Goal: Information Seeking & Learning: Learn about a topic

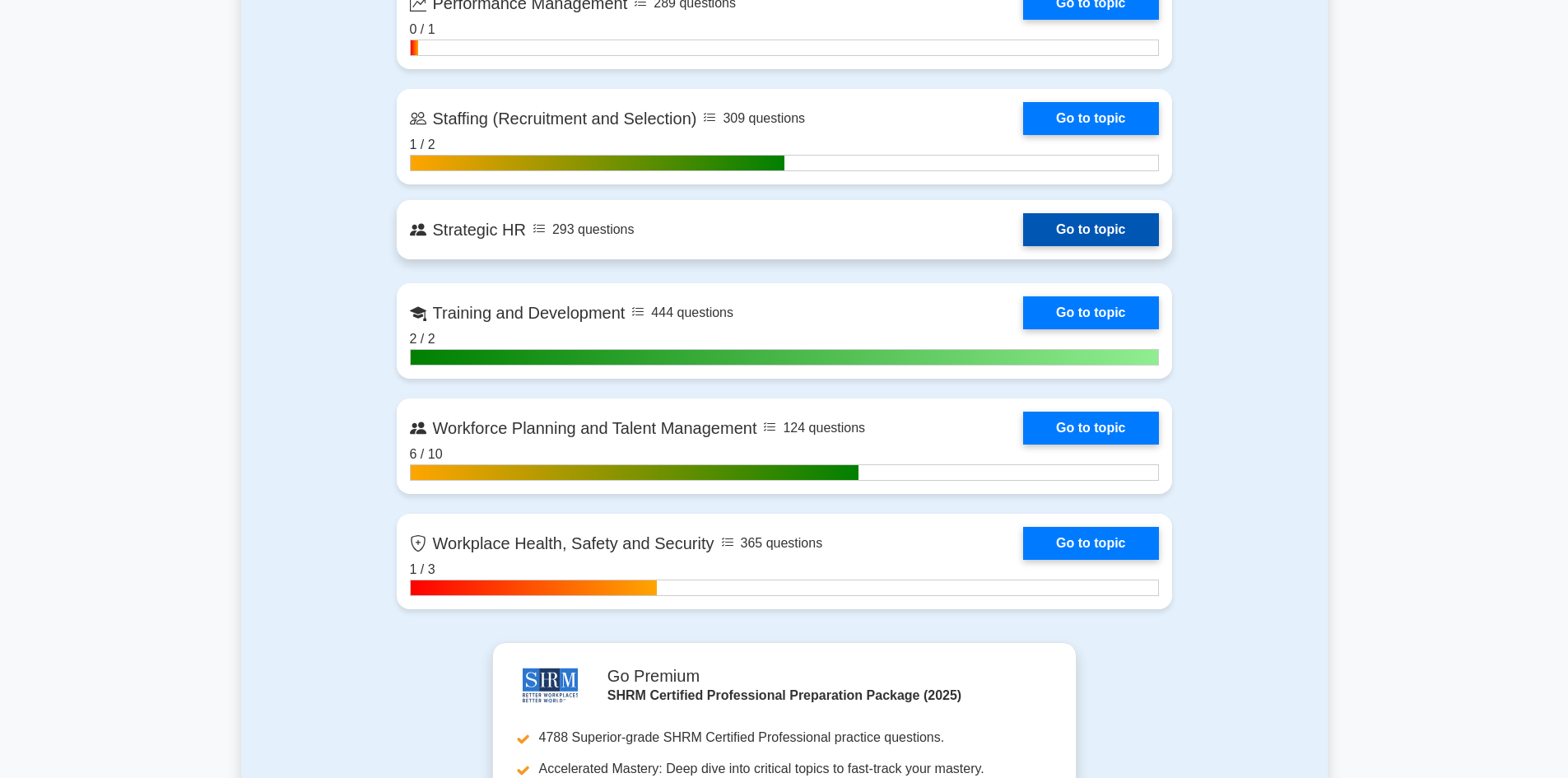
scroll to position [2223, 0]
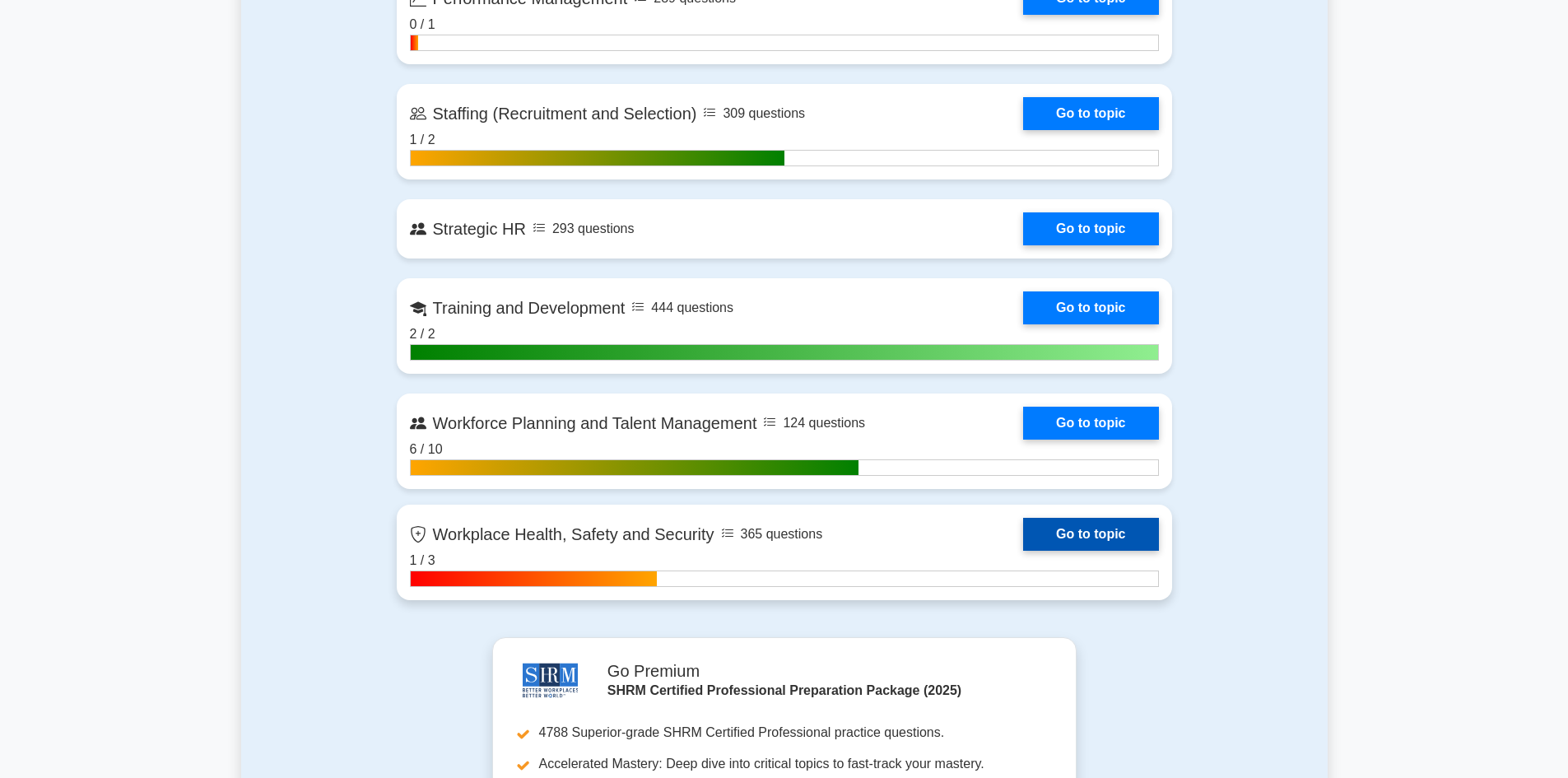
click at [1052, 535] on link "Go to topic" at bounding box center [1091, 535] width 135 height 33
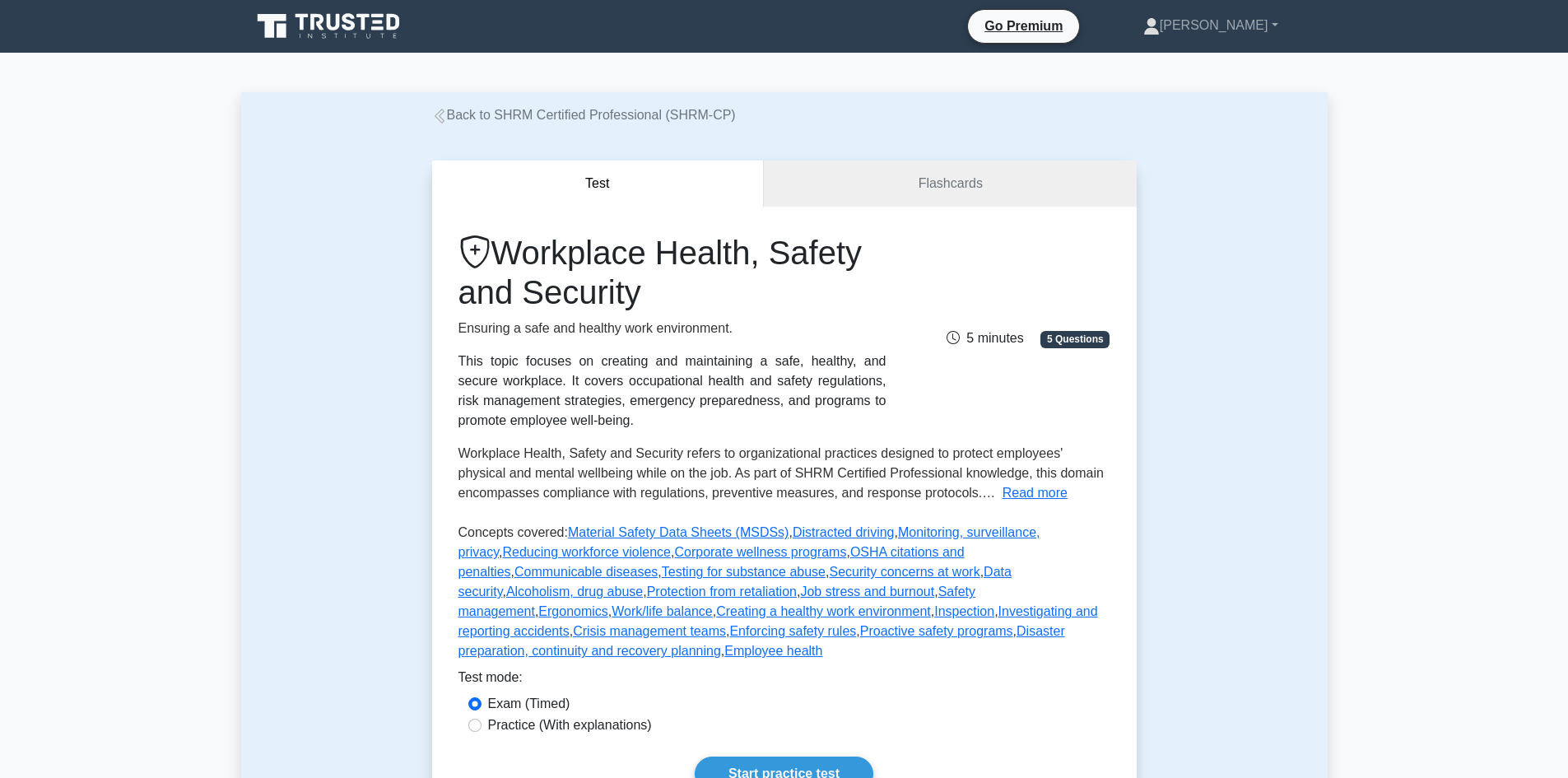
scroll to position [329, 0]
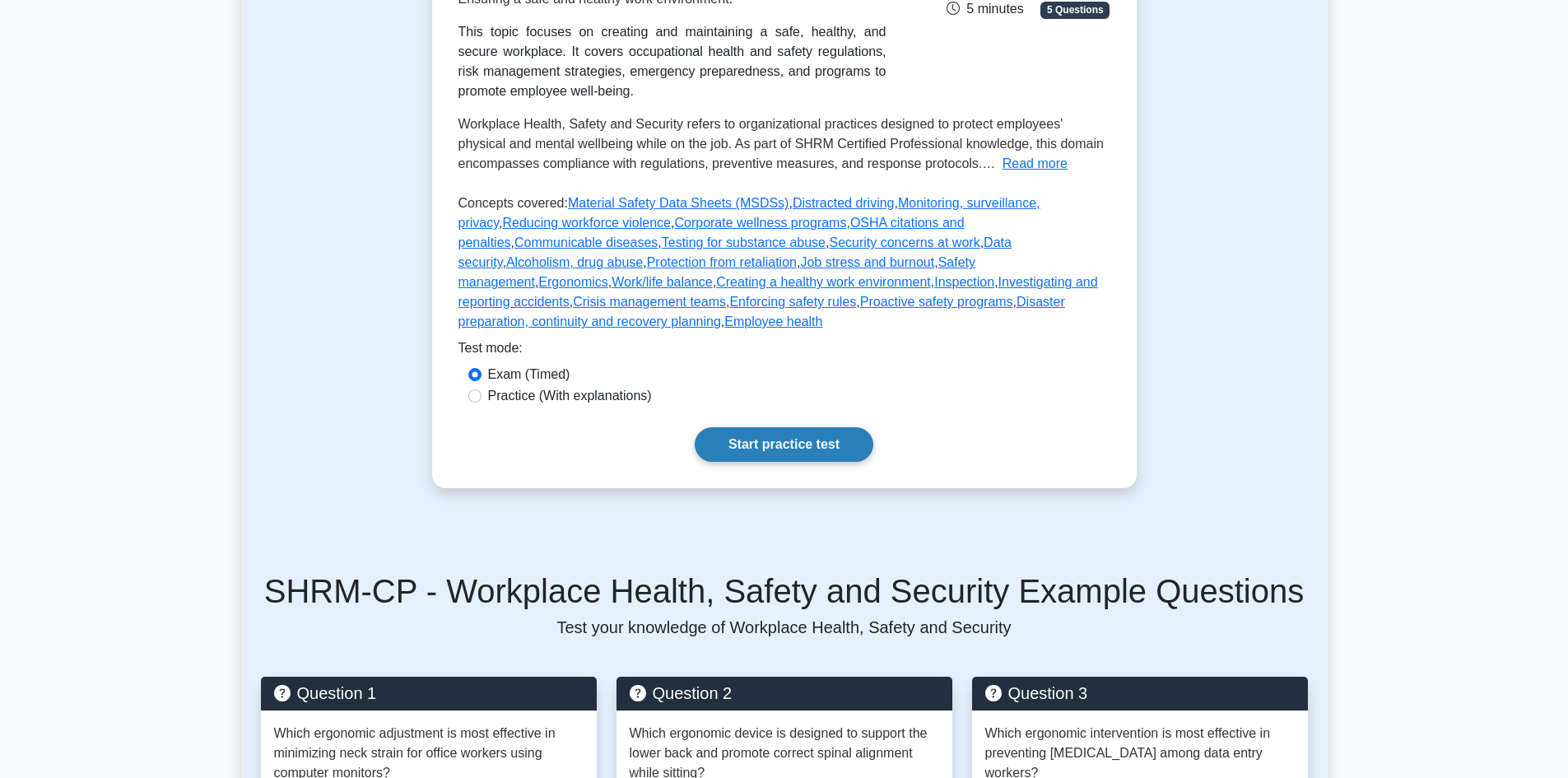
click at [759, 427] on link "Start practice test" at bounding box center [784, 444] width 179 height 34
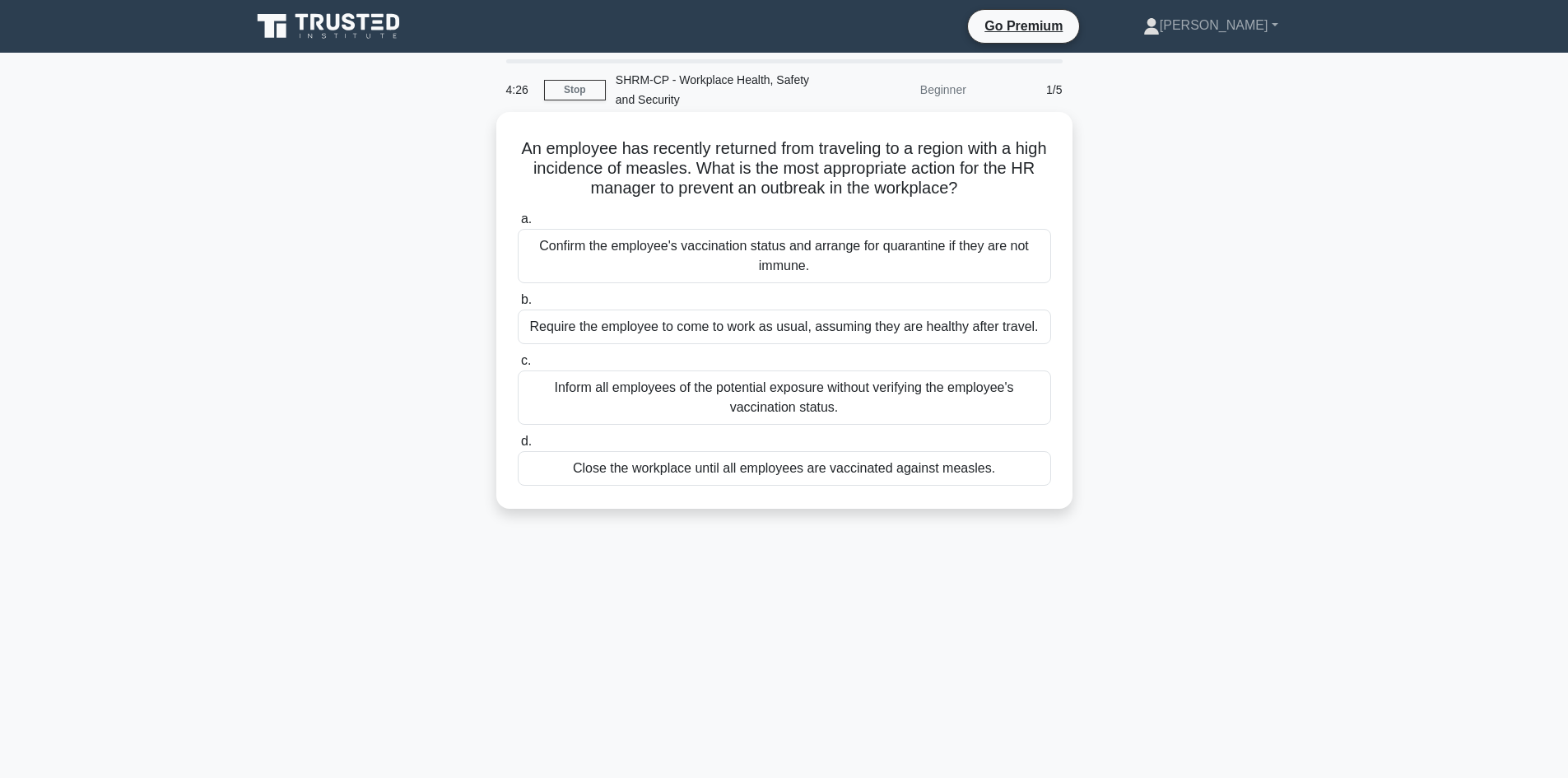
click at [785, 254] on div "Confirm the employee's vaccination status and arrange for quarantine if they ar…" at bounding box center [784, 256] width 533 height 54
click at [518, 224] on input "a. Confirm the employee's vaccination status and arrange for quarantine if they…" at bounding box center [518, 219] width 0 height 10
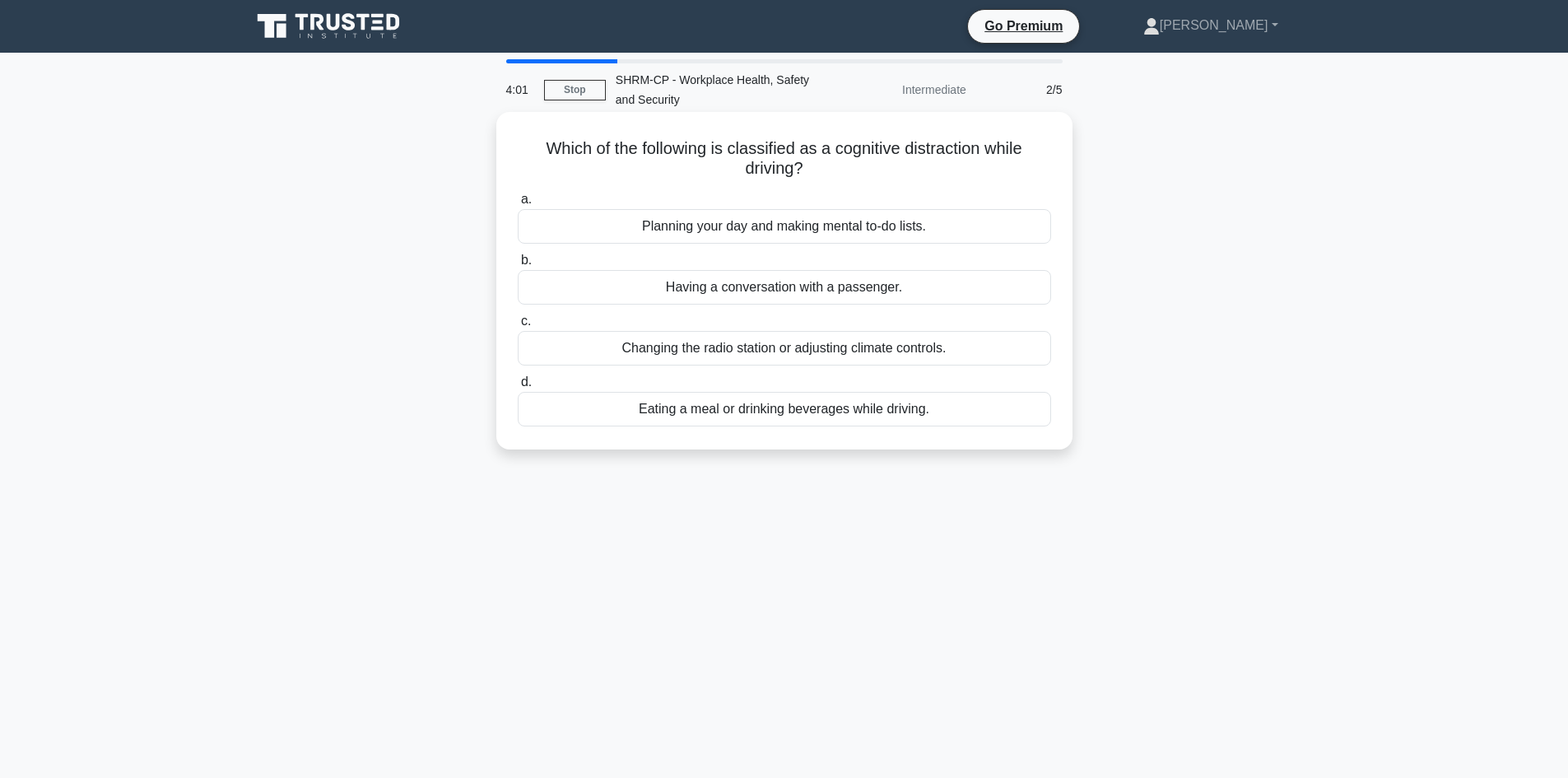
click at [783, 351] on div "Changing the radio station or adjusting climate controls." at bounding box center [784, 348] width 533 height 34
click at [518, 327] on input "c. Changing the radio station or adjusting climate controls." at bounding box center [518, 321] width 0 height 10
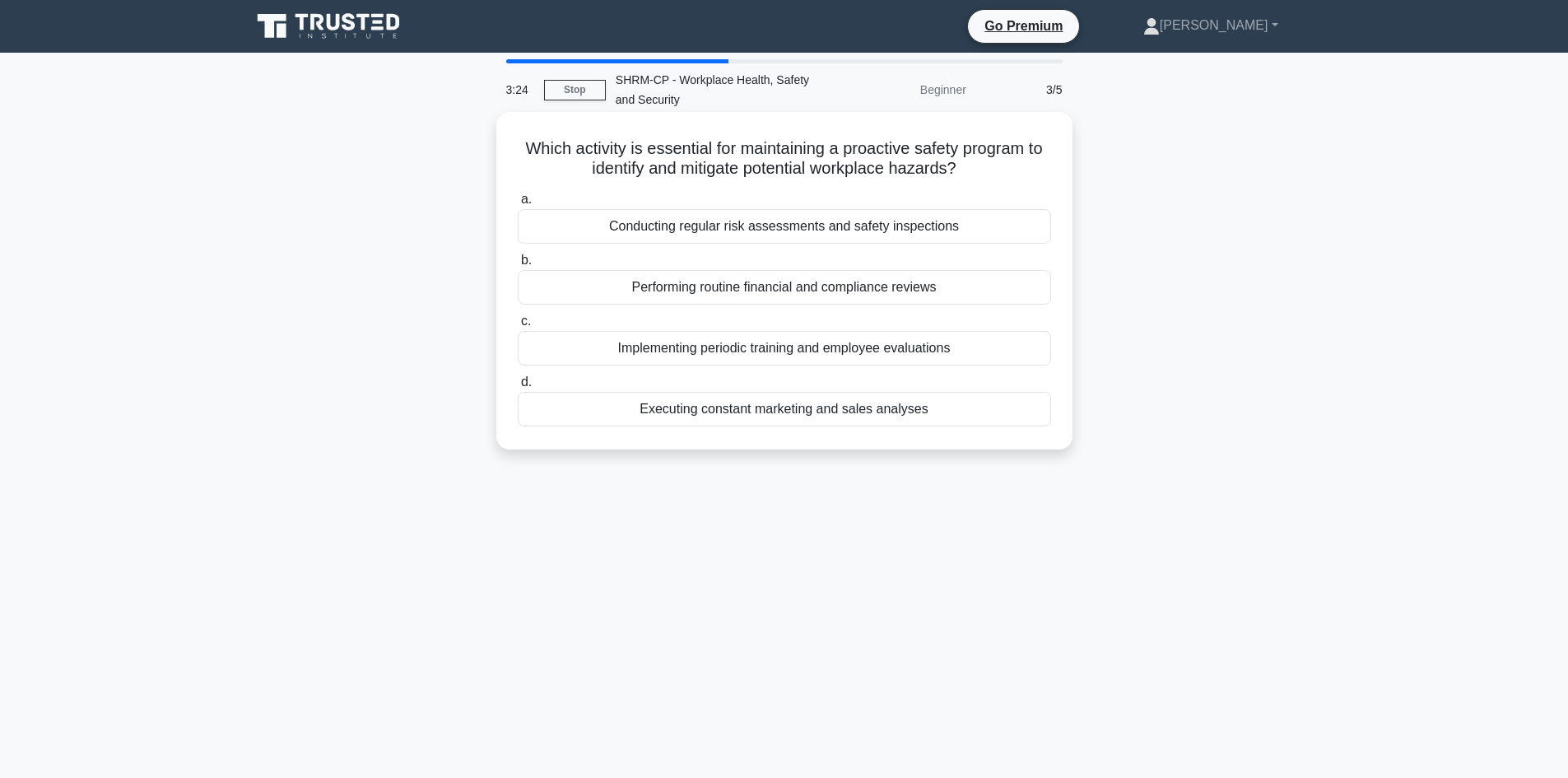
click at [806, 227] on div "Conducting regular risk assessments and safety inspections" at bounding box center [784, 226] width 533 height 34
click at [518, 205] on input "a. Conducting regular risk assessments and safety inspections" at bounding box center [518, 199] width 0 height 10
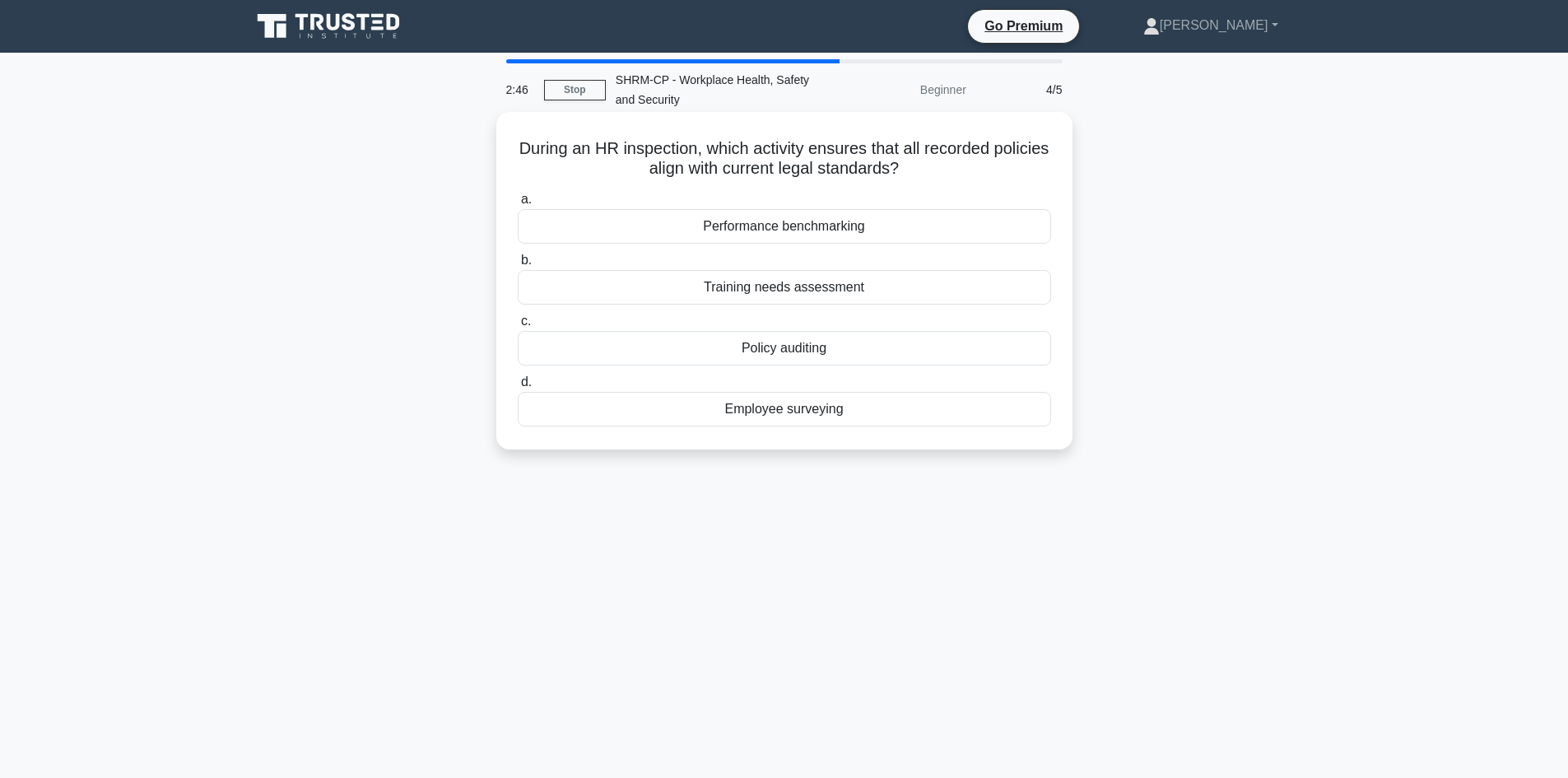
click at [813, 227] on div "Performance benchmarking" at bounding box center [784, 226] width 533 height 34
click at [756, 225] on div "Performance benchmarking" at bounding box center [784, 226] width 533 height 34
click at [518, 205] on input "a. Performance benchmarking" at bounding box center [518, 199] width 0 height 10
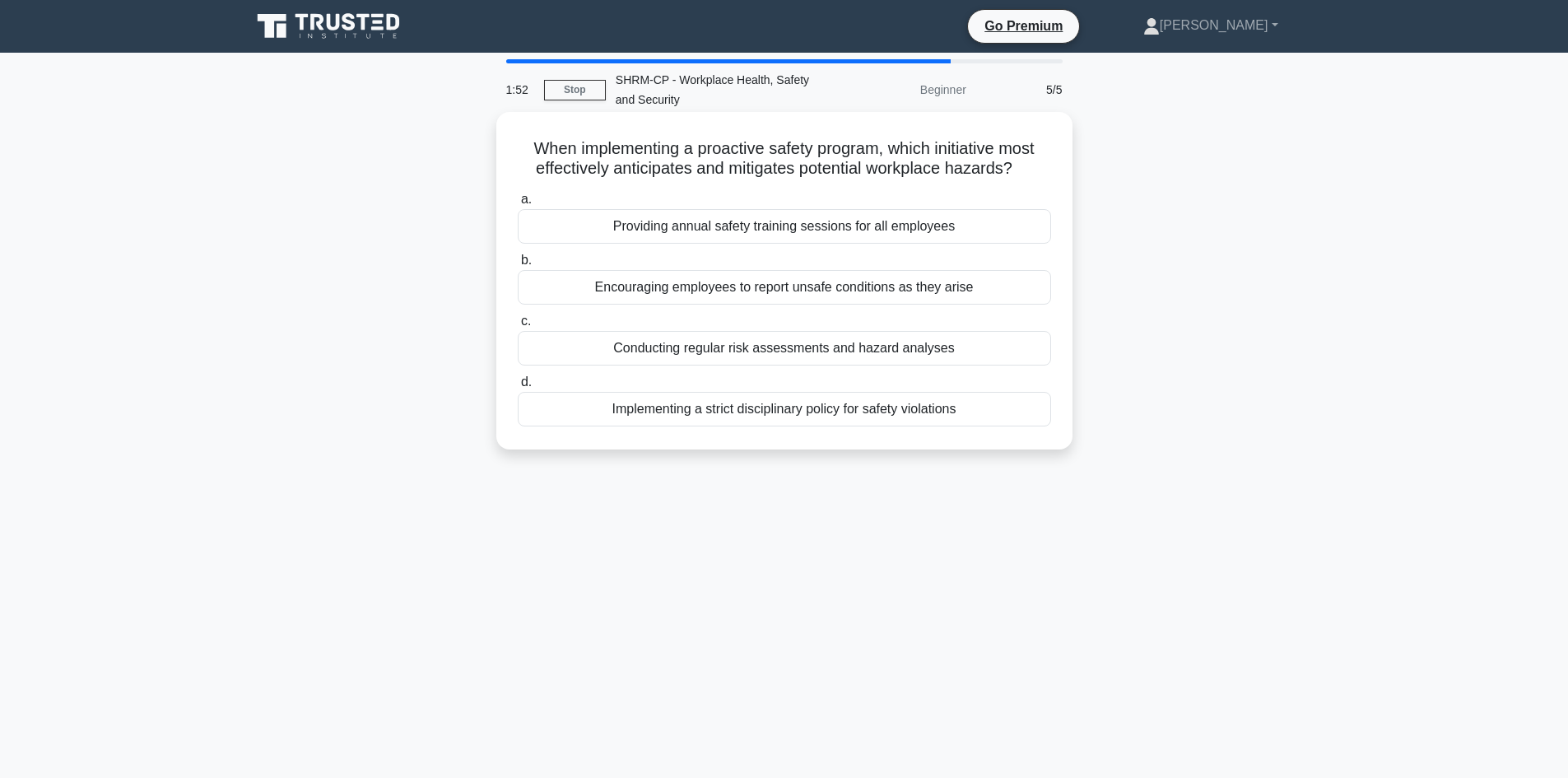
click at [749, 286] on div "Encouraging employees to report unsafe conditions as they arise" at bounding box center [784, 287] width 533 height 34
click at [518, 266] on input "b. Encouraging employees to report unsafe conditions as they arise" at bounding box center [518, 260] width 0 height 10
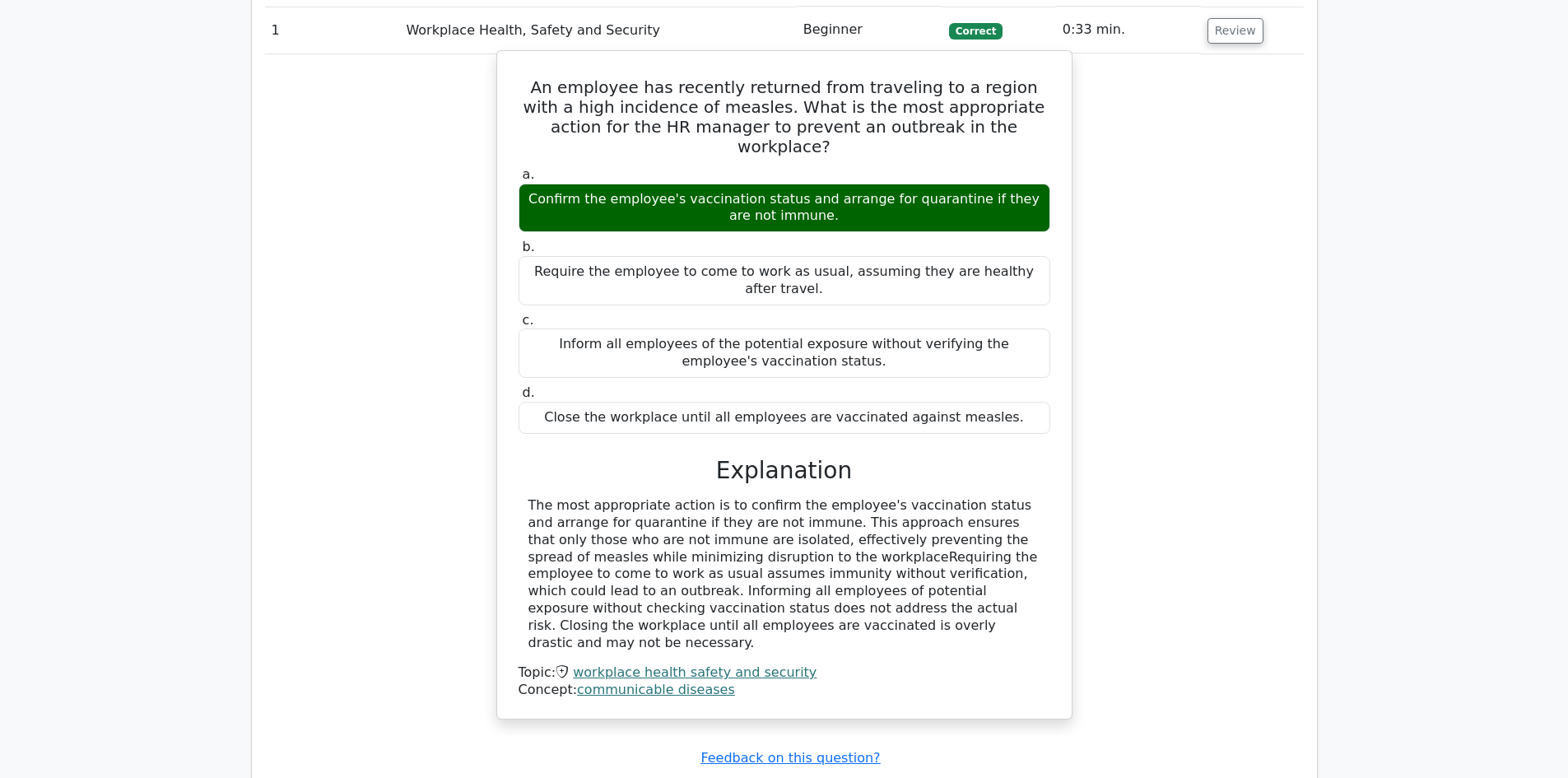
scroll to position [1400, 0]
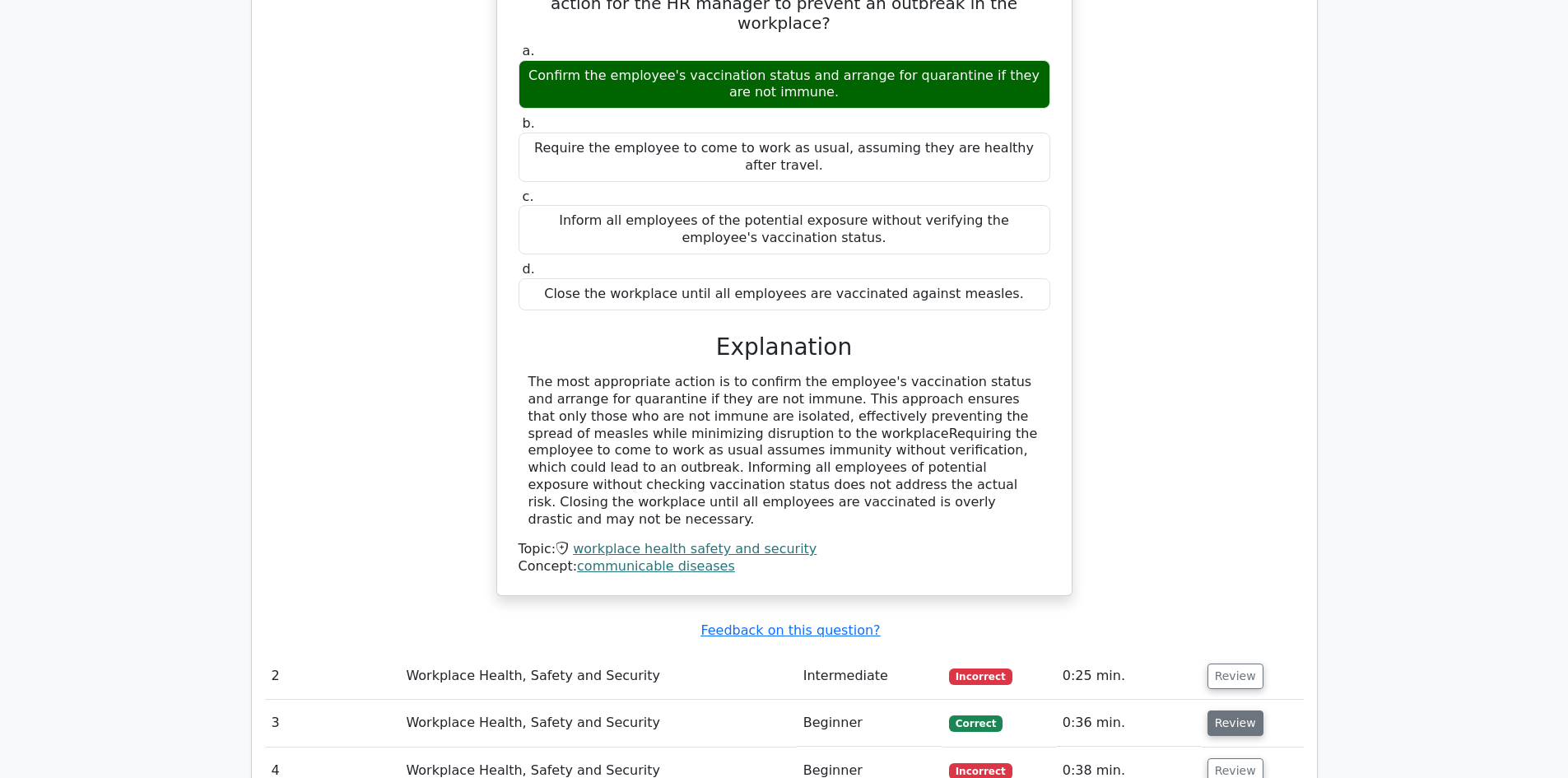
click at [1232, 710] on button "Review" at bounding box center [1235, 723] width 56 height 26
click at [1218, 710] on button "Review" at bounding box center [1235, 723] width 56 height 26
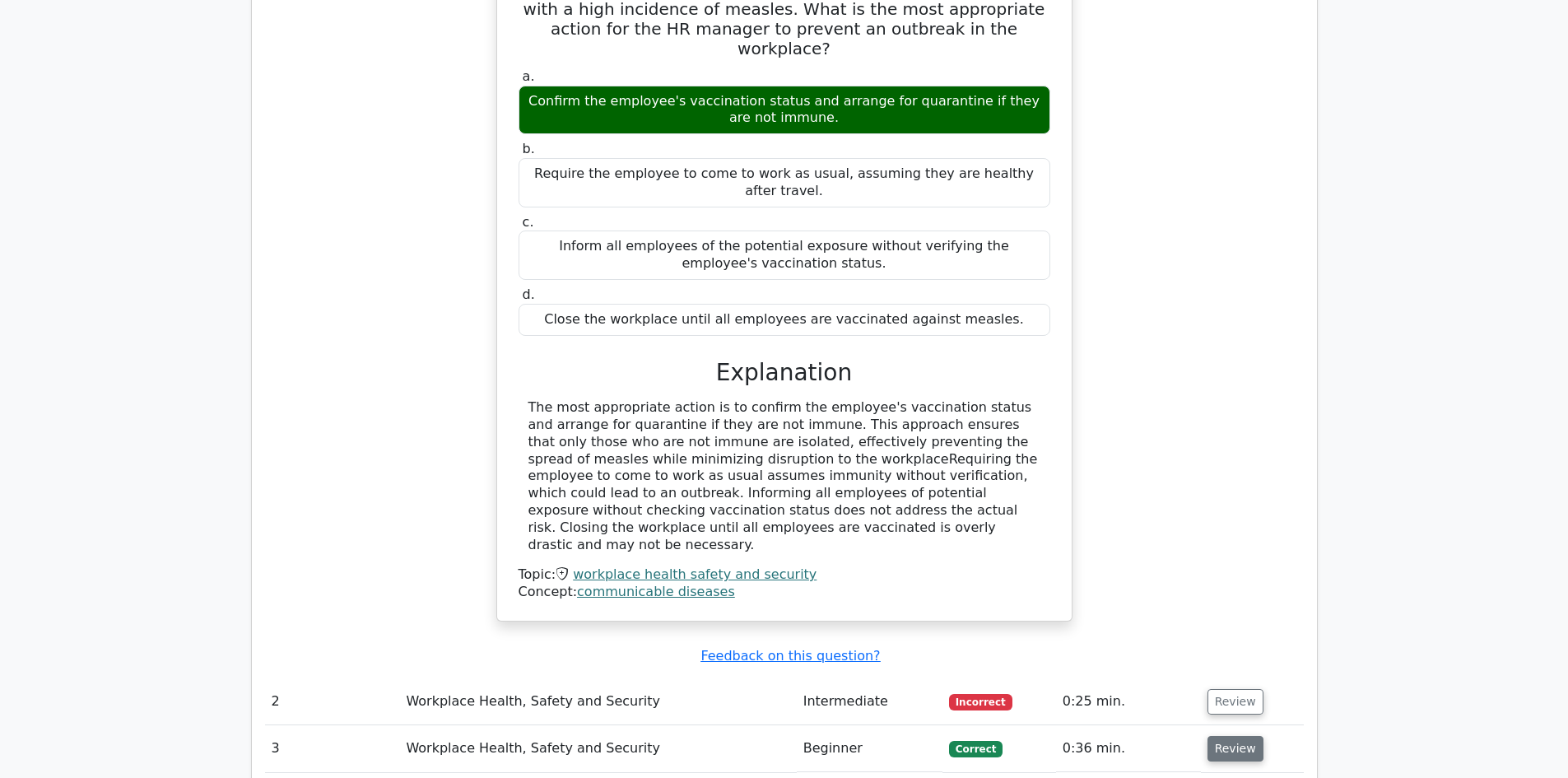
scroll to position [1482, 0]
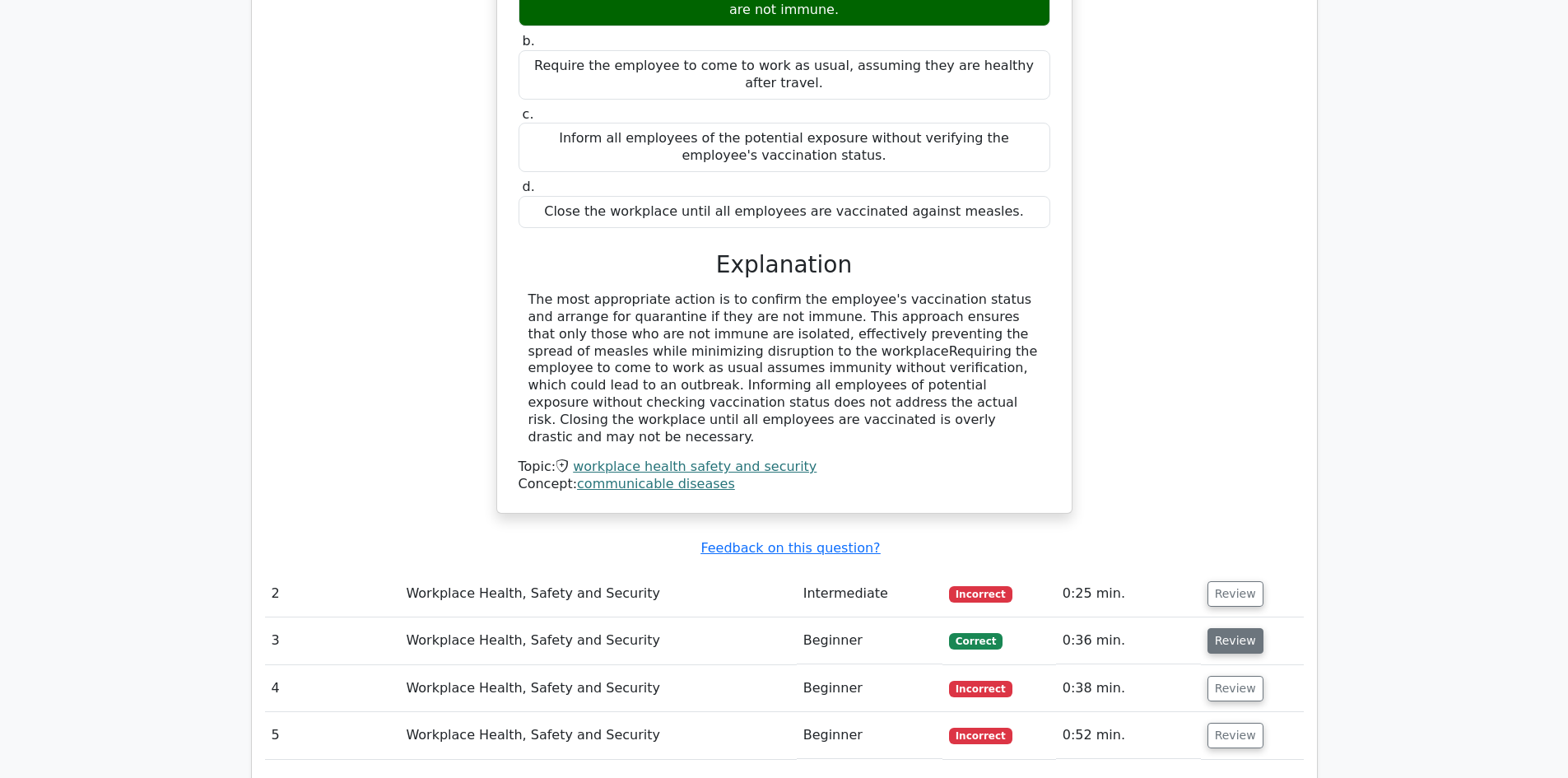
click at [1223, 629] on button "Review" at bounding box center [1235, 641] width 56 height 26
click at [1243, 629] on button "Review" at bounding box center [1235, 641] width 56 height 26
click at [1228, 581] on button "Review" at bounding box center [1235, 593] width 56 height 26
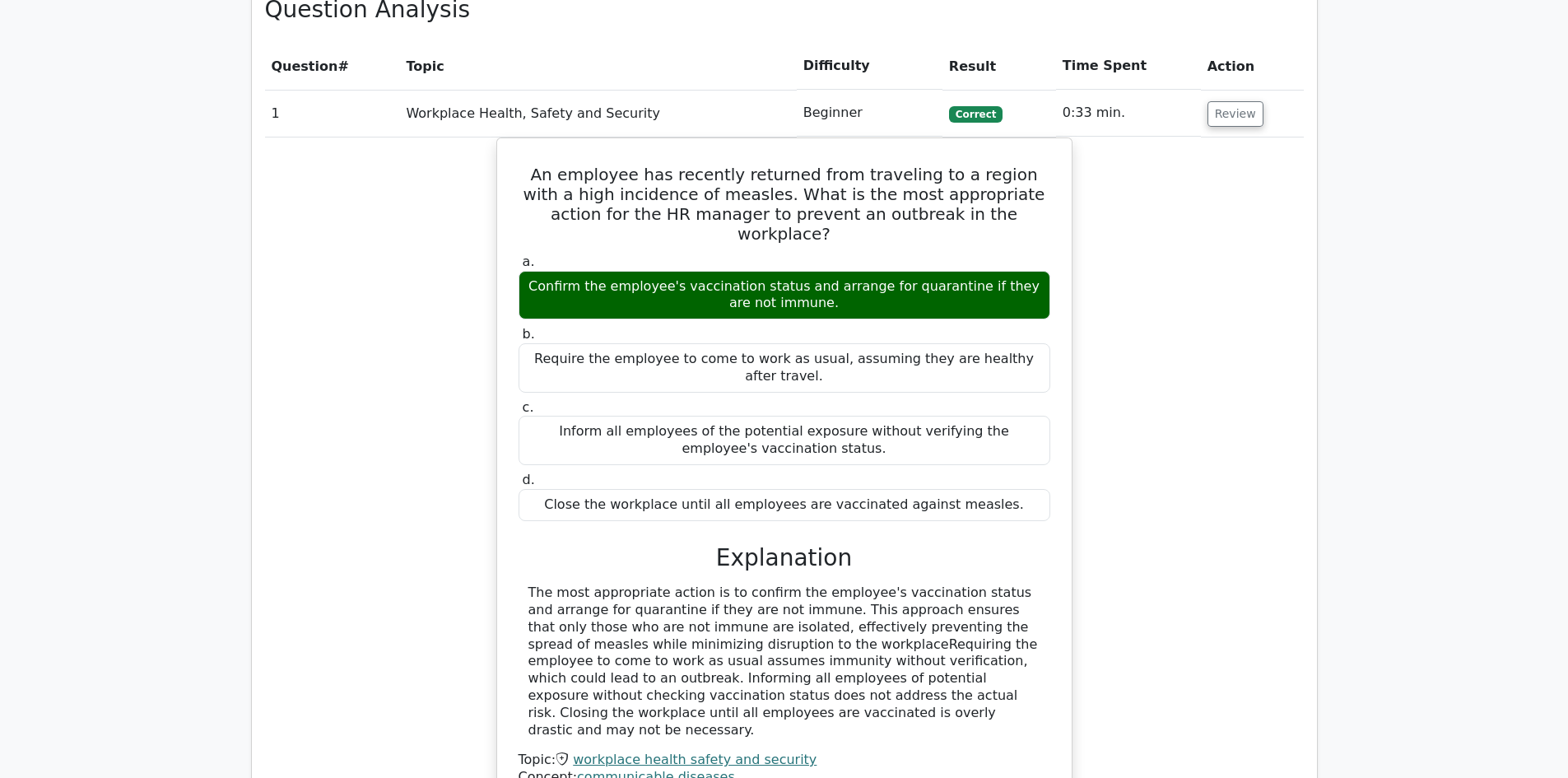
scroll to position [1565, 0]
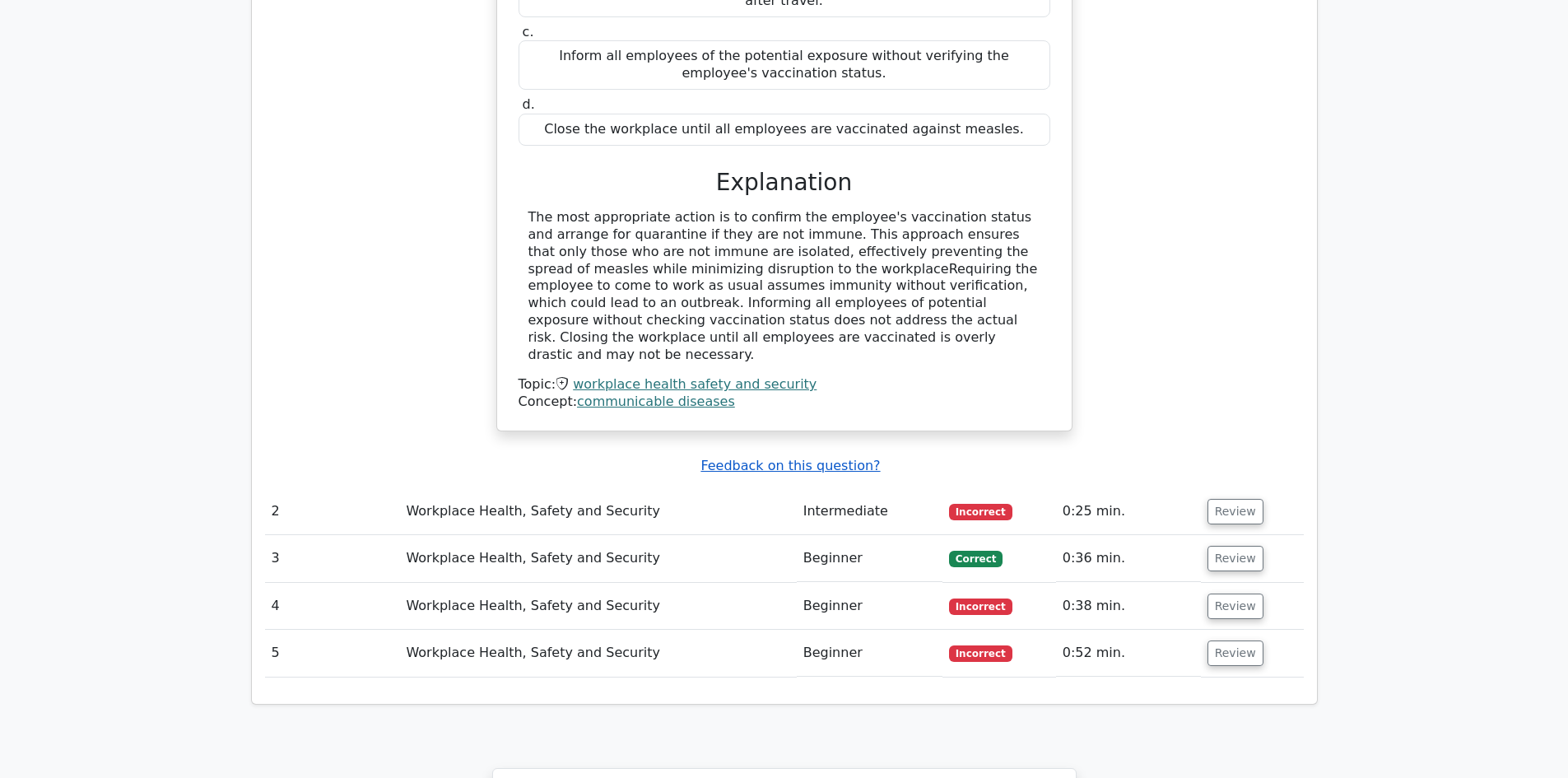
click at [812, 457] on u "Feedback on this question?" at bounding box center [790, 465] width 180 height 15
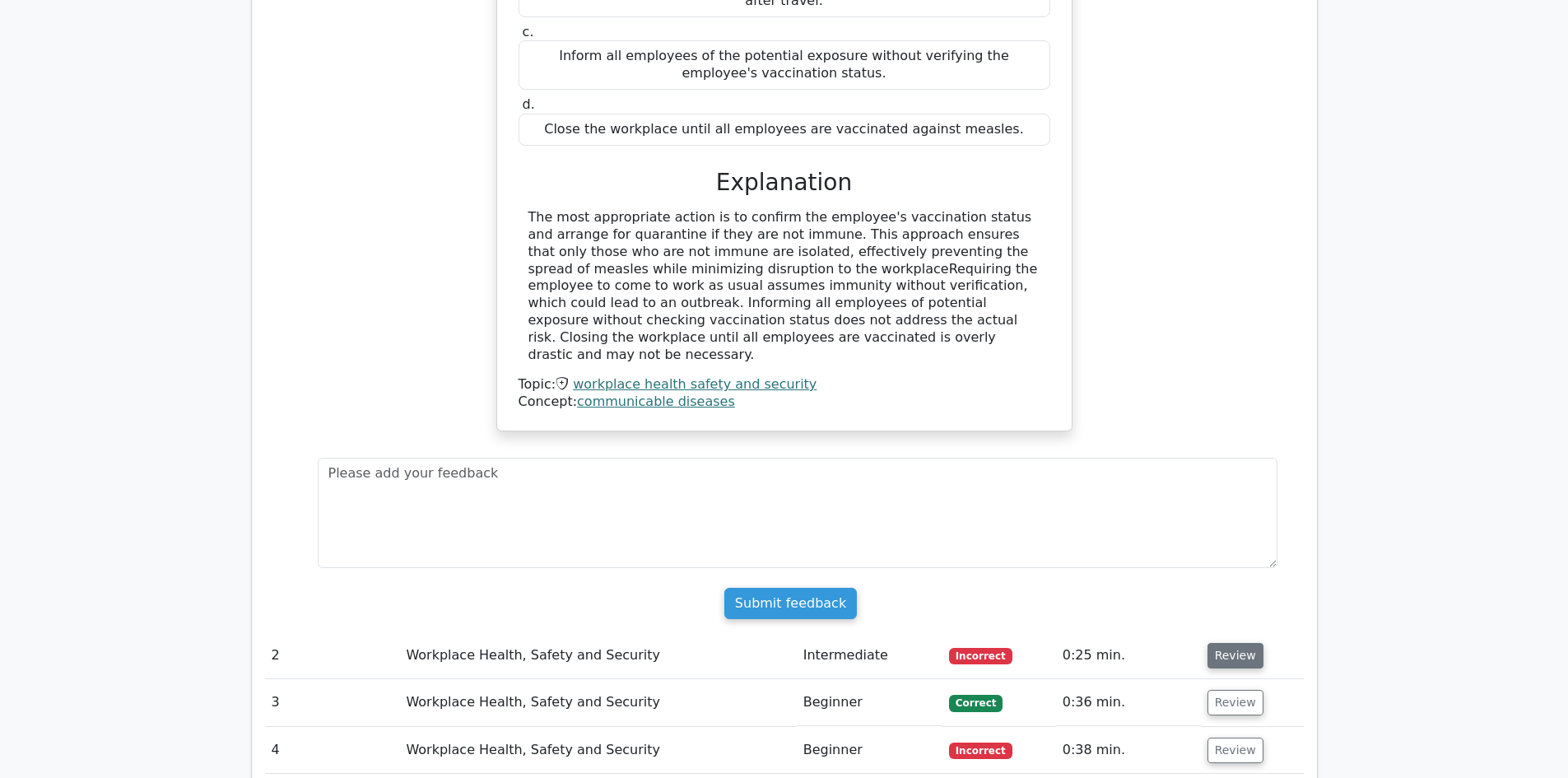
click at [1219, 643] on button "Review" at bounding box center [1235, 655] width 56 height 26
click at [765, 588] on input "Submit feedback" at bounding box center [790, 603] width 132 height 31
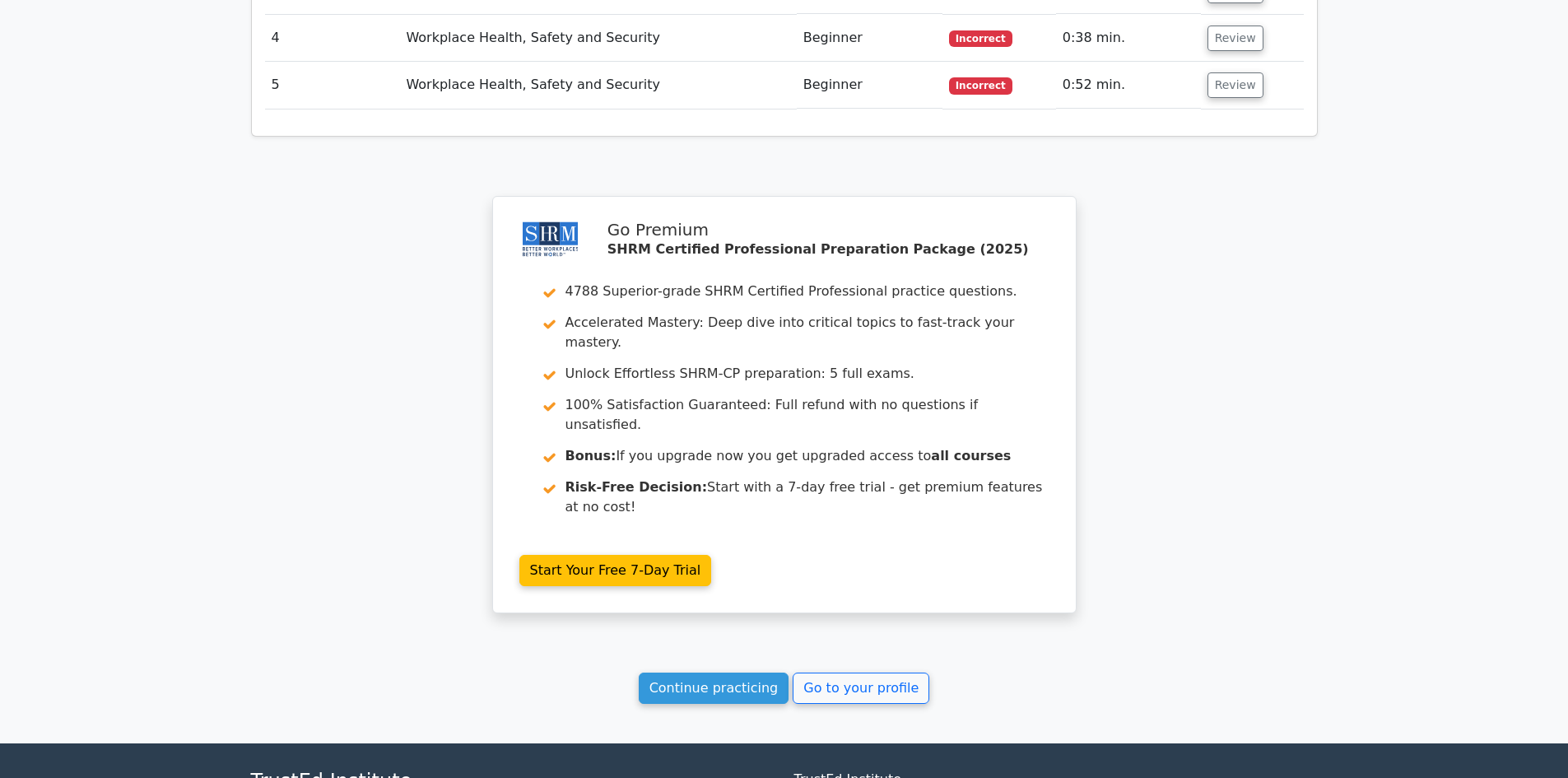
scroll to position [2107, 0]
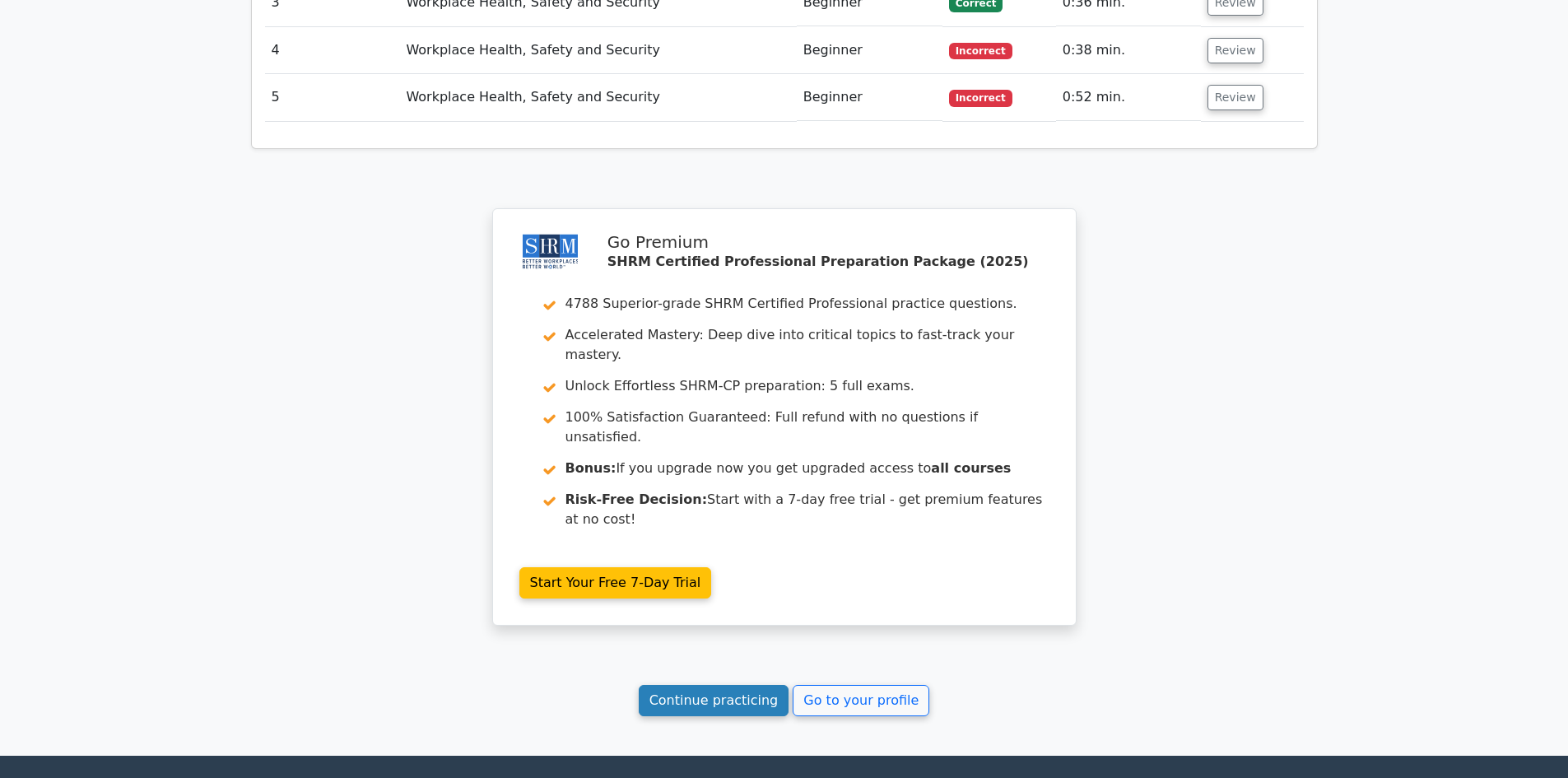
click at [707, 685] on link "Continue practicing" at bounding box center [714, 700] width 150 height 31
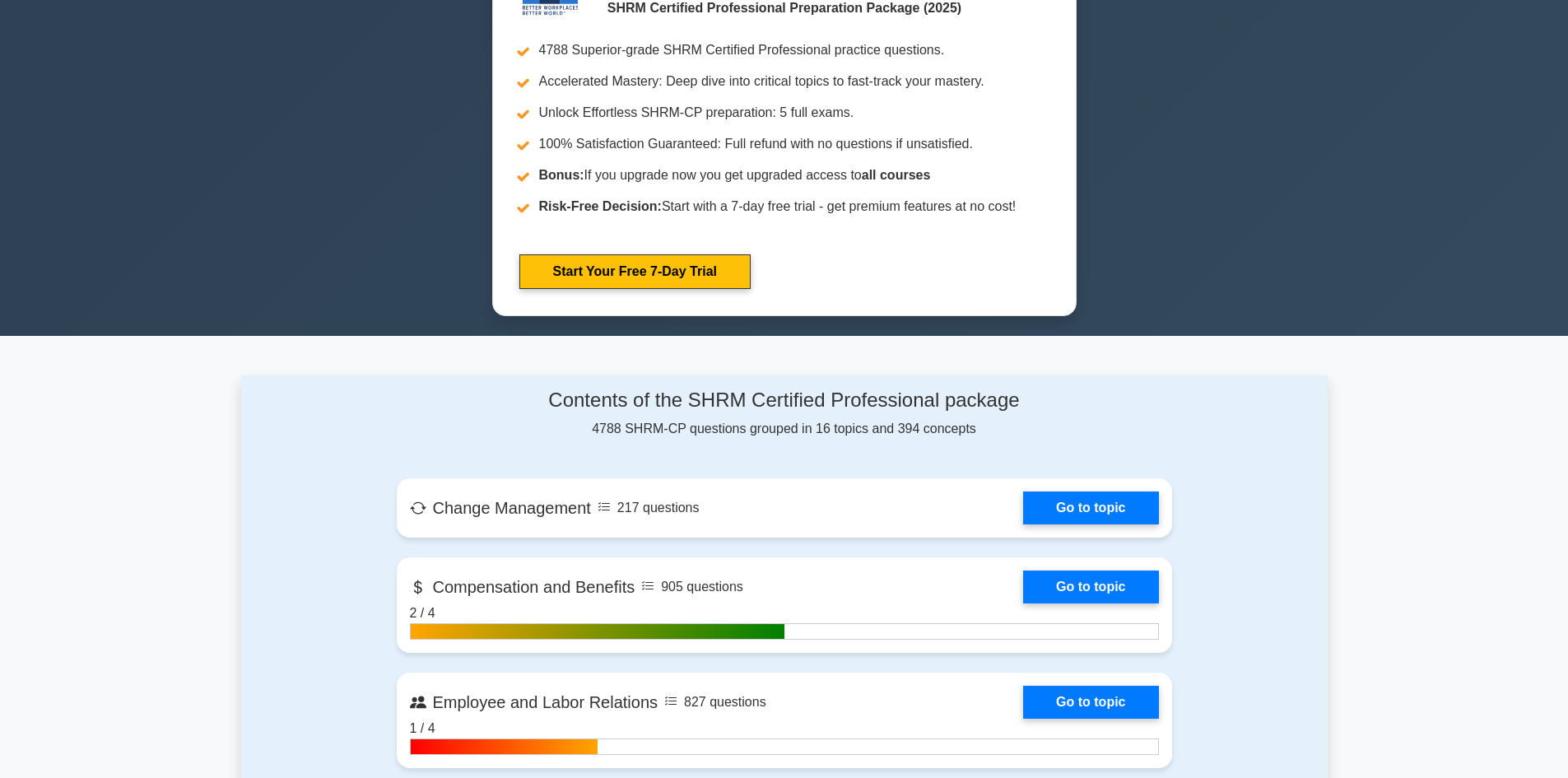
scroll to position [824, 0]
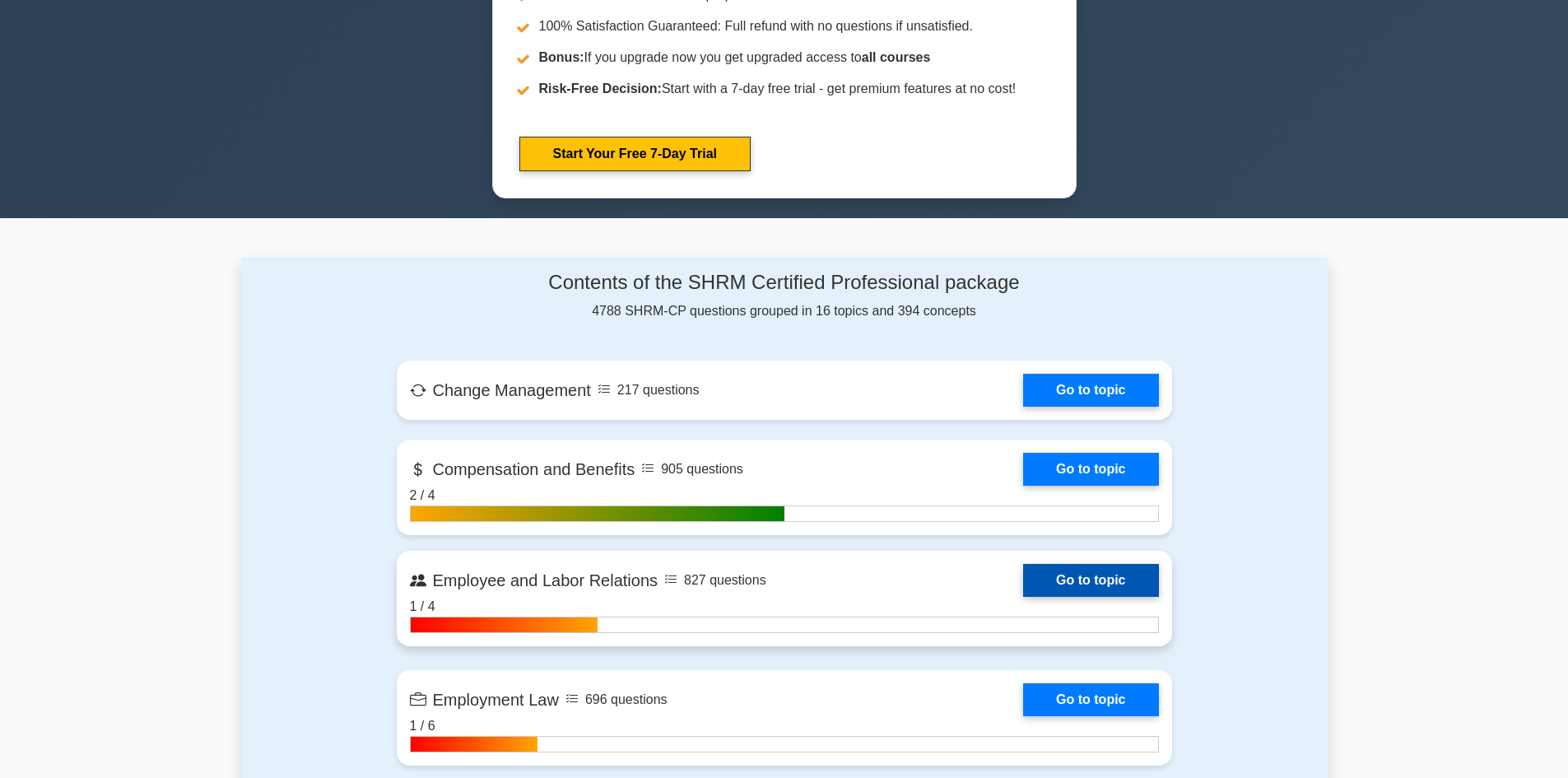
click at [1104, 579] on link "Go to topic" at bounding box center [1091, 580] width 135 height 33
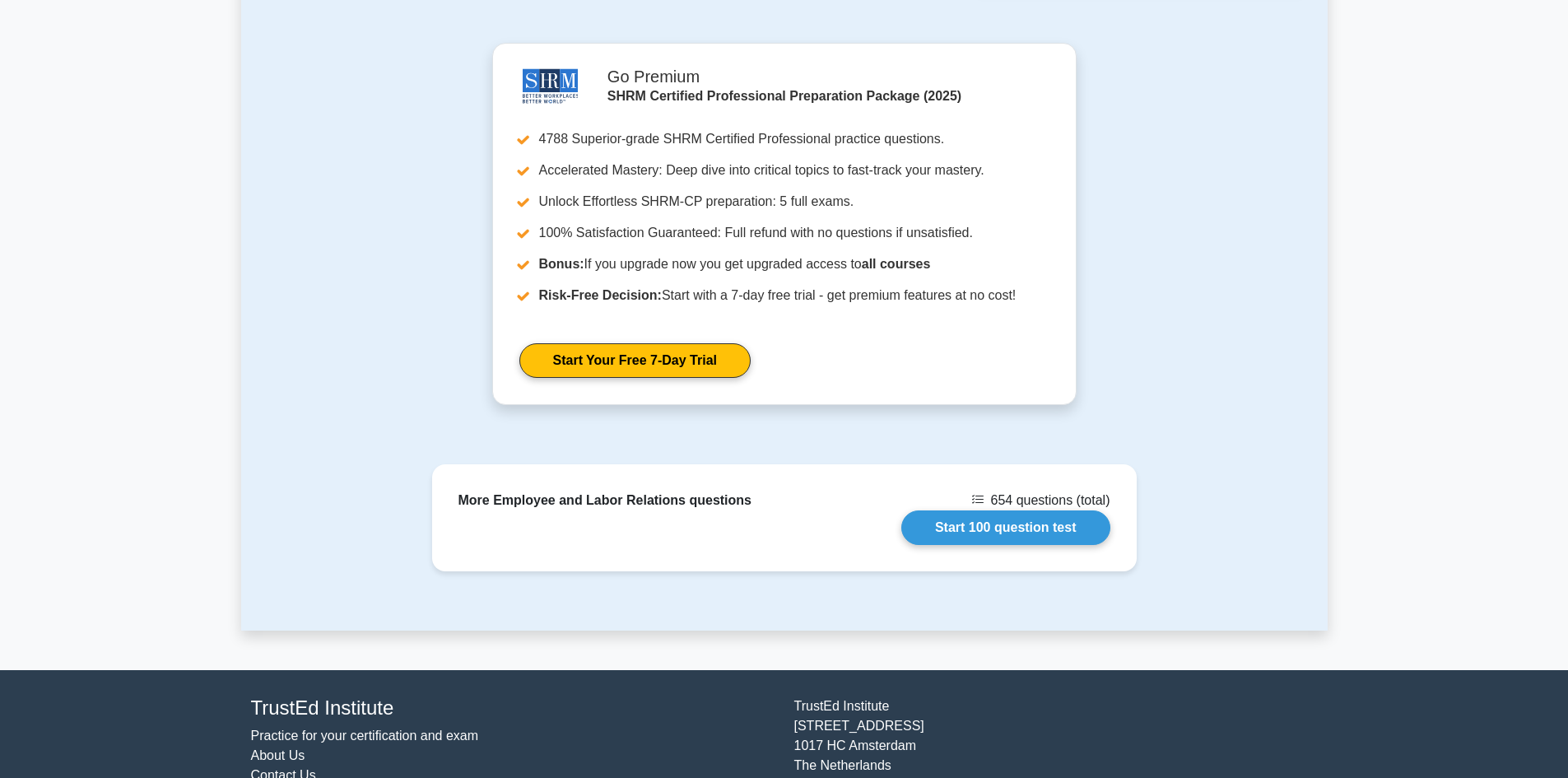
scroll to position [1719, 0]
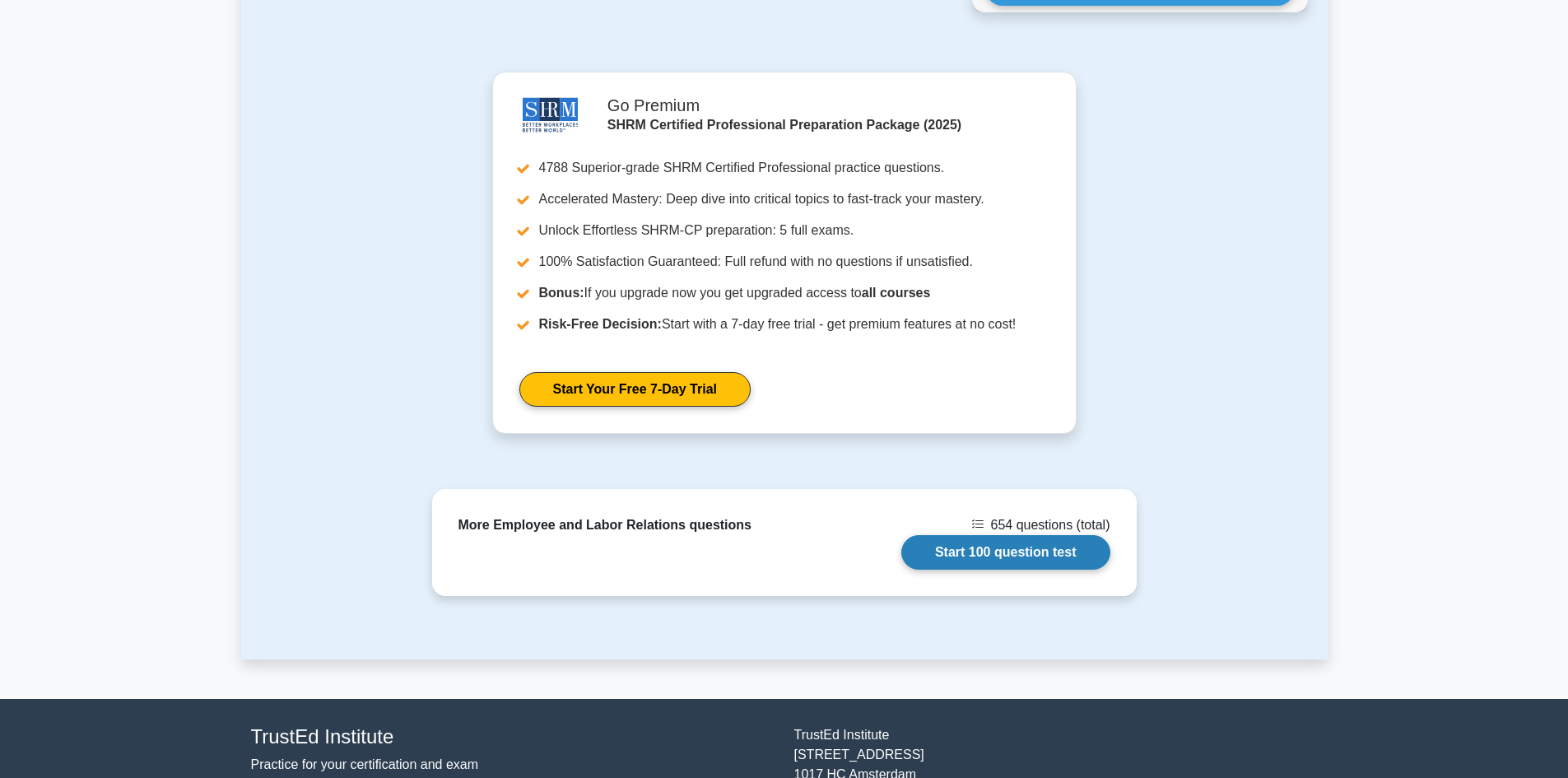
click at [1006, 535] on link "Start 100 question test" at bounding box center [1006, 553] width 209 height 34
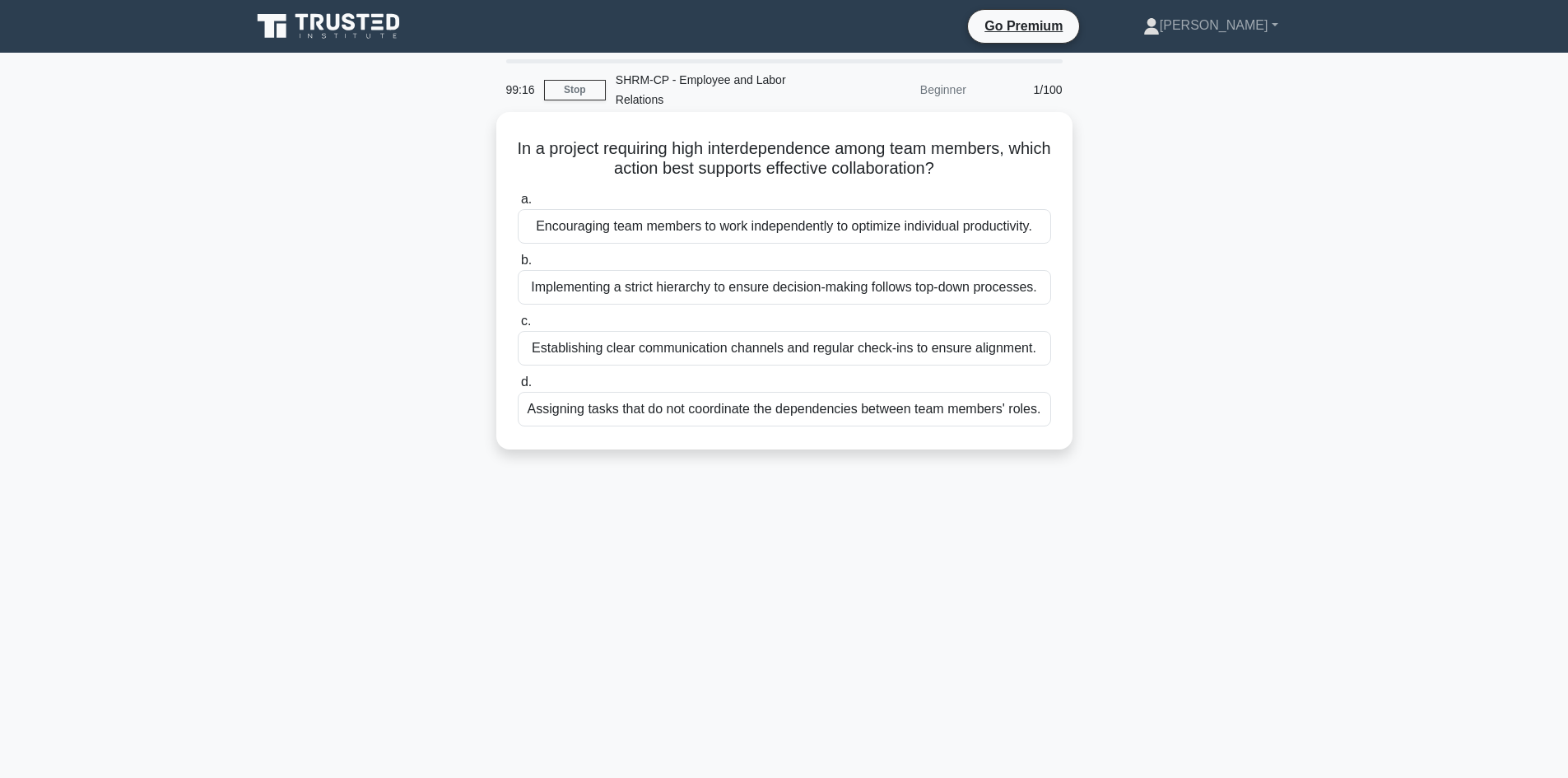
click at [768, 350] on div "Establishing clear communication channels and regular check-ins to ensure align…" at bounding box center [784, 348] width 533 height 34
click at [518, 327] on input "c. Establishing clear communication channels and regular check-ins to ensure al…" at bounding box center [518, 321] width 0 height 10
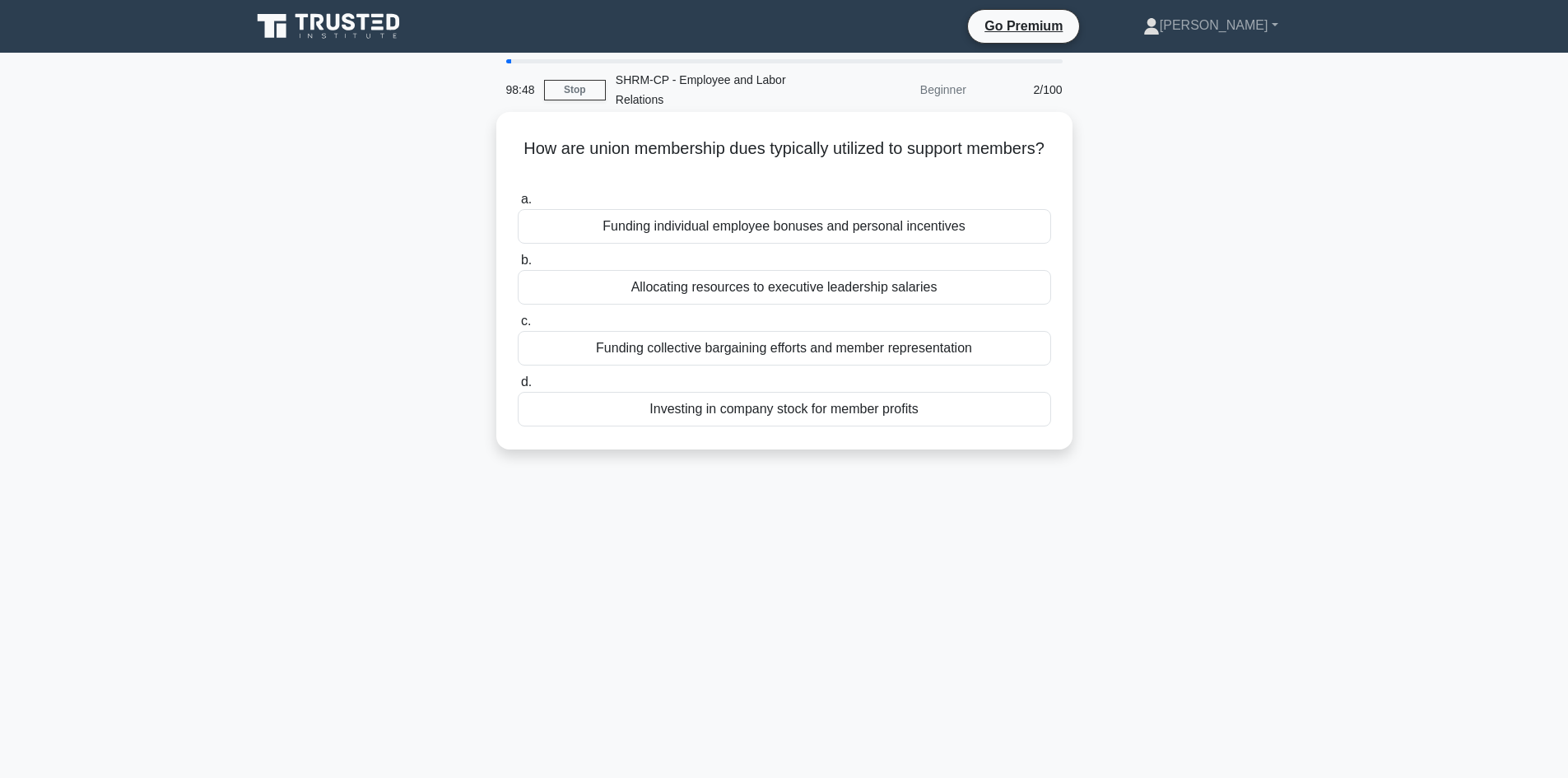
click at [784, 346] on div "Funding collective bargaining efforts and member representation" at bounding box center [784, 348] width 533 height 34
click at [518, 327] on input "c. Funding collective bargaining efforts and member representation" at bounding box center [518, 321] width 0 height 10
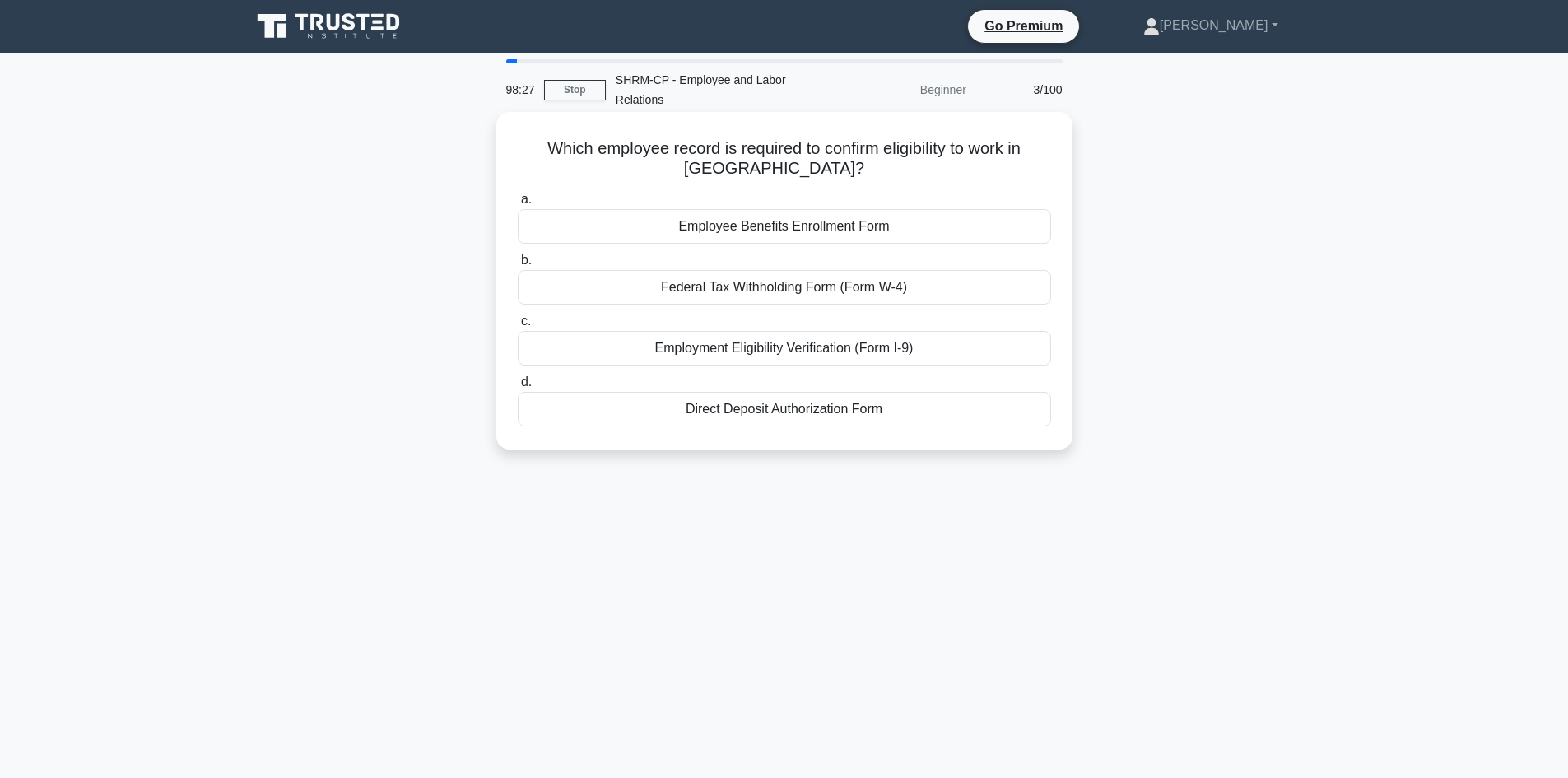
click at [824, 349] on div "Employment Eligibility Verification (Form I-9)" at bounding box center [784, 348] width 533 height 34
click at [518, 327] on input "c. Employment Eligibility Verification (Form I-9)" at bounding box center [518, 321] width 0 height 10
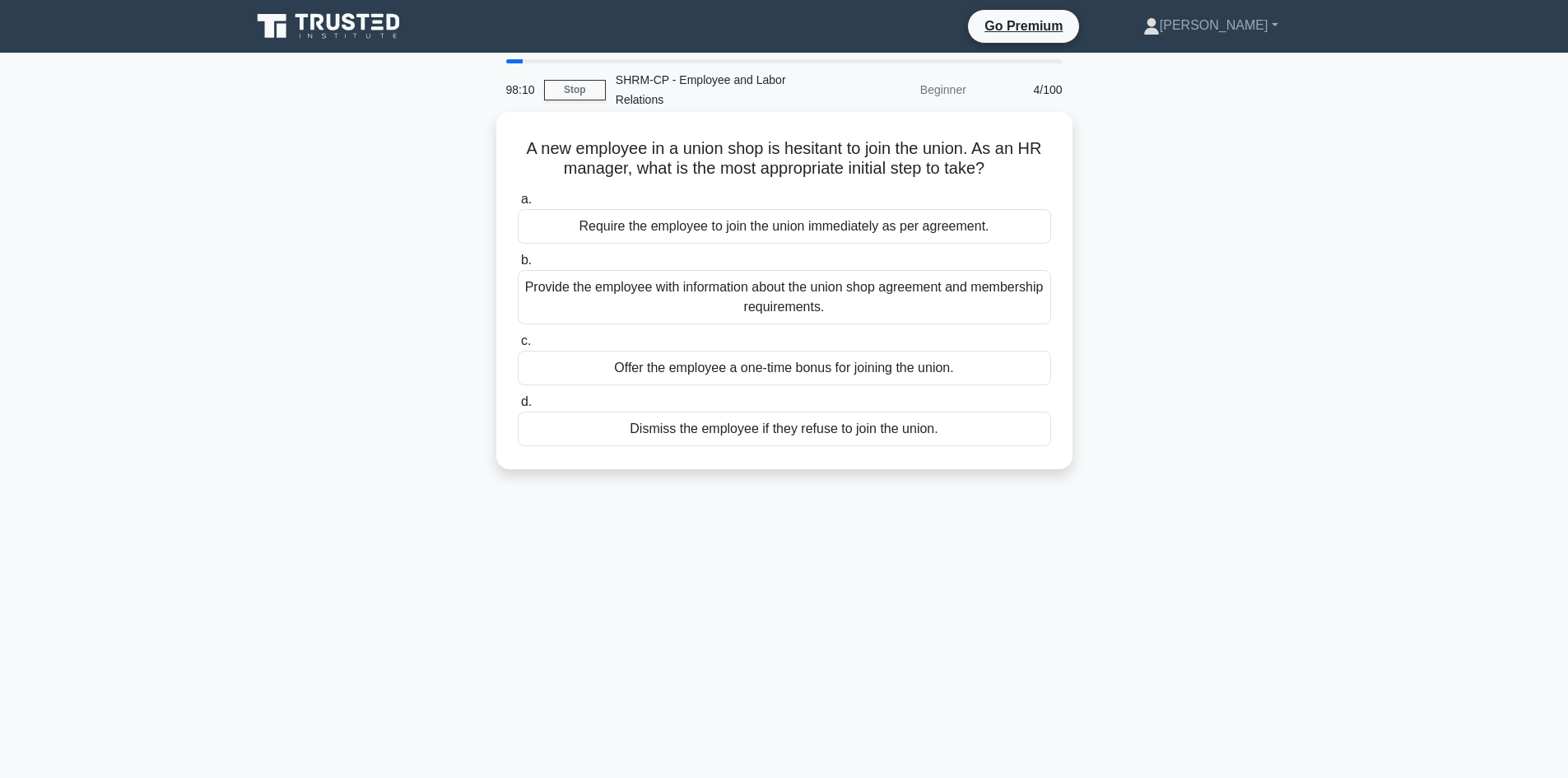
click at [834, 291] on div "Provide the employee with information about the union shop agreement and member…" at bounding box center [784, 297] width 533 height 54
click at [518, 266] on input "b. Provide the employee with information about the union shop agreement and mem…" at bounding box center [518, 260] width 0 height 10
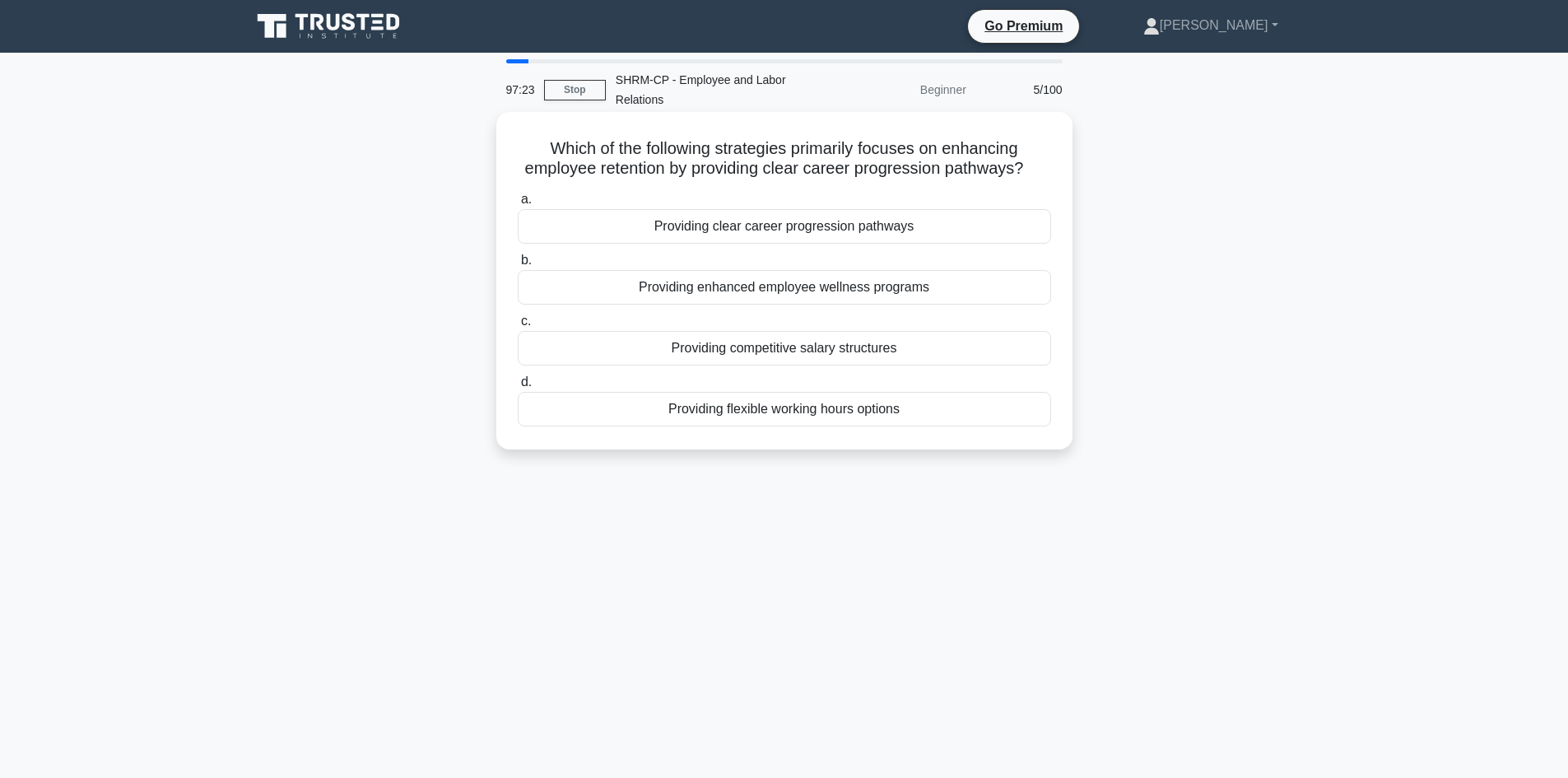
click at [788, 408] on div "Providing flexible working hours options" at bounding box center [784, 409] width 533 height 34
click at [518, 388] on input "d. Providing flexible working hours options" at bounding box center [518, 382] width 0 height 10
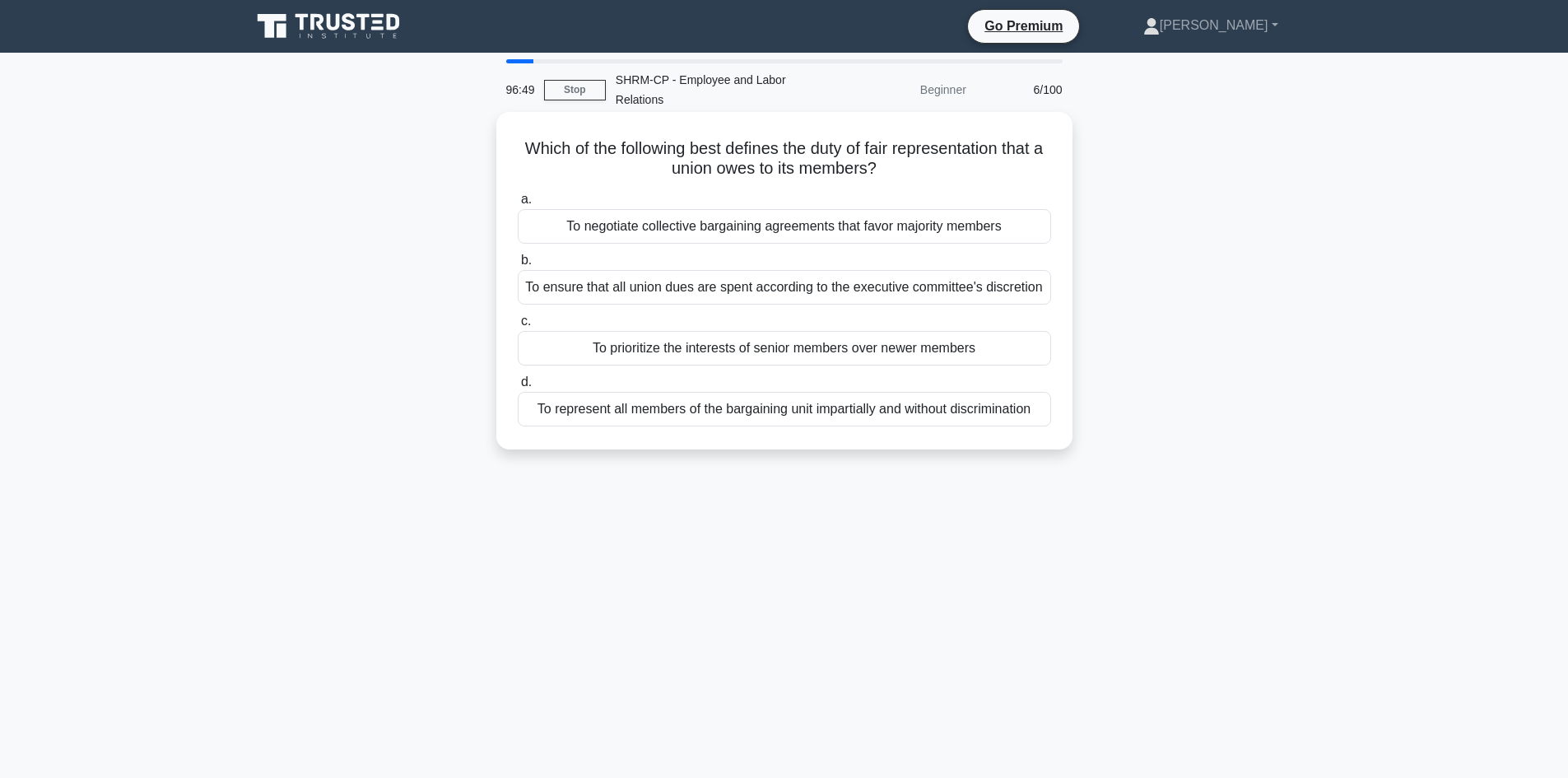
click at [812, 224] on div "To negotiate collective bargaining agreements that favor majority members" at bounding box center [784, 226] width 533 height 34
click at [518, 205] on input "a. To negotiate collective bargaining agreements that favor majority members" at bounding box center [518, 199] width 0 height 10
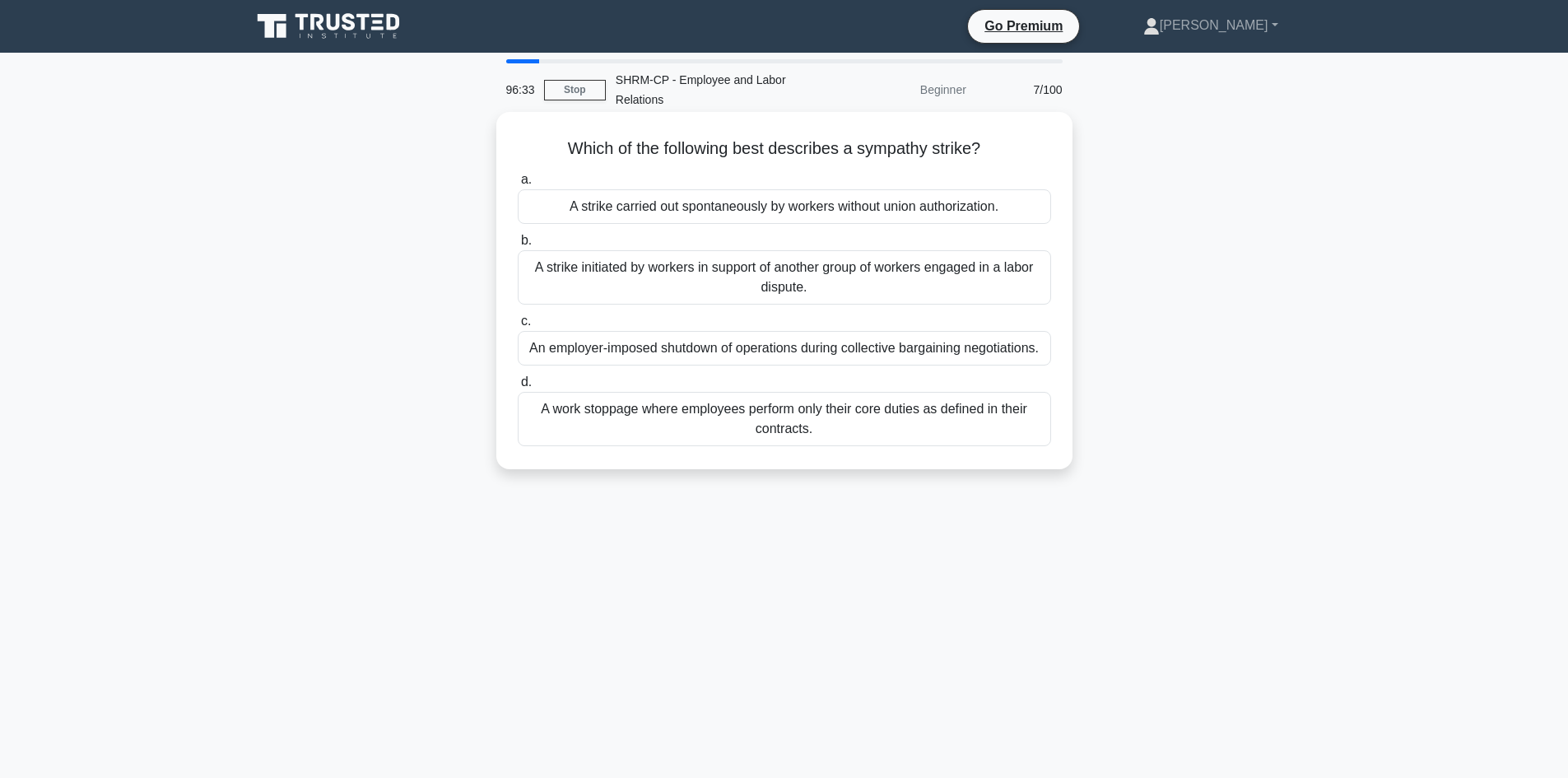
click at [810, 276] on div "A strike initiated by workers in support of another group of workers engaged in…" at bounding box center [784, 277] width 533 height 54
click at [518, 246] on input "b. A strike initiated by workers in support of another group of workers engaged…" at bounding box center [518, 241] width 0 height 10
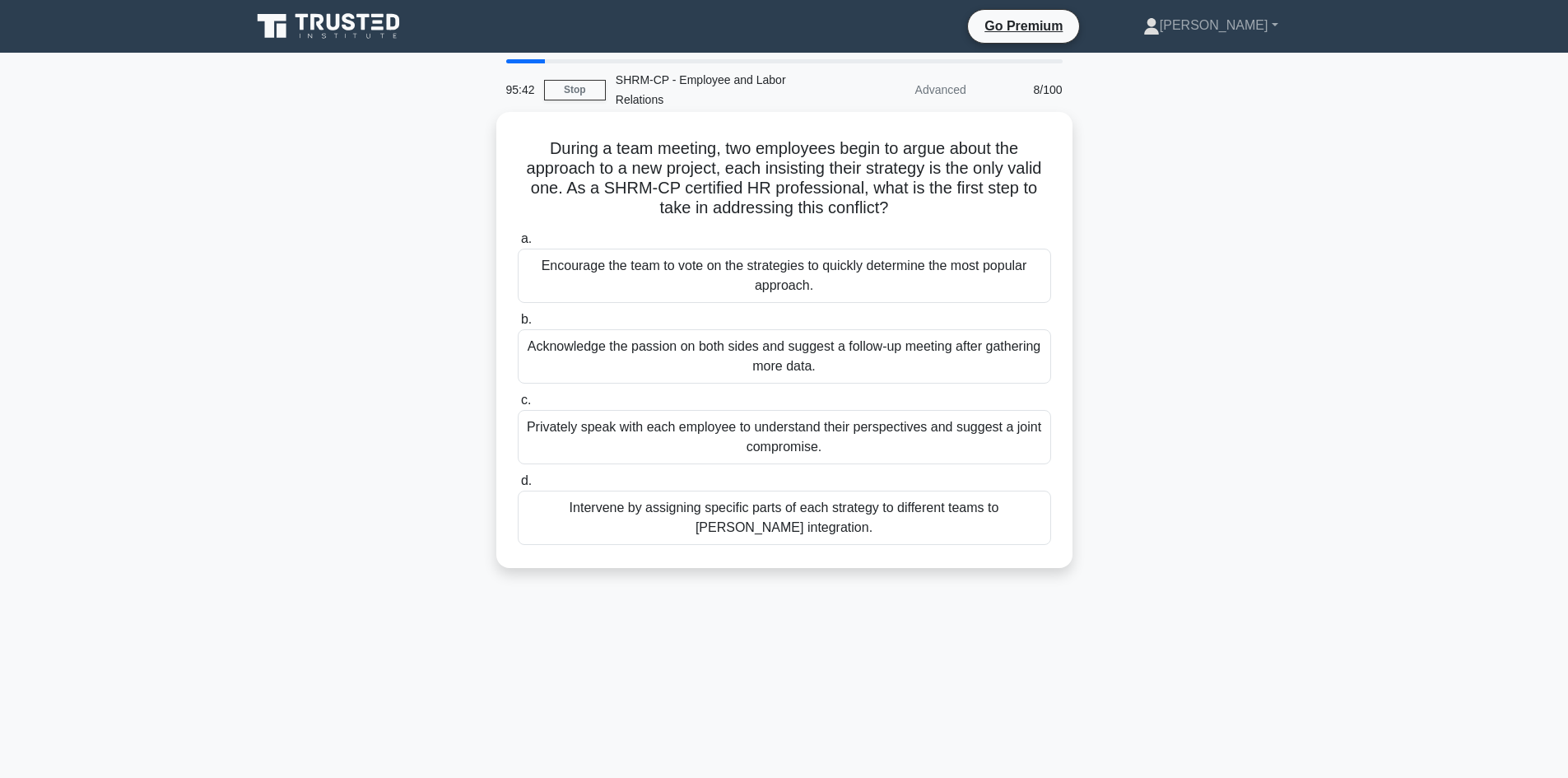
click at [802, 354] on div "Acknowledge the passion on both sides and suggest a follow-up meeting after gat…" at bounding box center [784, 356] width 533 height 54
click at [518, 325] on input "b. Acknowledge the passion on both sides and suggest a follow-up meeting after …" at bounding box center [518, 320] width 0 height 10
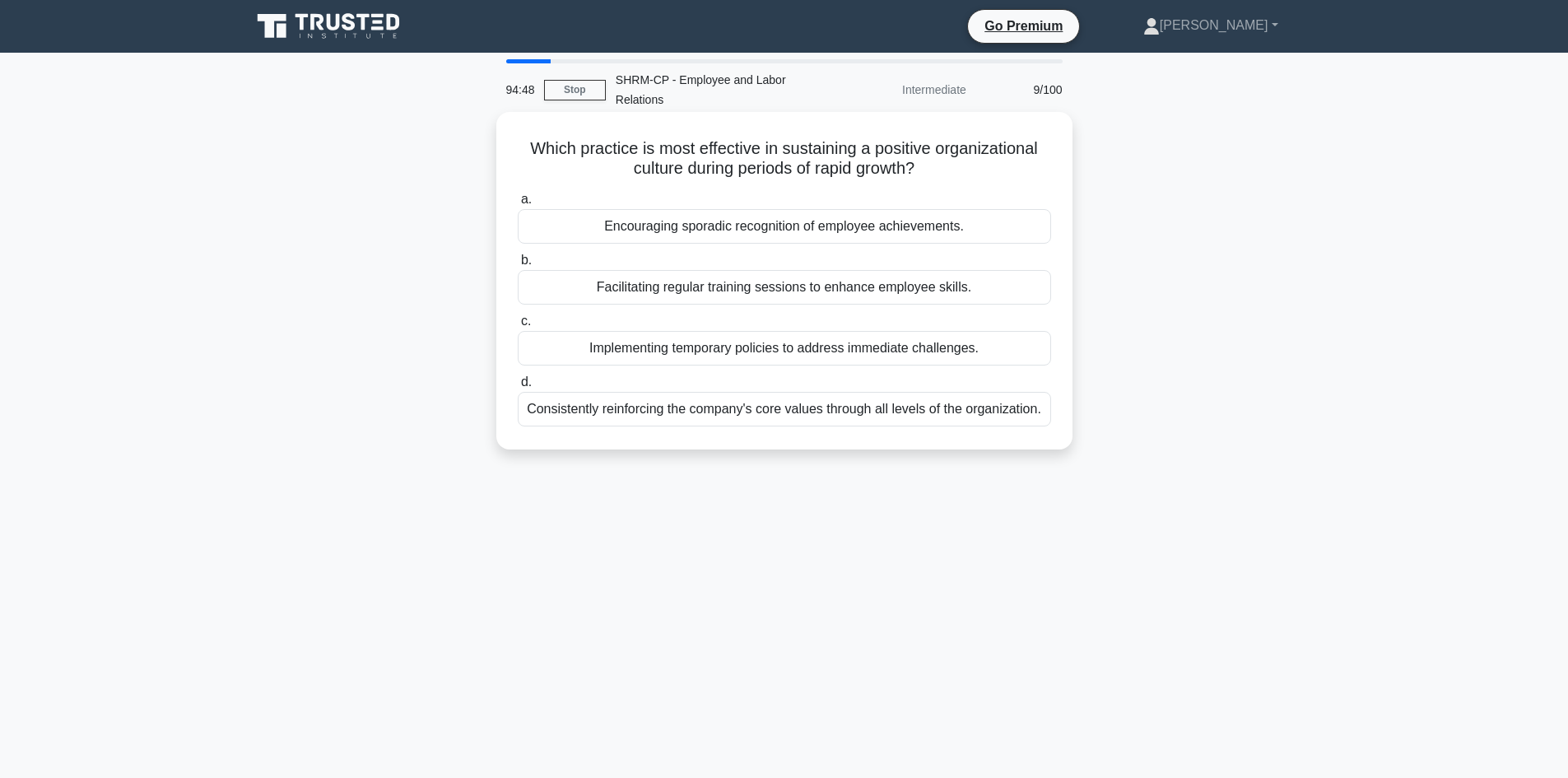
click at [724, 412] on div "Consistently reinforcing the company's core values through all levels of the or…" at bounding box center [784, 409] width 533 height 34
click at [518, 388] on input "d. Consistently reinforcing the company's core values through all levels of the…" at bounding box center [518, 382] width 0 height 10
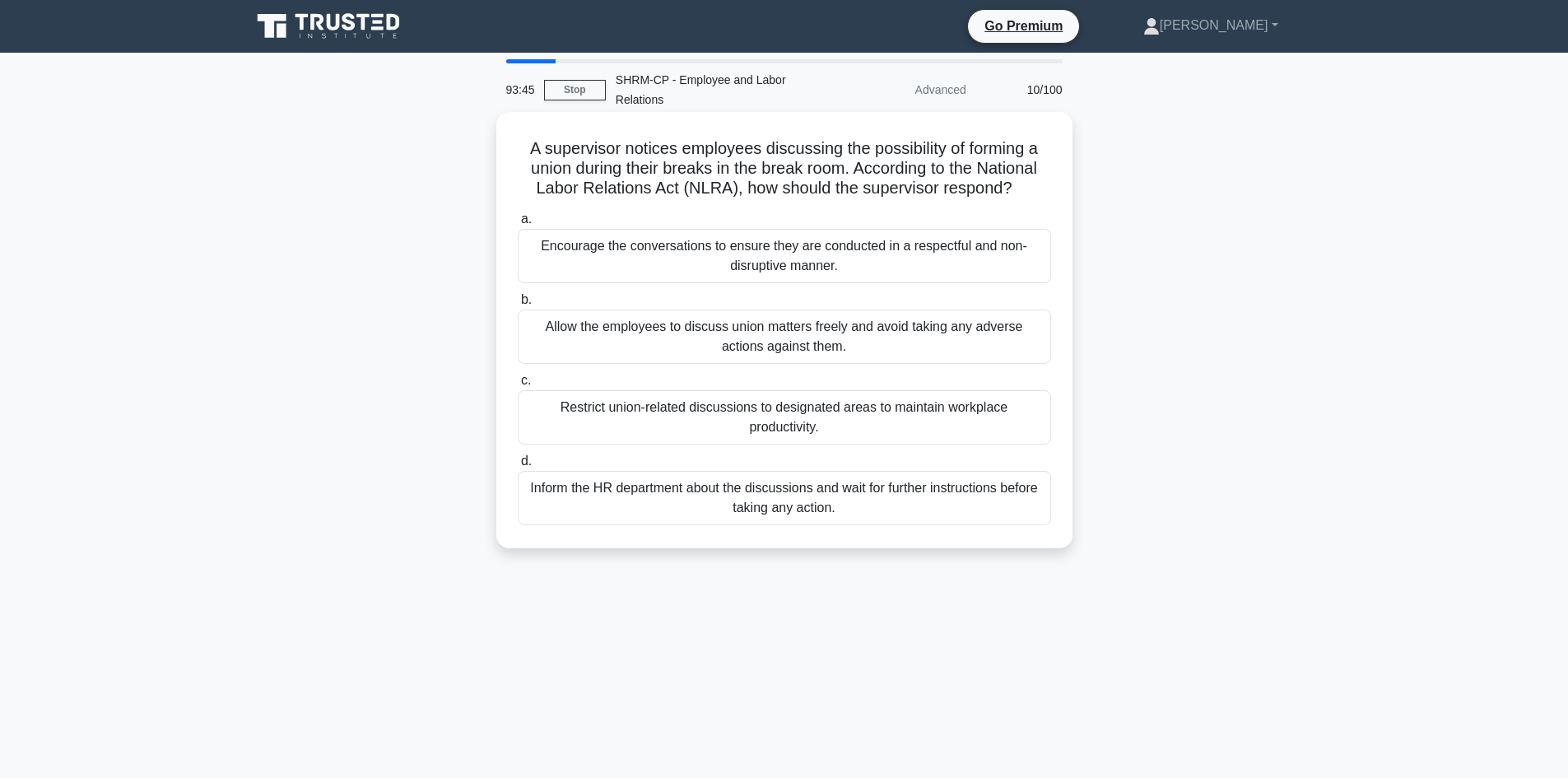
click at [763, 500] on div "Inform the HR department about the discussions and wait for further instruction…" at bounding box center [784, 497] width 533 height 54
click at [518, 467] on input "d. Inform the HR department about the discussions and wait for further instruct…" at bounding box center [518, 461] width 0 height 10
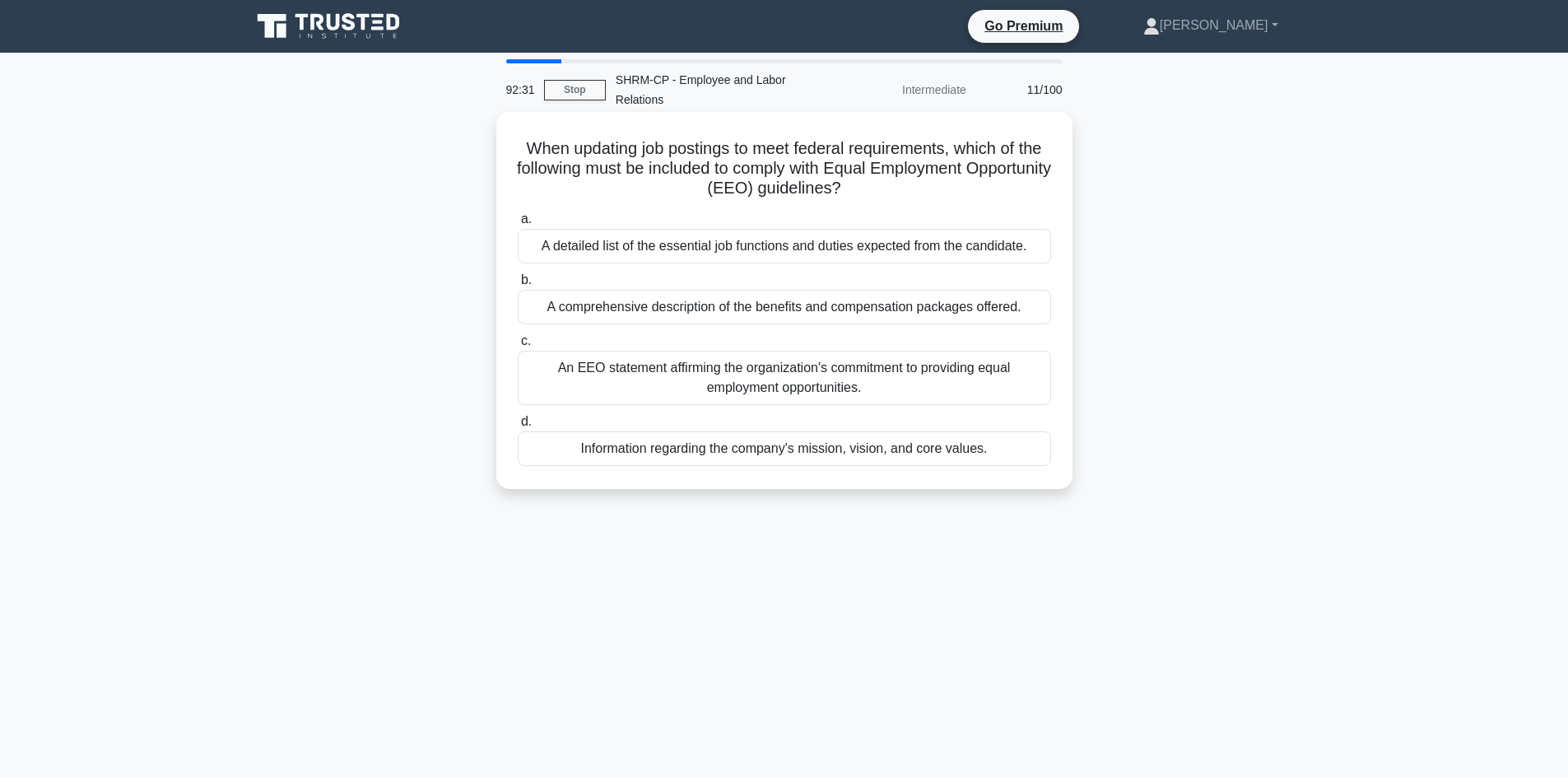
click at [799, 255] on div "A detailed list of the essential job functions and duties expected from the can…" at bounding box center [784, 246] width 533 height 34
click at [518, 224] on input "a. A detailed list of the essential job functions and duties expected from the …" at bounding box center [518, 219] width 0 height 10
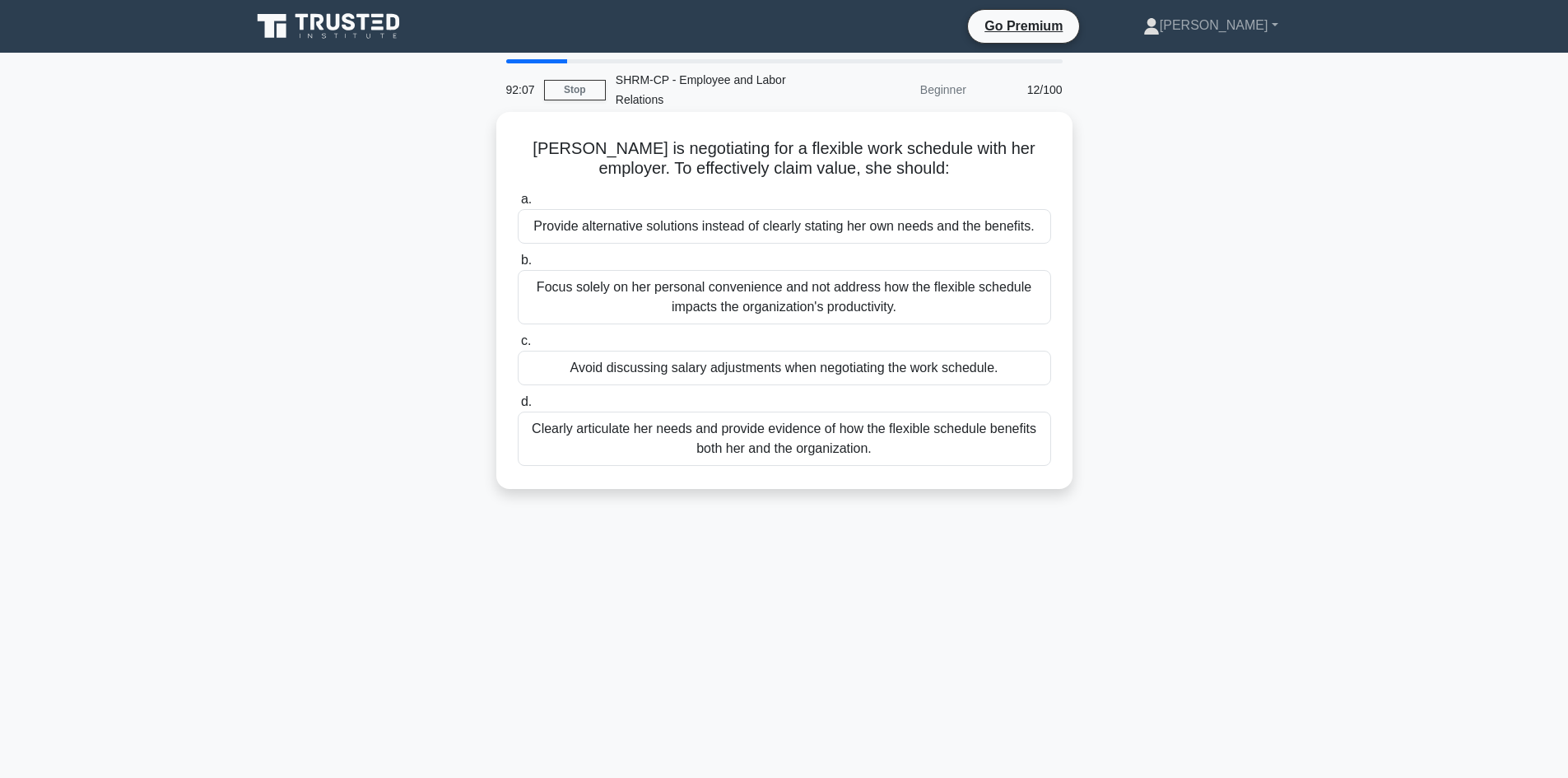
click at [764, 427] on div "Clearly articulate her needs and provide evidence of how the flexible schedule …" at bounding box center [784, 438] width 533 height 54
click at [518, 408] on input "d. Clearly articulate her needs and provide evidence of how the flexible schedu…" at bounding box center [518, 401] width 0 height 10
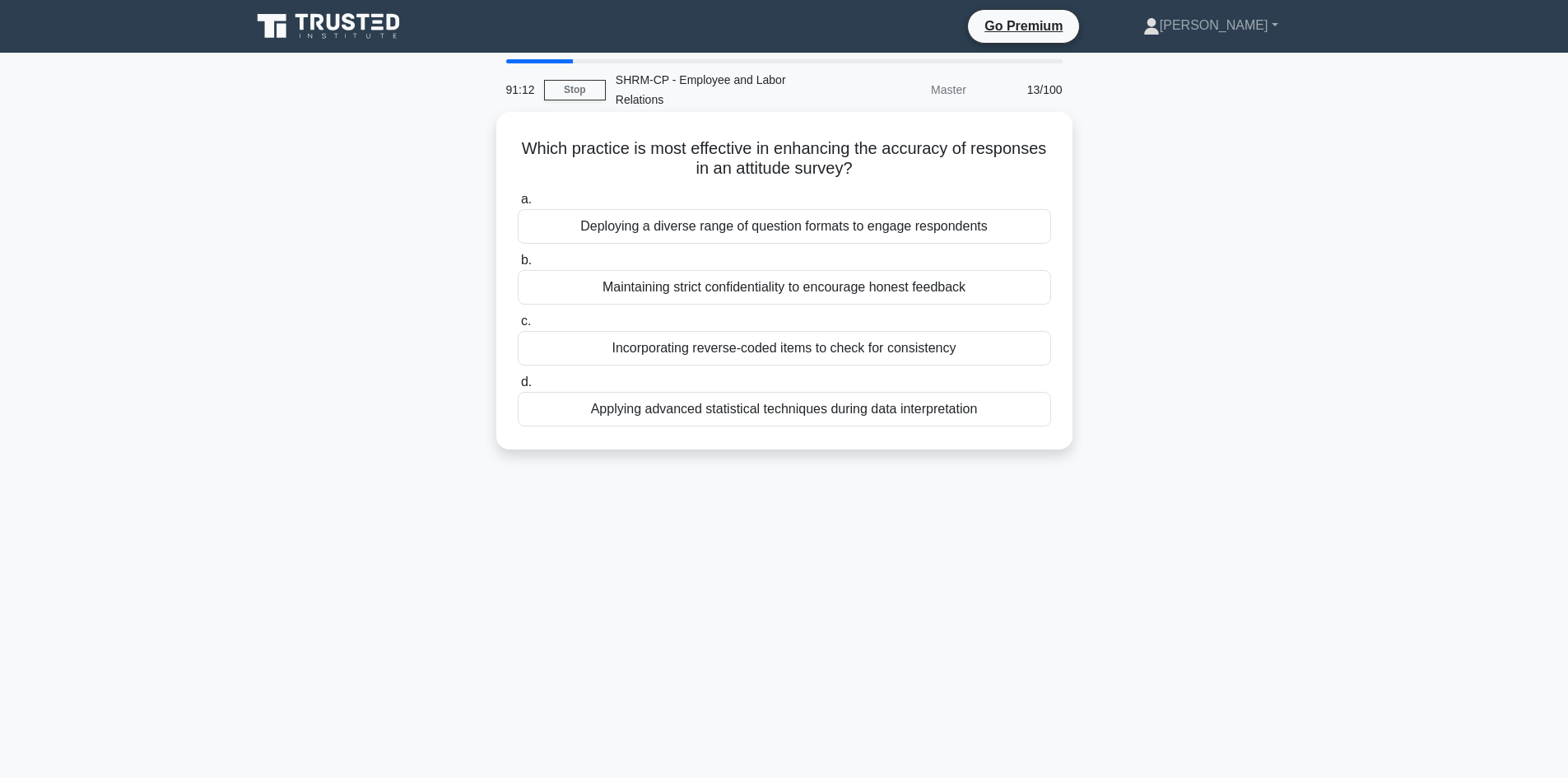
click at [827, 294] on div "Maintaining strict confidentiality to encourage honest feedback" at bounding box center [784, 287] width 533 height 34
click at [518, 266] on input "b. Maintaining strict confidentiality to encourage honest feedback" at bounding box center [518, 260] width 0 height 10
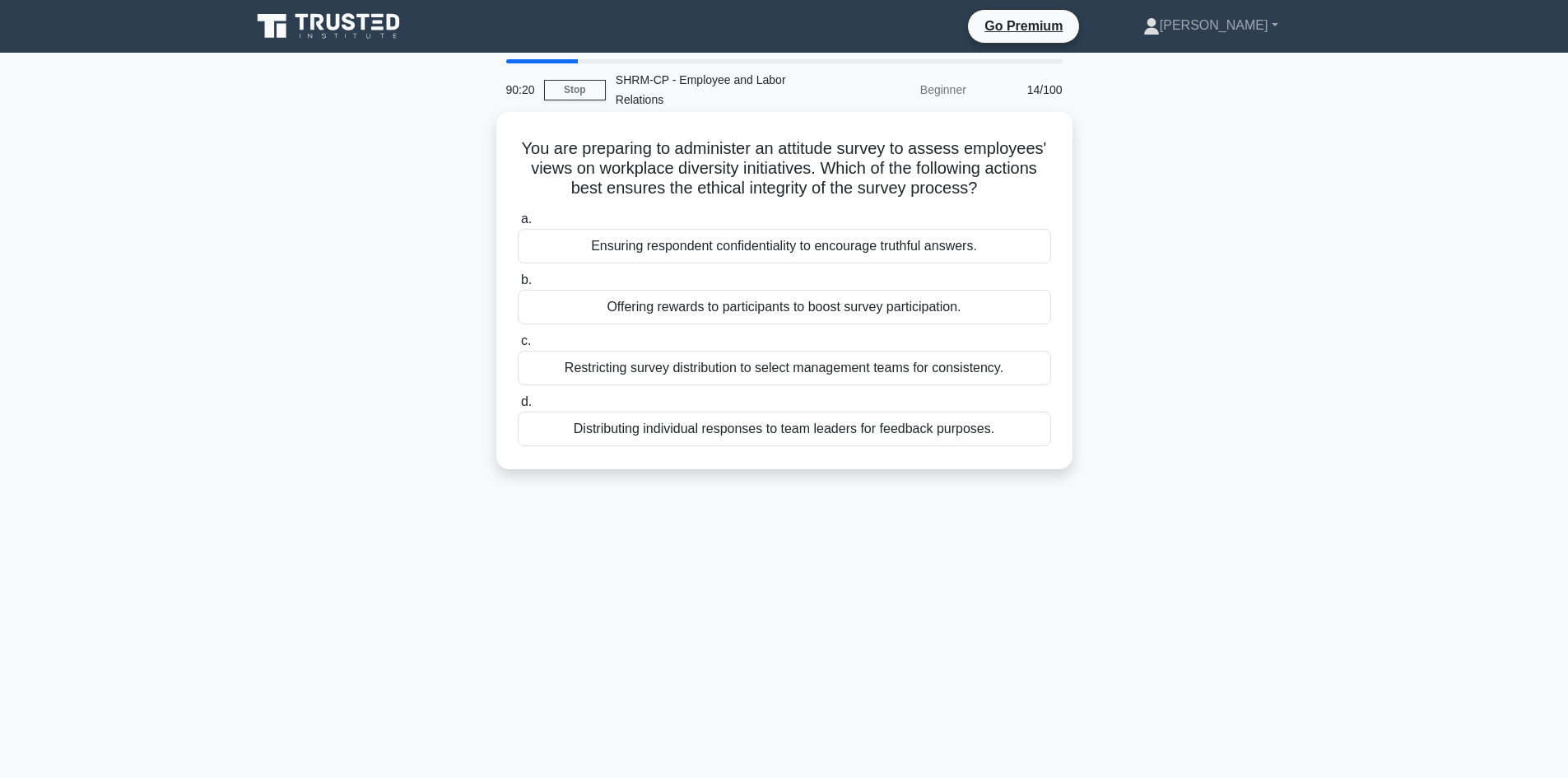
click at [782, 247] on div "Ensuring respondent confidentiality to encourage truthful answers." at bounding box center [784, 246] width 533 height 34
click at [518, 224] on input "a. Ensuring respondent confidentiality to encourage truthful answers." at bounding box center [518, 219] width 0 height 10
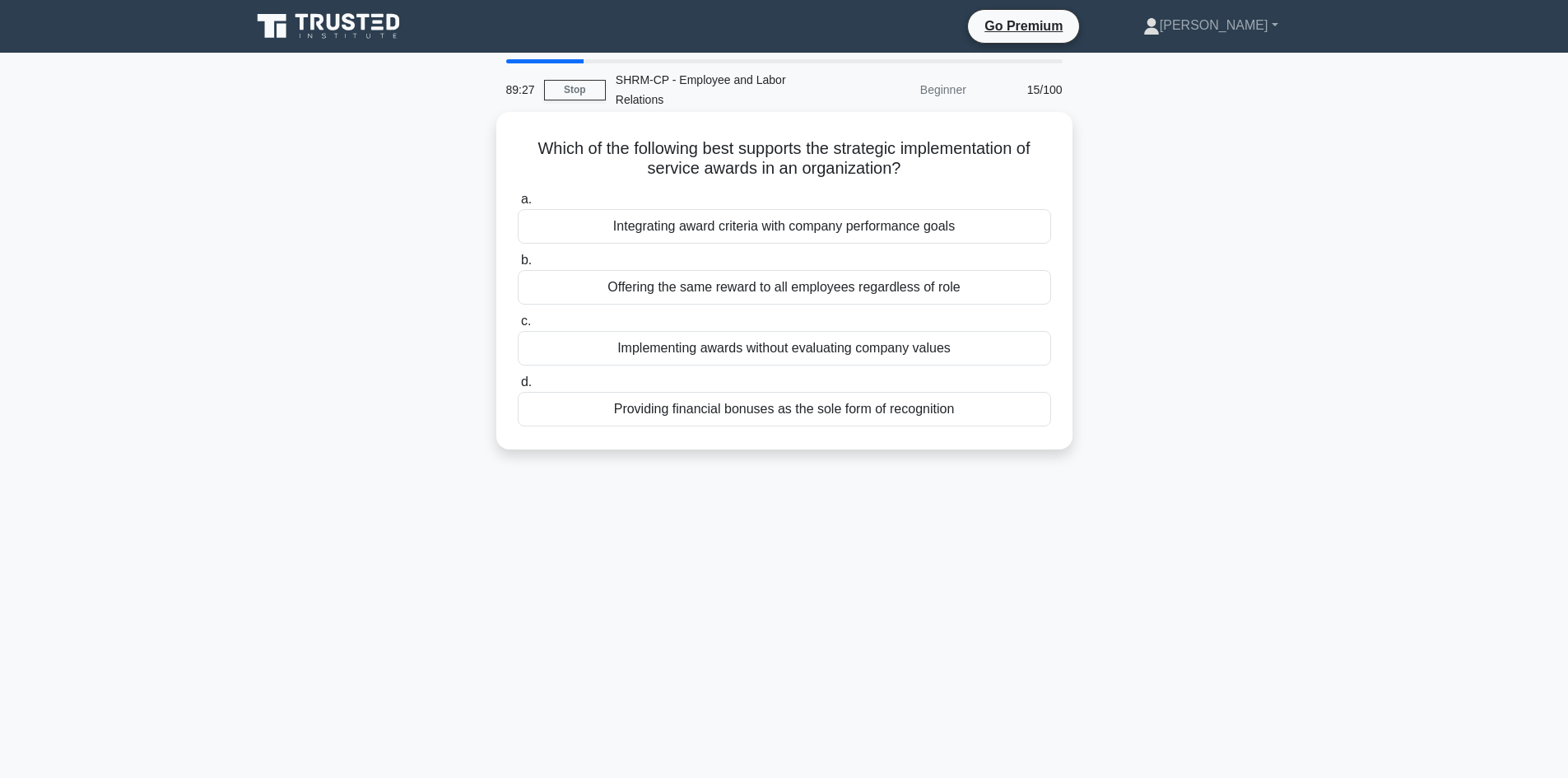
click at [654, 230] on div "Integrating award criteria with company performance goals" at bounding box center [784, 226] width 533 height 34
click at [518, 205] on input "a. Integrating award criteria with company performance goals" at bounding box center [518, 199] width 0 height 10
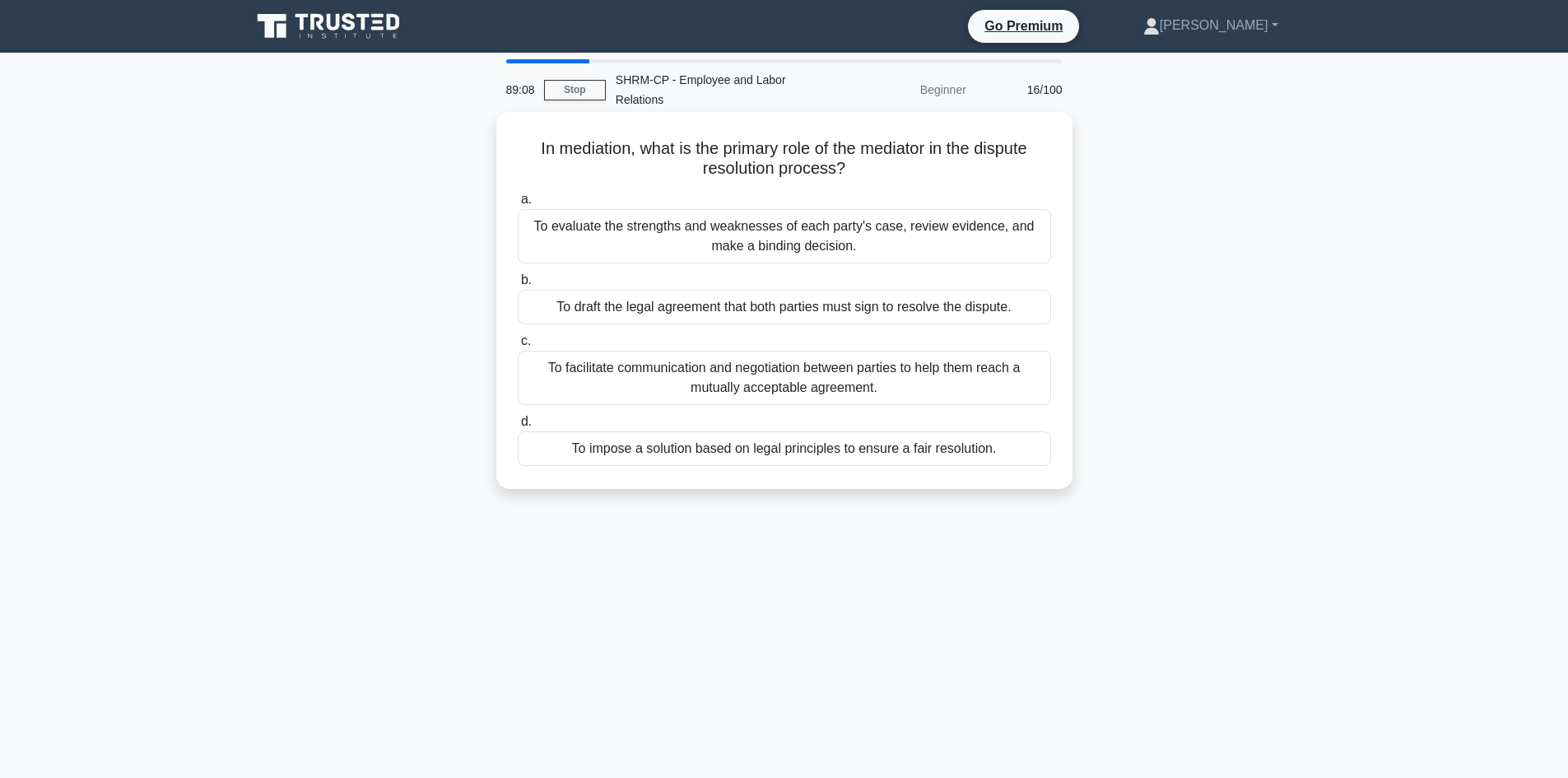
click at [799, 367] on div "To facilitate communication and negotiation between parties to help them reach …" at bounding box center [784, 378] width 533 height 54
click at [518, 346] on input "c. To facilitate communication and negotiation between parties to help them rea…" at bounding box center [518, 340] width 0 height 10
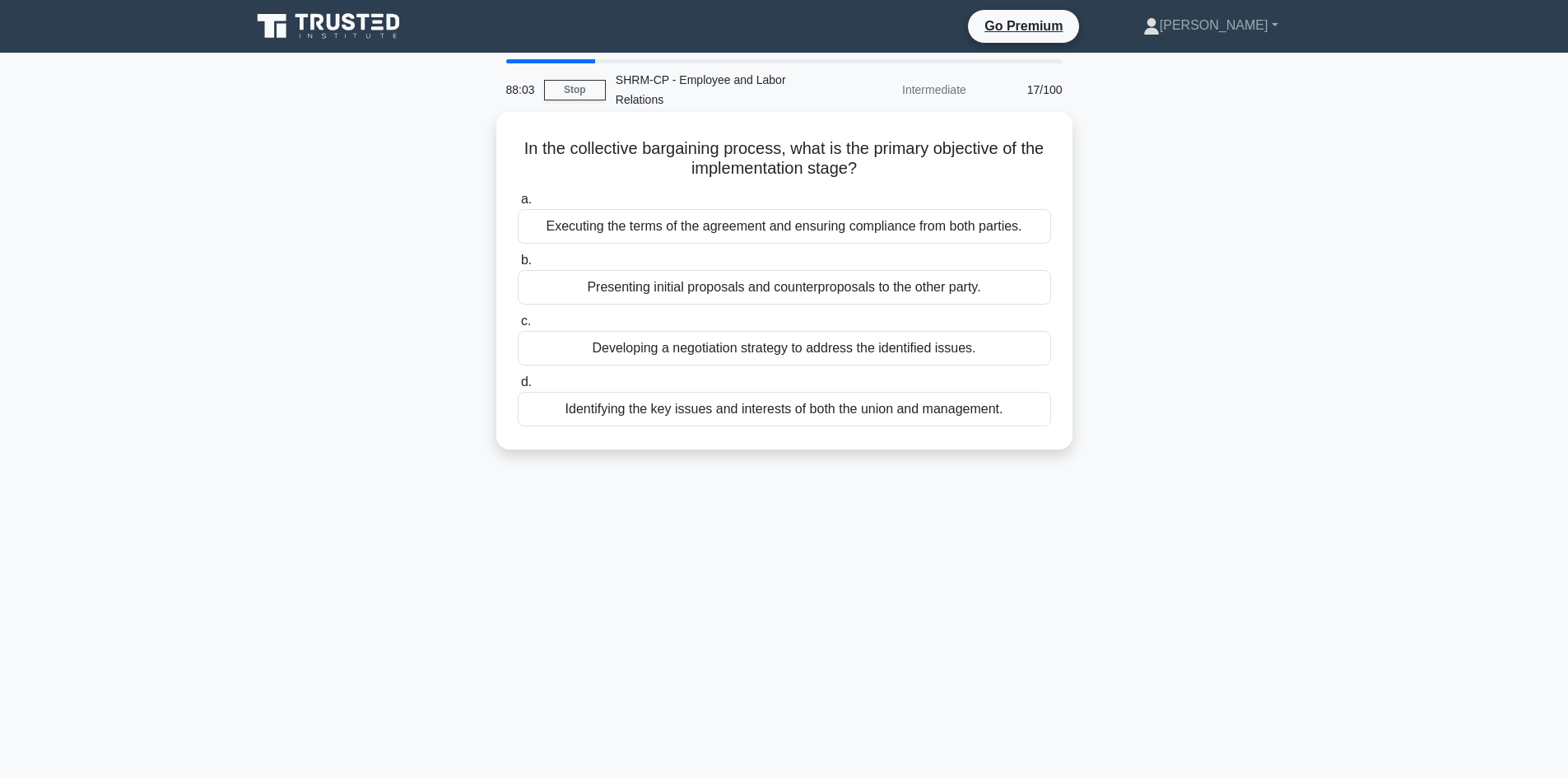
click at [721, 410] on div "Identifying the key issues and interests of both the union and management." at bounding box center [784, 409] width 533 height 34
click at [518, 388] on input "d. Identifying the key issues and interests of both the union and management." at bounding box center [518, 382] width 0 height 10
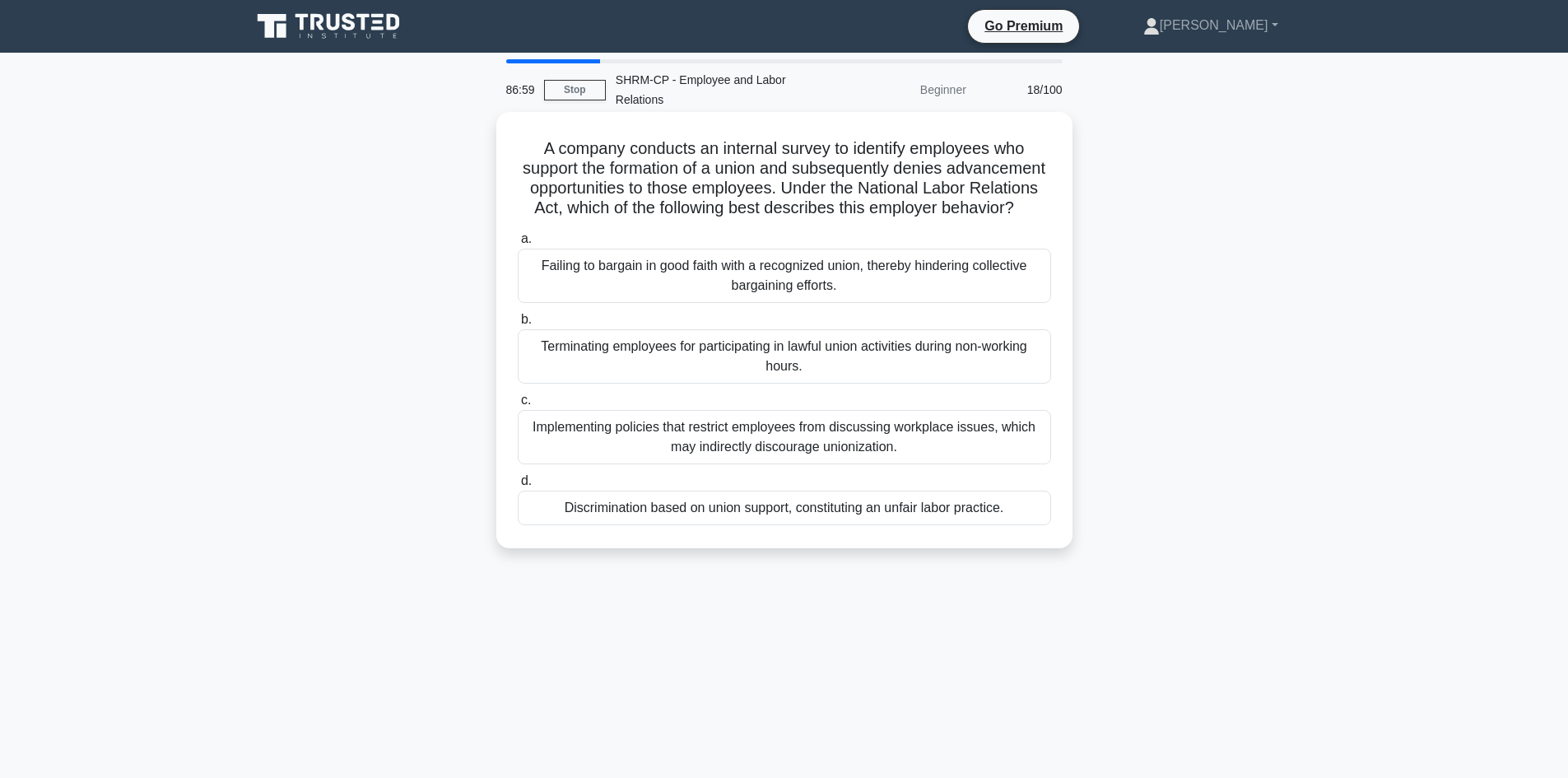
click at [787, 453] on div "Implementing policies that restrict employees from discussing workplace issues,…" at bounding box center [784, 437] width 533 height 54
click at [518, 406] on input "c. Implementing policies that restrict employees from discussing workplace issu…" at bounding box center [518, 400] width 0 height 10
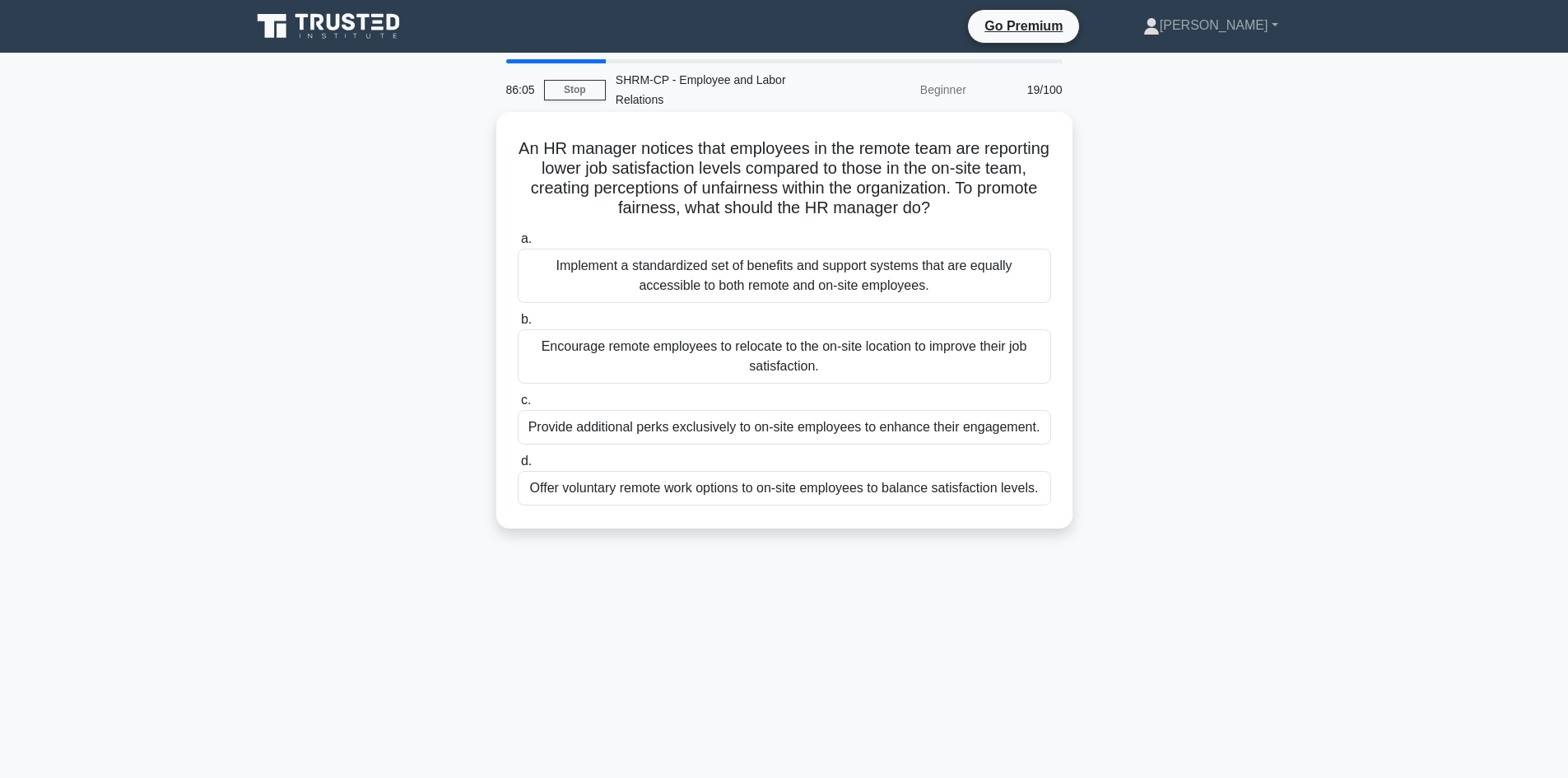
click at [795, 279] on div "Implement a standardized set of benefits and support systems that are equally a…" at bounding box center [784, 275] width 533 height 54
click at [518, 244] on input "a. Implement a standardized set of benefits and support systems that are equall…" at bounding box center [518, 239] width 0 height 10
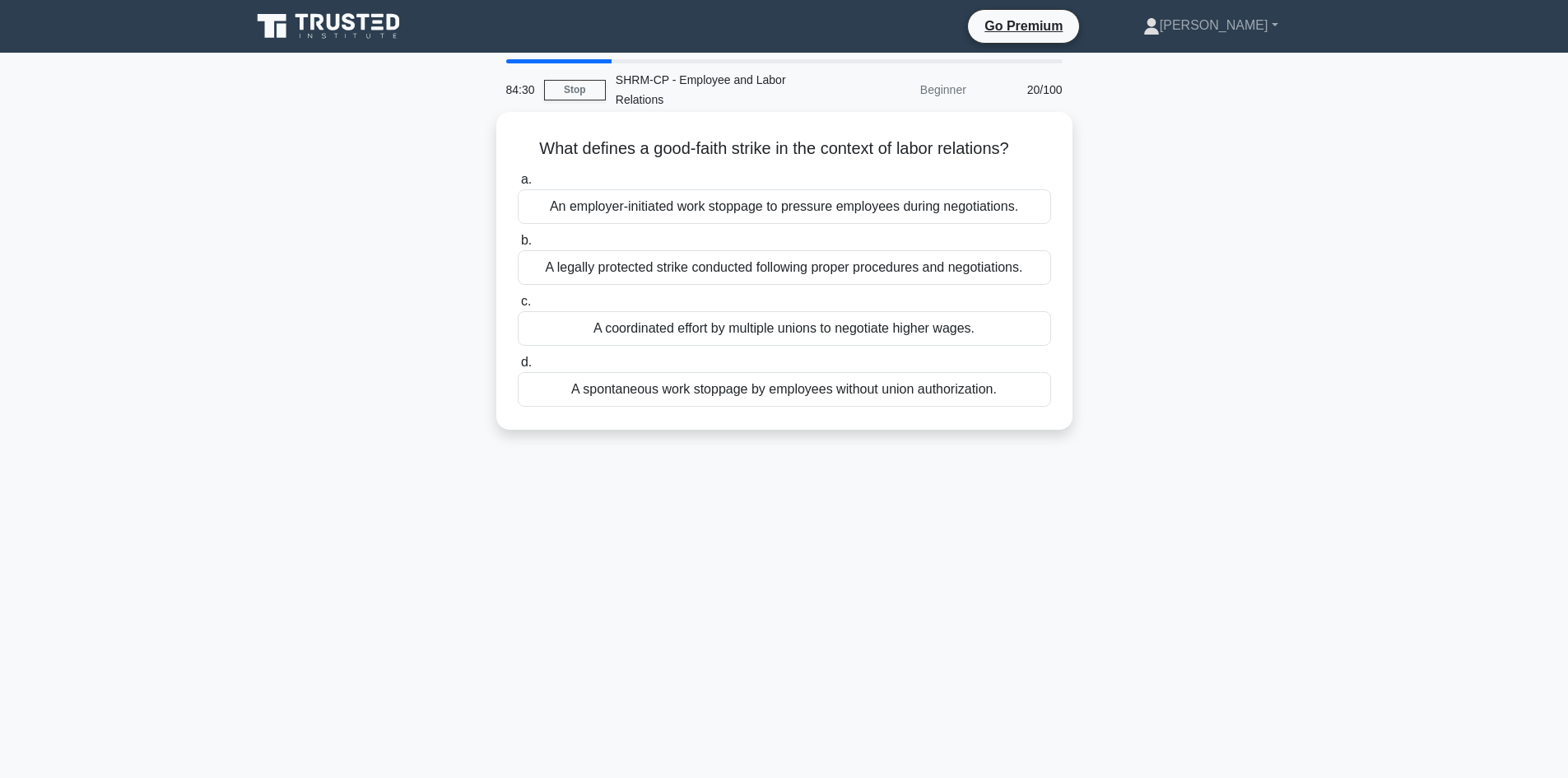
click at [812, 333] on div "A coordinated effort by multiple unions to negotiate higher wages." at bounding box center [784, 328] width 533 height 34
click at [518, 307] on input "c. A coordinated effort by multiple unions to negotiate higher wages." at bounding box center [518, 301] width 0 height 10
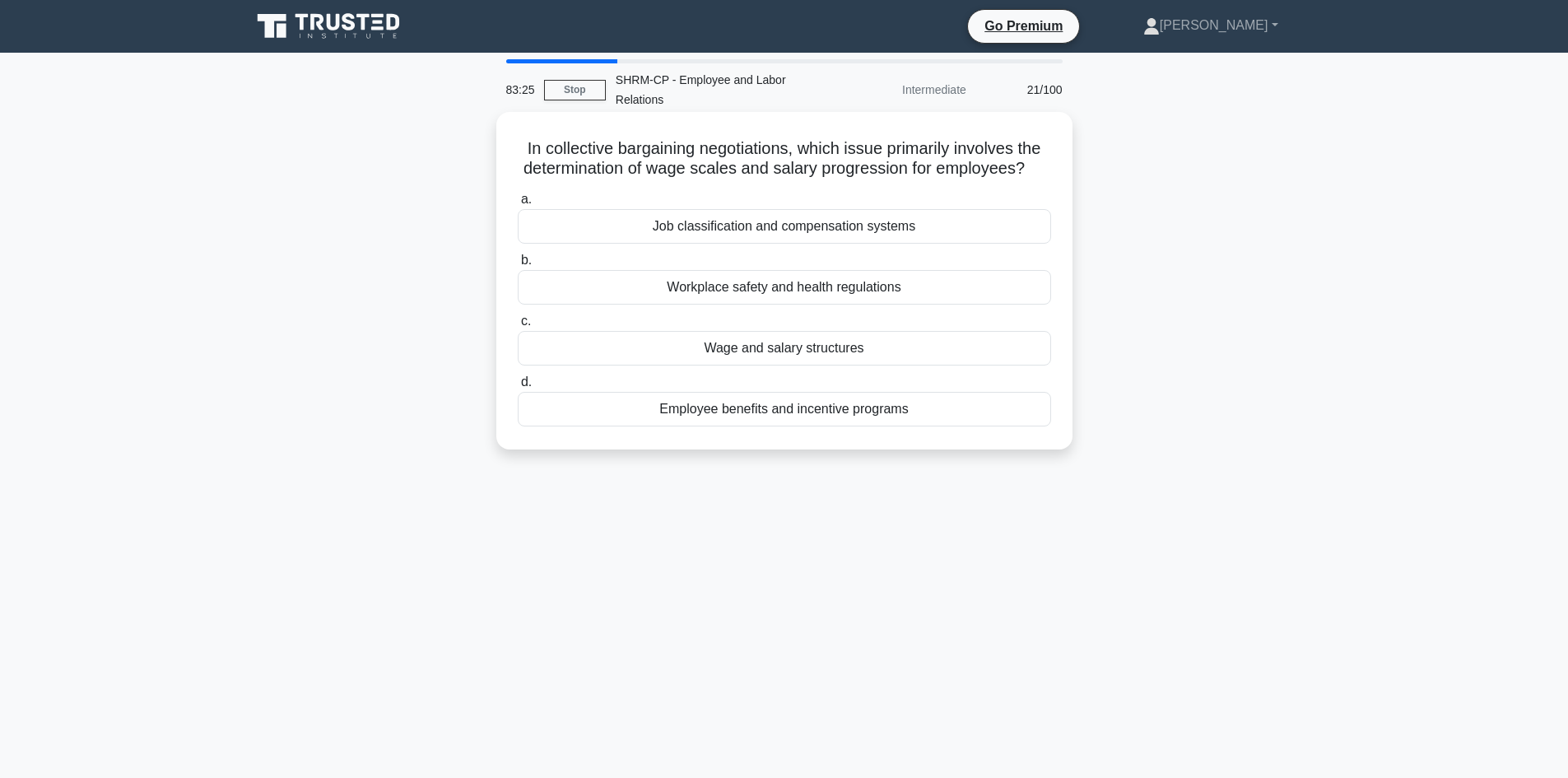
click at [809, 351] on div "Wage and salary structures" at bounding box center [784, 348] width 533 height 34
click at [518, 327] on input "c. Wage and salary structures" at bounding box center [518, 321] width 0 height 10
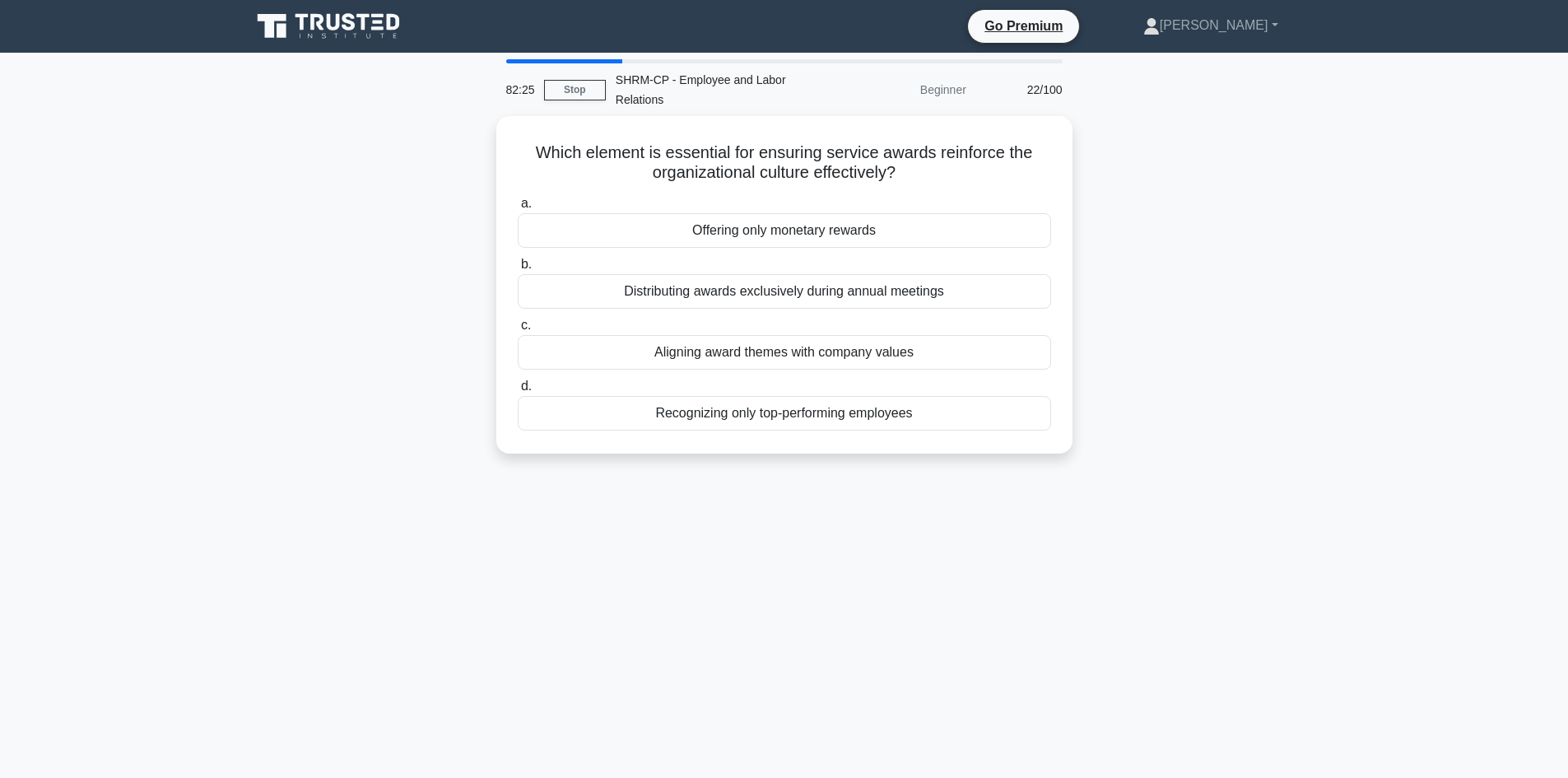
click at [809, 351] on div "Aligning award themes with company values" at bounding box center [784, 352] width 533 height 34
click at [518, 331] on input "c. Aligning award themes with company values" at bounding box center [518, 325] width 0 height 10
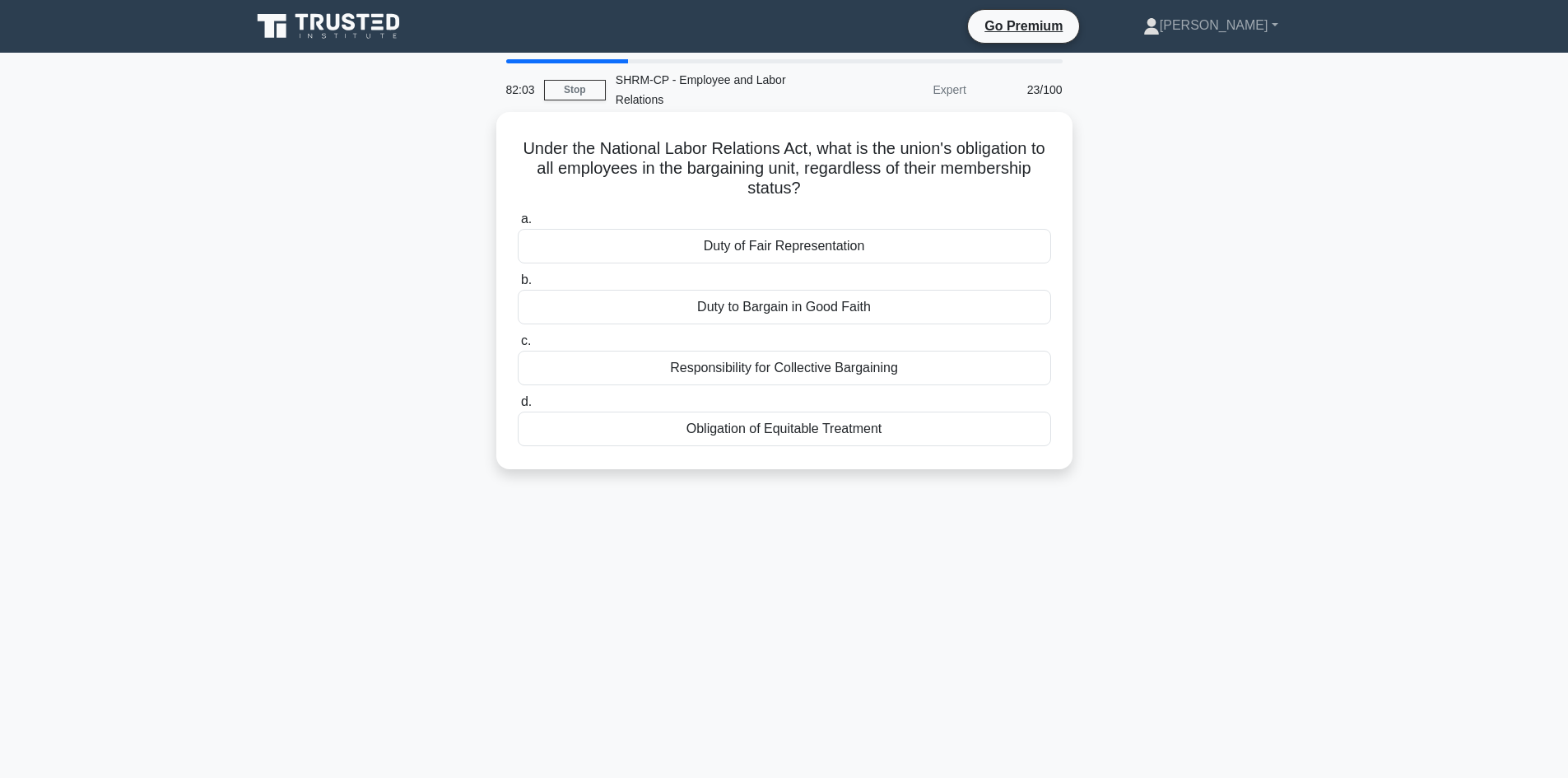
click at [796, 434] on div "Obligation of Equitable Treatment" at bounding box center [784, 429] width 533 height 34
click at [518, 408] on input "d. Obligation of Equitable Treatment" at bounding box center [518, 401] width 0 height 10
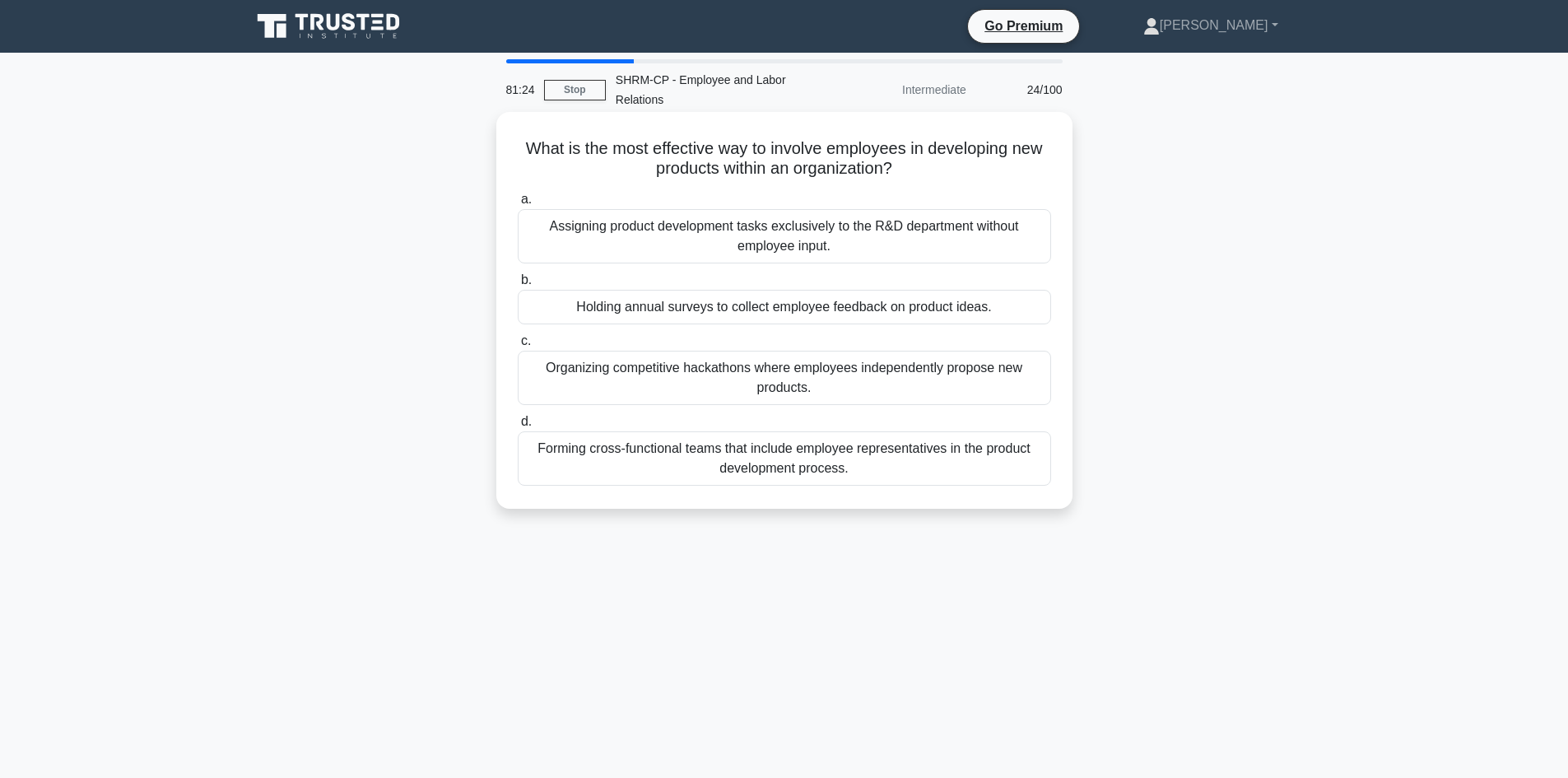
click at [824, 455] on div "Forming cross-functional teams that include employee representatives in the pro…" at bounding box center [784, 458] width 533 height 54
click at [518, 427] on input "d. Forming cross-functional teams that include employee representatives in the …" at bounding box center [518, 421] width 0 height 10
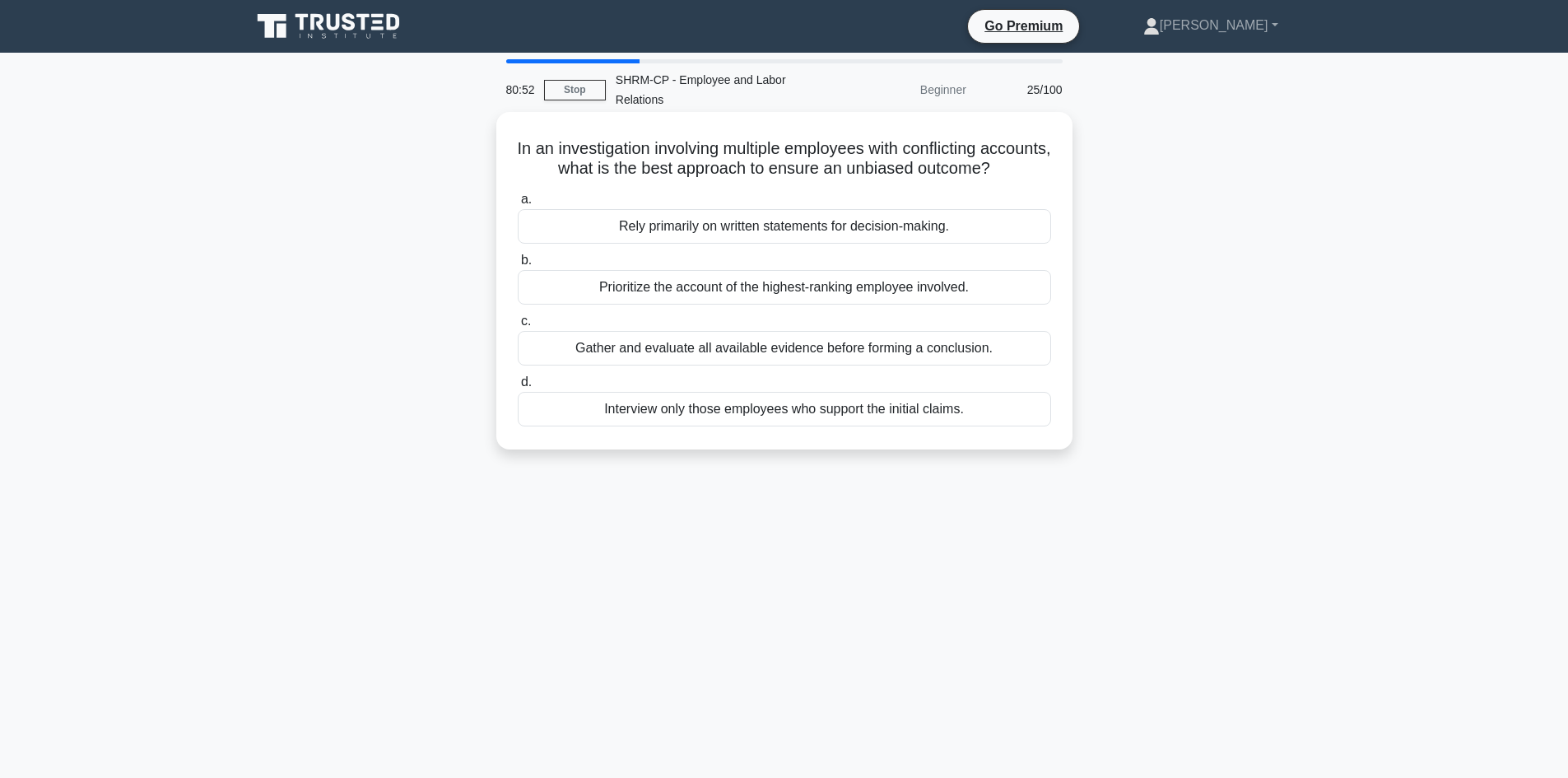
click at [800, 365] on div "Gather and evaluate all available evidence before forming a conclusion." at bounding box center [784, 348] width 533 height 34
click at [518, 327] on input "c. [PERSON_NAME] and evaluate all available evidence before forming a conclusio…" at bounding box center [518, 321] width 0 height 10
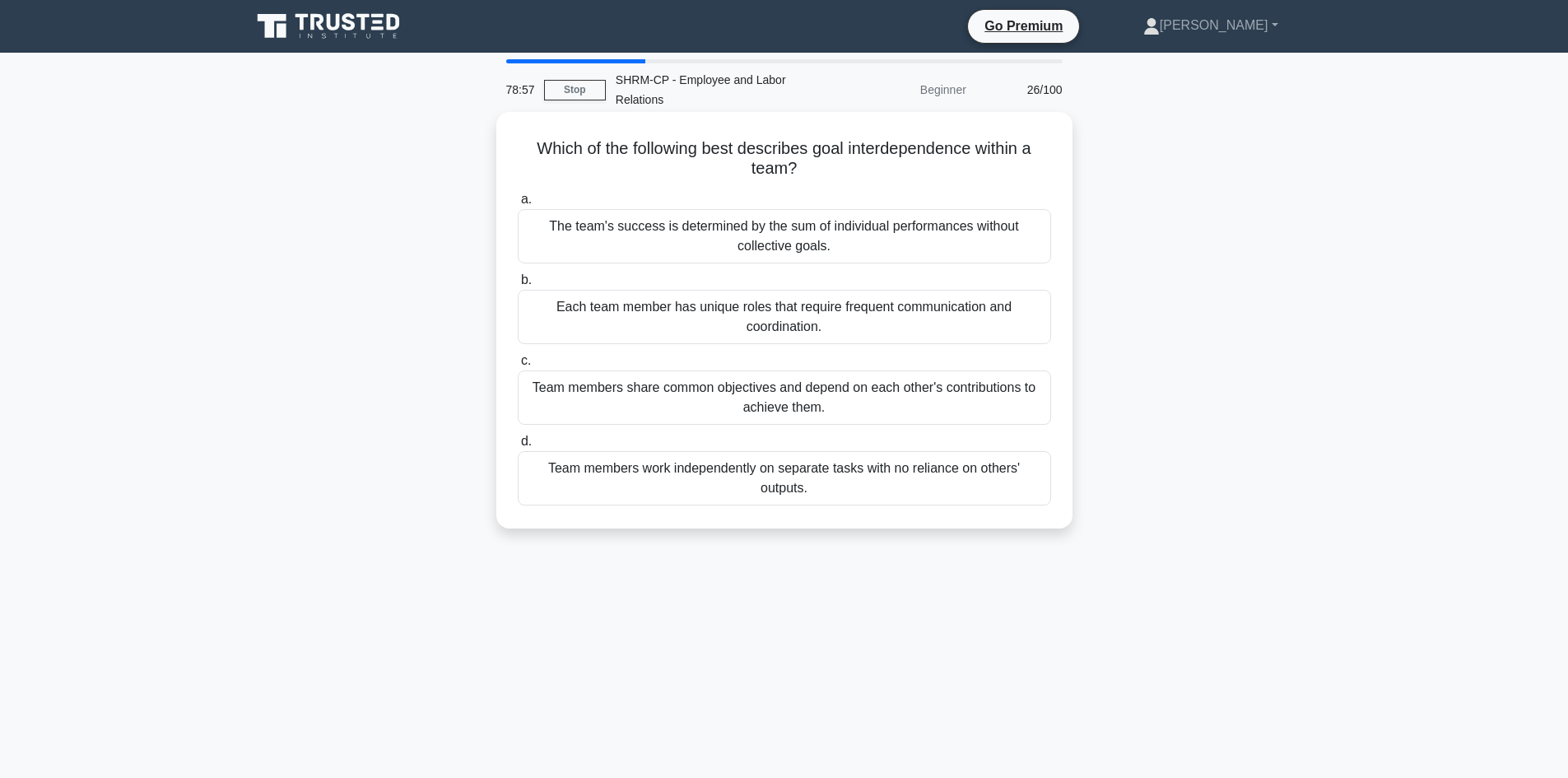
click at [794, 477] on div "Team members work independently on separate tasks with no reliance on others' o…" at bounding box center [784, 477] width 533 height 54
click at [518, 447] on input "d. Team members work independently on separate tasks with no reliance on others…" at bounding box center [518, 441] width 0 height 10
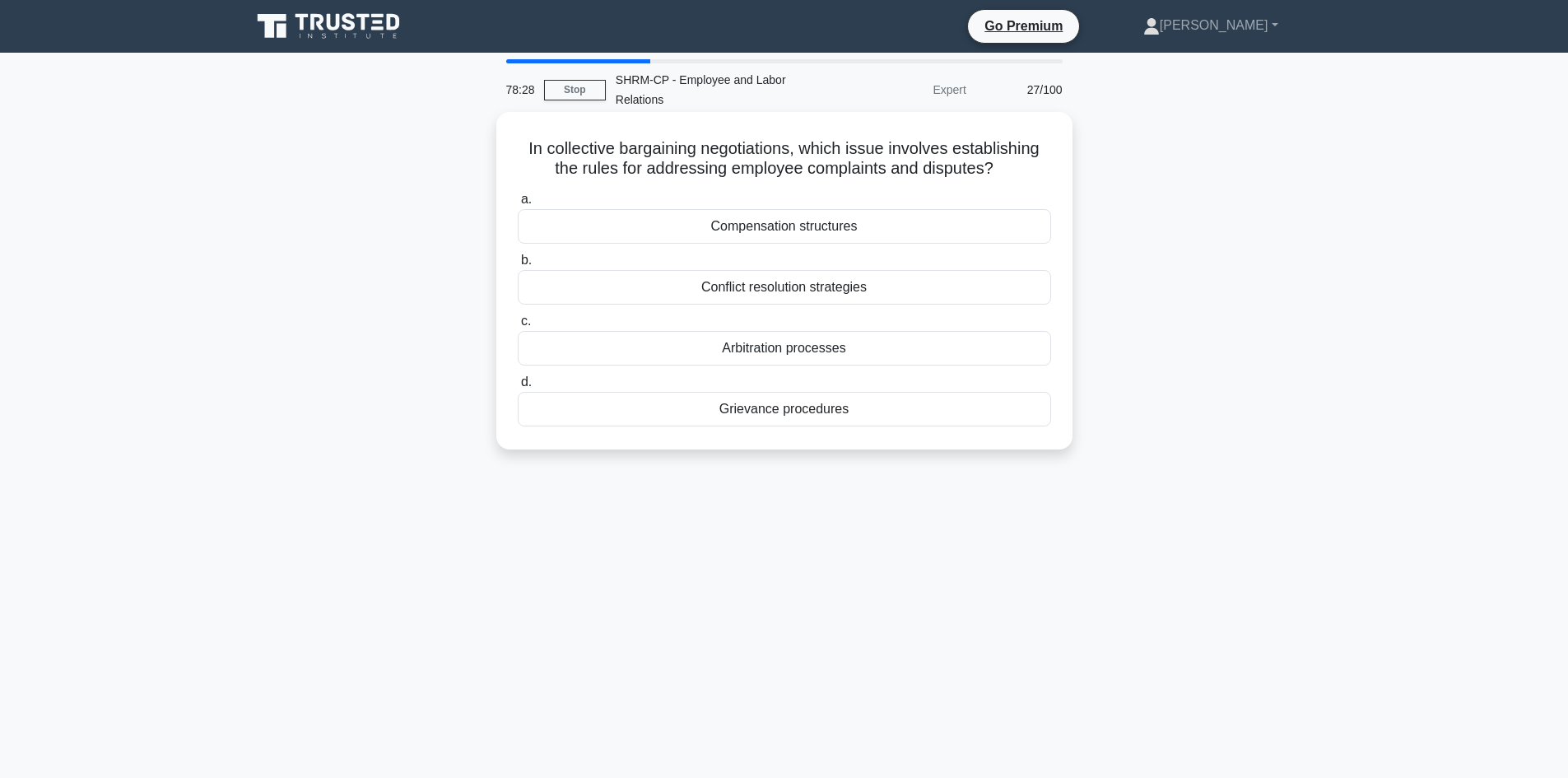
click at [838, 289] on div "Conflict resolution strategies" at bounding box center [784, 287] width 533 height 34
click at [518, 266] on input "b. Conflict resolution strategies" at bounding box center [518, 260] width 0 height 10
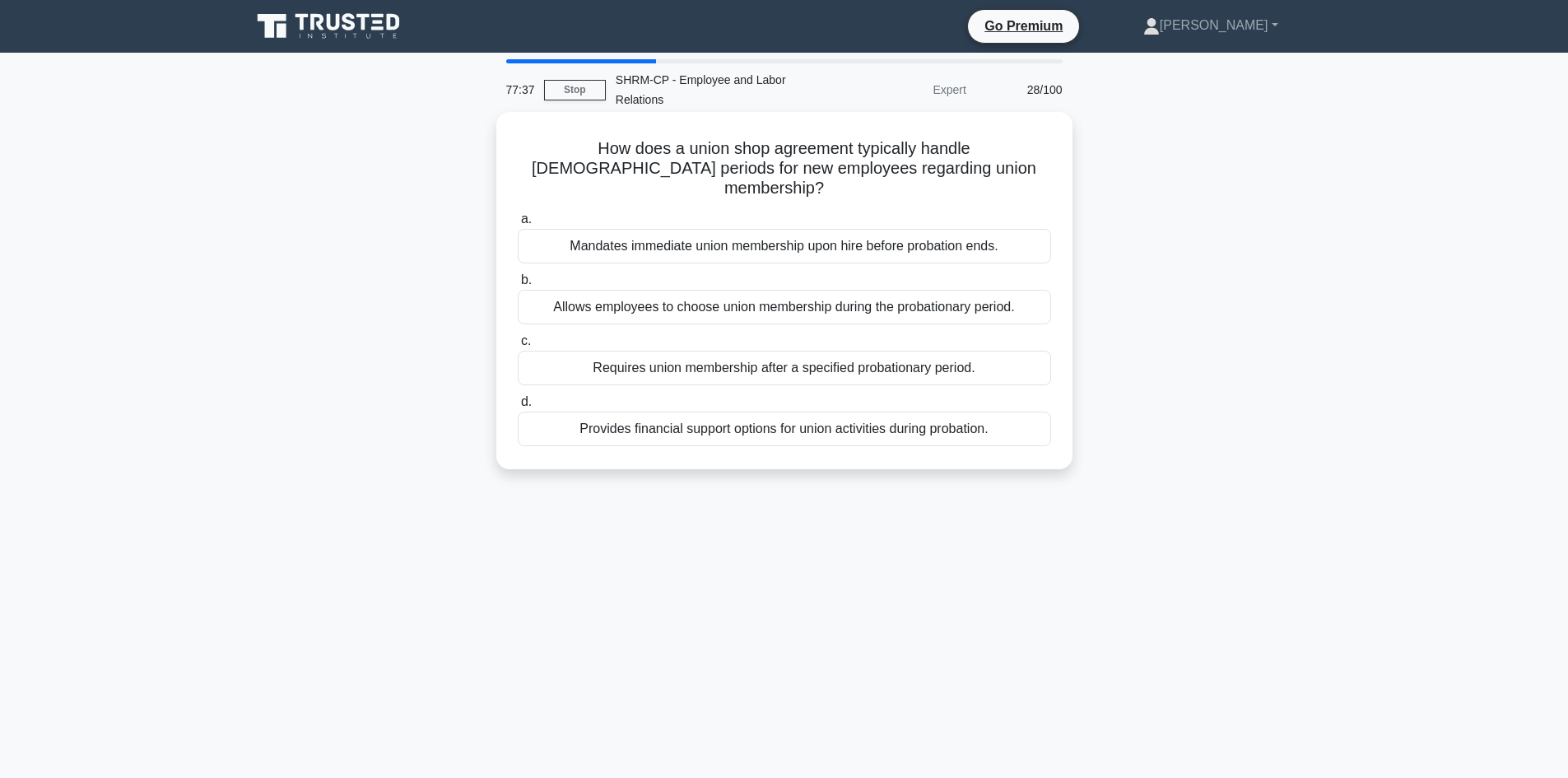
click at [734, 290] on div "Allows employees to choose union membership during the probationary period." at bounding box center [784, 307] width 533 height 34
click at [518, 285] on input "b. Allows employees to choose union membership during the probationary period." at bounding box center [518, 280] width 0 height 10
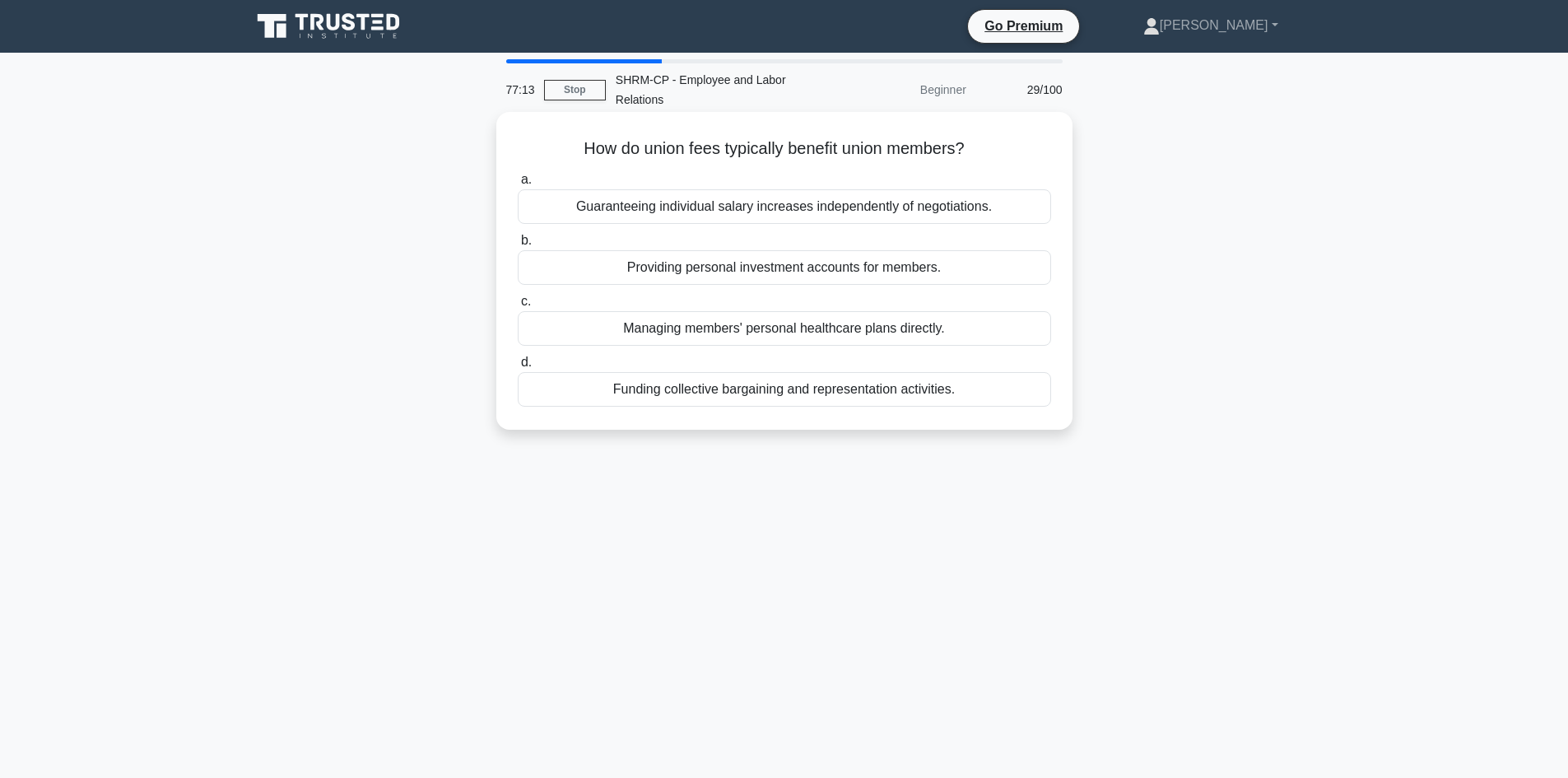
click at [745, 385] on div "Funding collective bargaining and representation activities." at bounding box center [784, 389] width 533 height 34
click at [518, 368] on input "d. Funding collective bargaining and representation activities." at bounding box center [518, 362] width 0 height 10
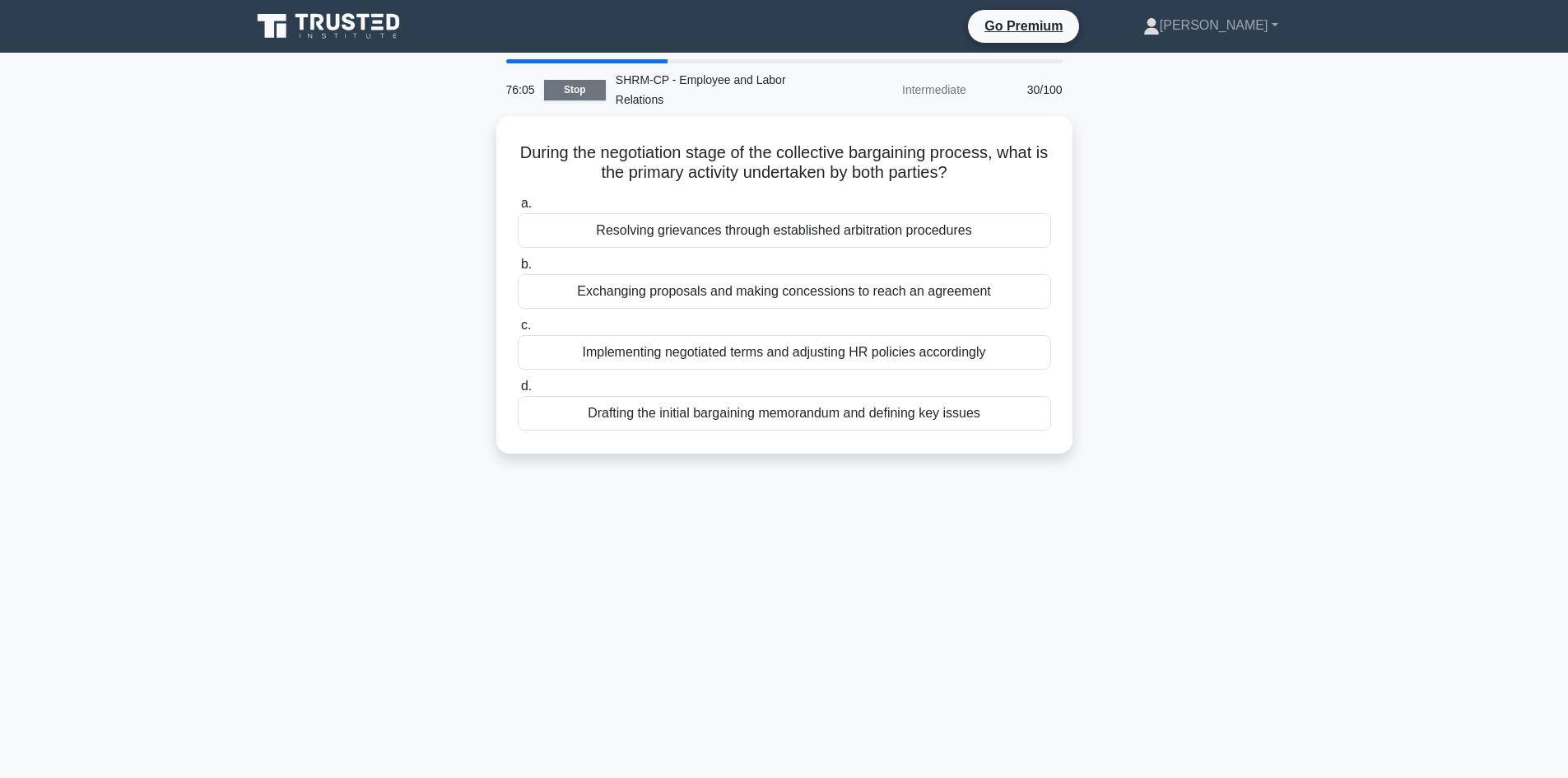
click at [575, 88] on link "Stop" at bounding box center [574, 90] width 62 height 21
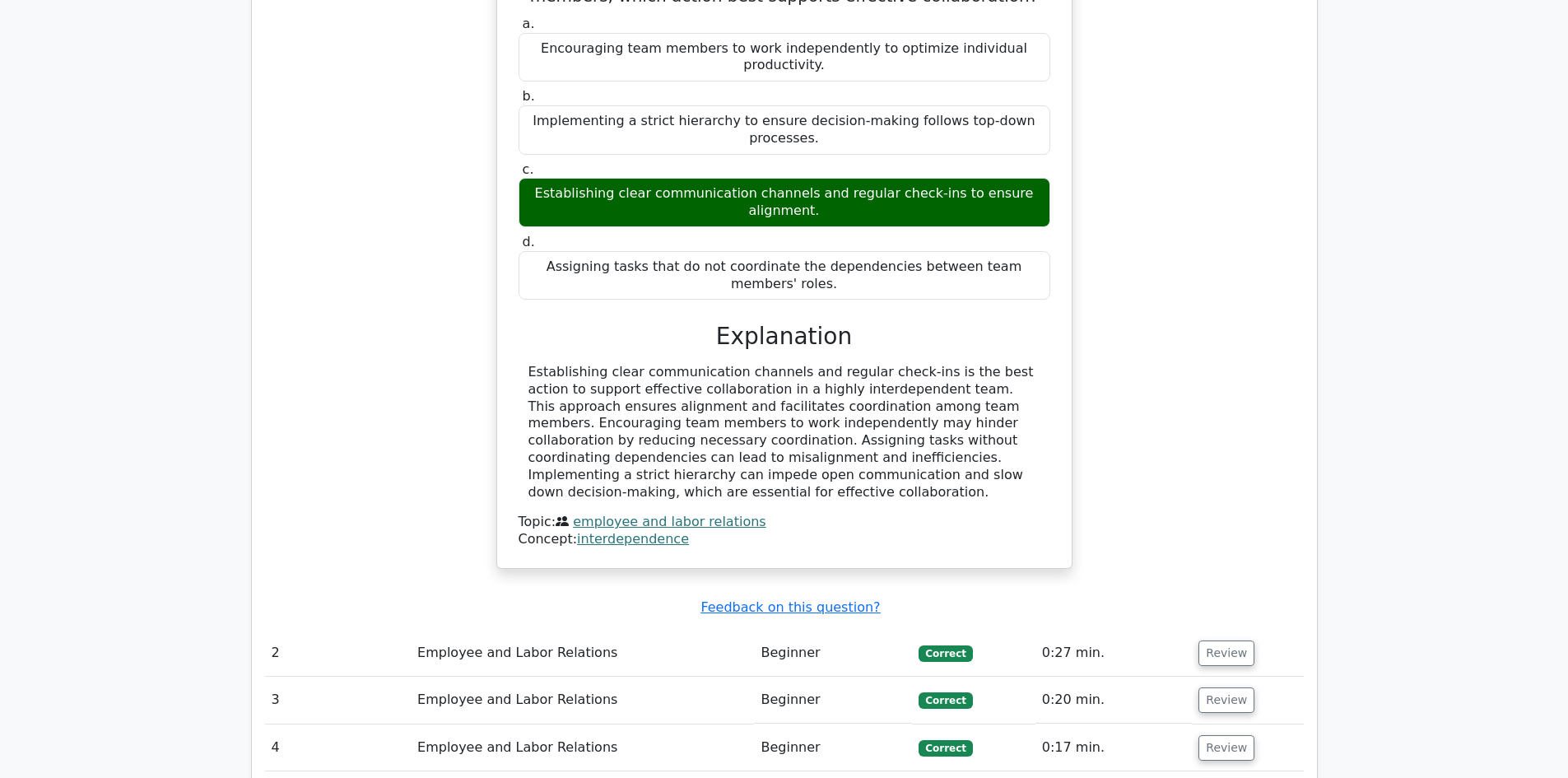
scroll to position [1400, 0]
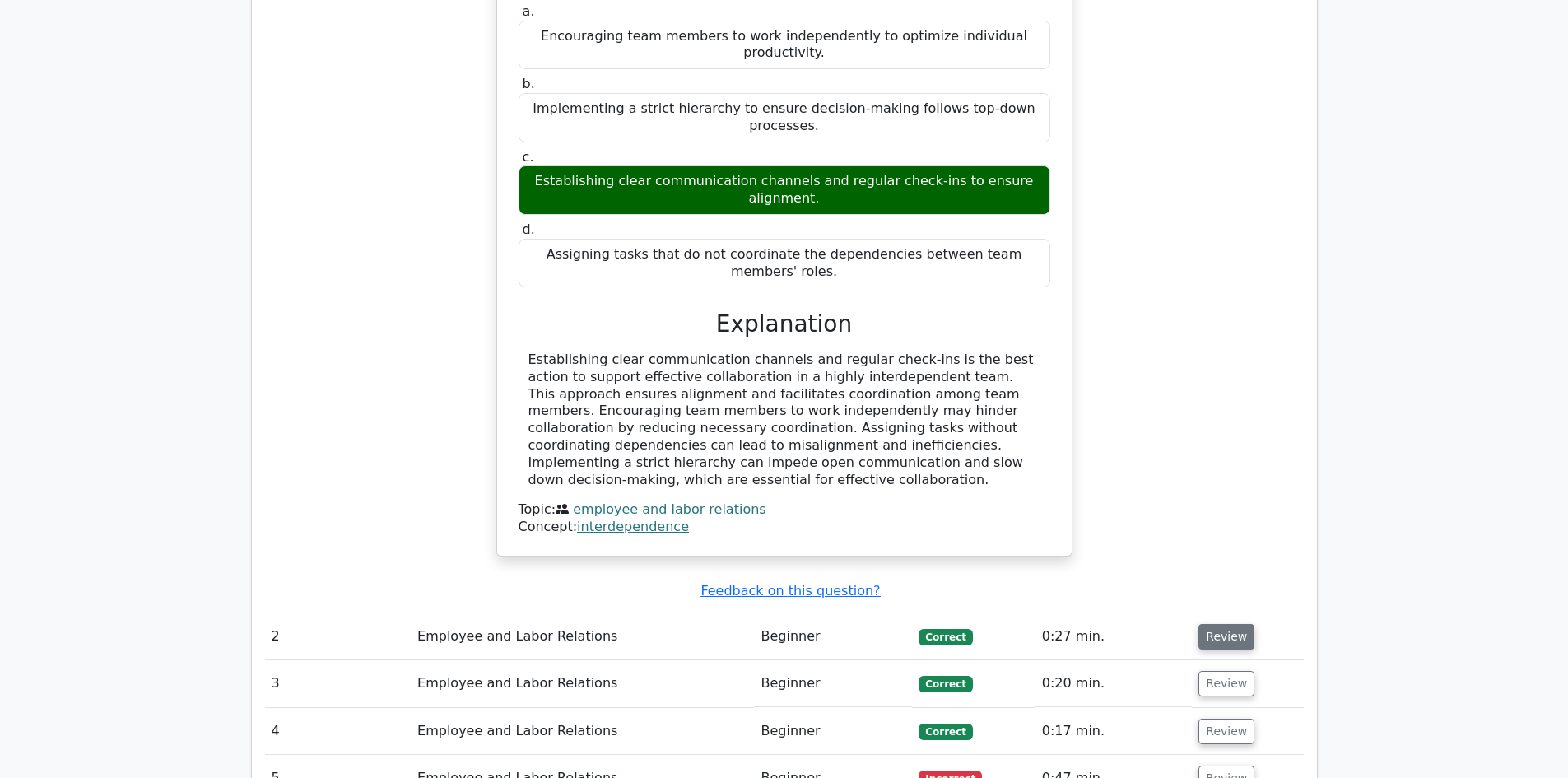
click at [1217, 624] on button "Review" at bounding box center [1227, 636] width 56 height 26
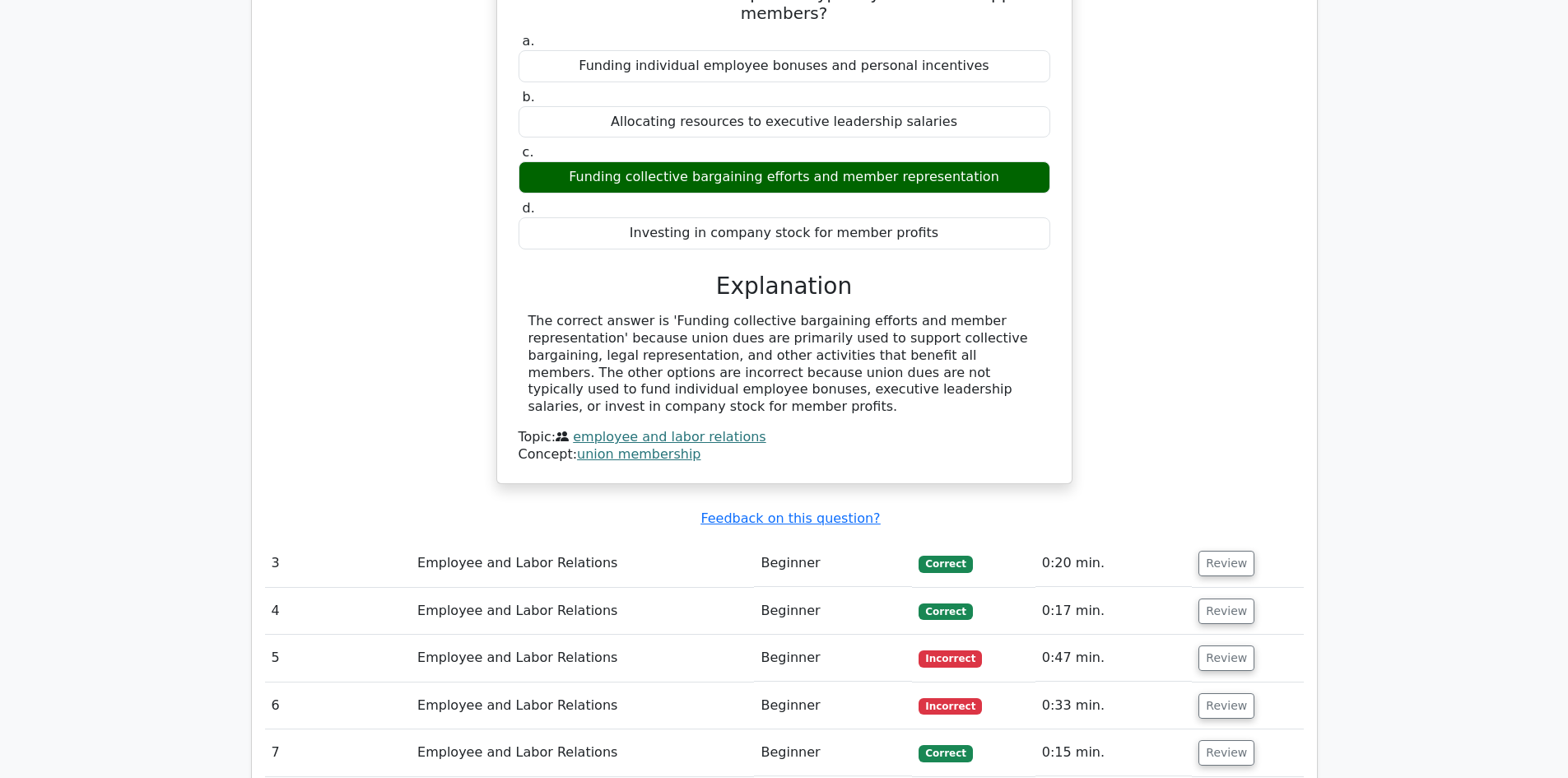
scroll to position [2141, 0]
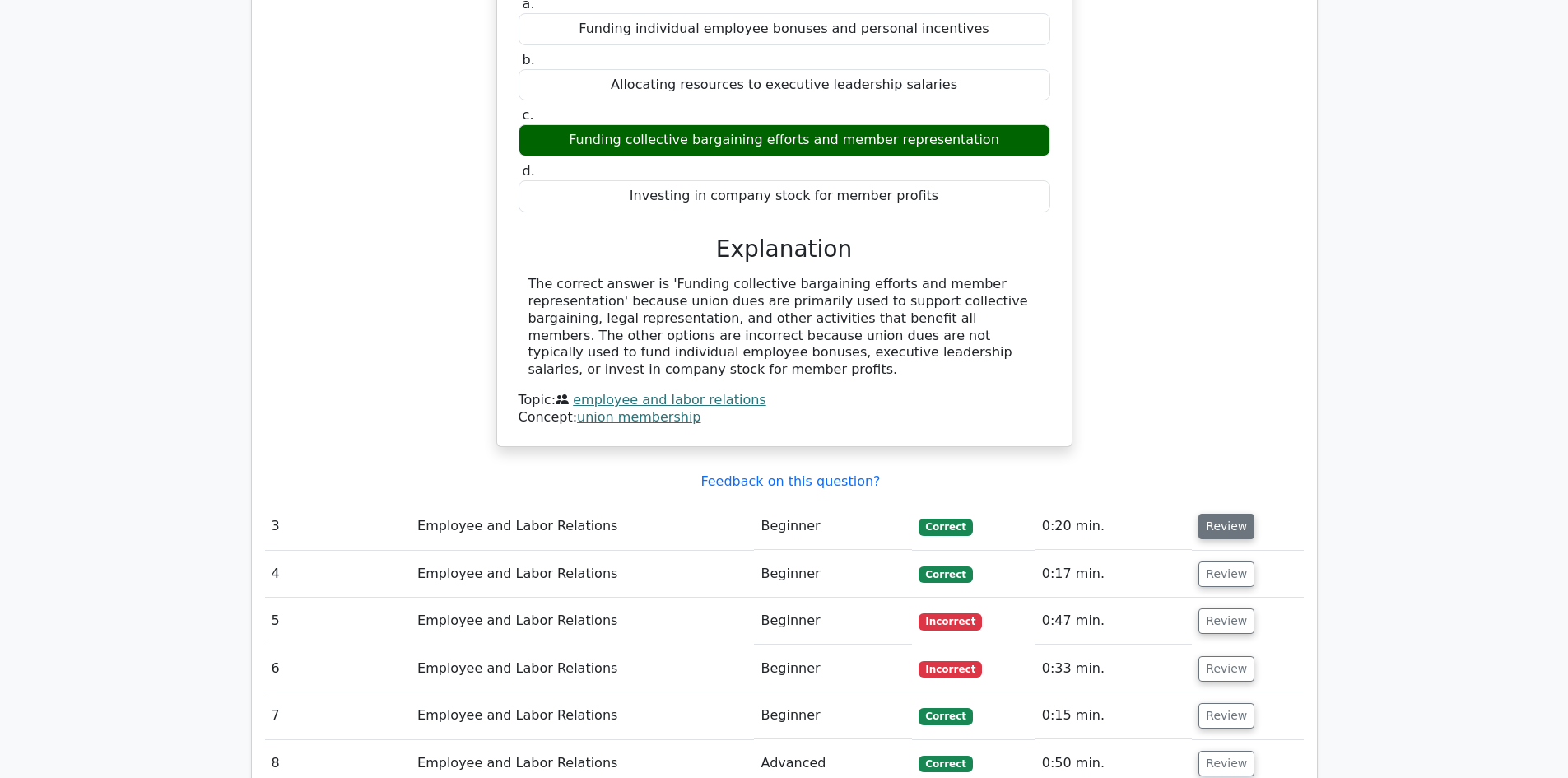
click at [1227, 514] on button "Review" at bounding box center [1227, 526] width 56 height 26
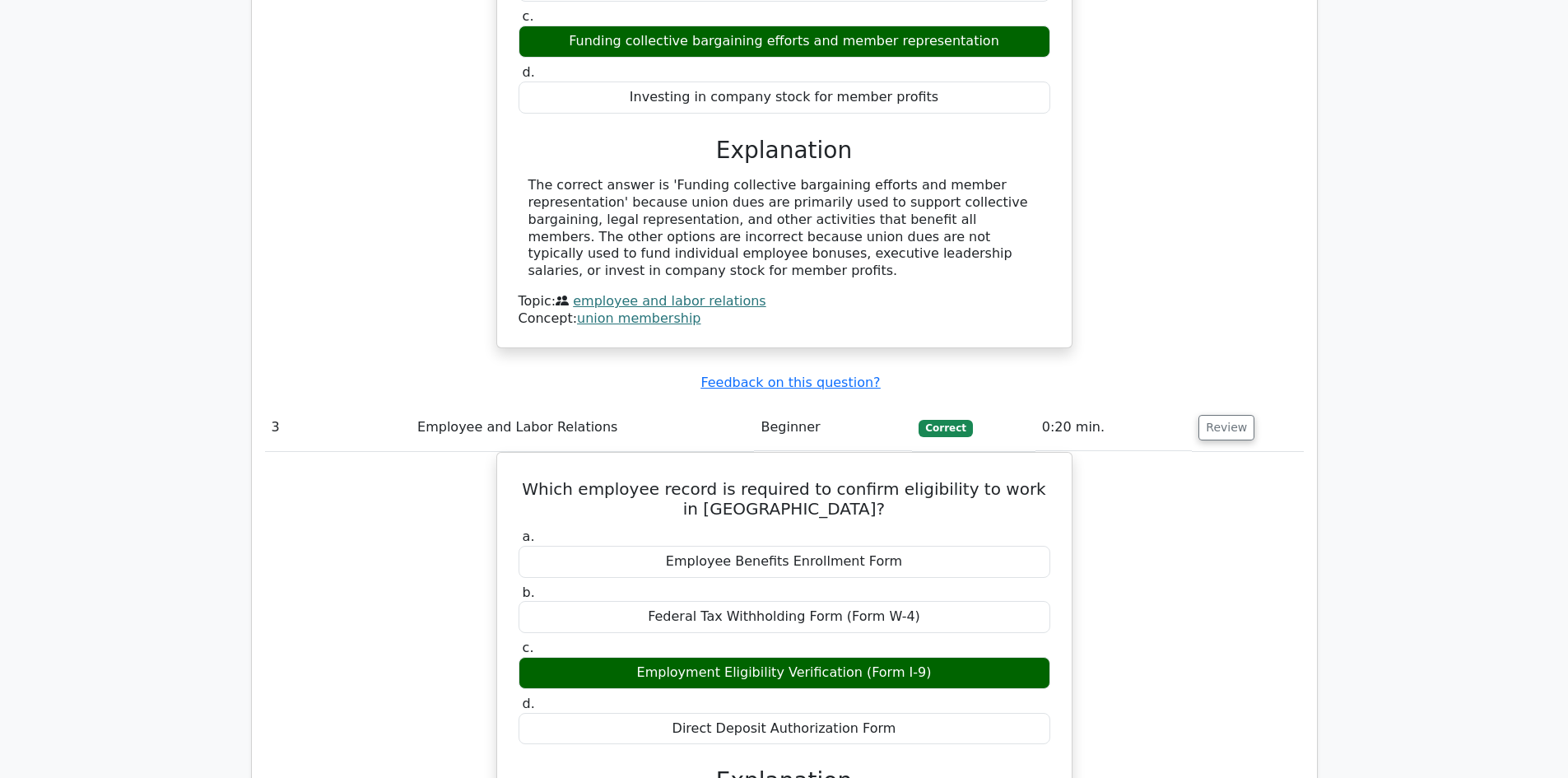
scroll to position [2553, 0]
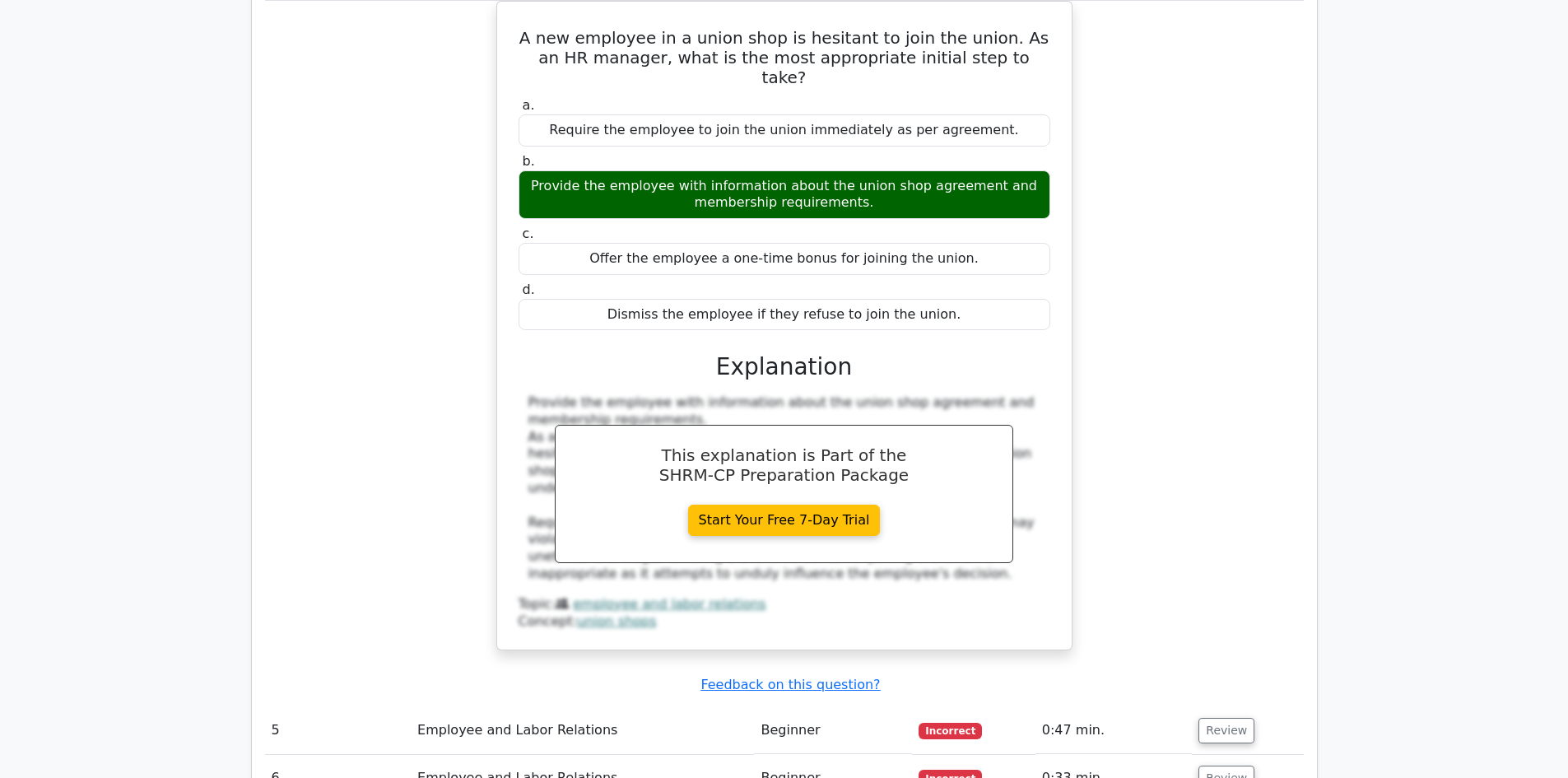
scroll to position [3623, 0]
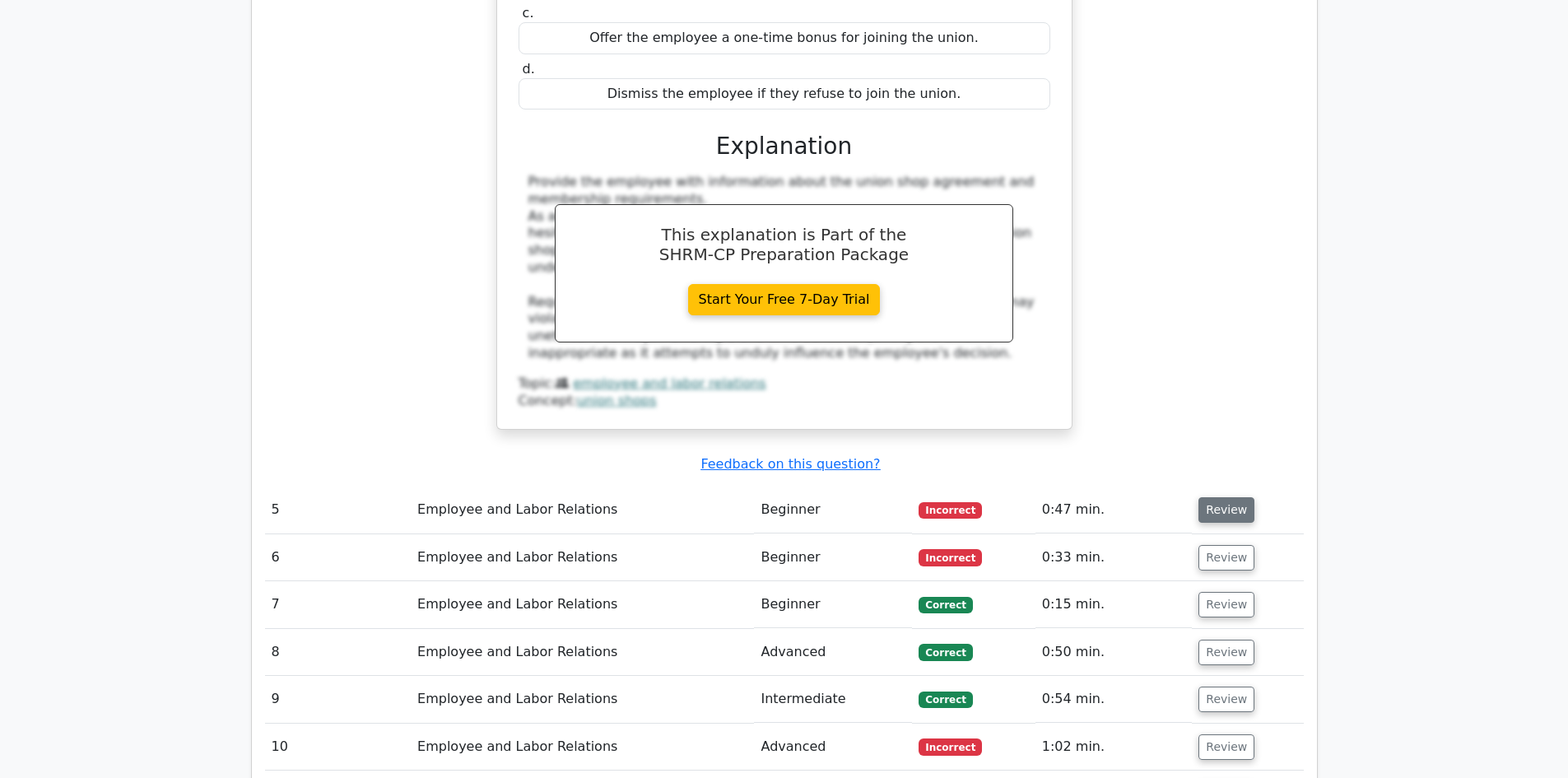
click at [1229, 497] on button "Review" at bounding box center [1227, 510] width 56 height 26
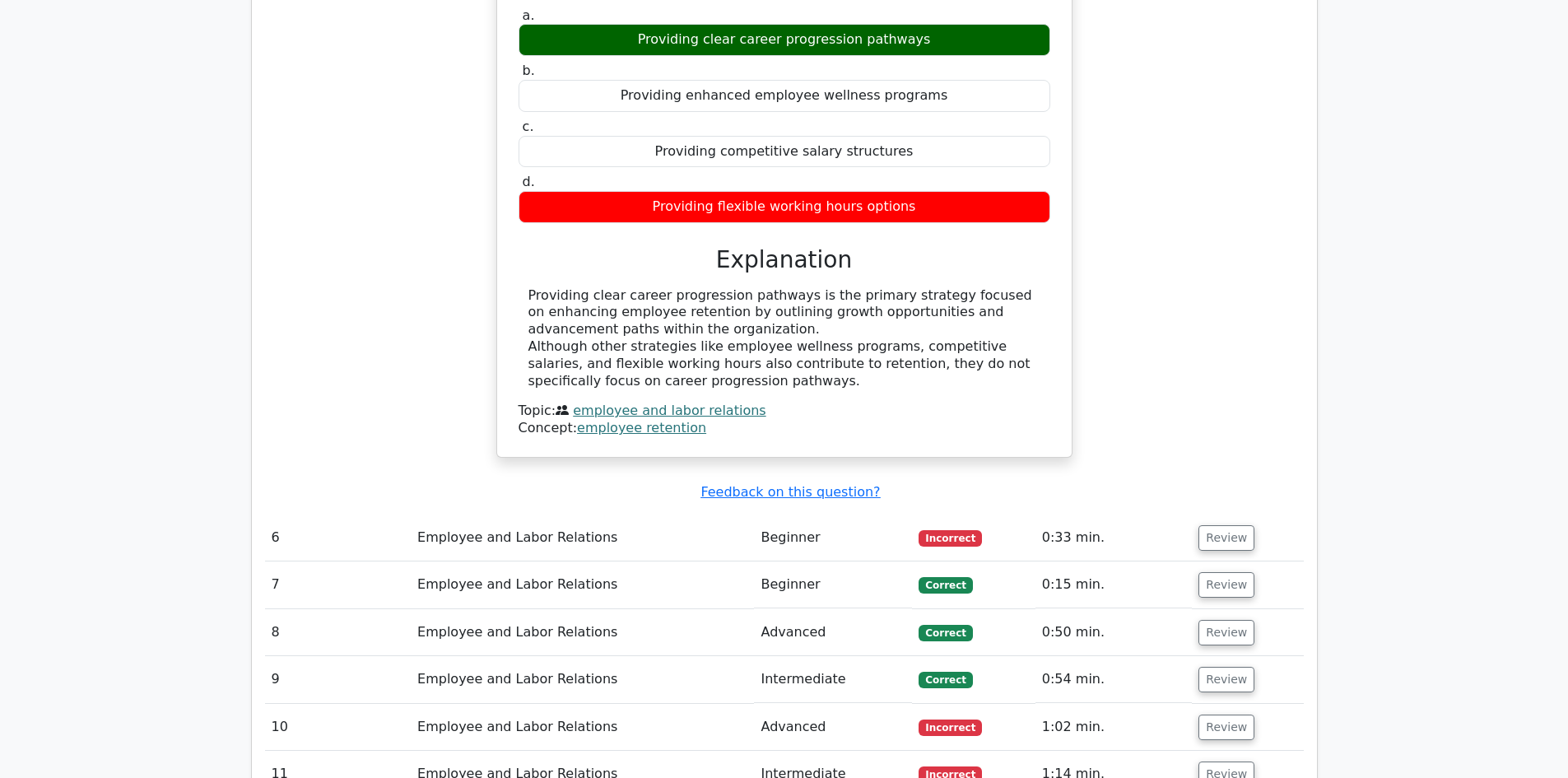
scroll to position [4282, 0]
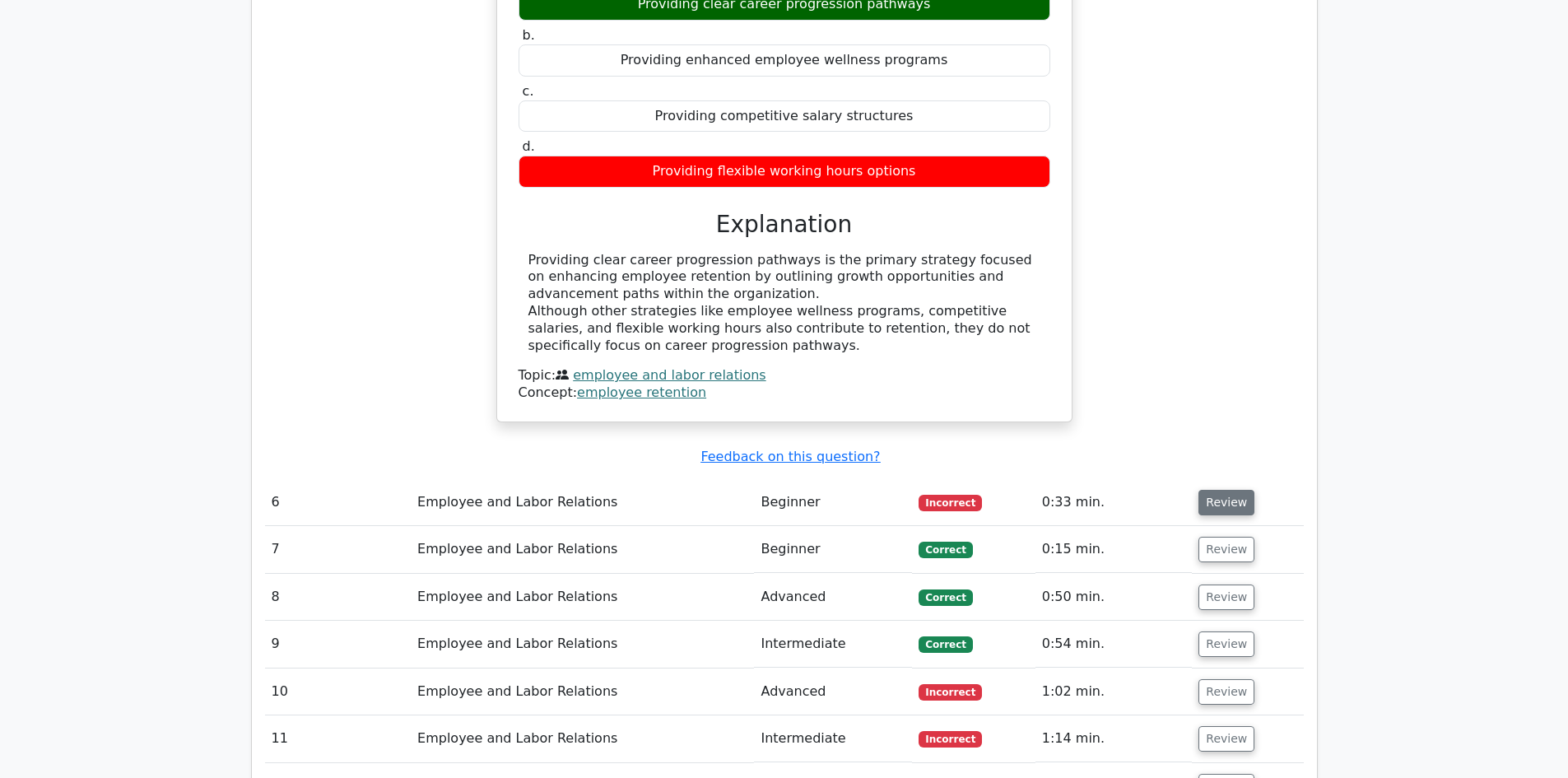
click at [1234, 490] on button "Review" at bounding box center [1227, 502] width 56 height 26
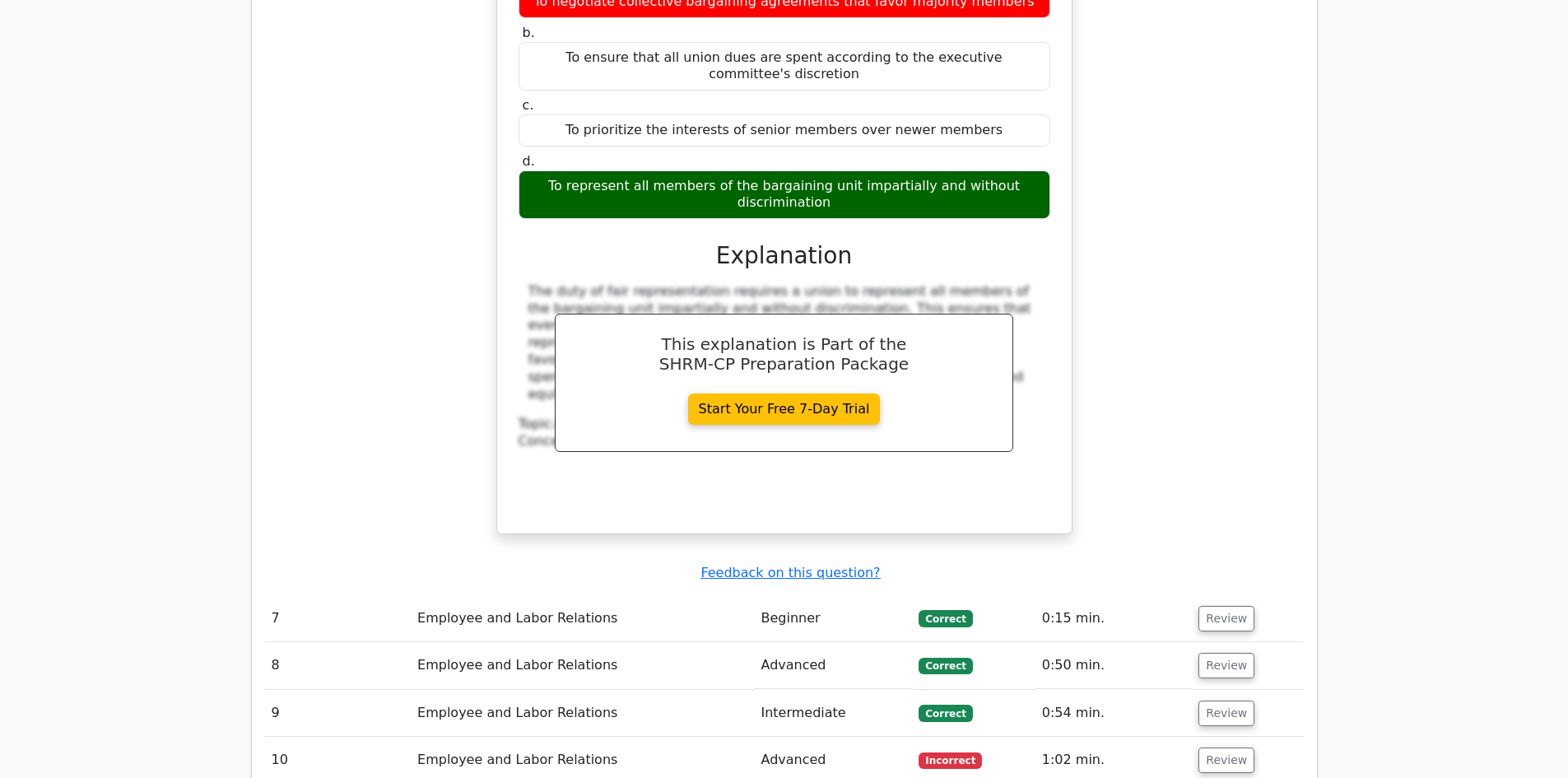
scroll to position [4940, 0]
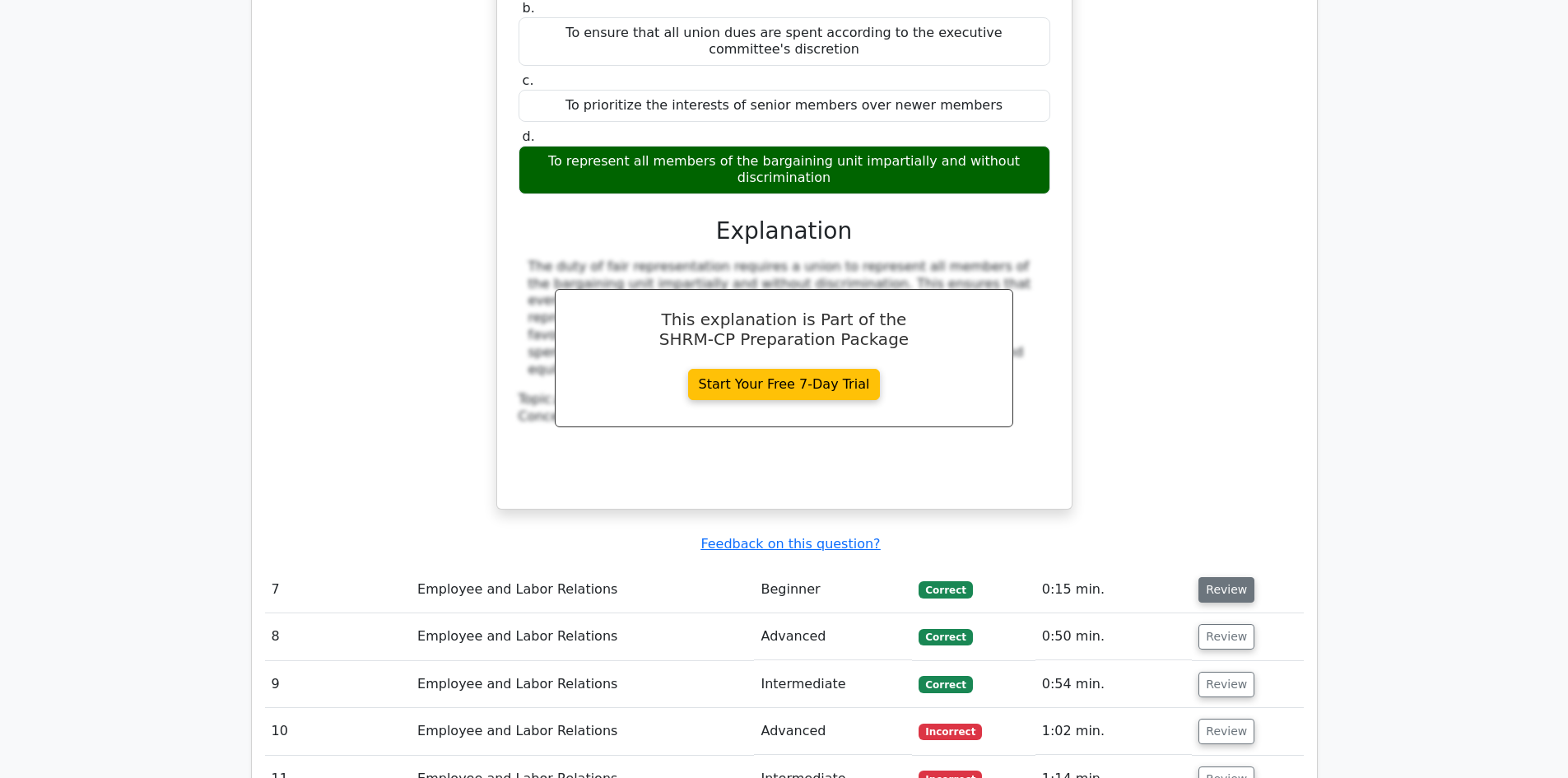
click at [1223, 577] on button "Review" at bounding box center [1227, 590] width 56 height 26
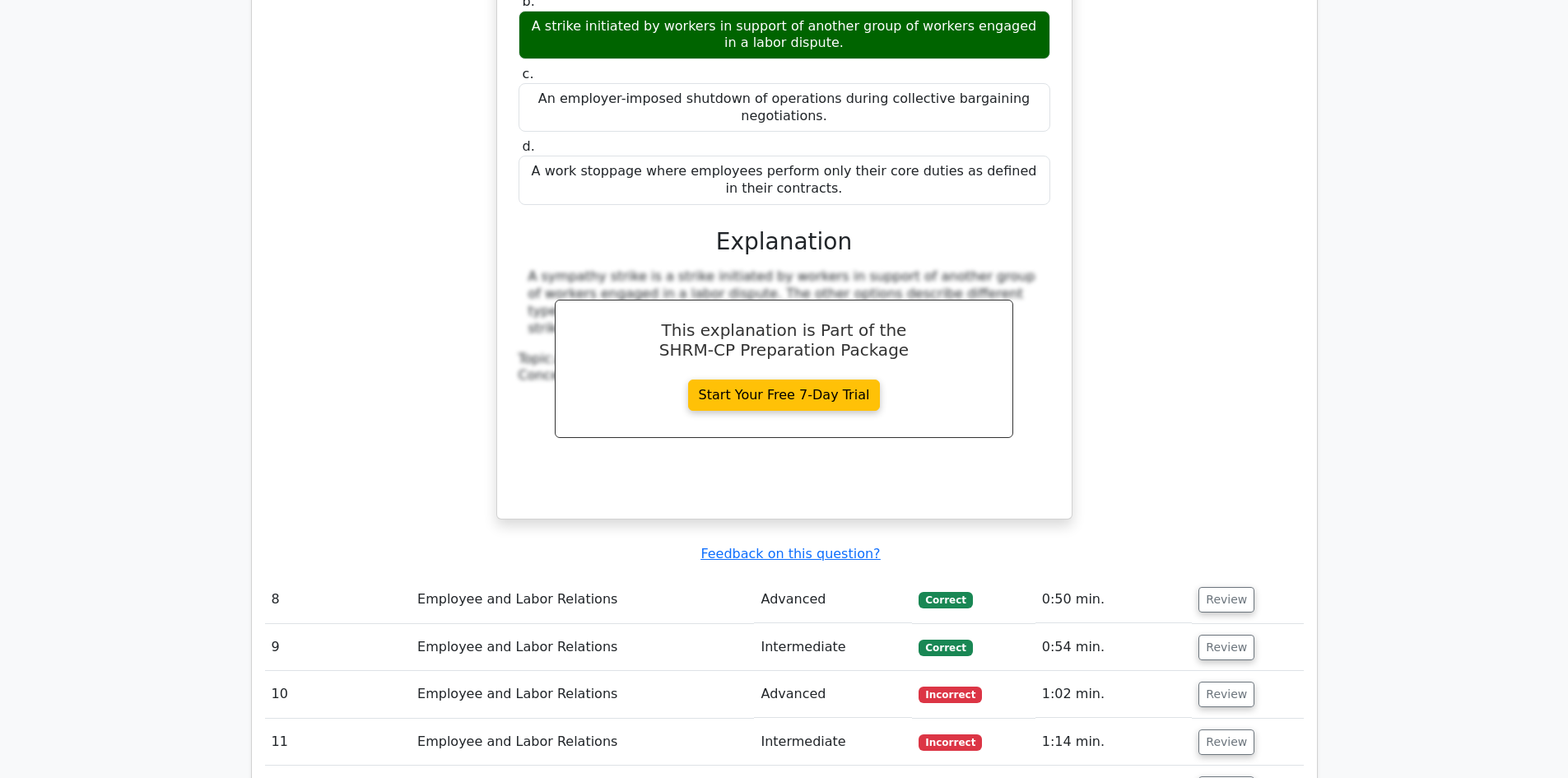
scroll to position [5682, 0]
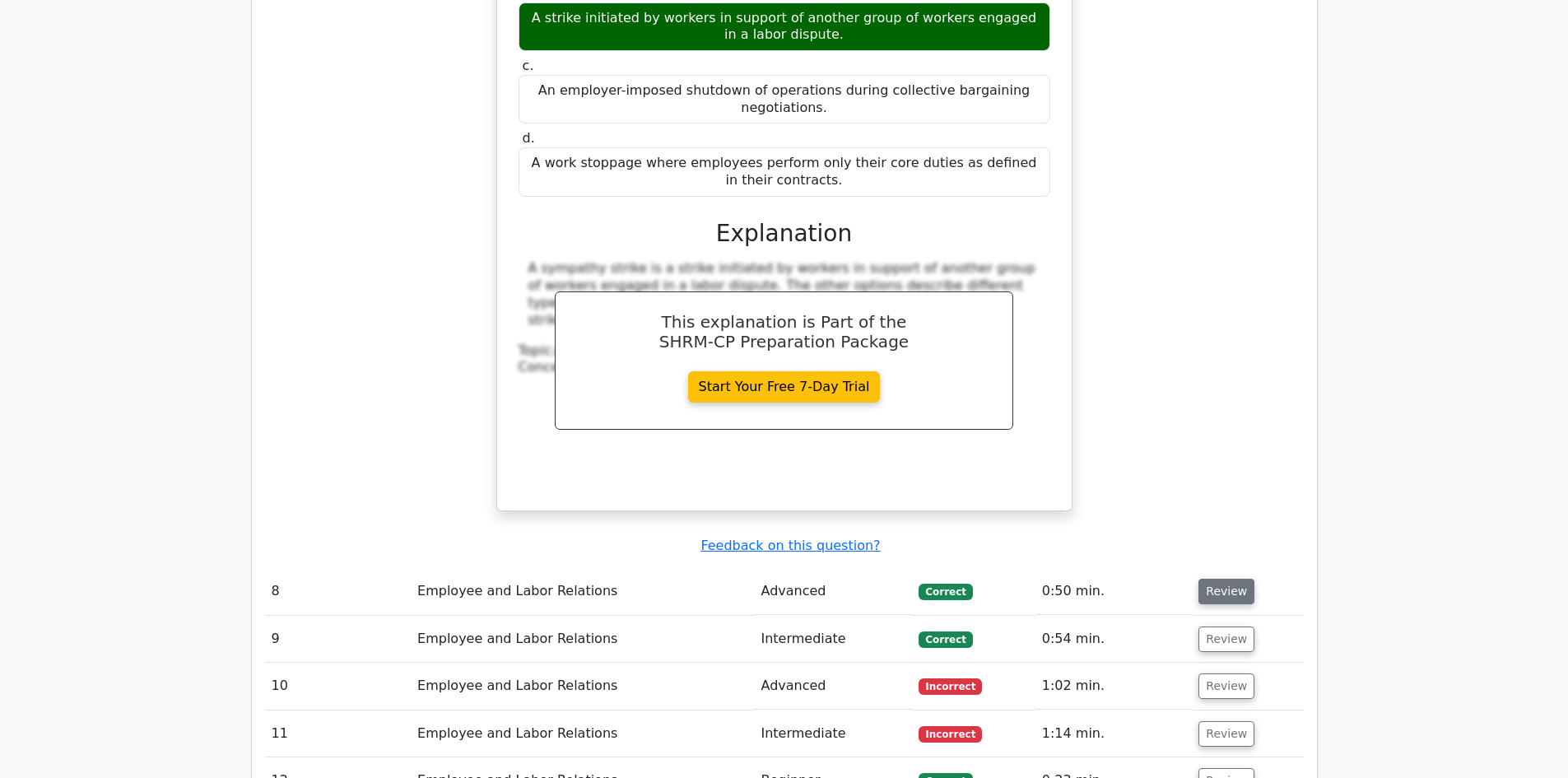
click at [1223, 579] on button "Review" at bounding box center [1227, 592] width 56 height 26
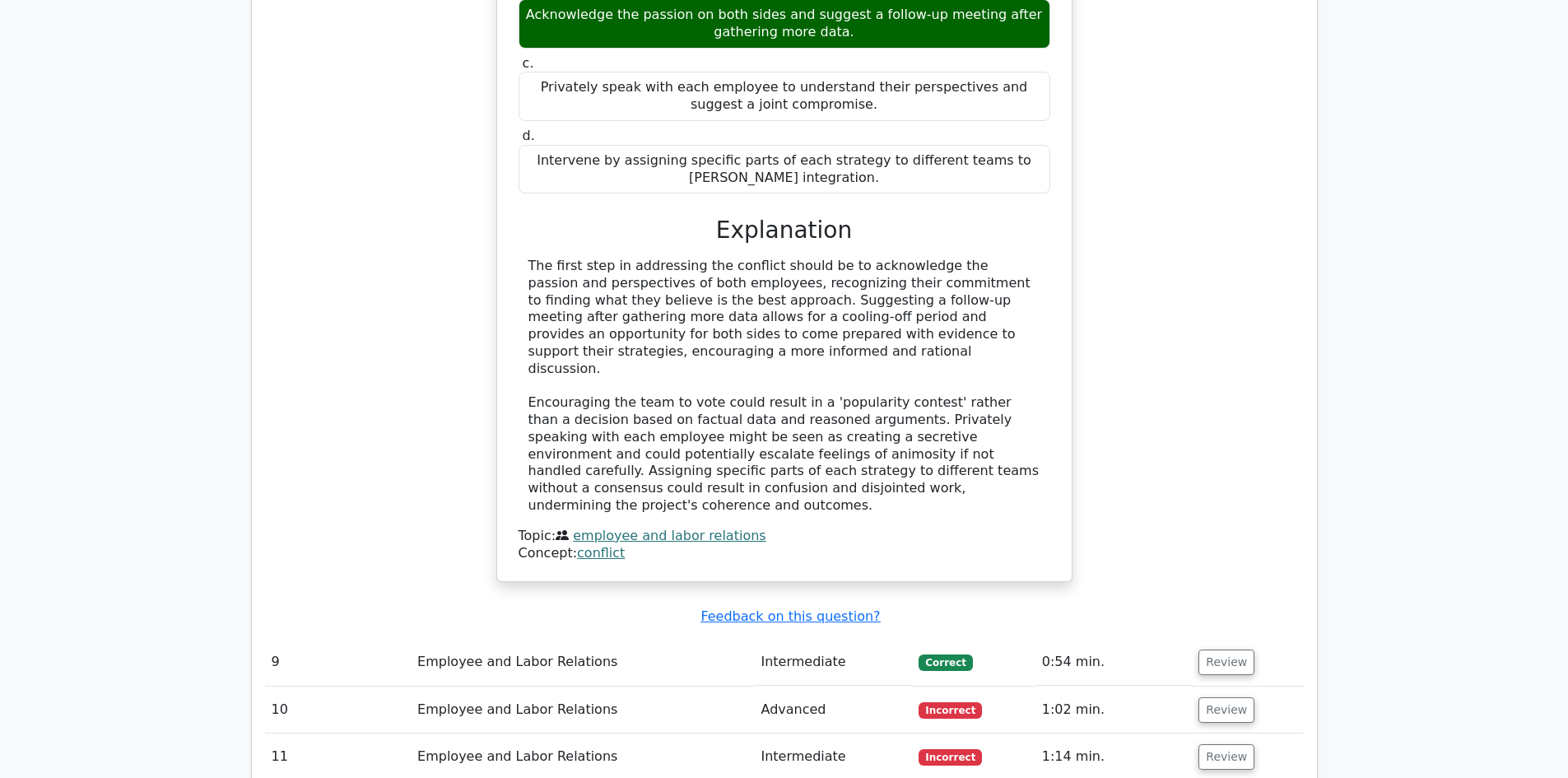
scroll to position [6505, 0]
click at [1209, 649] on button "Review" at bounding box center [1227, 661] width 56 height 26
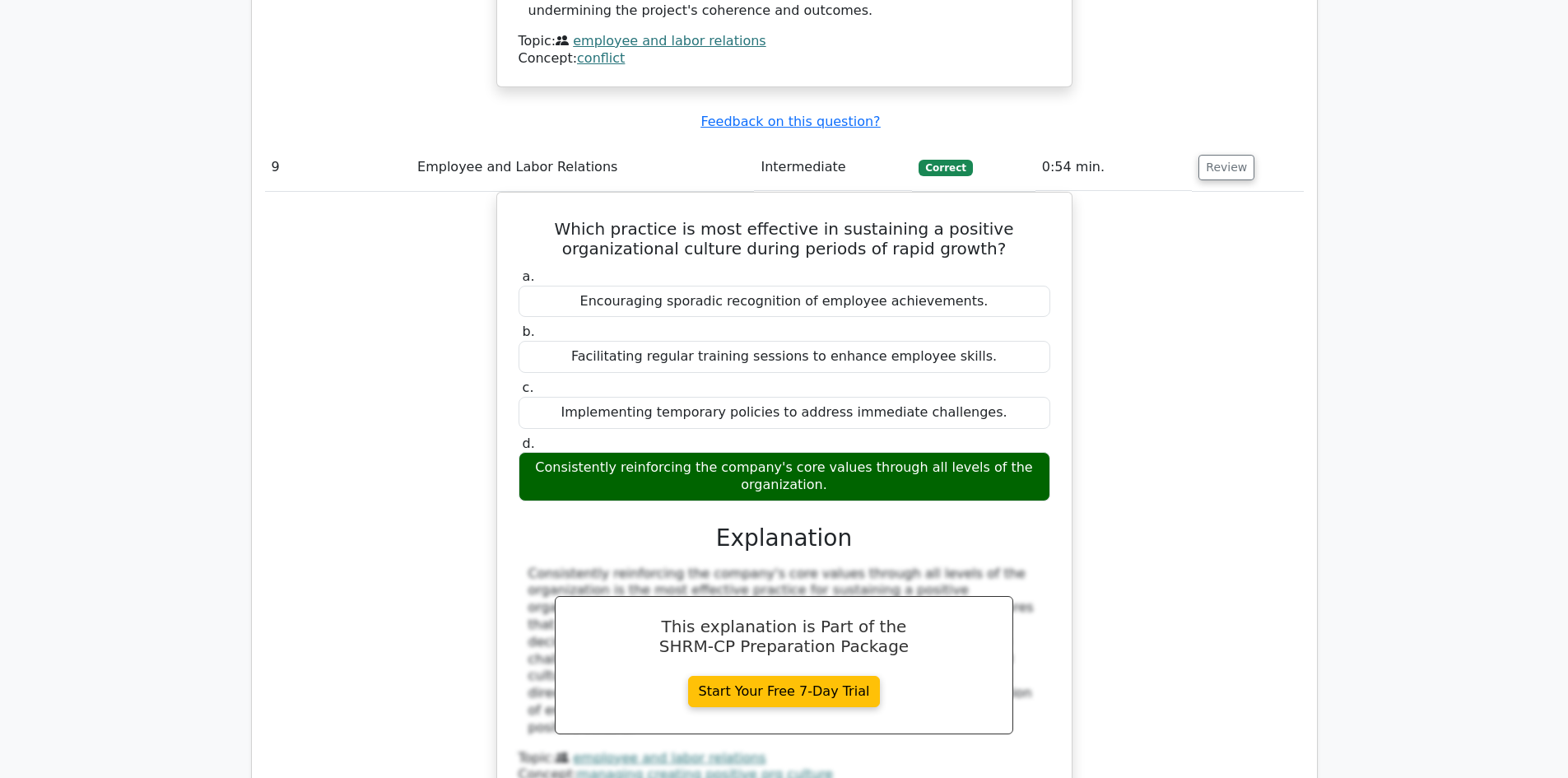
scroll to position [7164, 0]
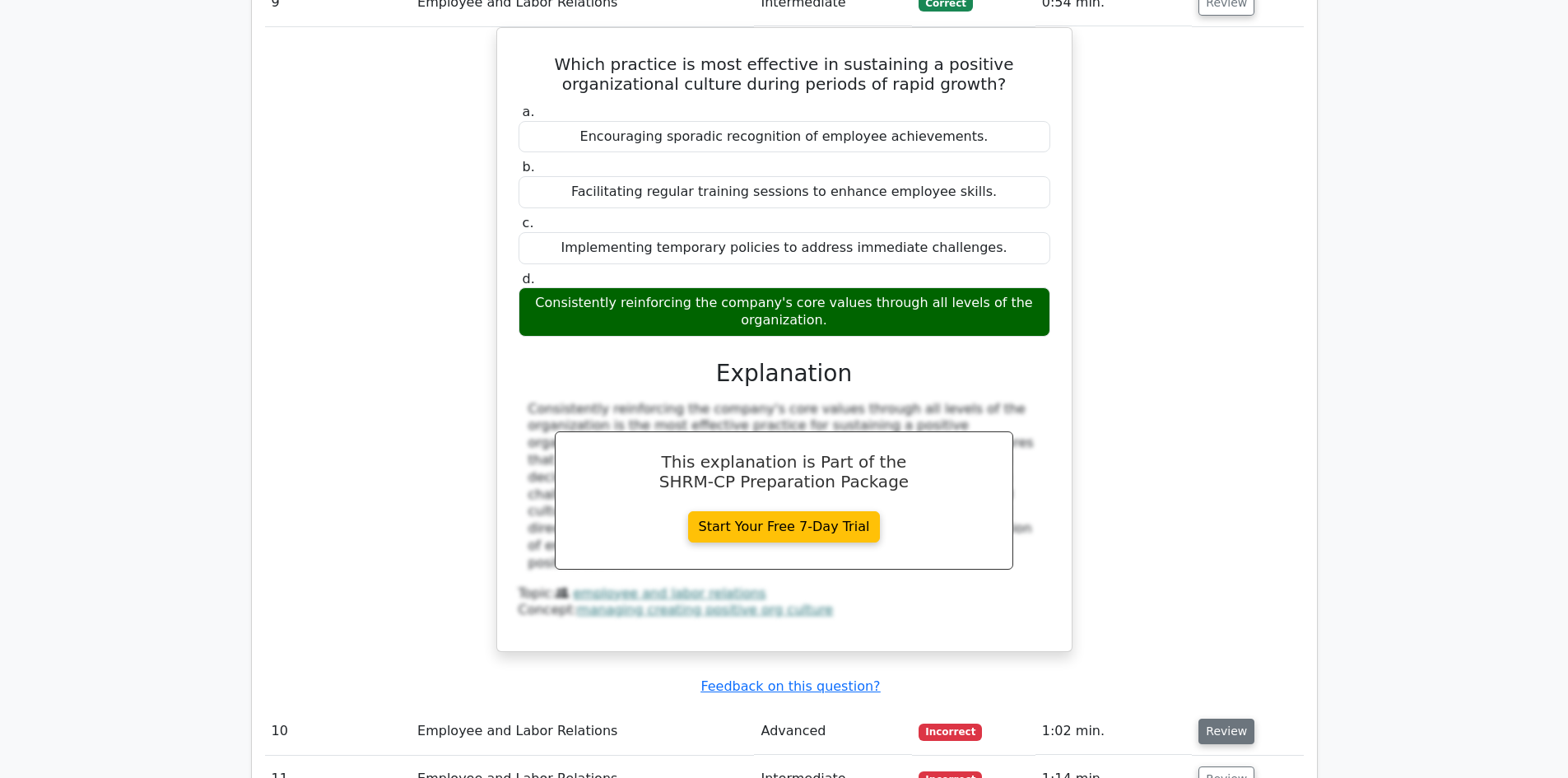
click at [1232, 719] on button "Review" at bounding box center [1227, 731] width 56 height 26
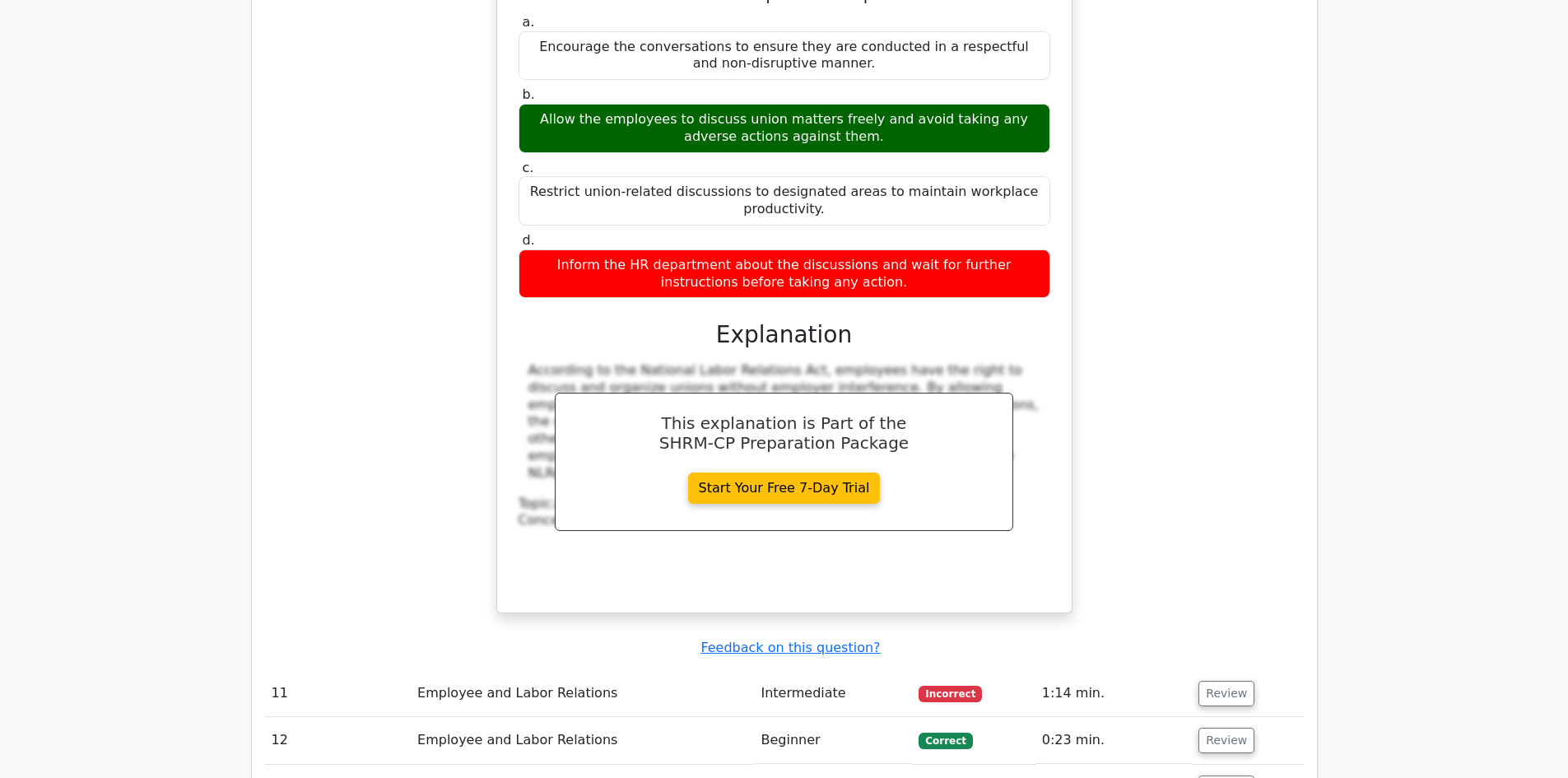
scroll to position [8234, 0]
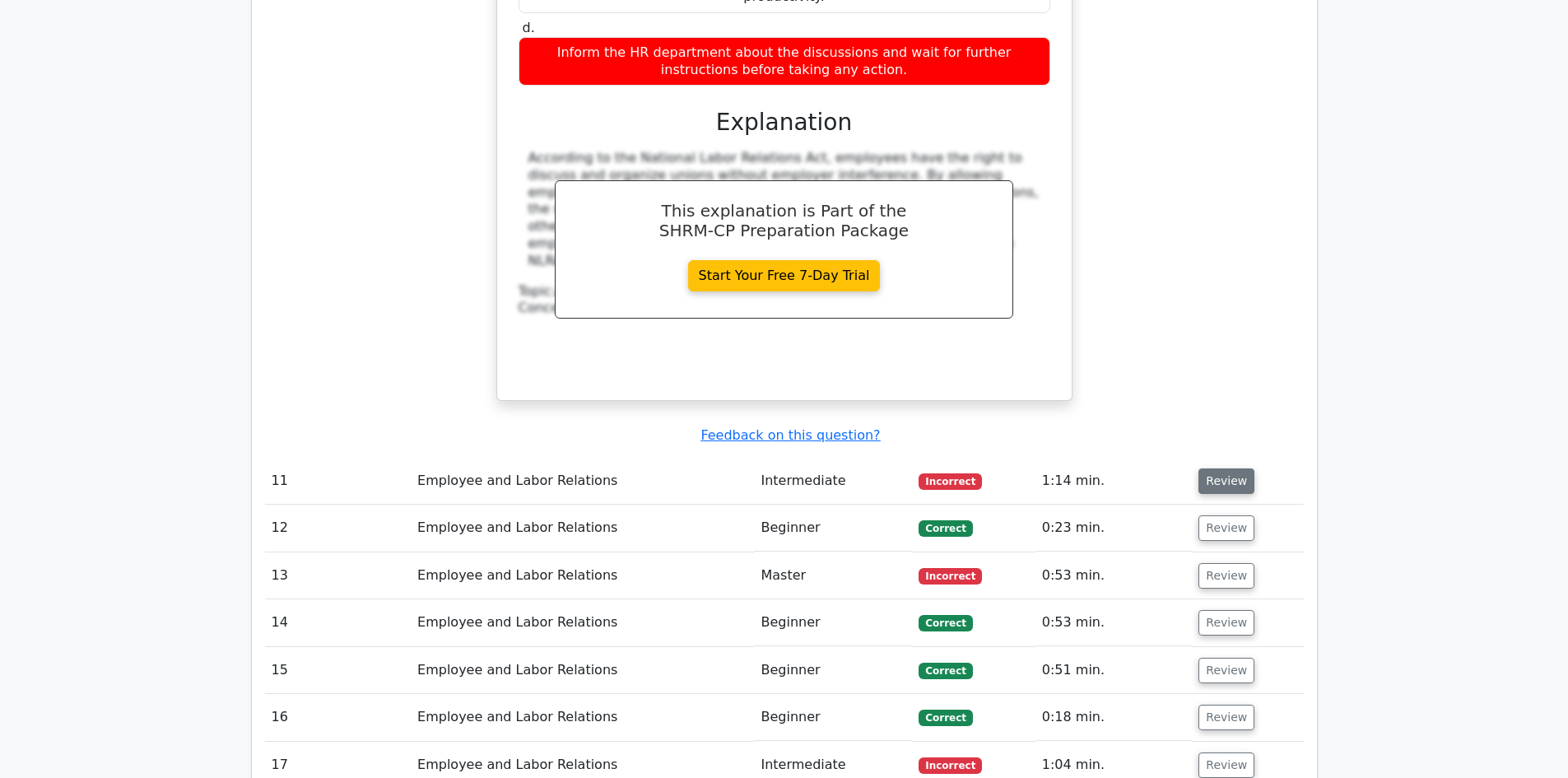
click at [1210, 469] on button "Review" at bounding box center [1227, 481] width 56 height 26
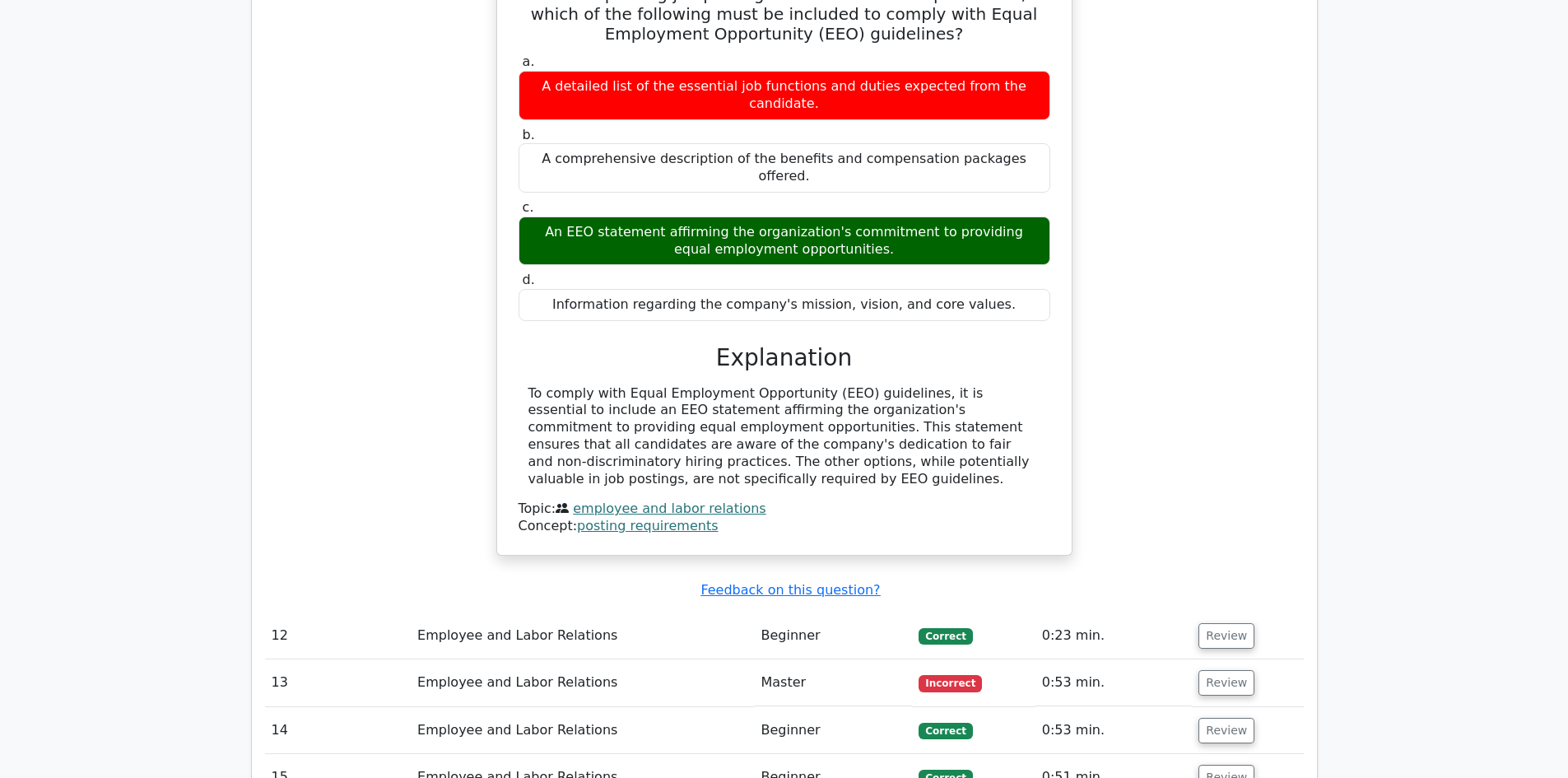
scroll to position [8810, 0]
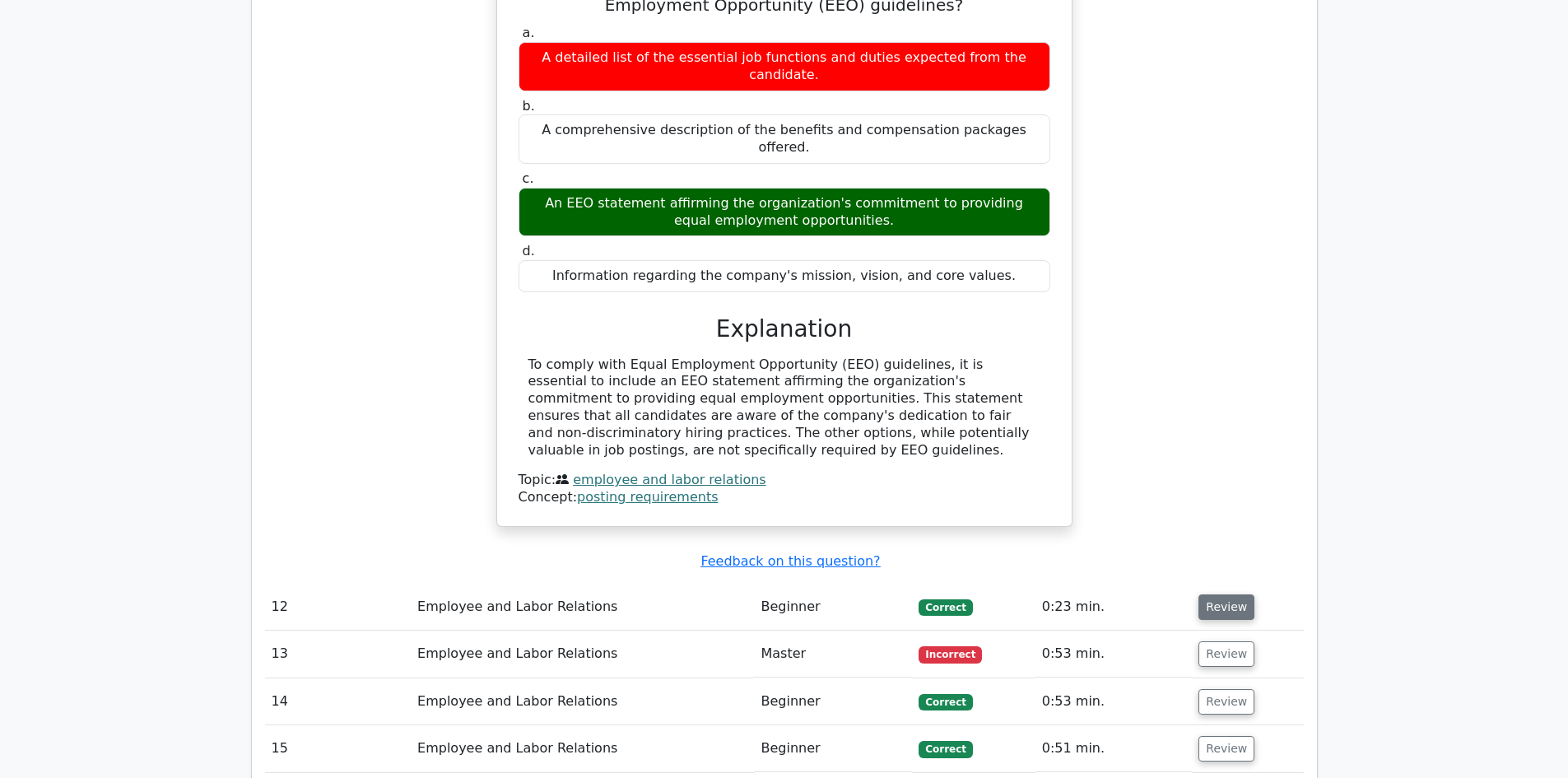
click at [1226, 594] on button "Review" at bounding box center [1227, 607] width 56 height 26
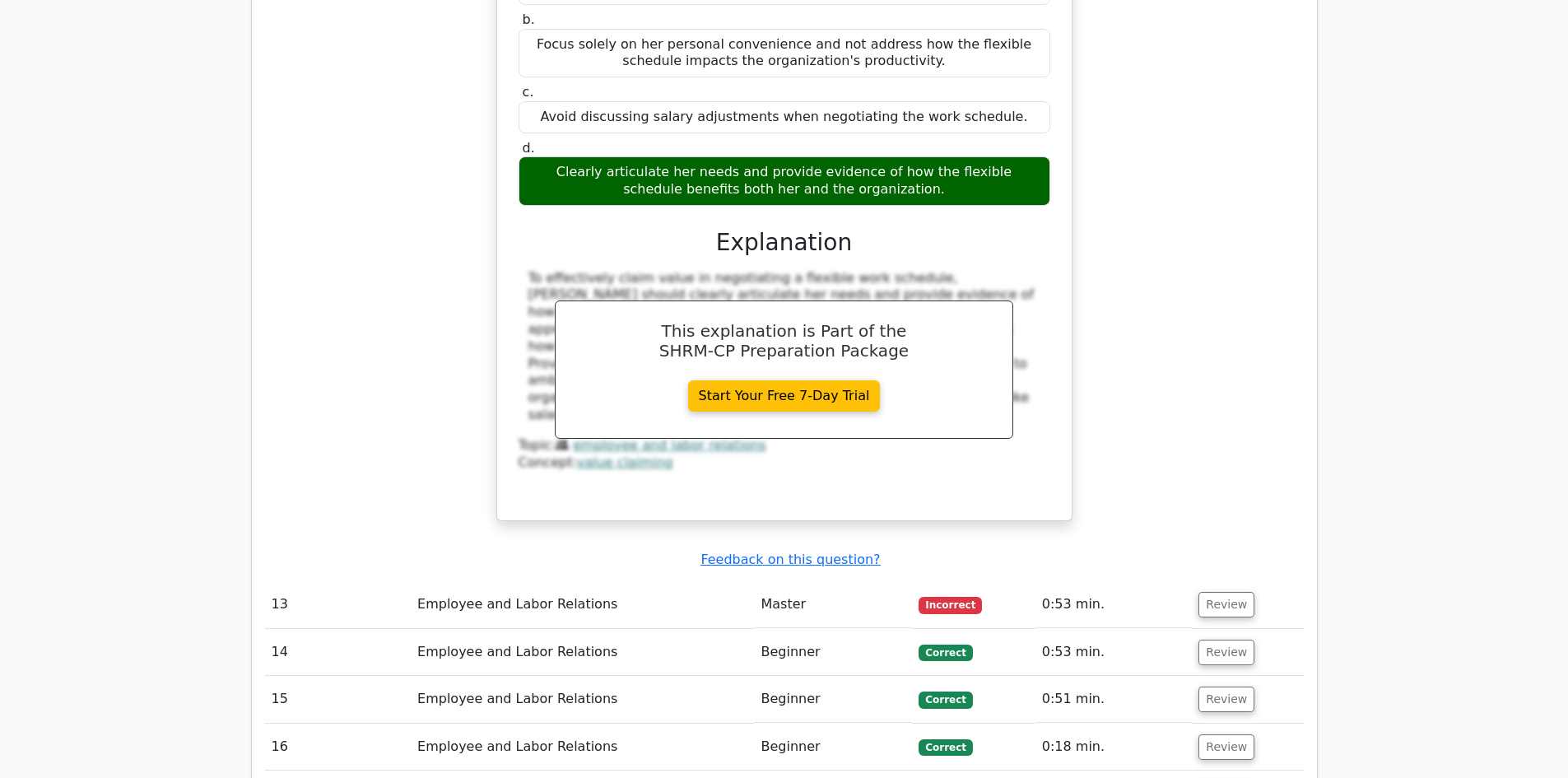
scroll to position [9634, 0]
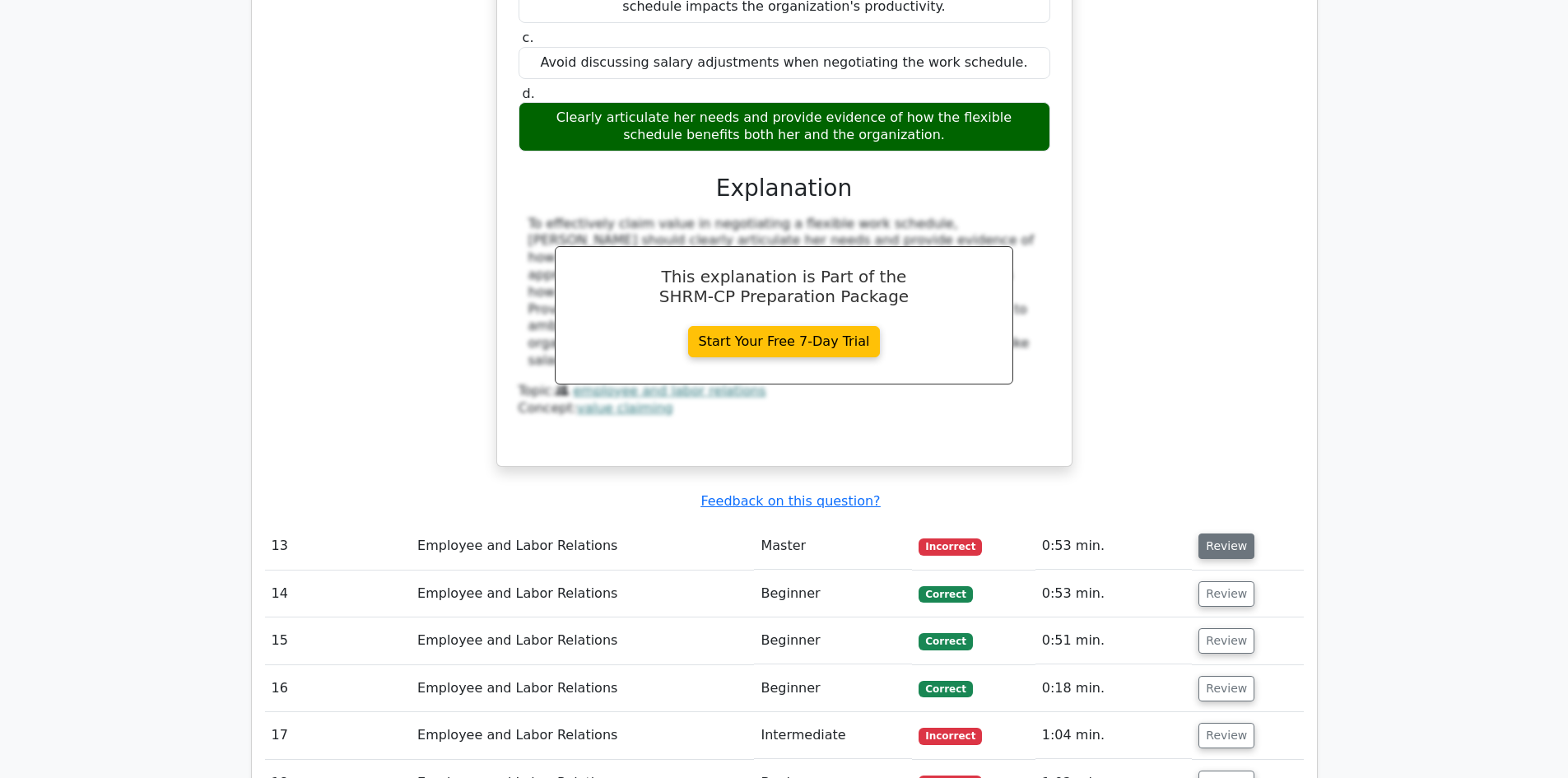
click at [1234, 534] on button "Review" at bounding box center [1227, 546] width 56 height 26
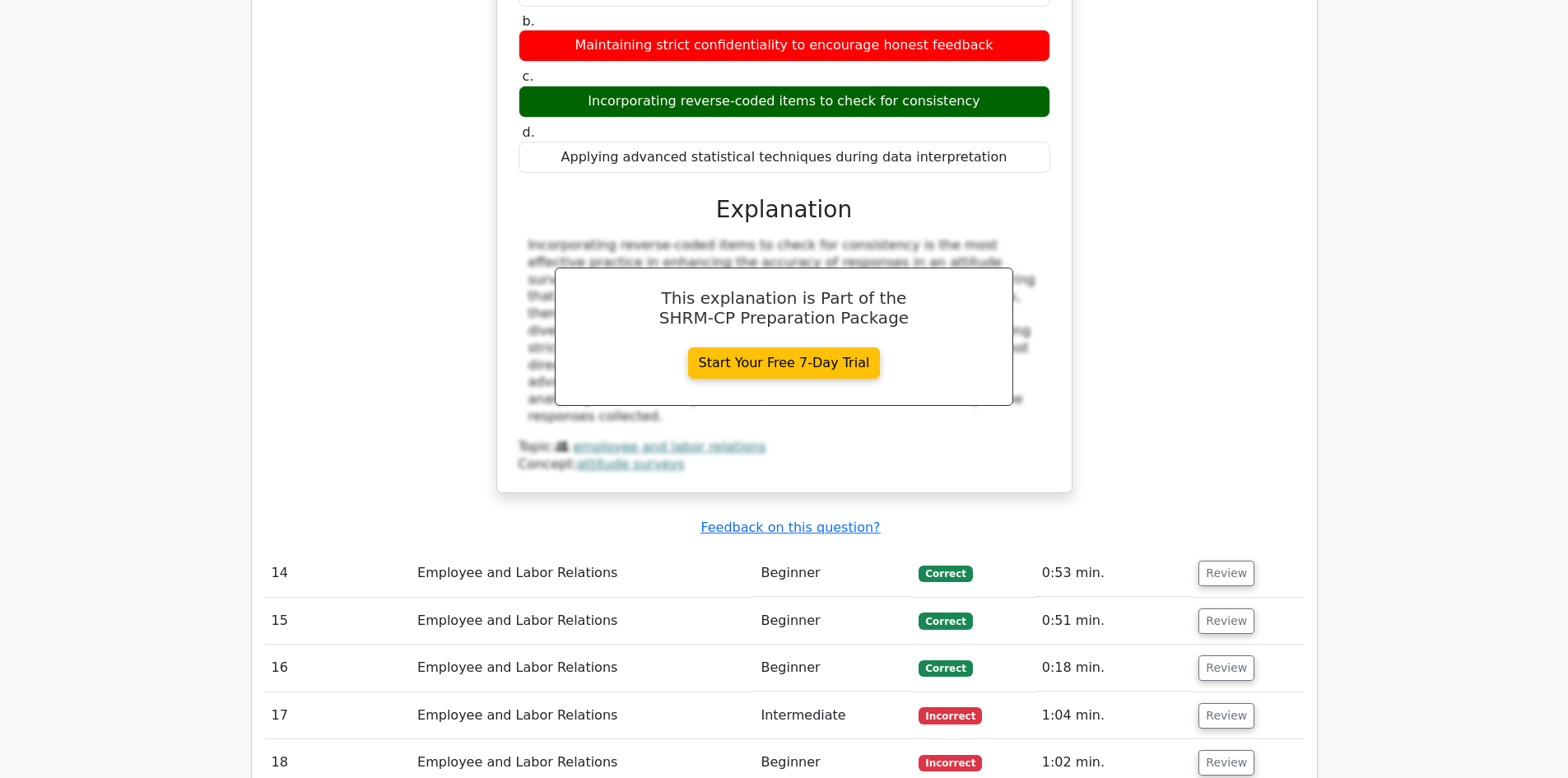
scroll to position [10375, 0]
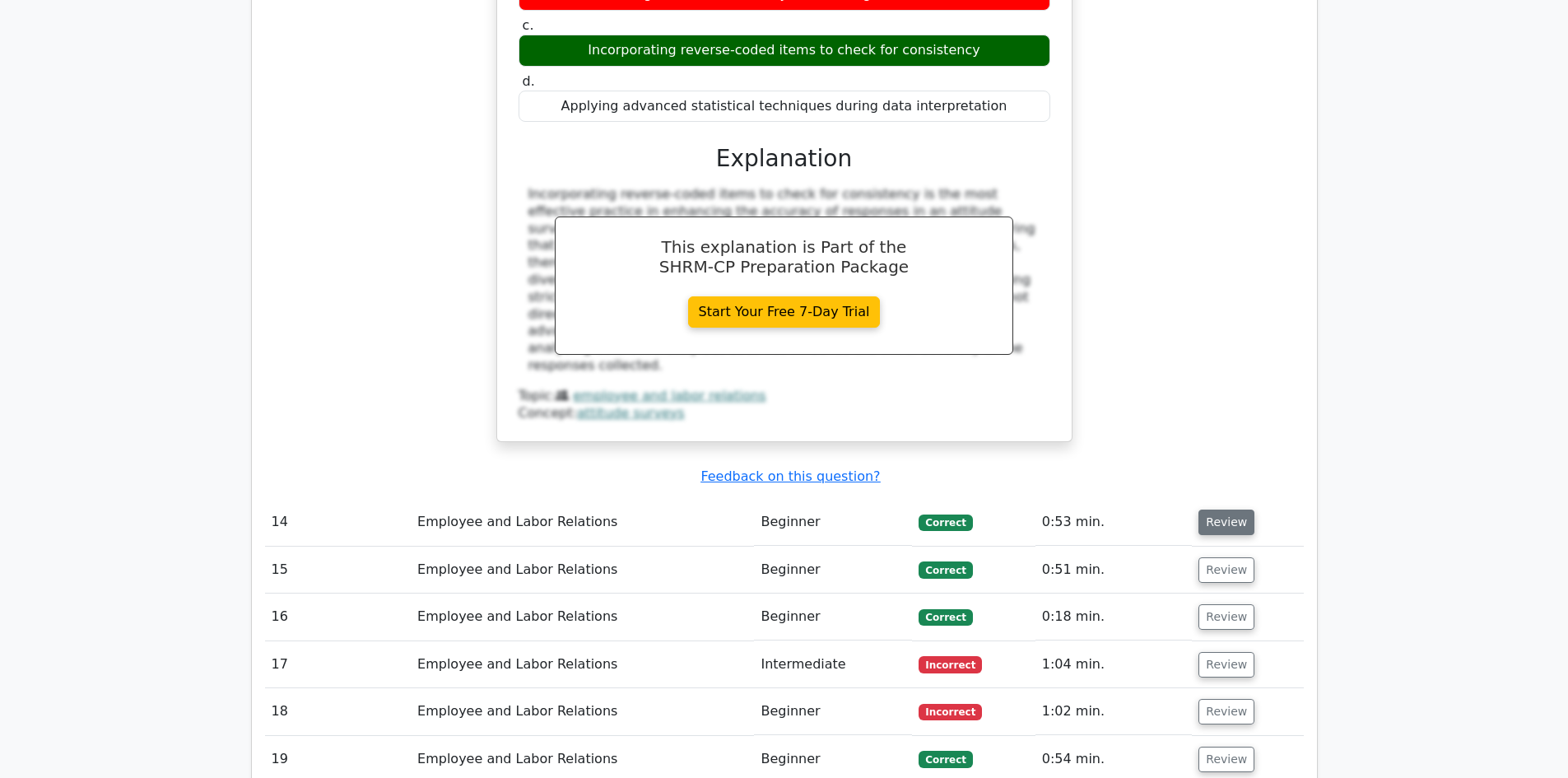
click at [1238, 510] on button "Review" at bounding box center [1227, 522] width 56 height 26
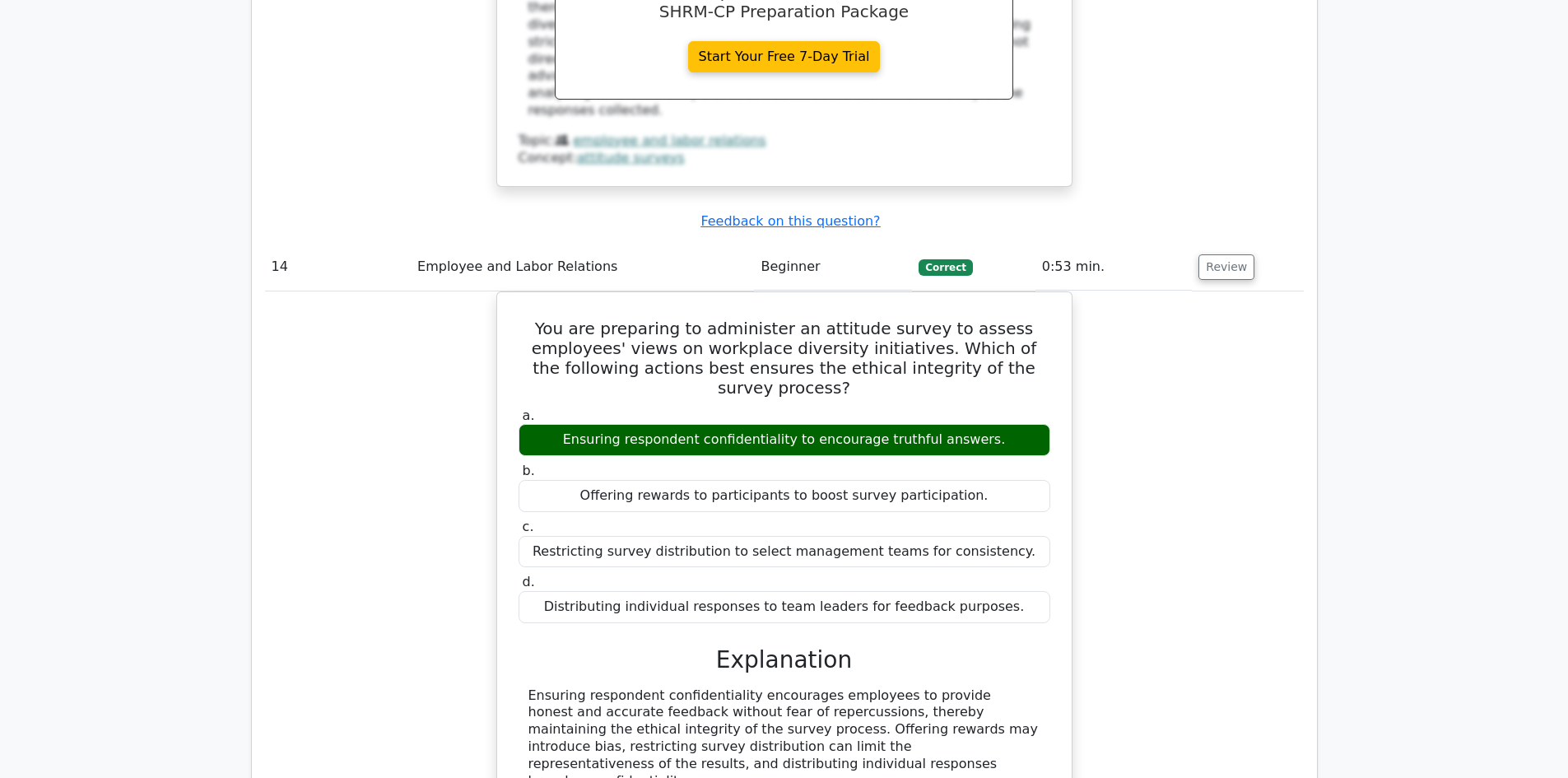
scroll to position [10951, 0]
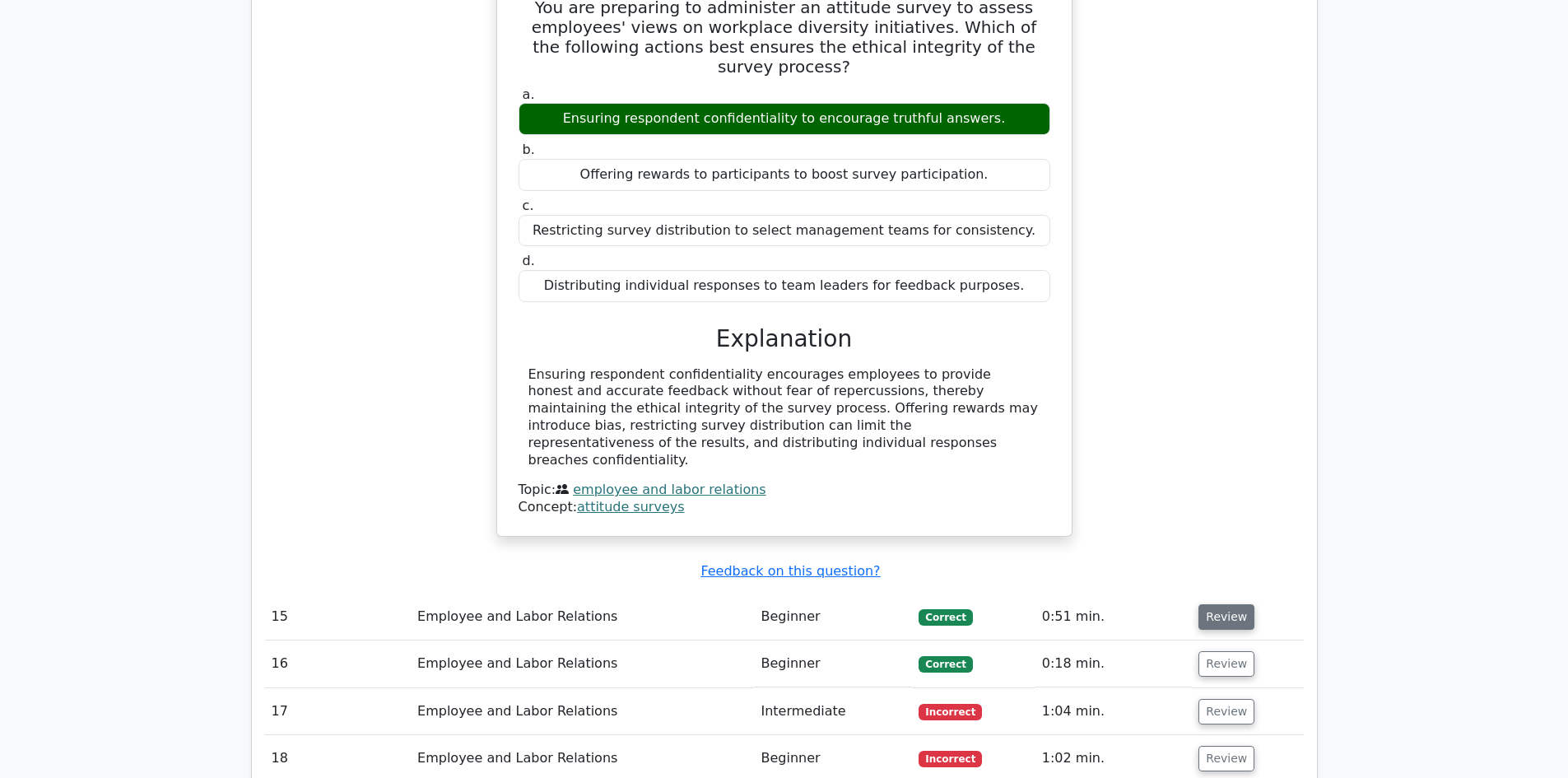
click at [1219, 604] on button "Review" at bounding box center [1227, 616] width 56 height 26
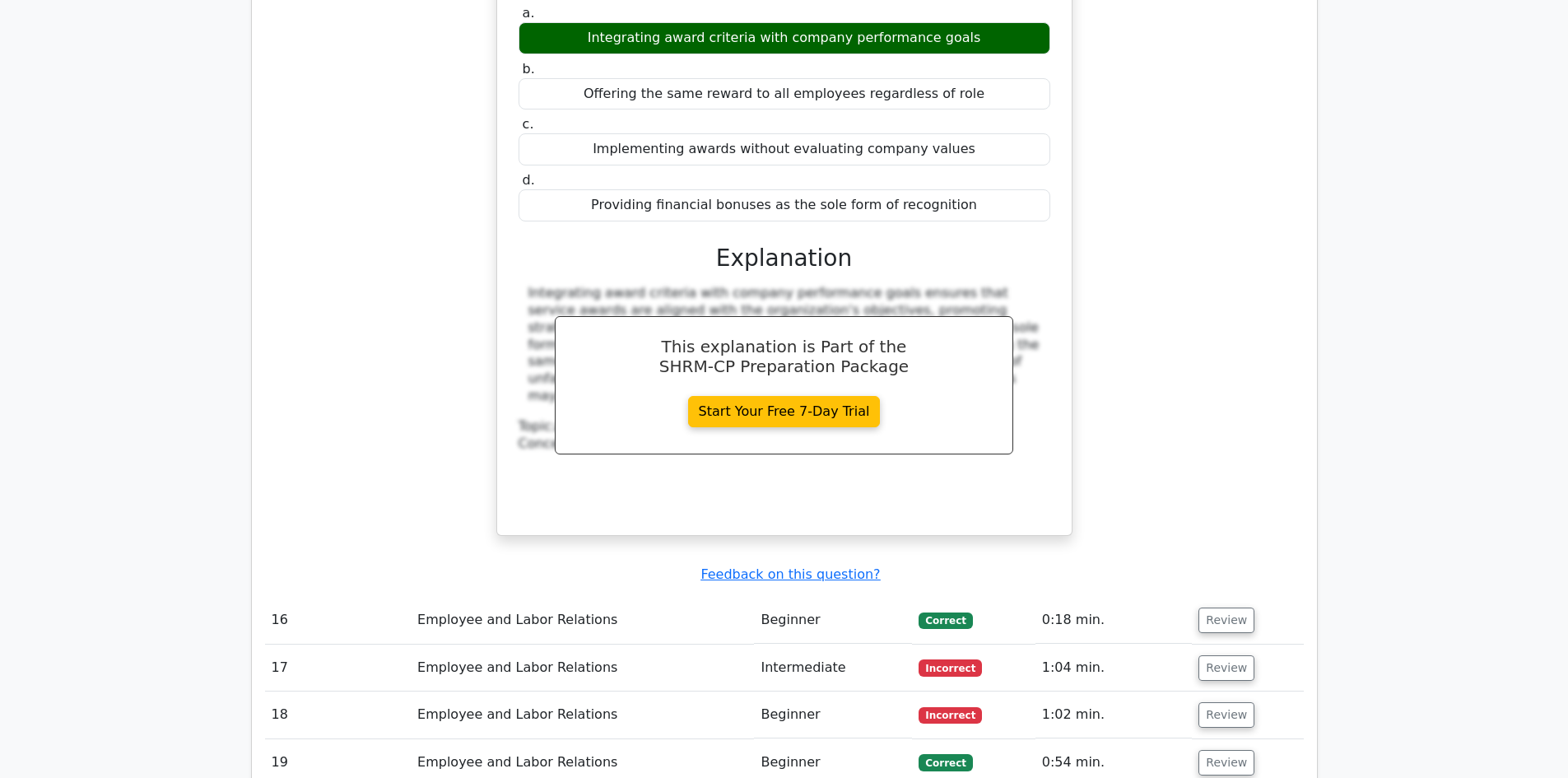
scroll to position [11692, 0]
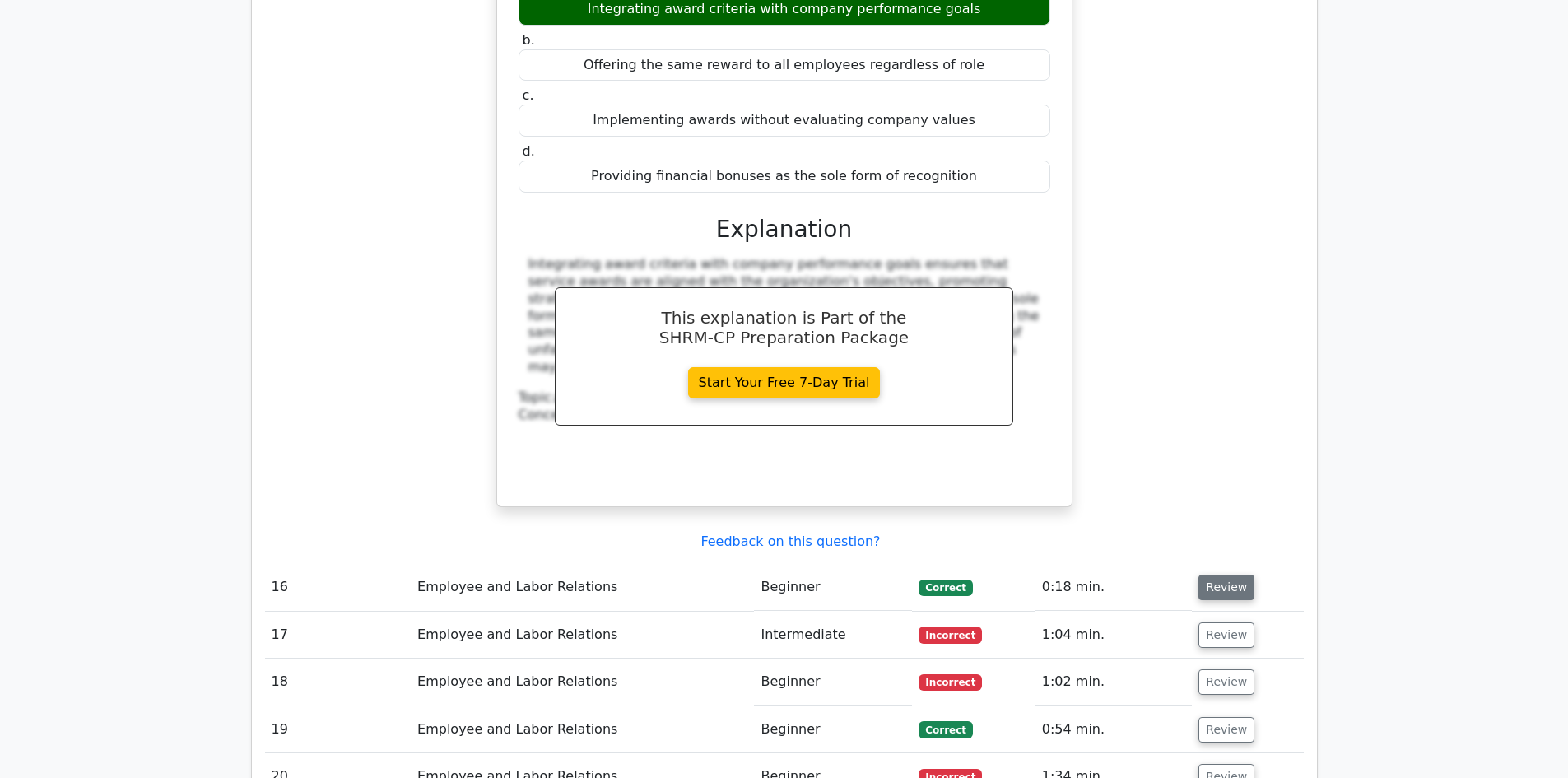
click at [1216, 574] on button "Review" at bounding box center [1227, 587] width 56 height 26
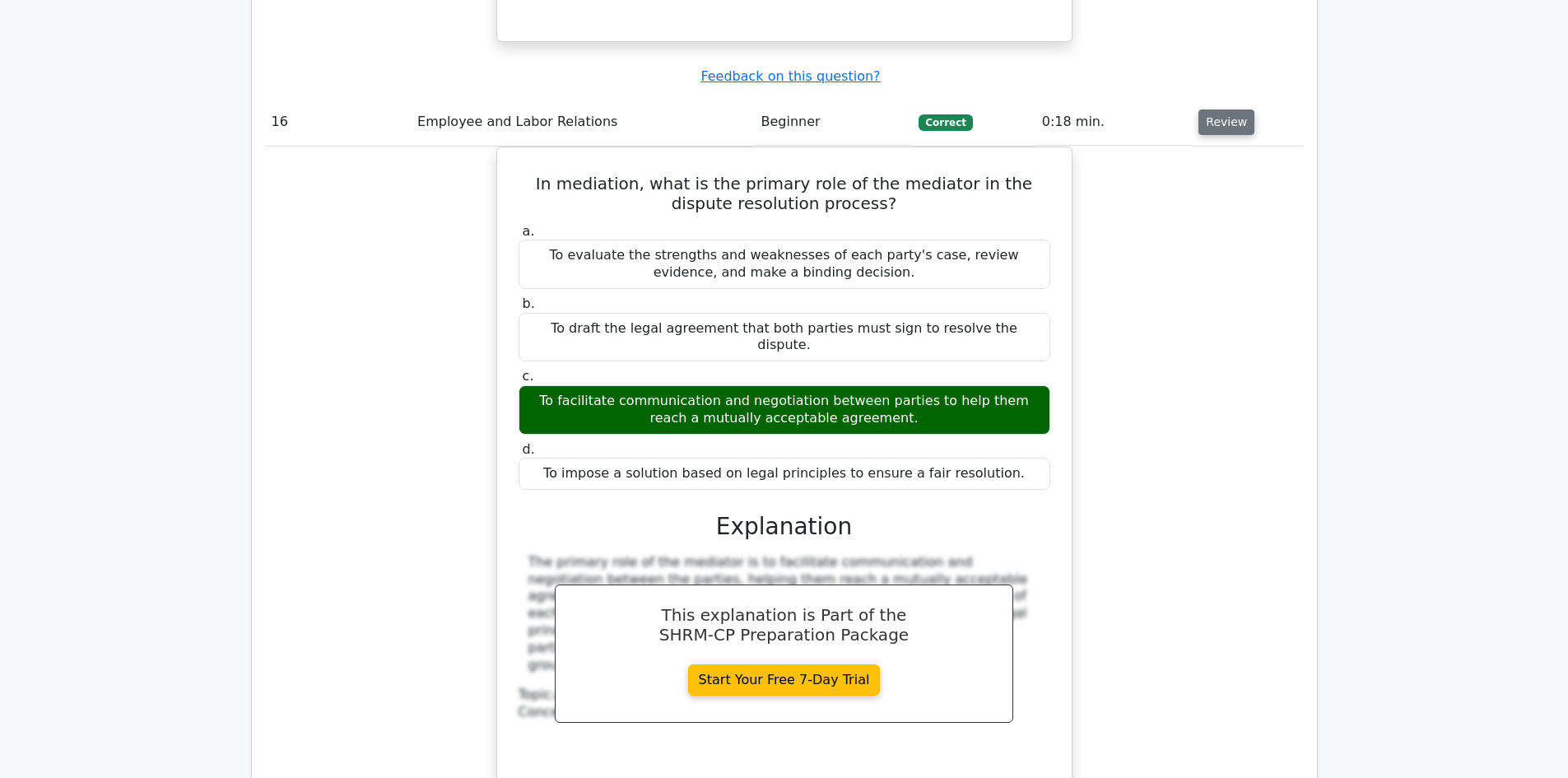
scroll to position [12268, 0]
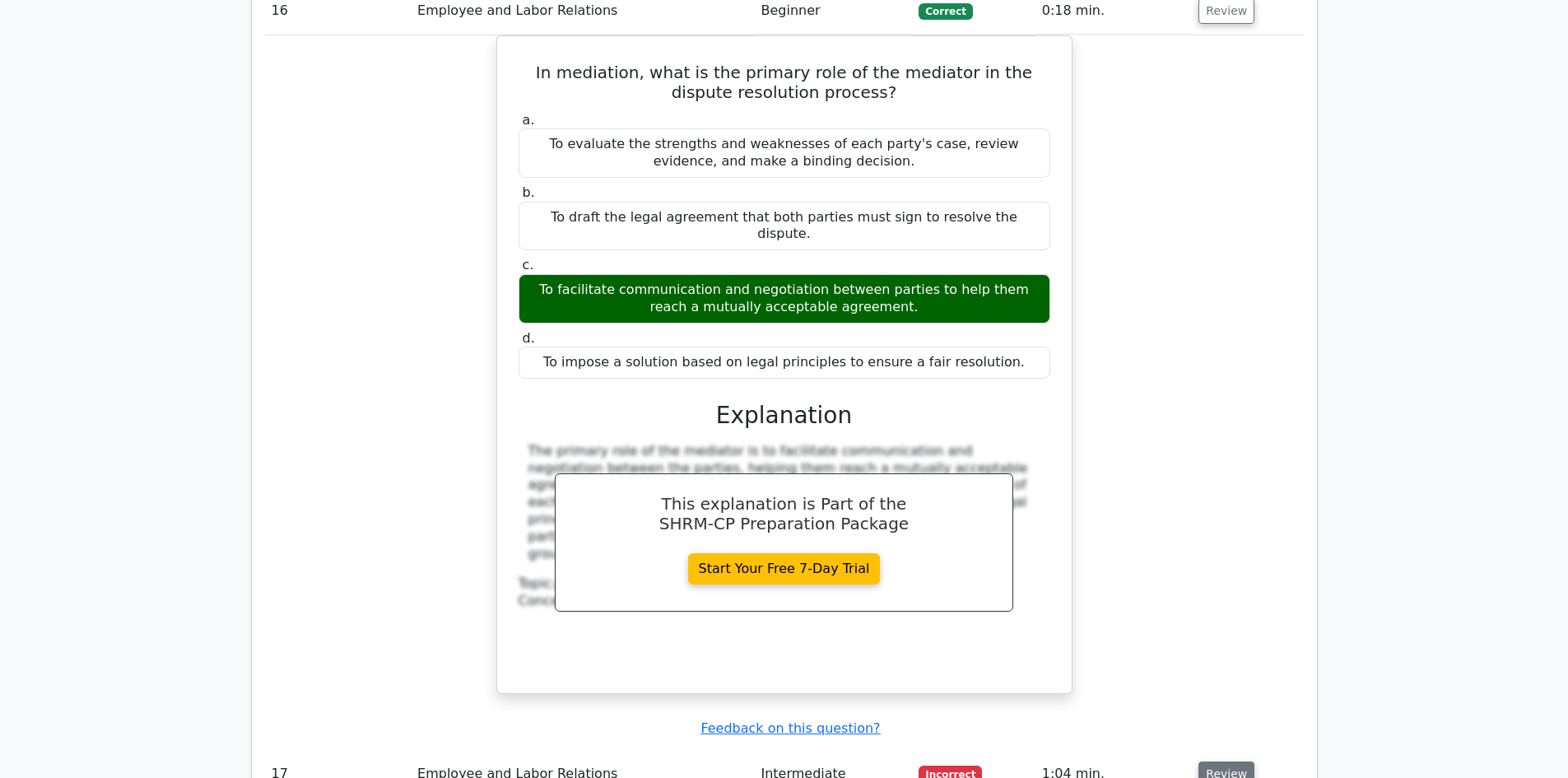
click at [1229, 762] on button "Review" at bounding box center [1227, 774] width 56 height 26
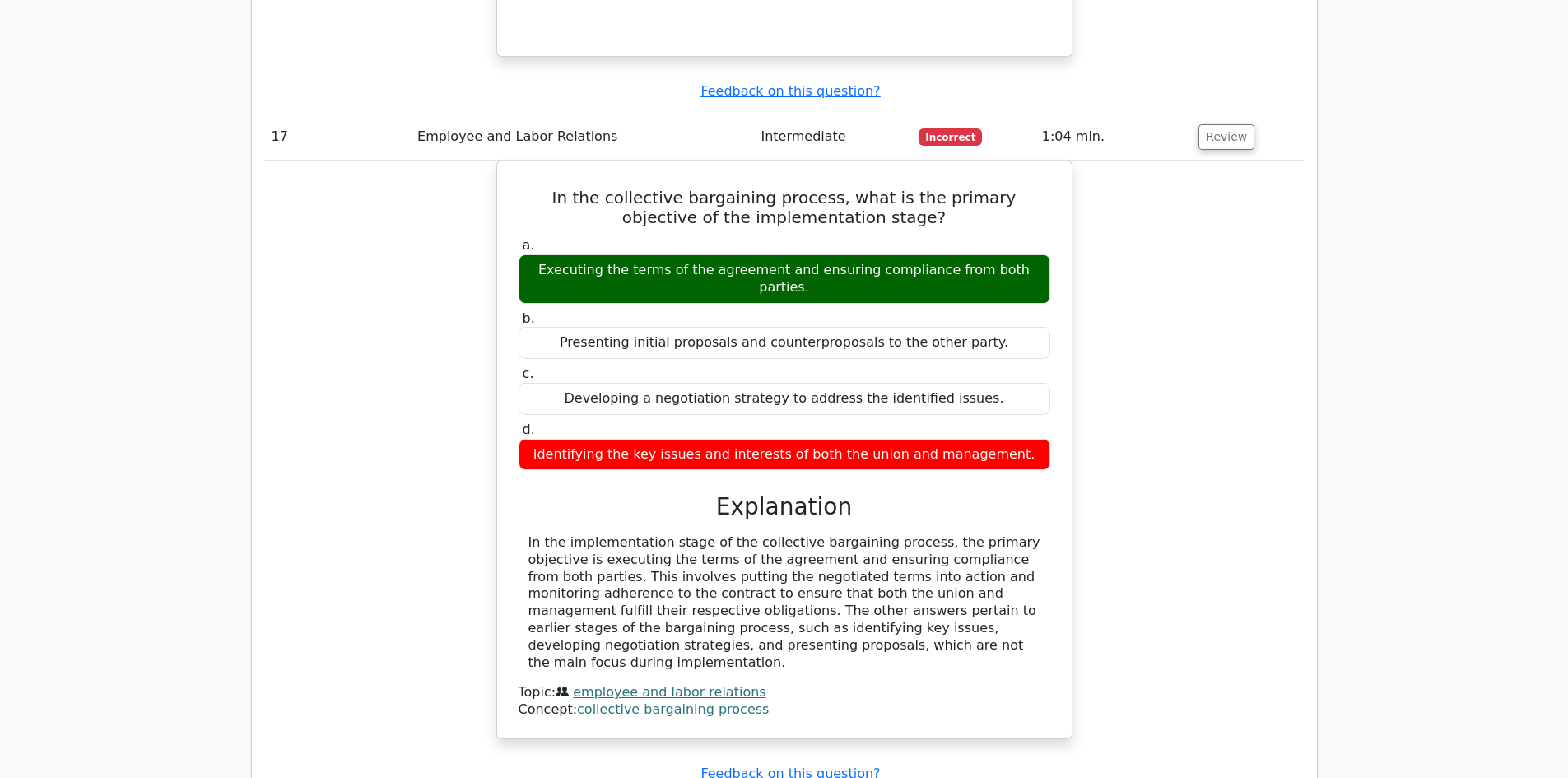
scroll to position [12927, 0]
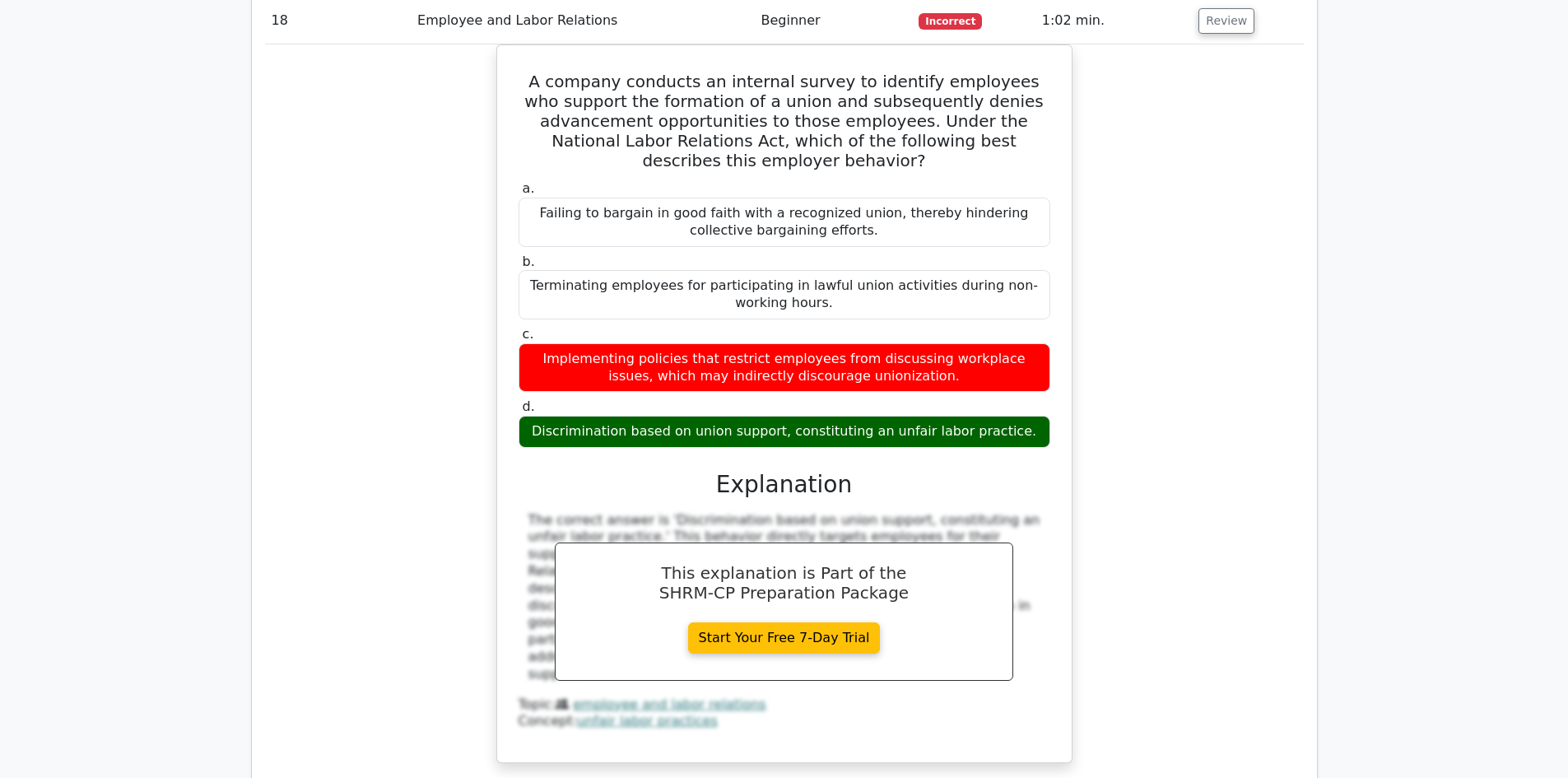
scroll to position [13833, 0]
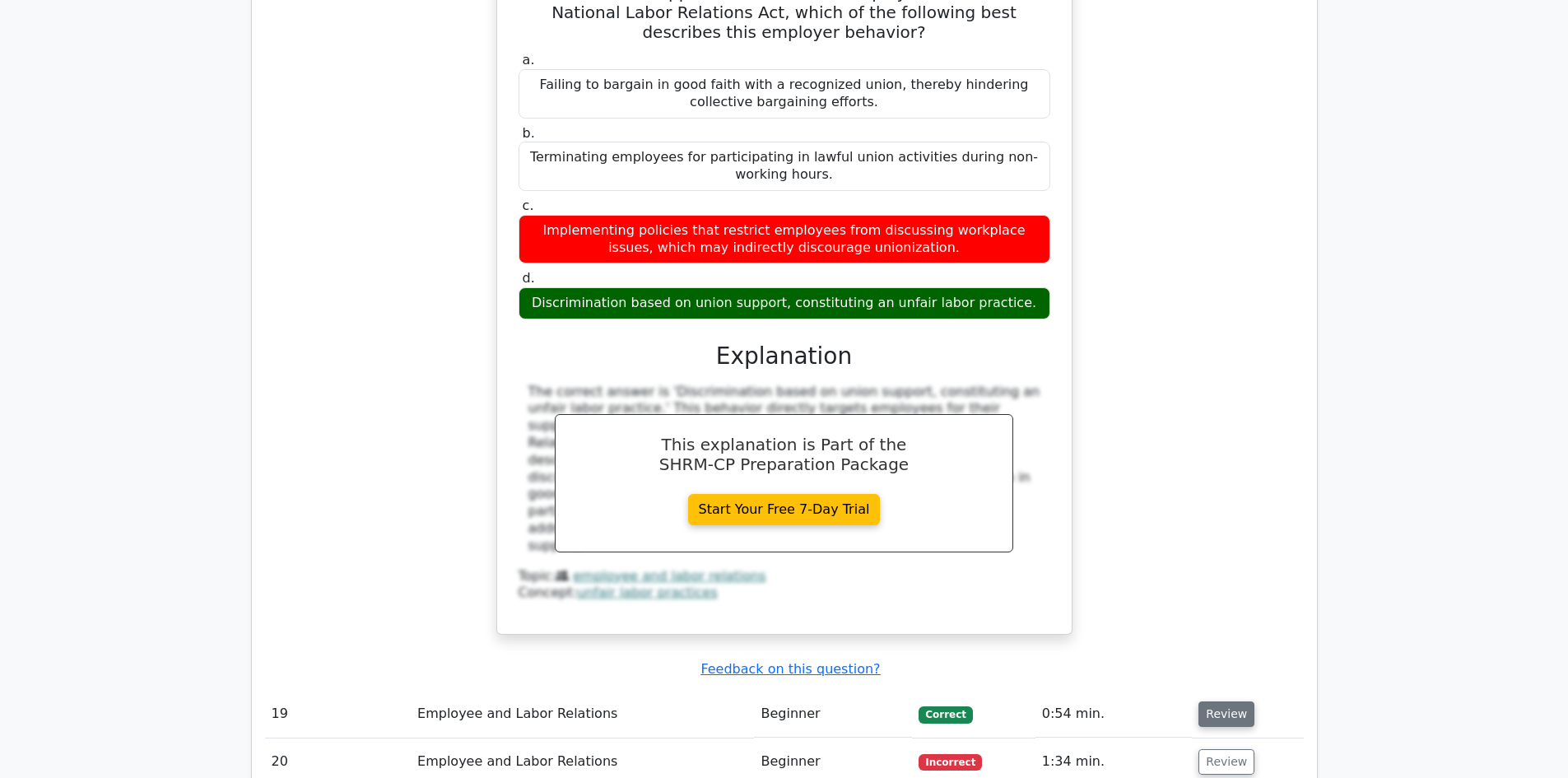
click at [1225, 702] on button "Review" at bounding box center [1227, 714] width 56 height 26
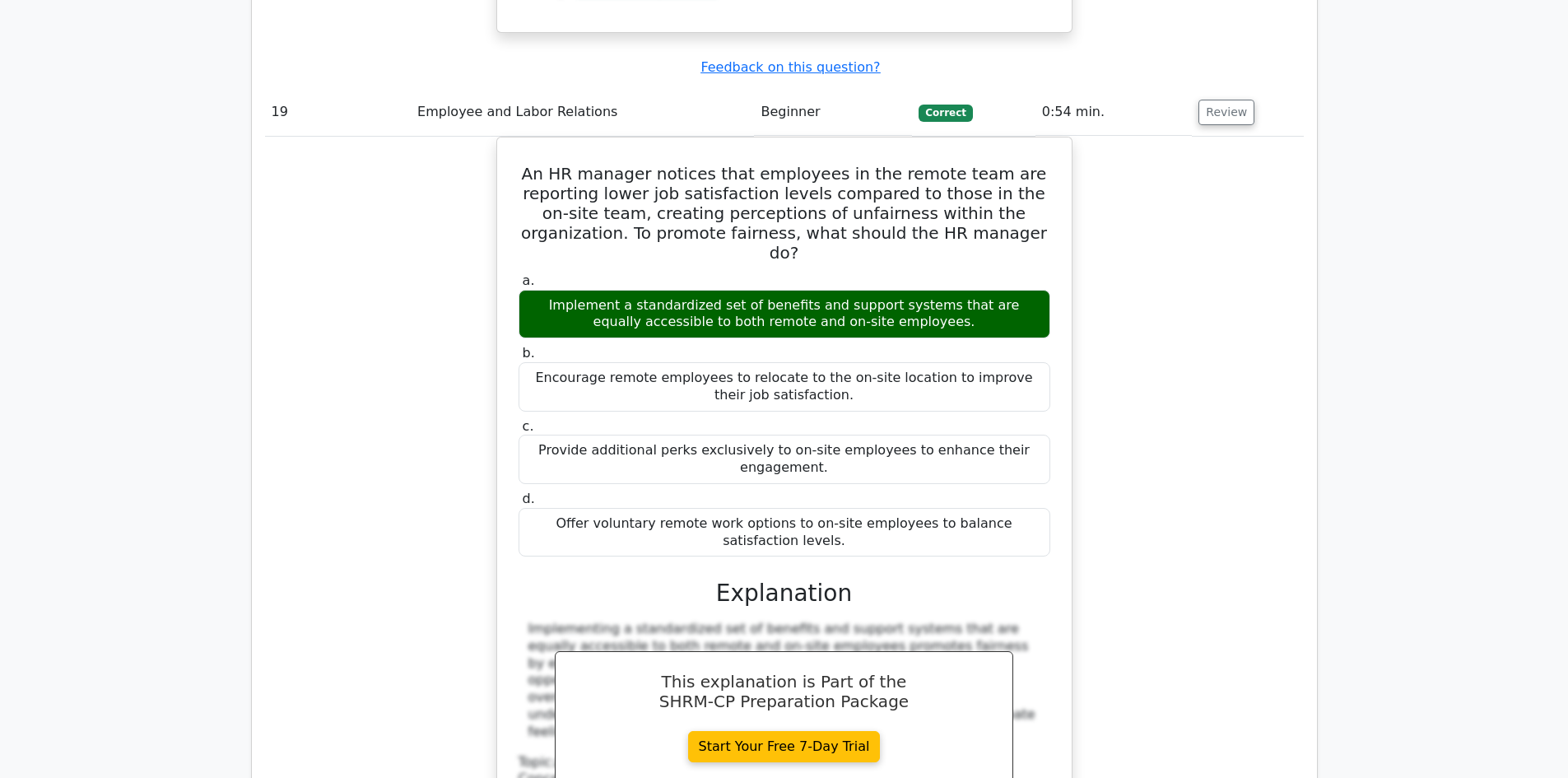
scroll to position [14739, 0]
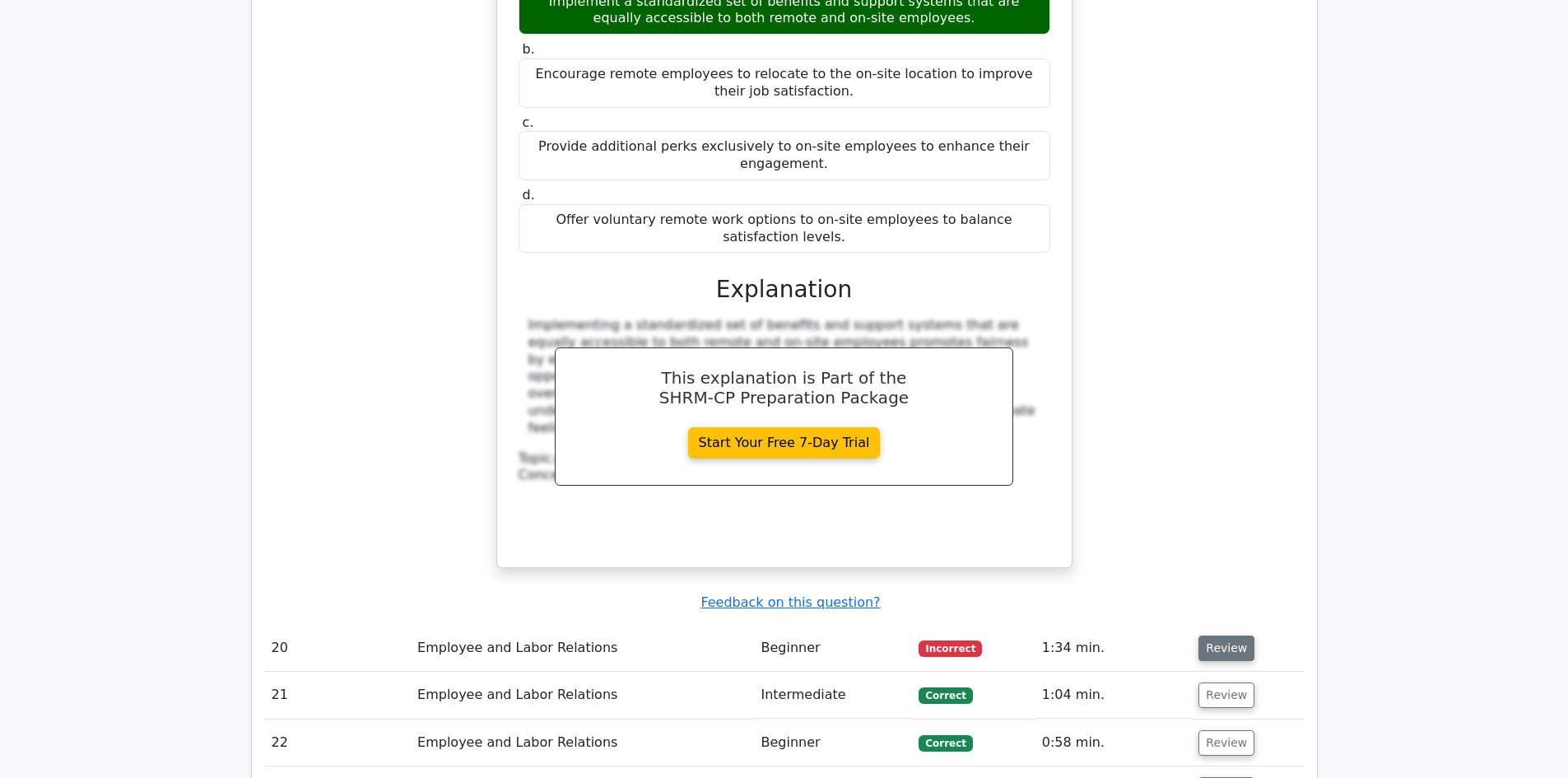
click at [1241, 635] on button "Review" at bounding box center [1227, 648] width 56 height 26
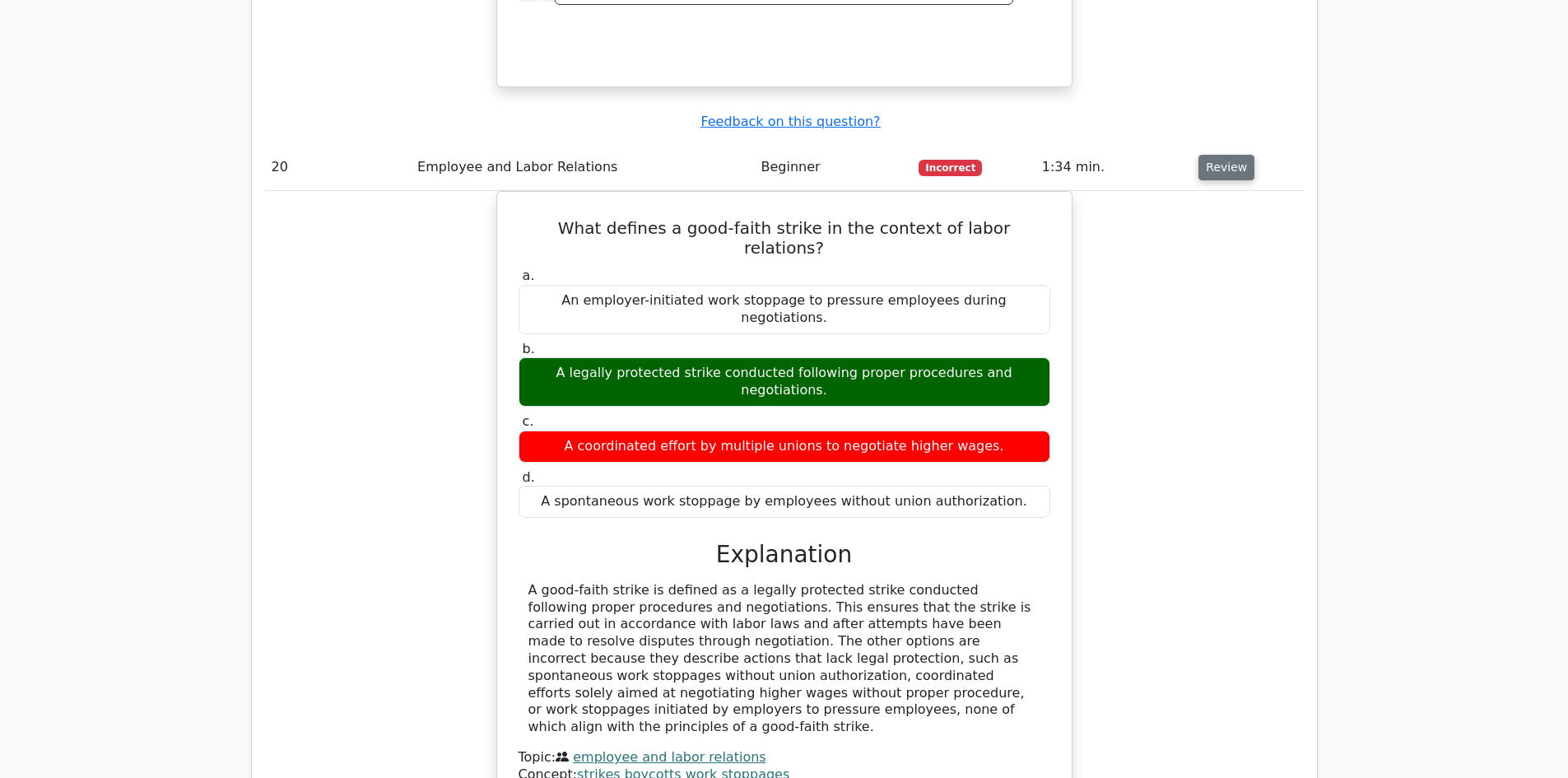
scroll to position [15397, 0]
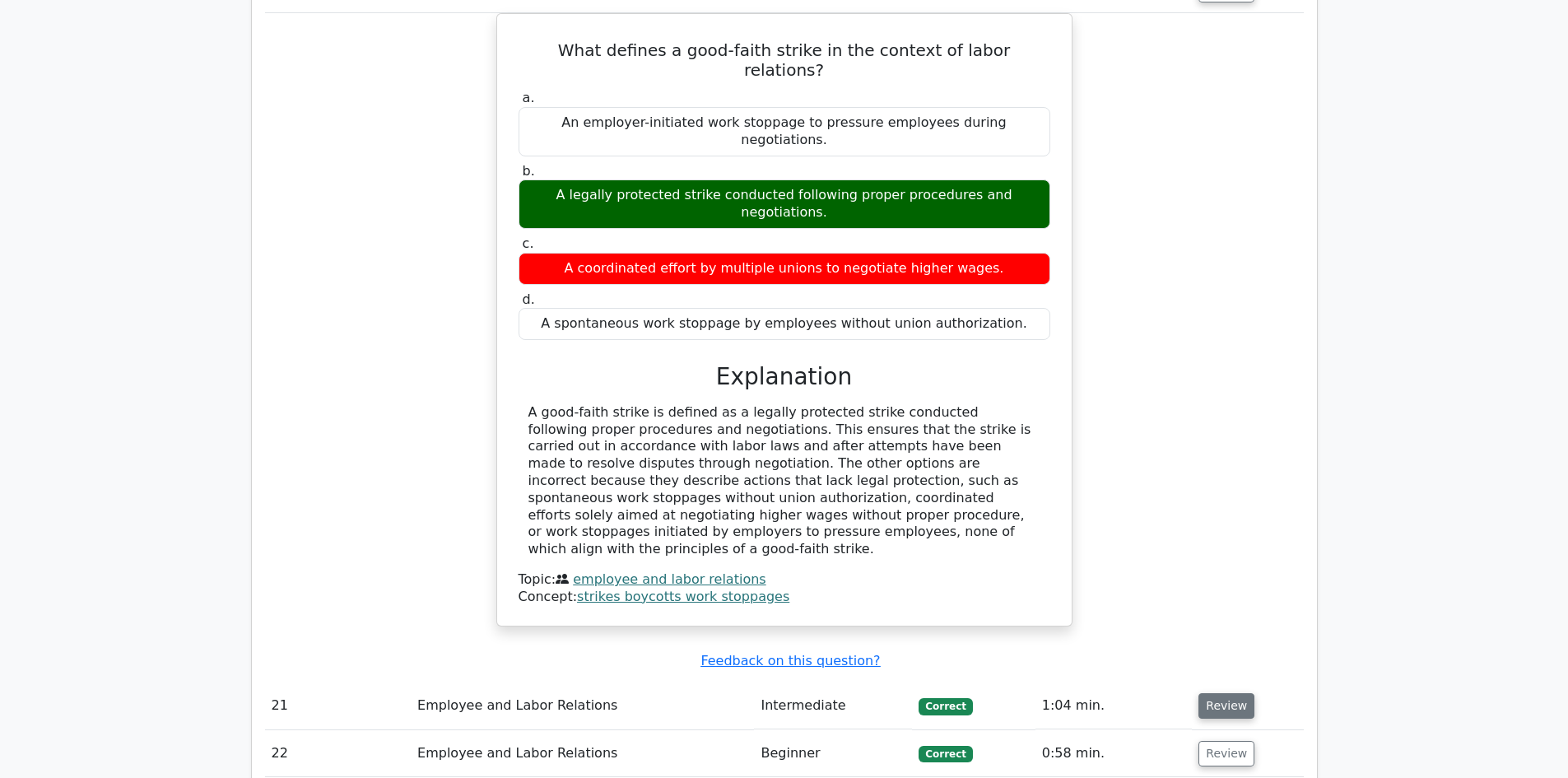
click at [1211, 693] on button "Review" at bounding box center [1227, 706] width 56 height 26
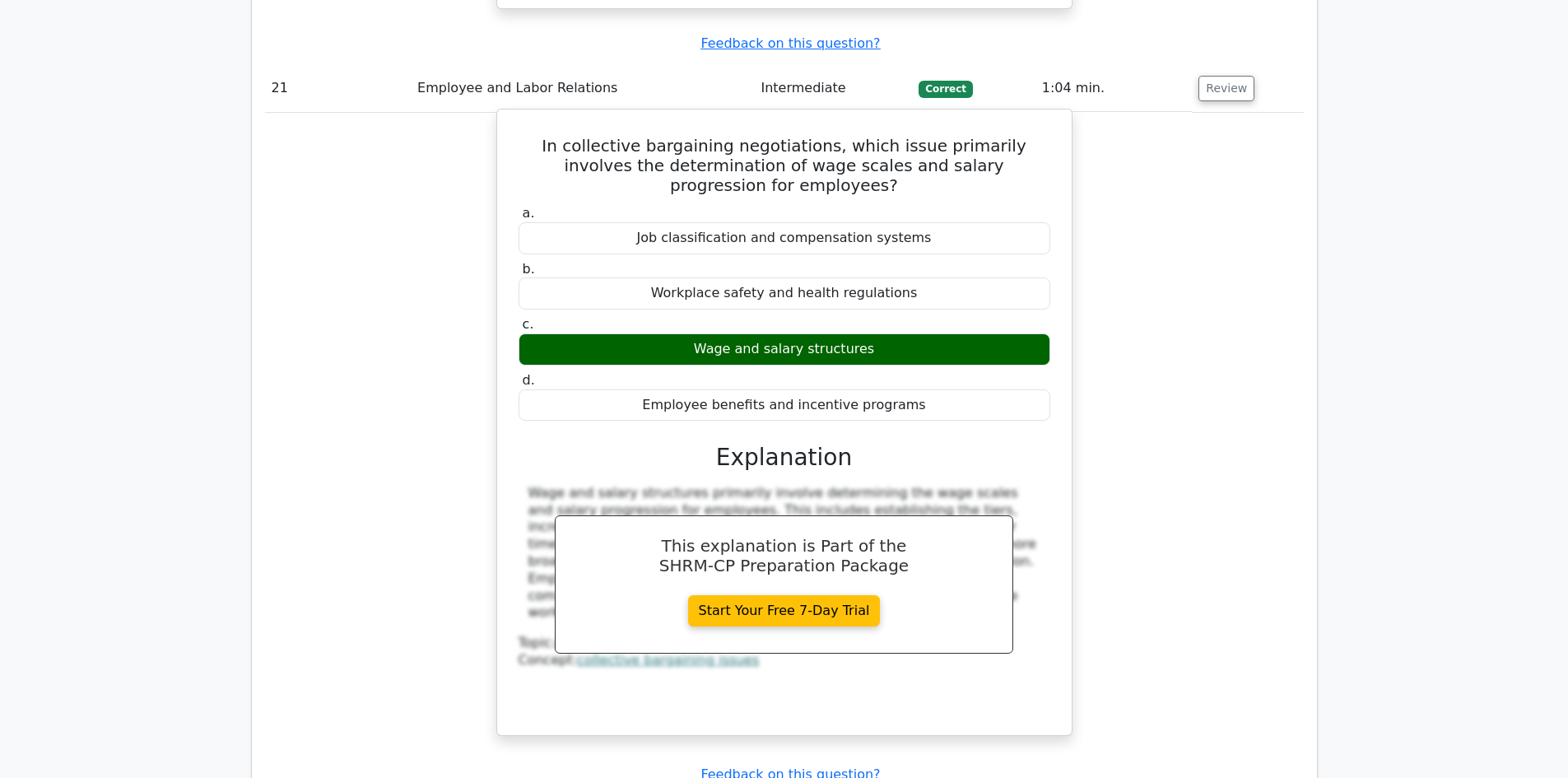
scroll to position [16056, 0]
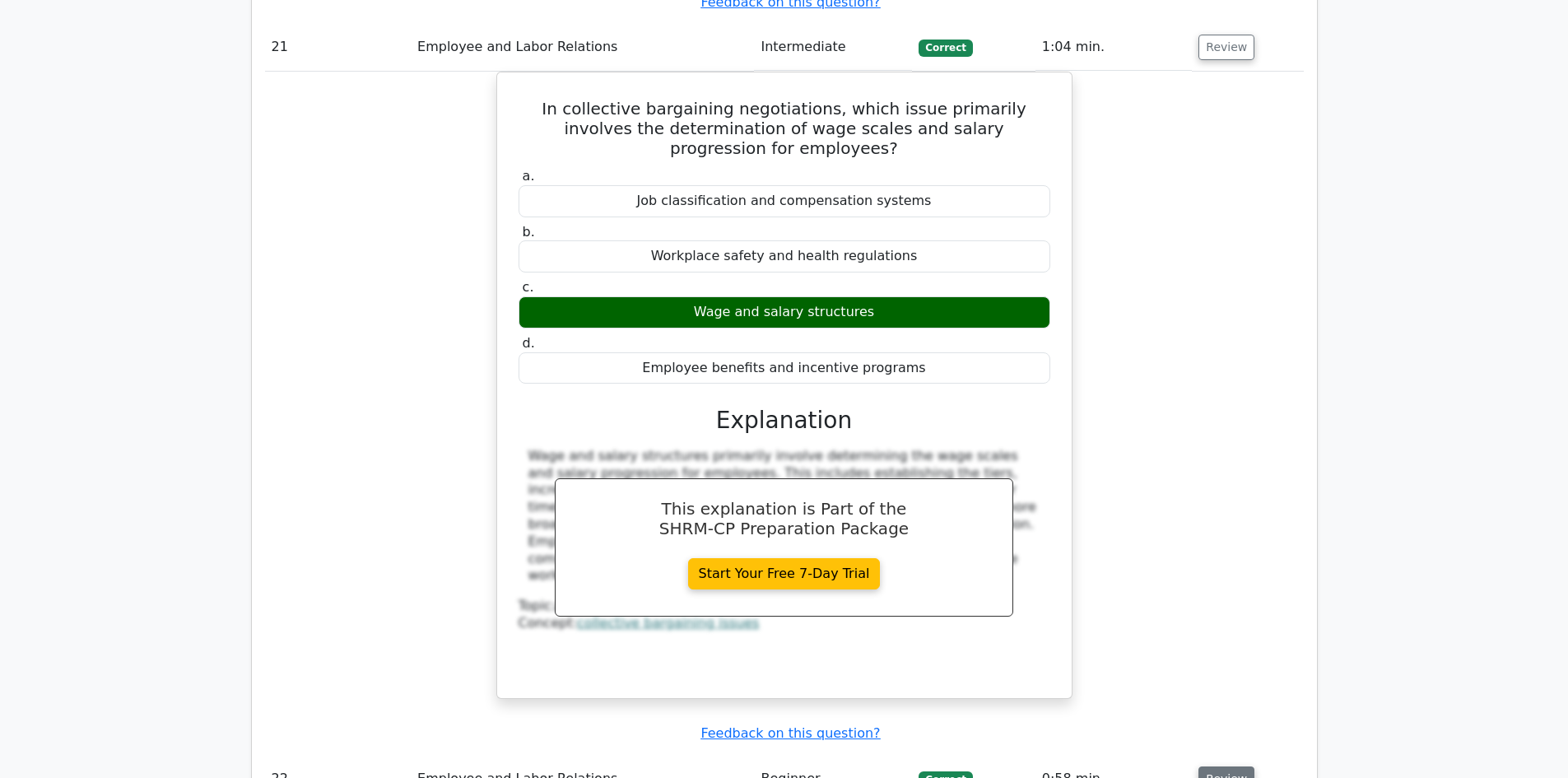
click at [1239, 767] on button "Review" at bounding box center [1227, 779] width 56 height 26
click at [1215, 767] on button "Review" at bounding box center [1227, 779] width 56 height 26
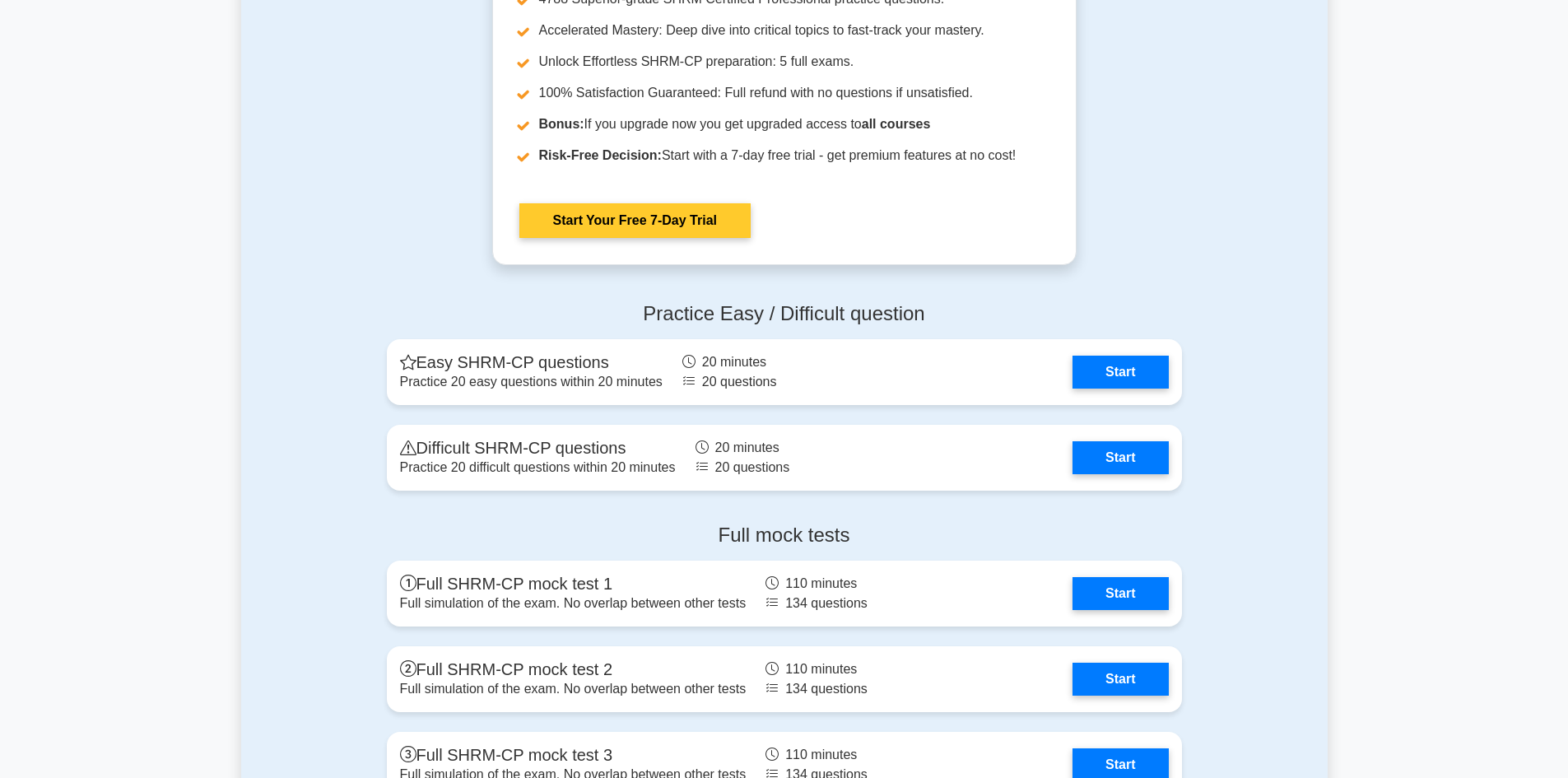
scroll to position [3129, 0]
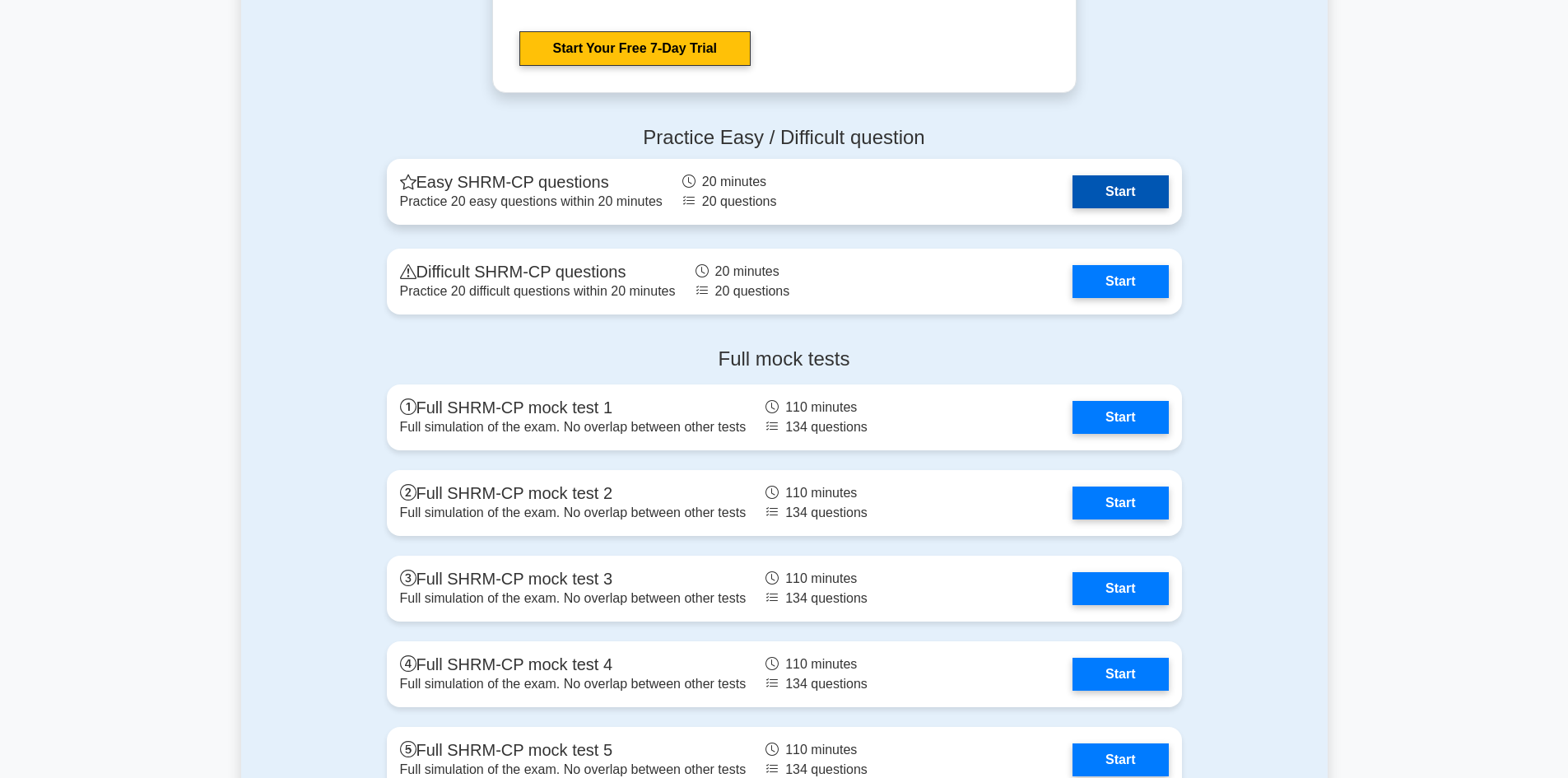
click at [1115, 190] on link "Start" at bounding box center [1120, 191] width 95 height 33
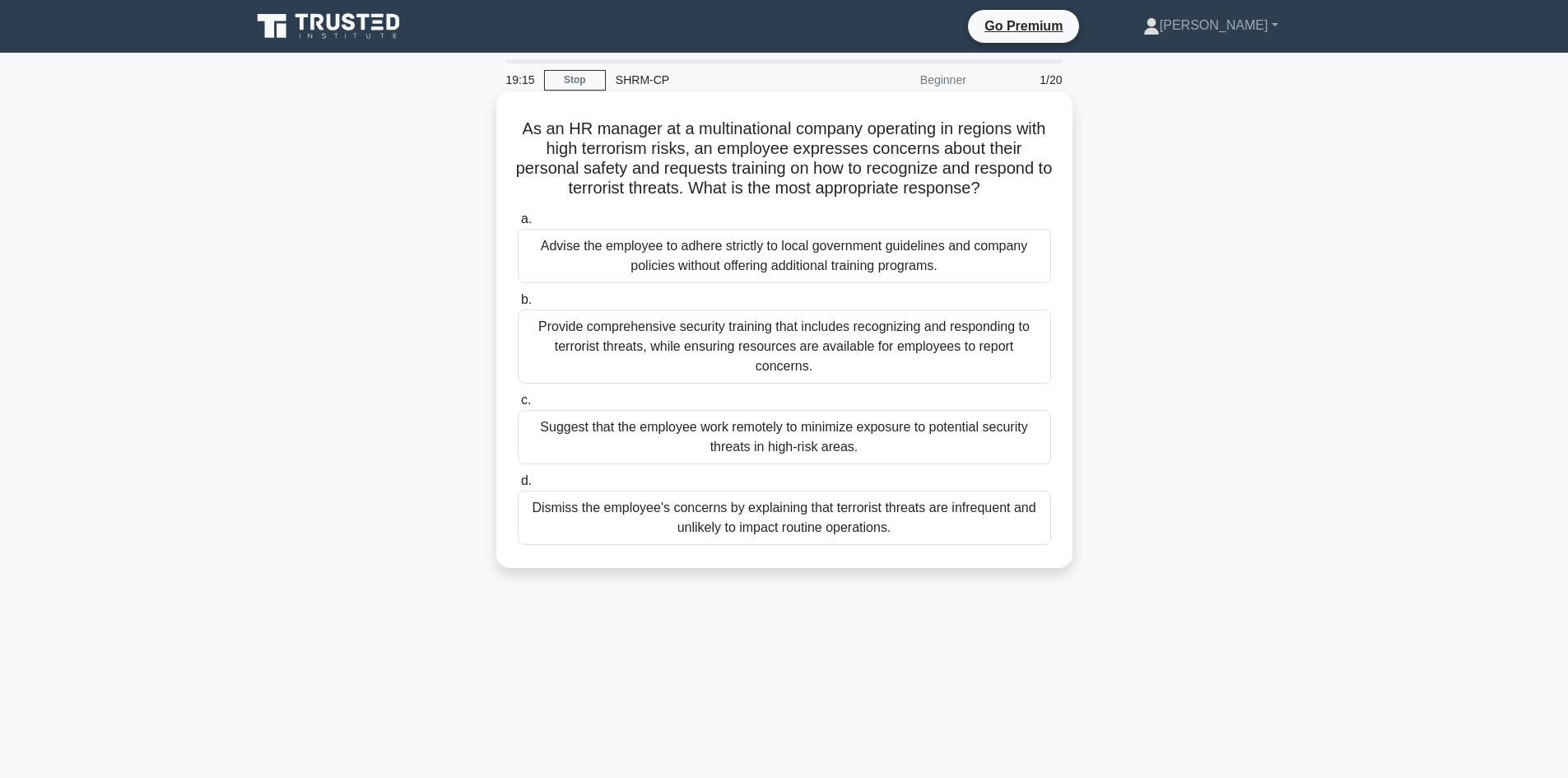
click at [762, 340] on div "Provide comprehensive security training that includes recognizing and respondin…" at bounding box center [784, 347] width 533 height 74
click at [518, 305] on input "b. Provide comprehensive security training that includes recognizing and respon…" at bounding box center [518, 300] width 0 height 10
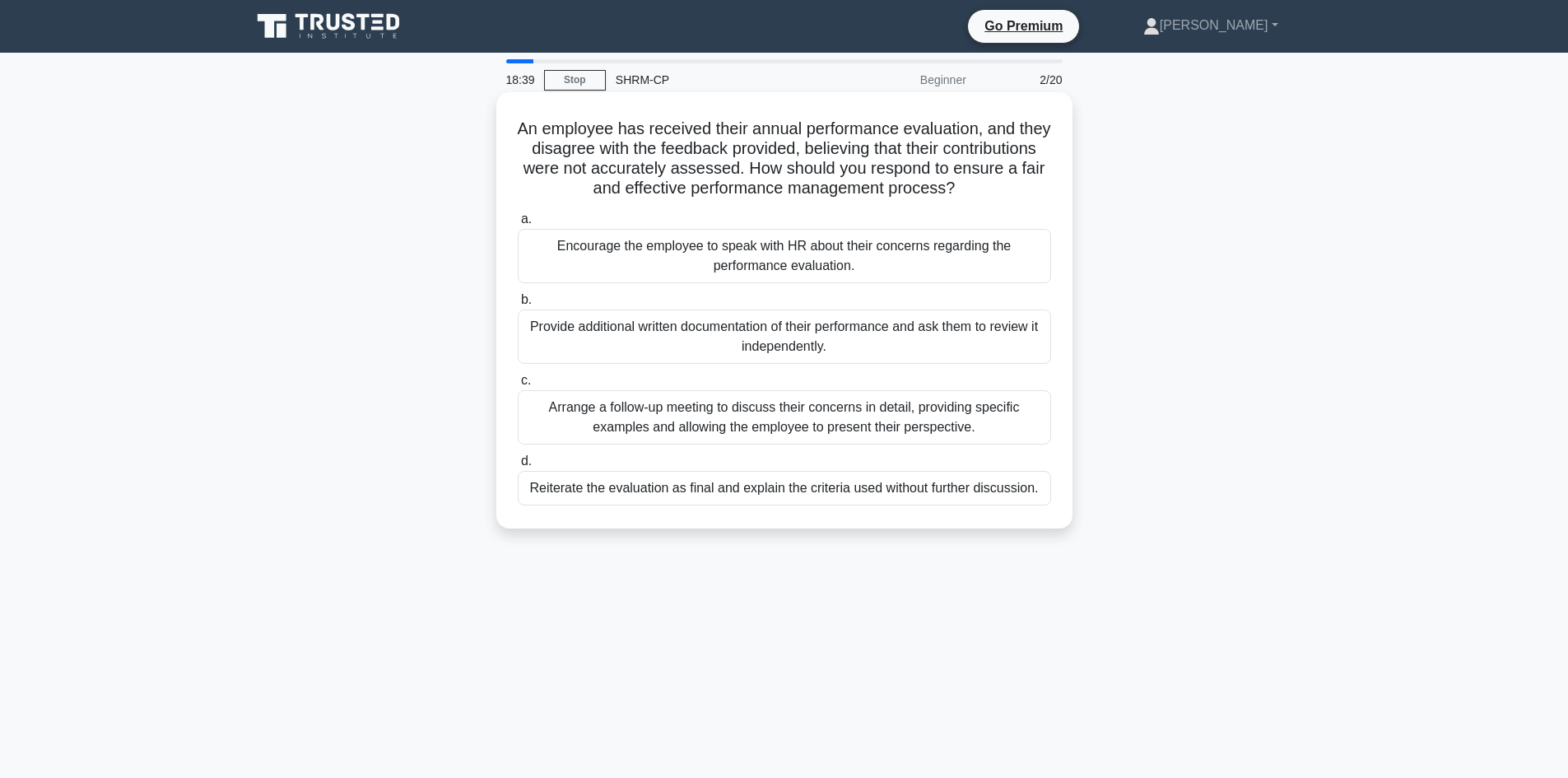
click at [816, 420] on div "Arrange a follow-up meeting to discuss their concerns in detail, providing spec…" at bounding box center [784, 417] width 533 height 54
click at [518, 386] on input "c. Arrange a follow-up meeting to discuss their concerns in detail, providing s…" at bounding box center [518, 380] width 0 height 10
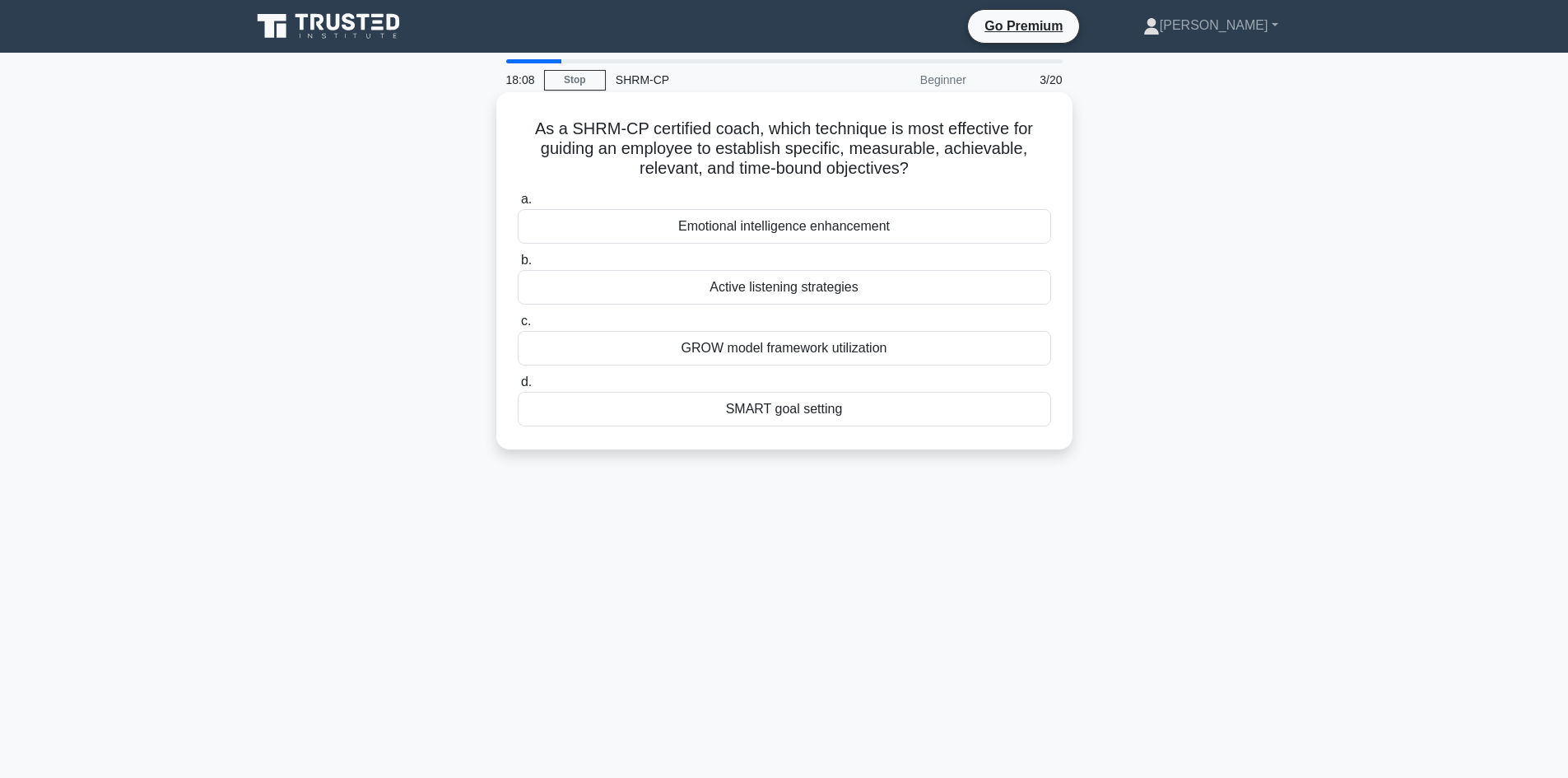
click at [813, 414] on div "SMART goal setting" at bounding box center [784, 409] width 533 height 34
click at [518, 388] on input "d. SMART goal setting" at bounding box center [518, 382] width 0 height 10
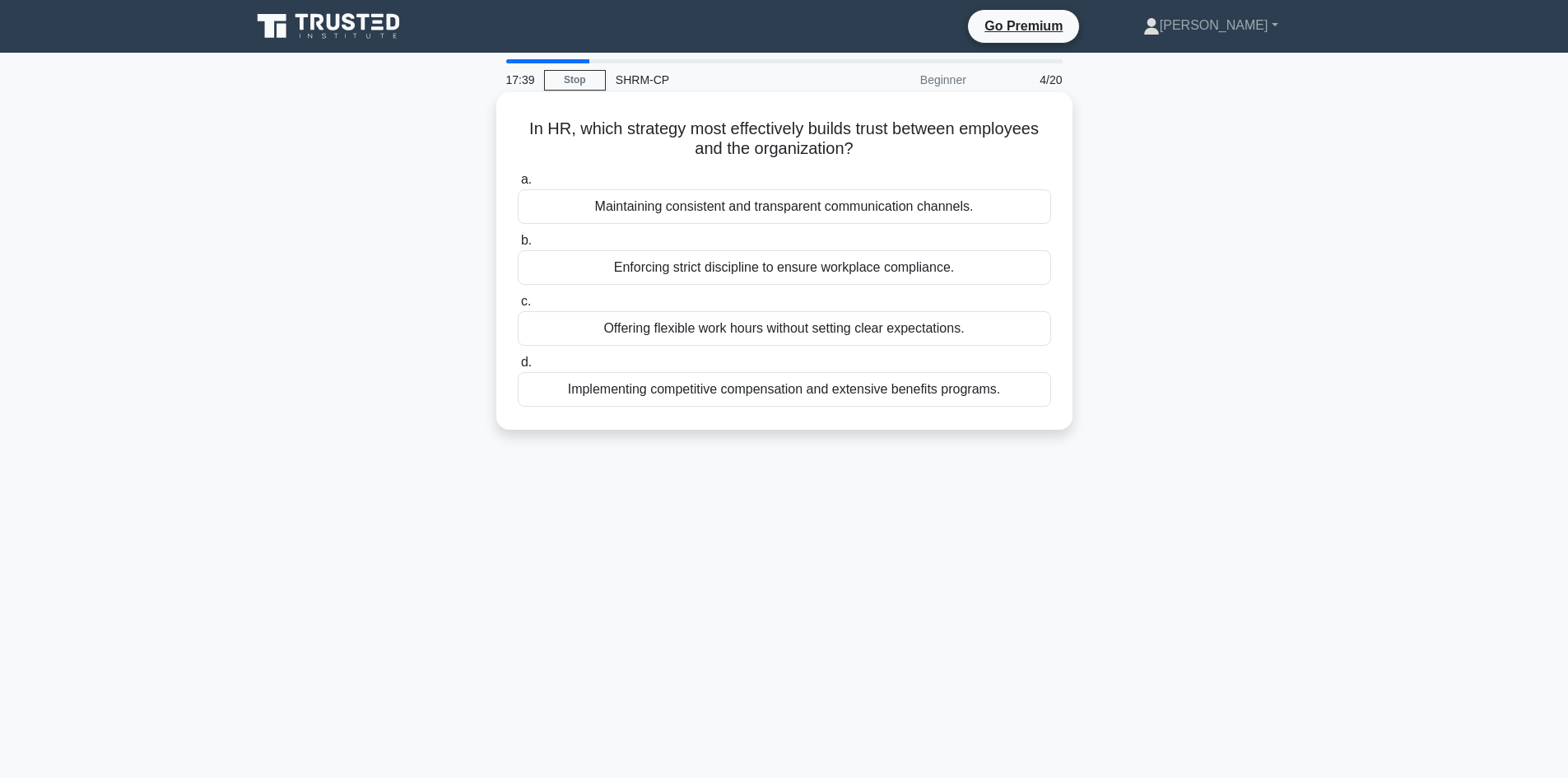
click at [804, 211] on div "Maintaining consistent and transparent communication channels." at bounding box center [784, 206] width 533 height 34
click at [518, 185] on input "a. Maintaining consistent and transparent communication channels." at bounding box center [518, 180] width 0 height 10
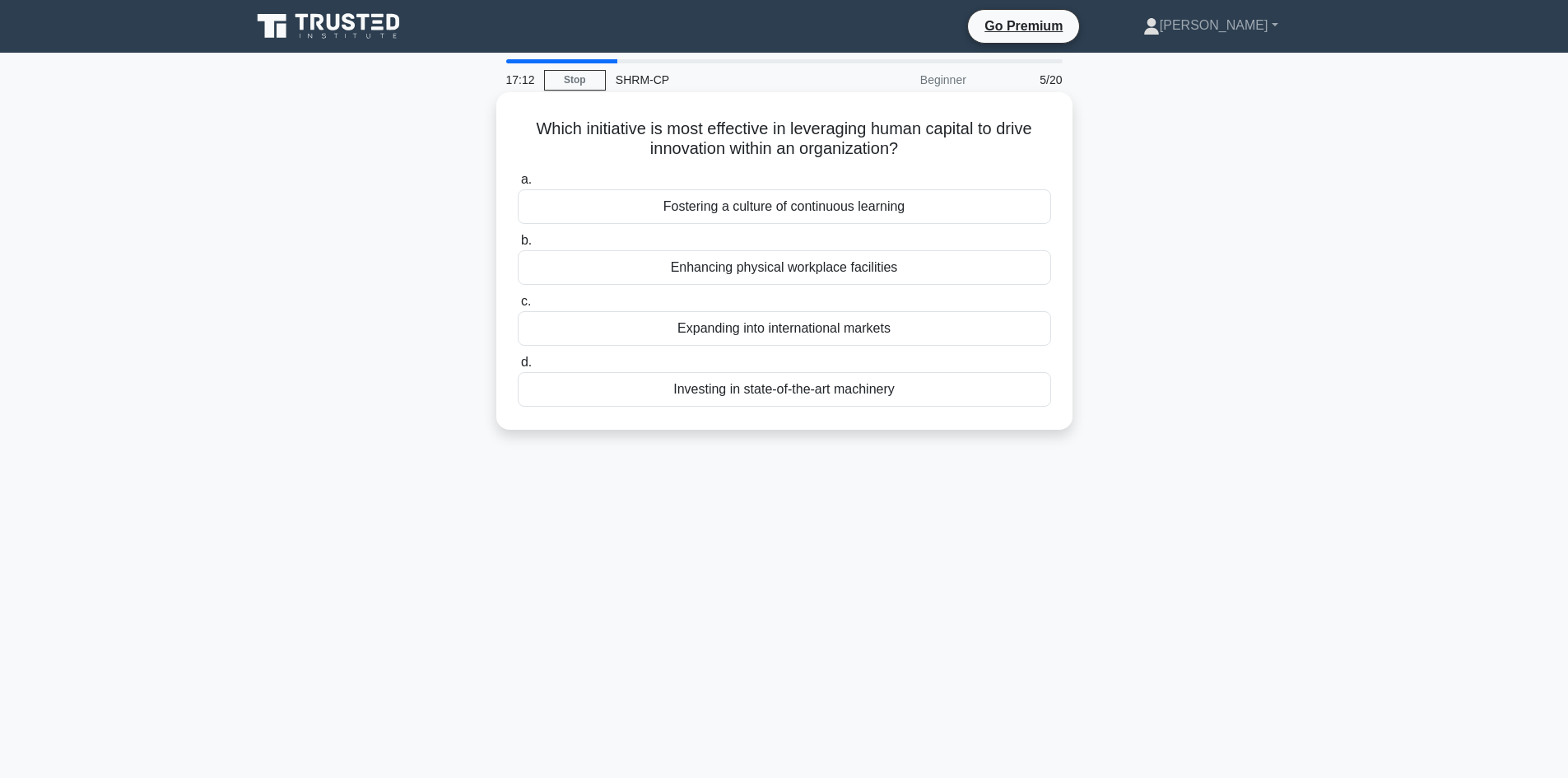
click at [808, 207] on div "Fostering a culture of continuous learning" at bounding box center [784, 206] width 533 height 34
click at [518, 185] on input "a. Fostering a culture of continuous learning" at bounding box center [518, 180] width 0 height 10
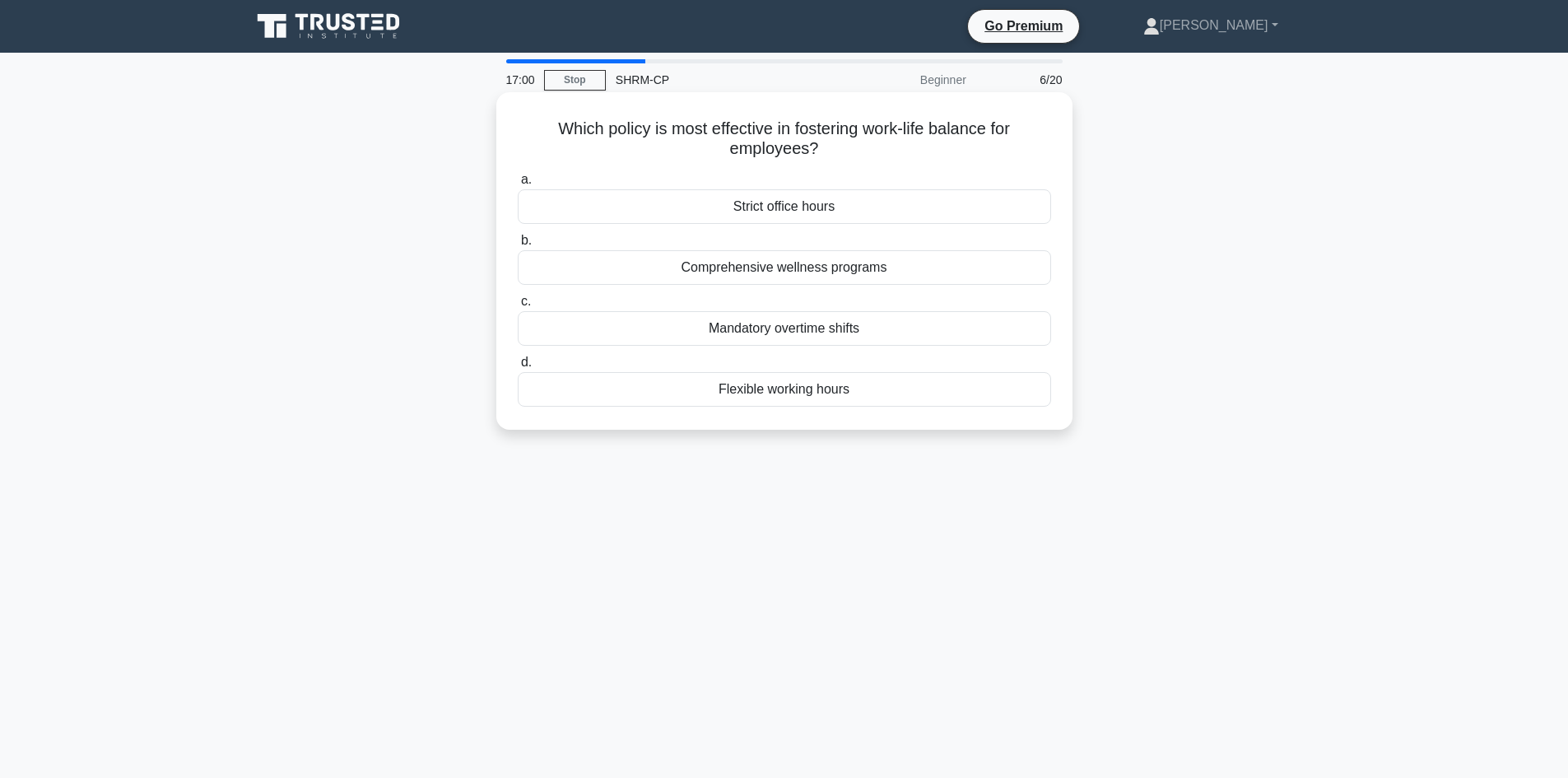
click at [849, 389] on div "Flexible working hours" at bounding box center [784, 389] width 533 height 34
click at [518, 368] on input "d. Flexible working hours" at bounding box center [518, 362] width 0 height 10
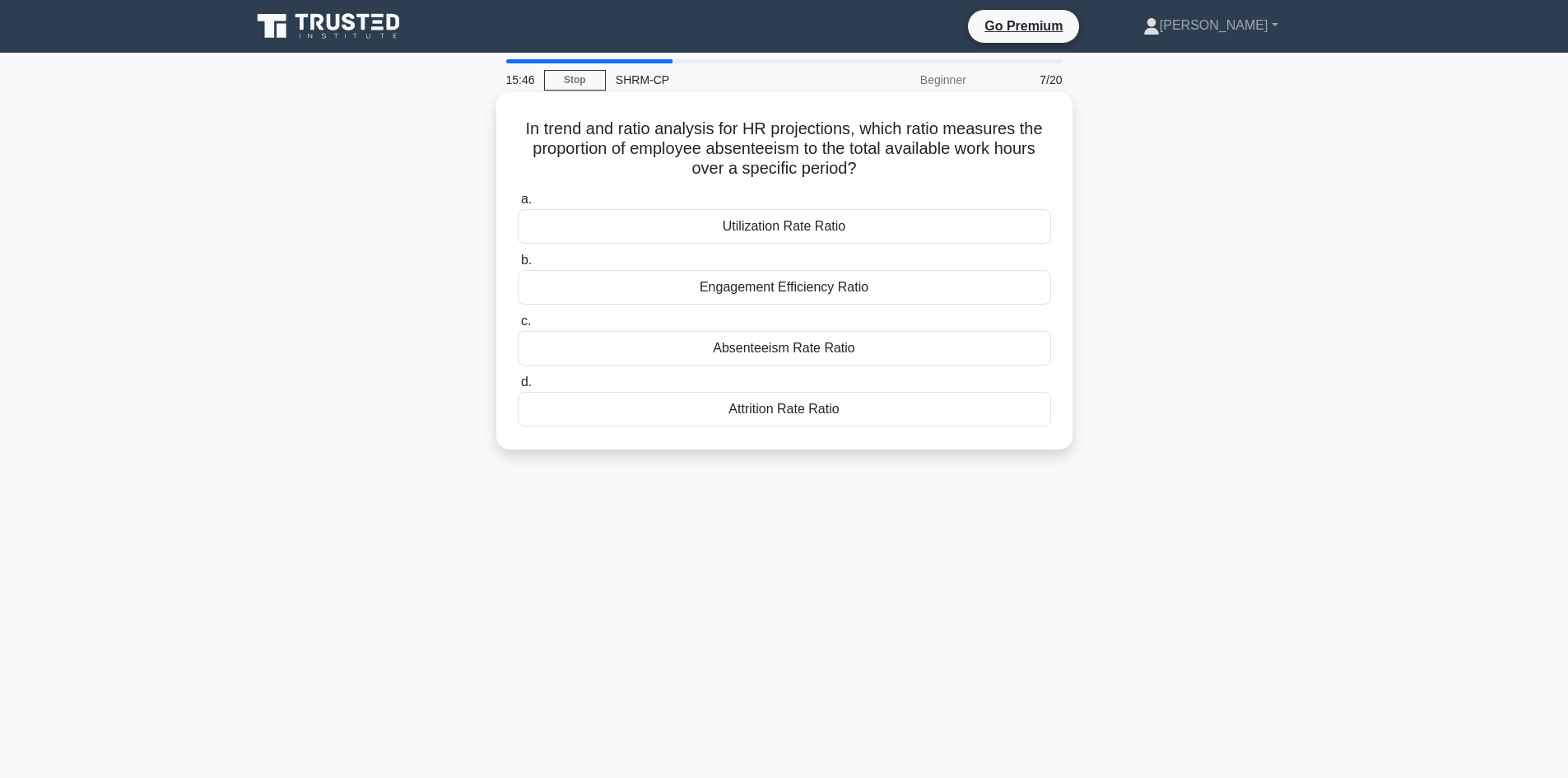
click at [786, 352] on div "Absenteeism Rate Ratio" at bounding box center [784, 348] width 533 height 34
click at [518, 327] on input "c. Absenteeism Rate Ratio" at bounding box center [518, 321] width 0 height 10
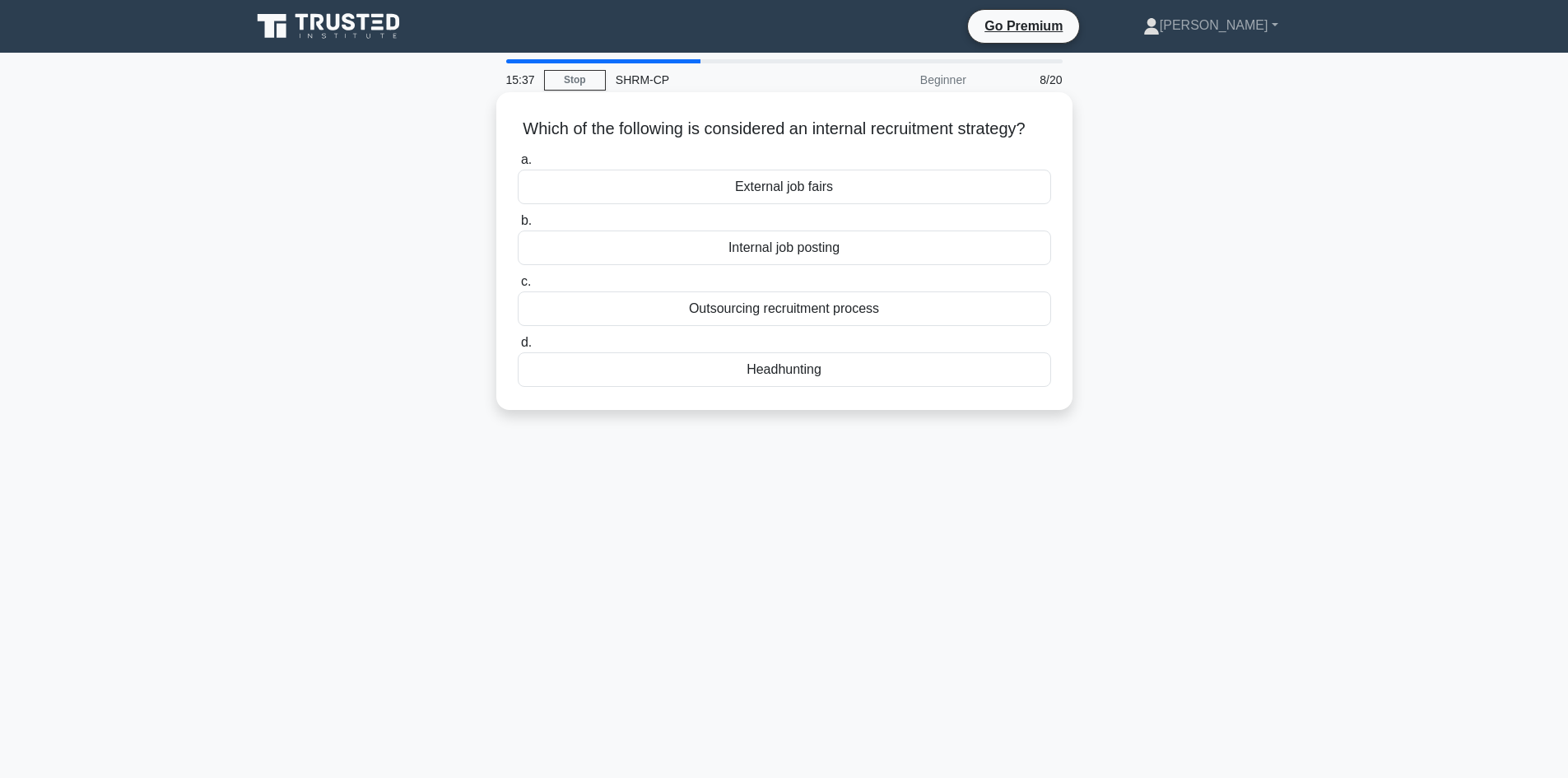
click at [795, 260] on div "Internal job posting" at bounding box center [784, 247] width 533 height 34
click at [518, 226] on input "b. Internal job posting" at bounding box center [518, 221] width 0 height 10
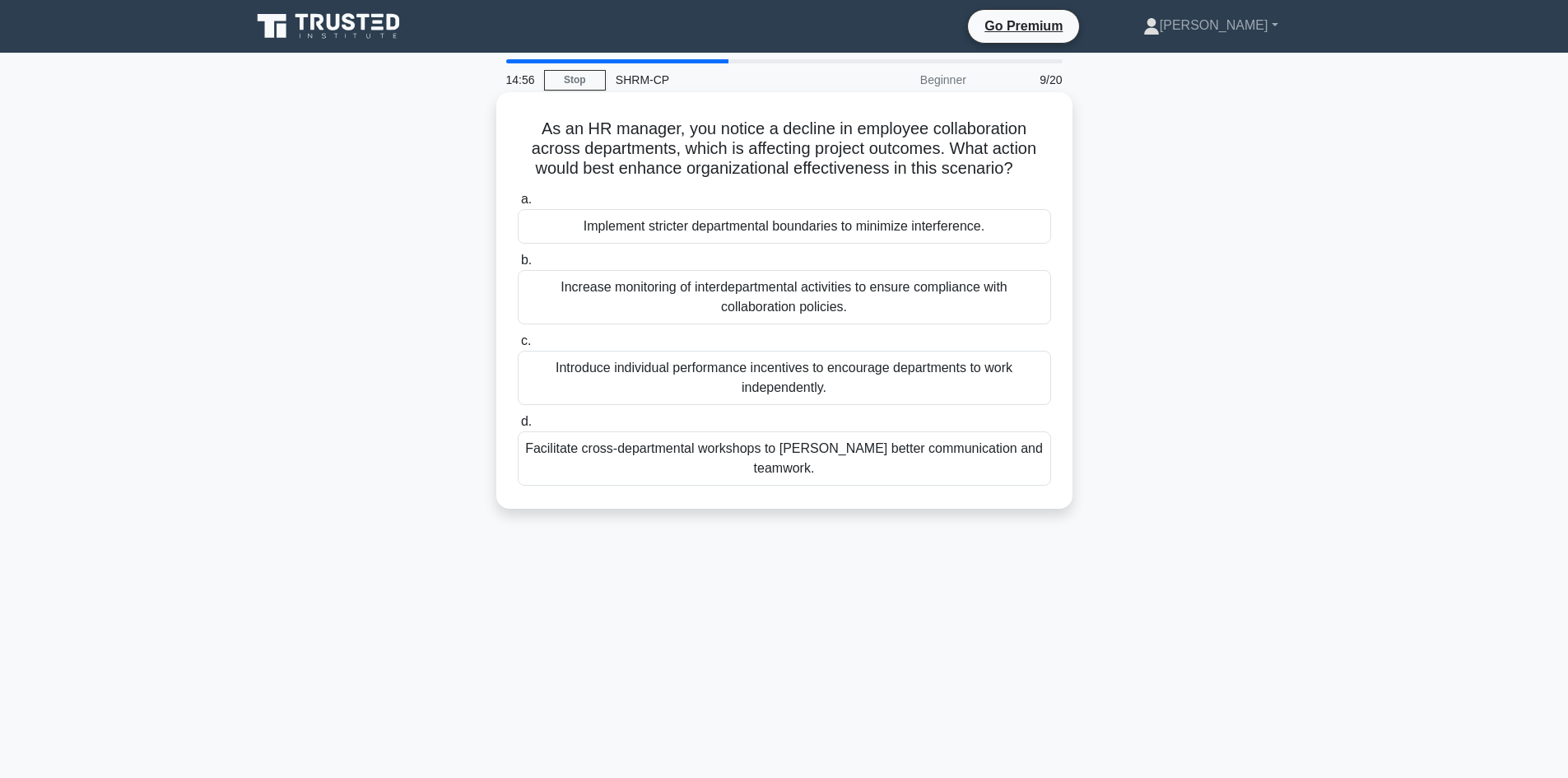
click at [770, 457] on div "Facilitate cross-departmental workshops to foster better communication and team…" at bounding box center [784, 458] width 533 height 54
click at [518, 427] on input "d. Facilitate cross-departmental workshops to foster better communication and t…" at bounding box center [518, 421] width 0 height 10
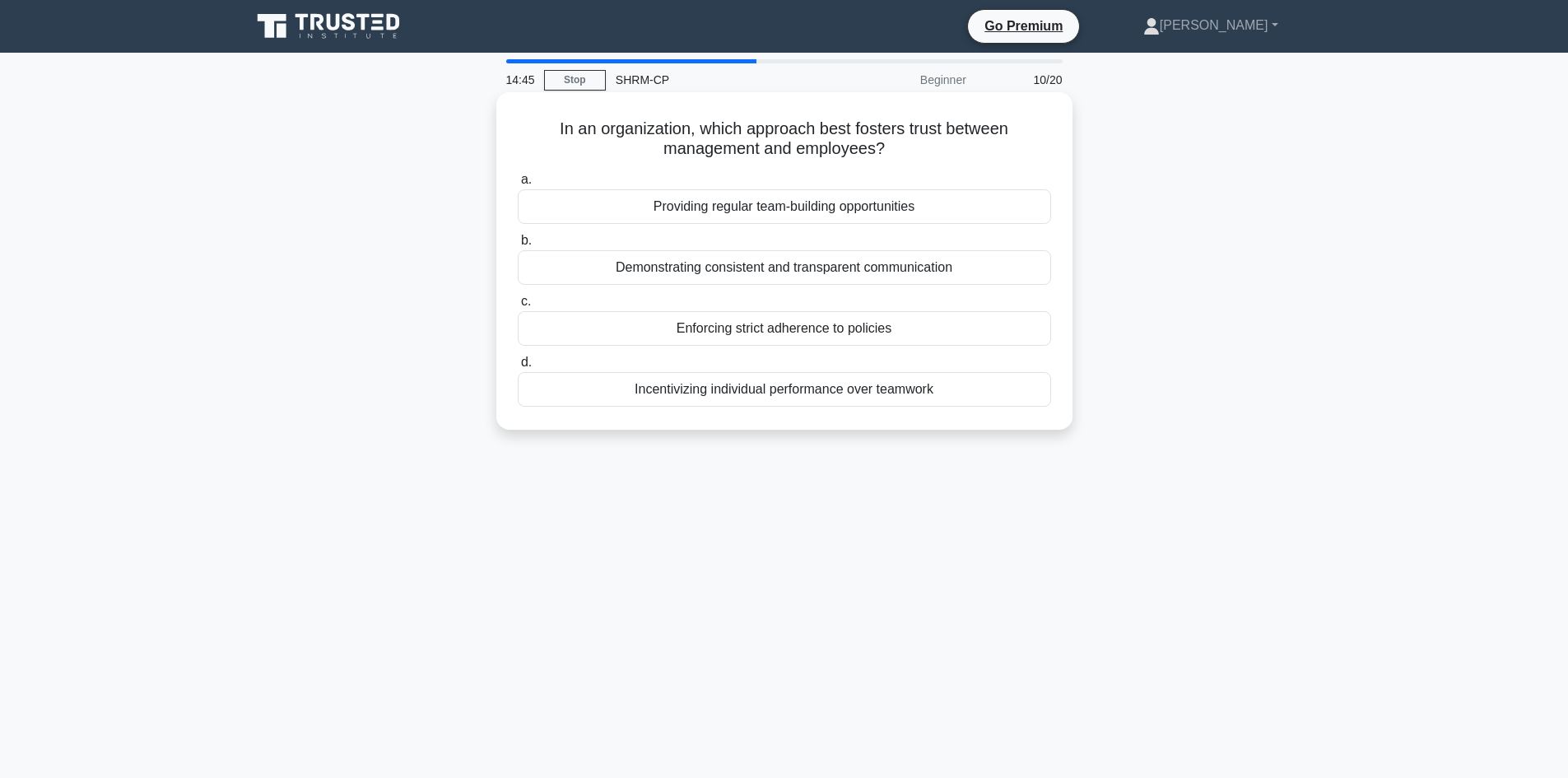
click at [903, 274] on div "Demonstrating consistent and transparent communication" at bounding box center [784, 267] width 533 height 34
click at [518, 246] on input "b. Demonstrating consistent and transparent communication" at bounding box center [518, 241] width 0 height 10
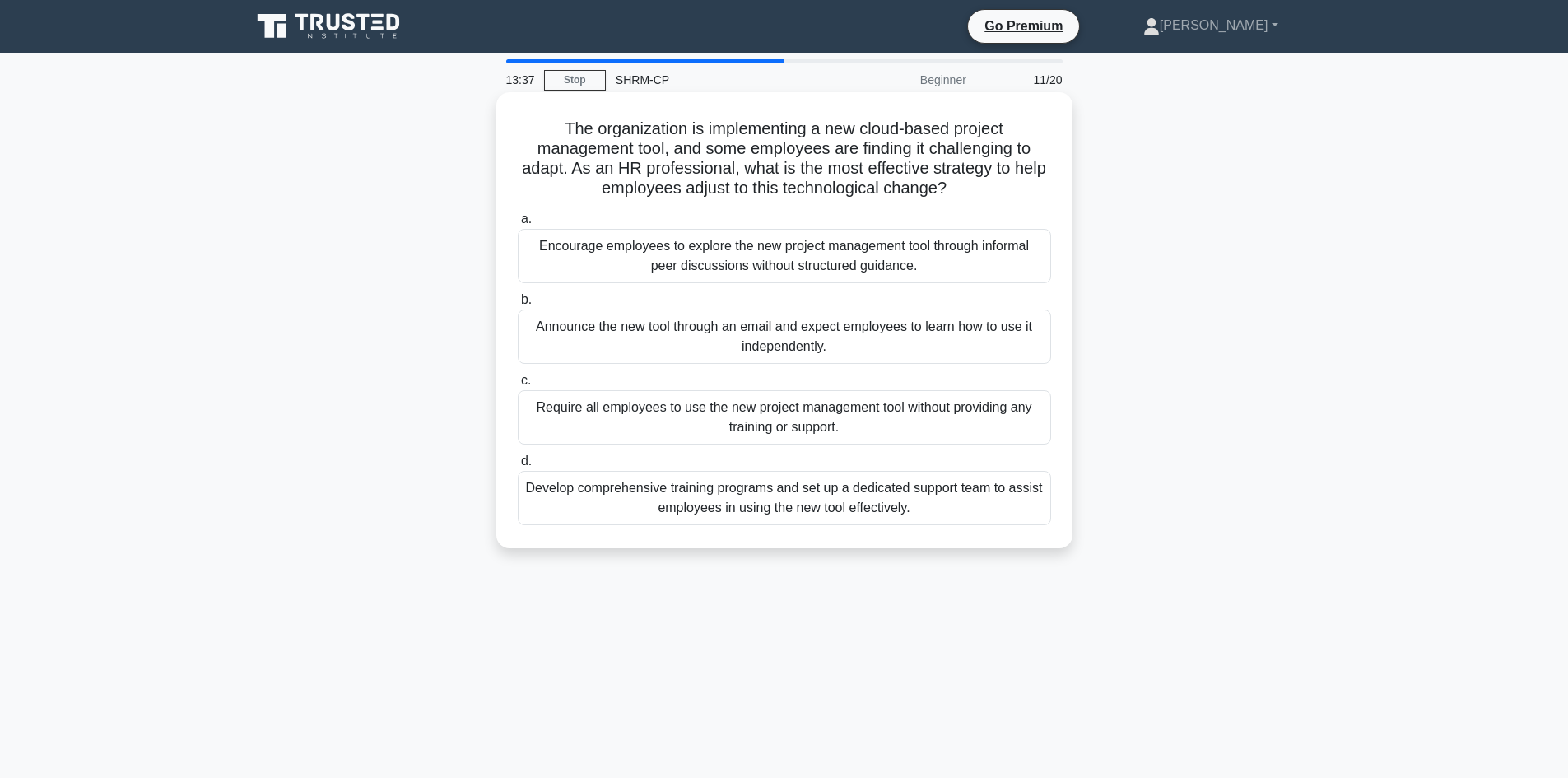
click at [777, 506] on div "Develop comprehensive training programs and set up a dedicated support team to …" at bounding box center [784, 497] width 533 height 54
click at [518, 467] on input "d. Develop comprehensive training programs and set up a dedicated support team …" at bounding box center [518, 461] width 0 height 10
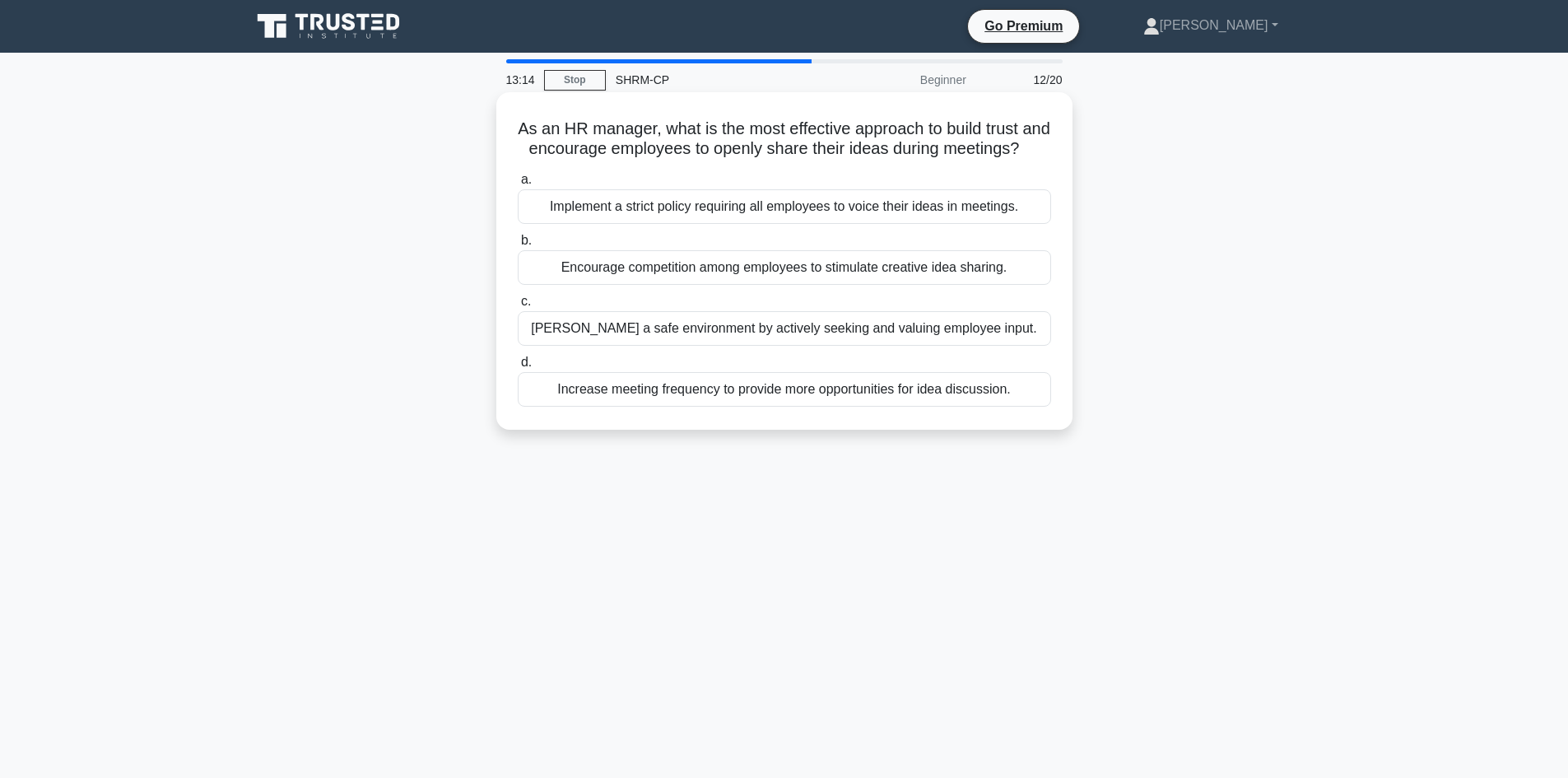
click at [776, 346] on div "Foster a safe environment by actively seeking and valuing employee input." at bounding box center [784, 328] width 533 height 34
click at [518, 307] on input "c. Foster a safe environment by actively seeking and valuing employee input." at bounding box center [518, 301] width 0 height 10
click at [760, 219] on div "They provide a framework for identifying and developing essential employee skil…" at bounding box center [784, 206] width 533 height 34
click at [518, 185] on input "a. They provide a framework for identifying and developing essential employee s…" at bounding box center [518, 180] width 0 height 10
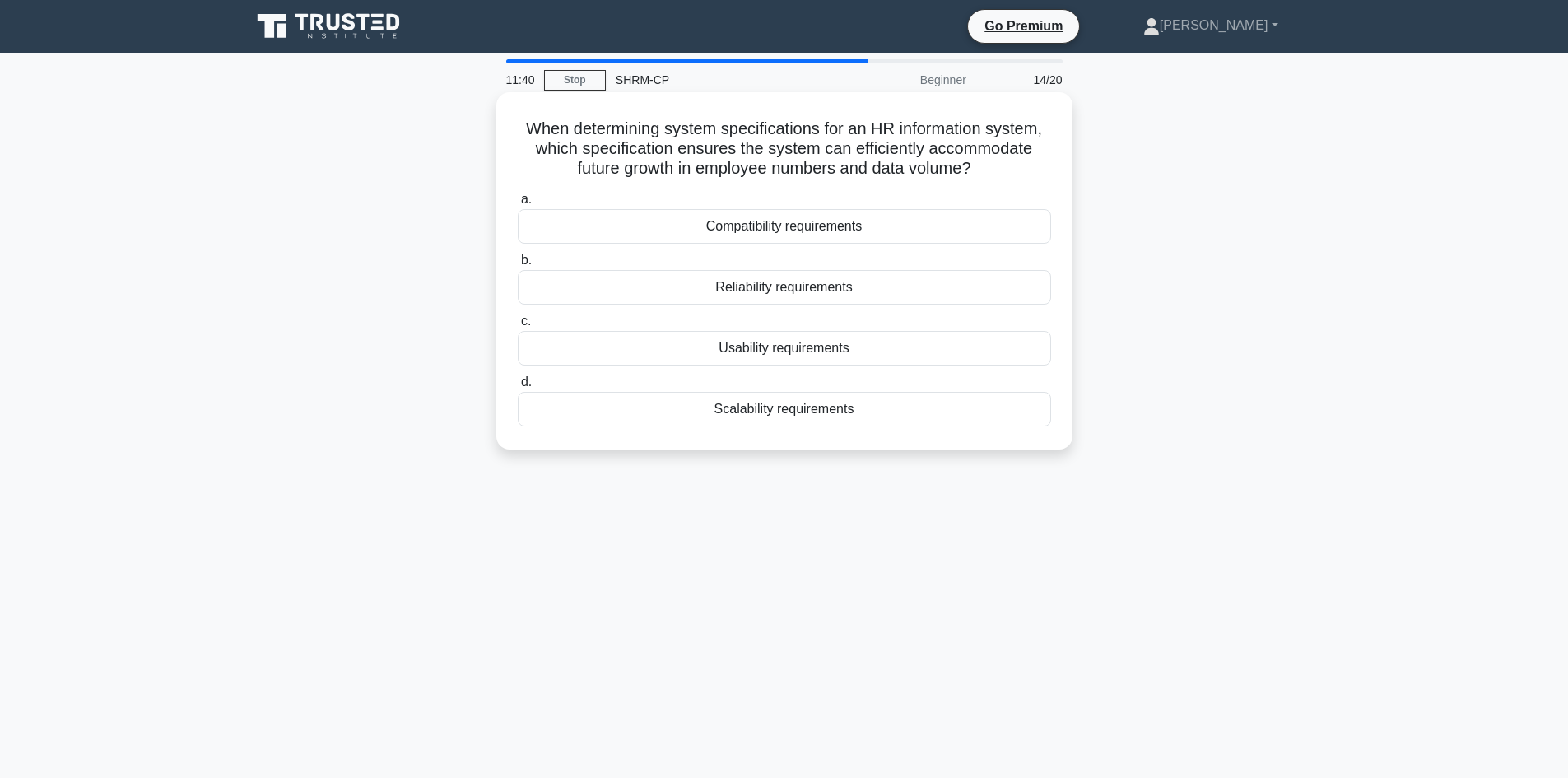
click at [783, 408] on div "Scalability requirements" at bounding box center [784, 409] width 533 height 34
click at [518, 388] on input "d. Scalability requirements" at bounding box center [518, 382] width 0 height 10
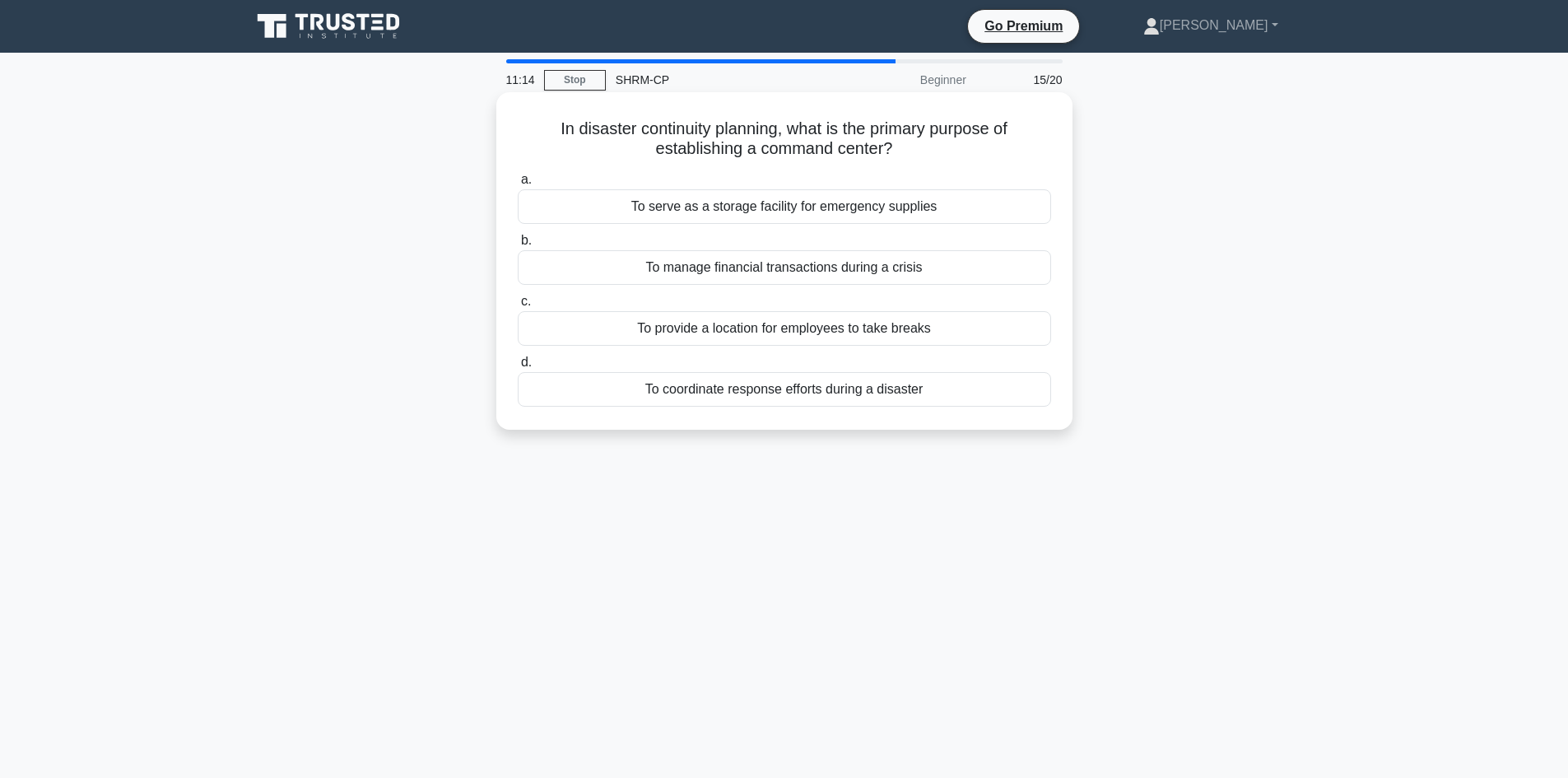
click at [797, 213] on div "To serve as a storage facility for emergency supplies" at bounding box center [784, 206] width 533 height 34
click at [518, 185] on input "a. To serve as a storage facility for emergency supplies" at bounding box center [518, 180] width 0 height 10
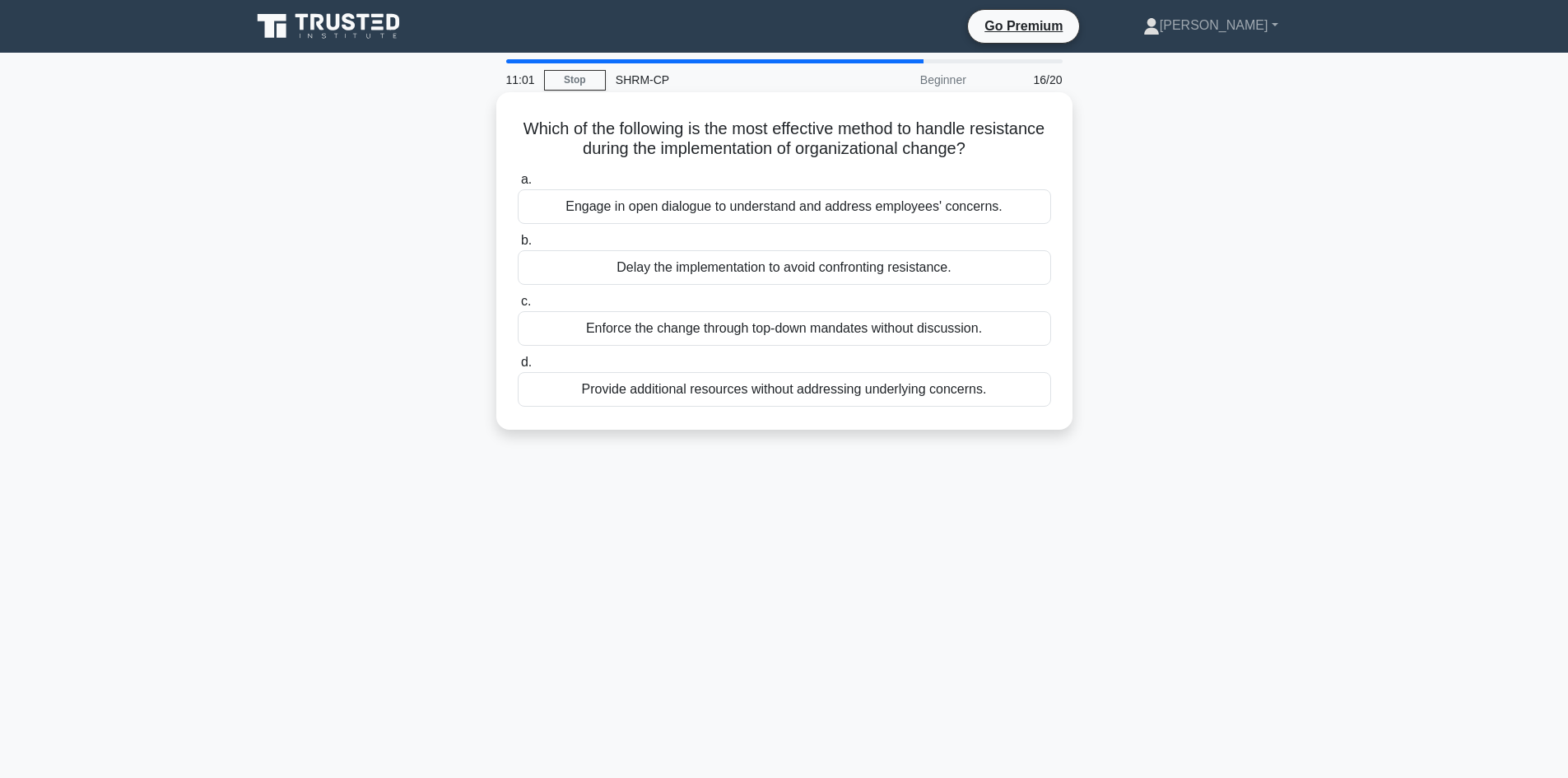
click at [797, 211] on div "Engage in open dialogue to understand and address employees' concerns." at bounding box center [784, 206] width 533 height 34
click at [518, 185] on input "a. Engage in open dialogue to understand and address employees' concerns." at bounding box center [518, 180] width 0 height 10
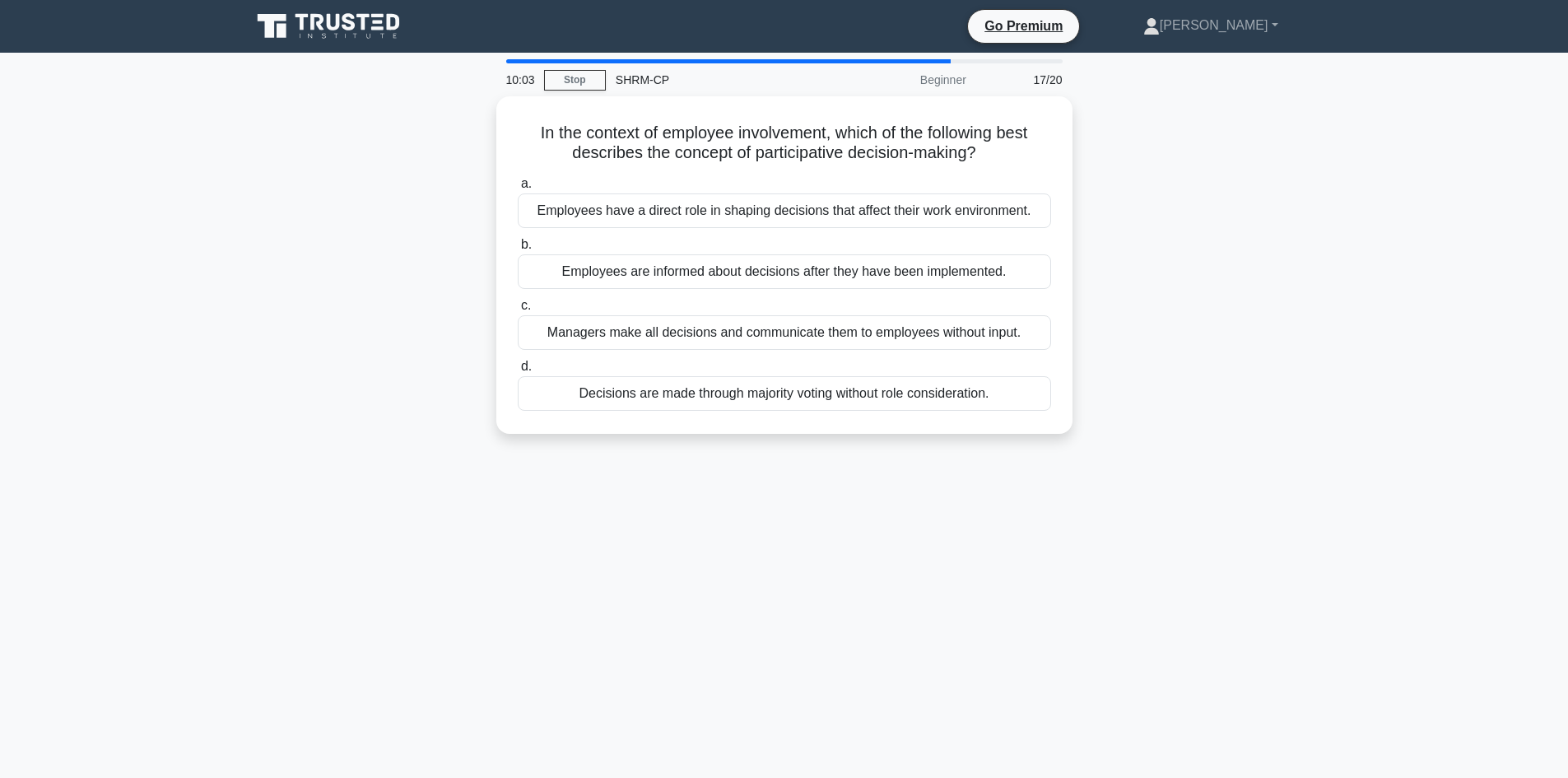
click at [797, 211] on div "Employees have a direct role in shaping decisions that affect their work enviro…" at bounding box center [784, 210] width 533 height 34
click at [518, 189] on input "a. Employees have a direct role in shaping decisions that affect their work env…" at bounding box center [518, 184] width 0 height 10
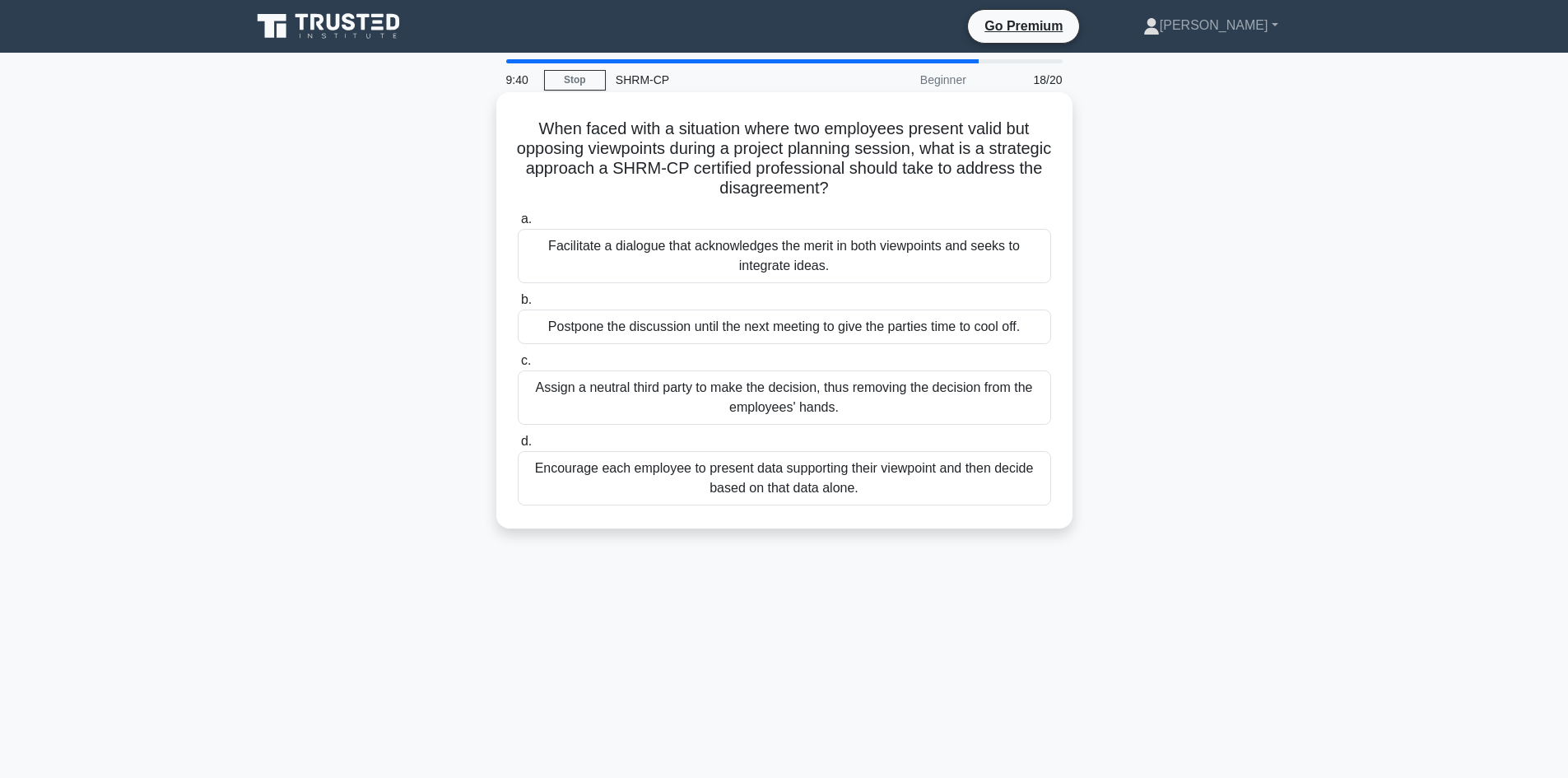
click at [838, 247] on div "Facilitate a dialogue that acknowledges the merit in both viewpoints and seeks …" at bounding box center [784, 256] width 533 height 54
click at [518, 224] on input "a. Facilitate a dialogue that acknowledges the merit in both viewpoints and see…" at bounding box center [518, 219] width 0 height 10
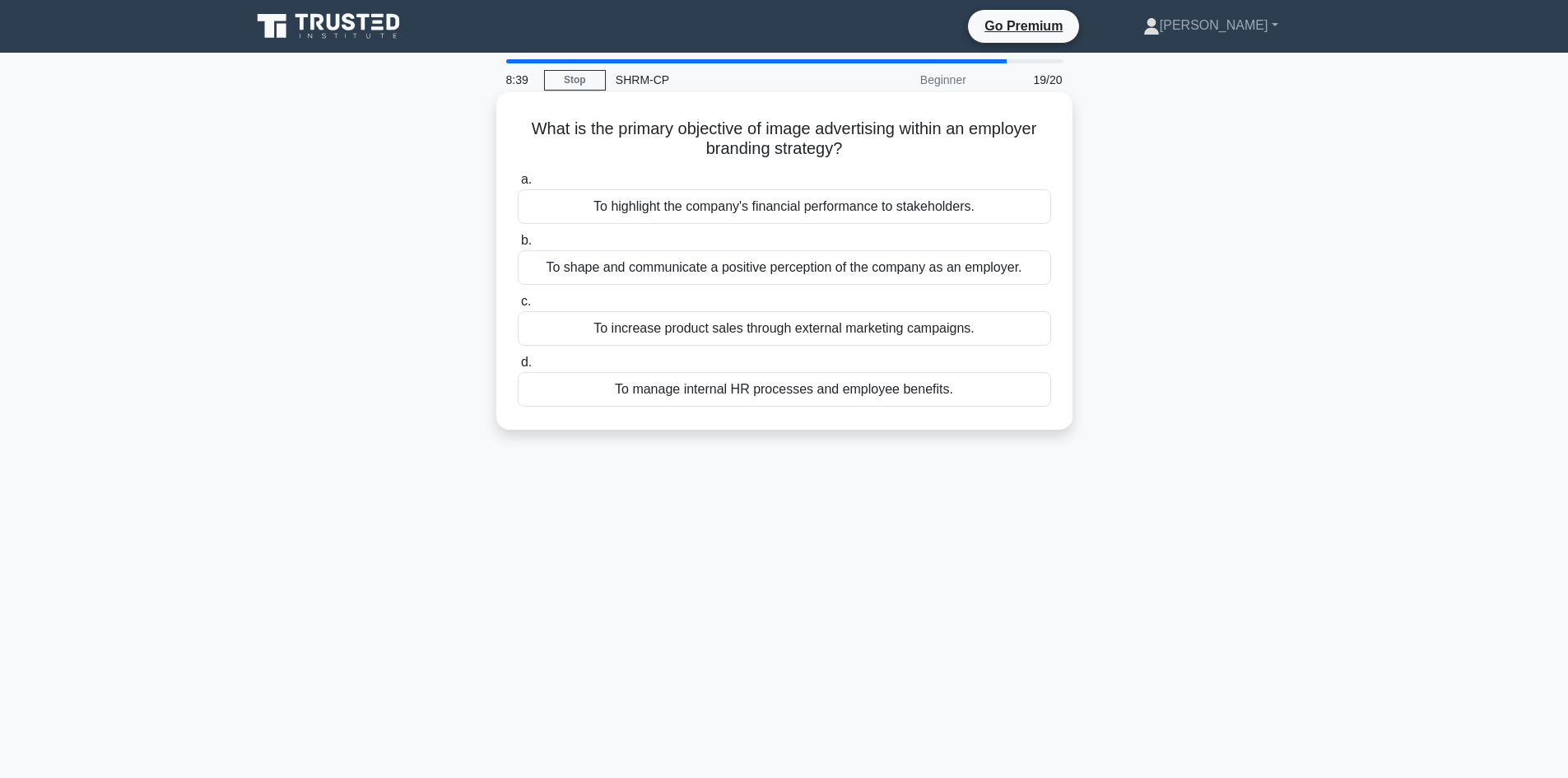
click at [787, 273] on div "To shape and communicate a positive perception of the company as an employer." at bounding box center [784, 267] width 533 height 34
click at [518, 246] on input "b. To shape and communicate a positive perception of the company as an employer." at bounding box center [518, 241] width 0 height 10
click at [825, 330] on div "Providing opportunities for professional development and career growth." at bounding box center [784, 328] width 533 height 34
click at [518, 307] on input "c. Providing opportunities for professional development and career growth." at bounding box center [518, 301] width 0 height 10
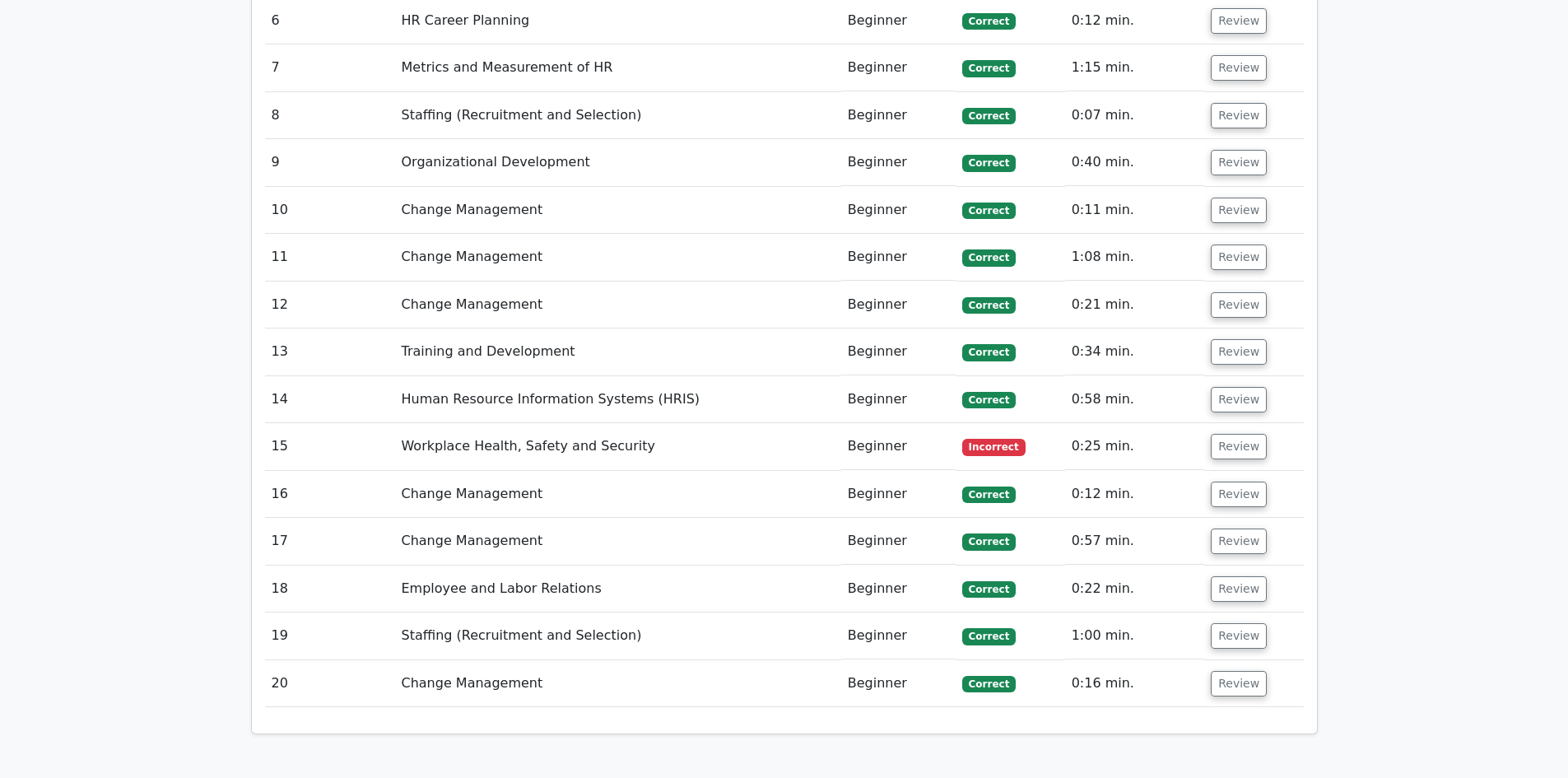
scroll to position [2882, 0]
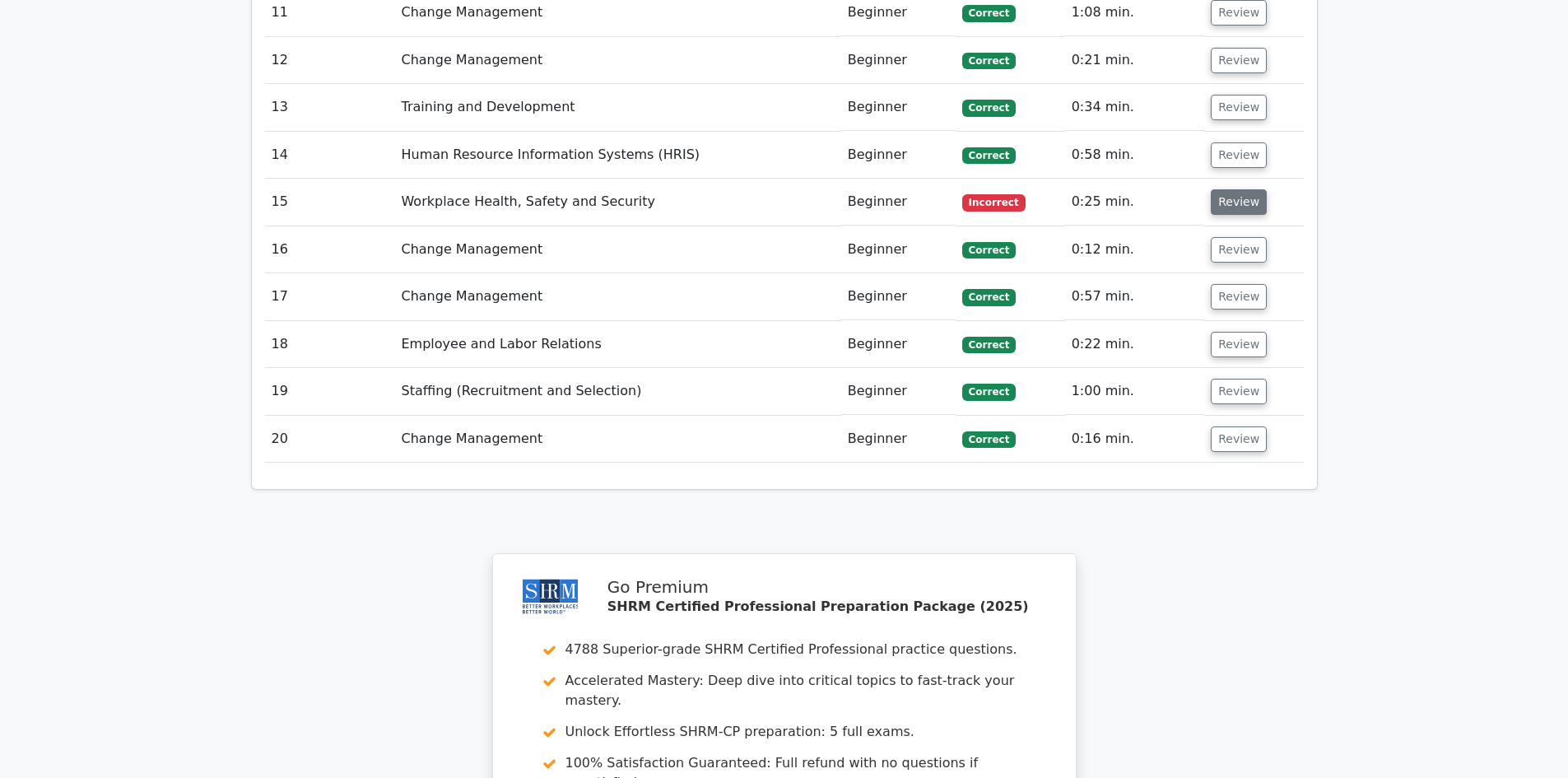
click at [1228, 189] on button "Review" at bounding box center [1238, 202] width 56 height 26
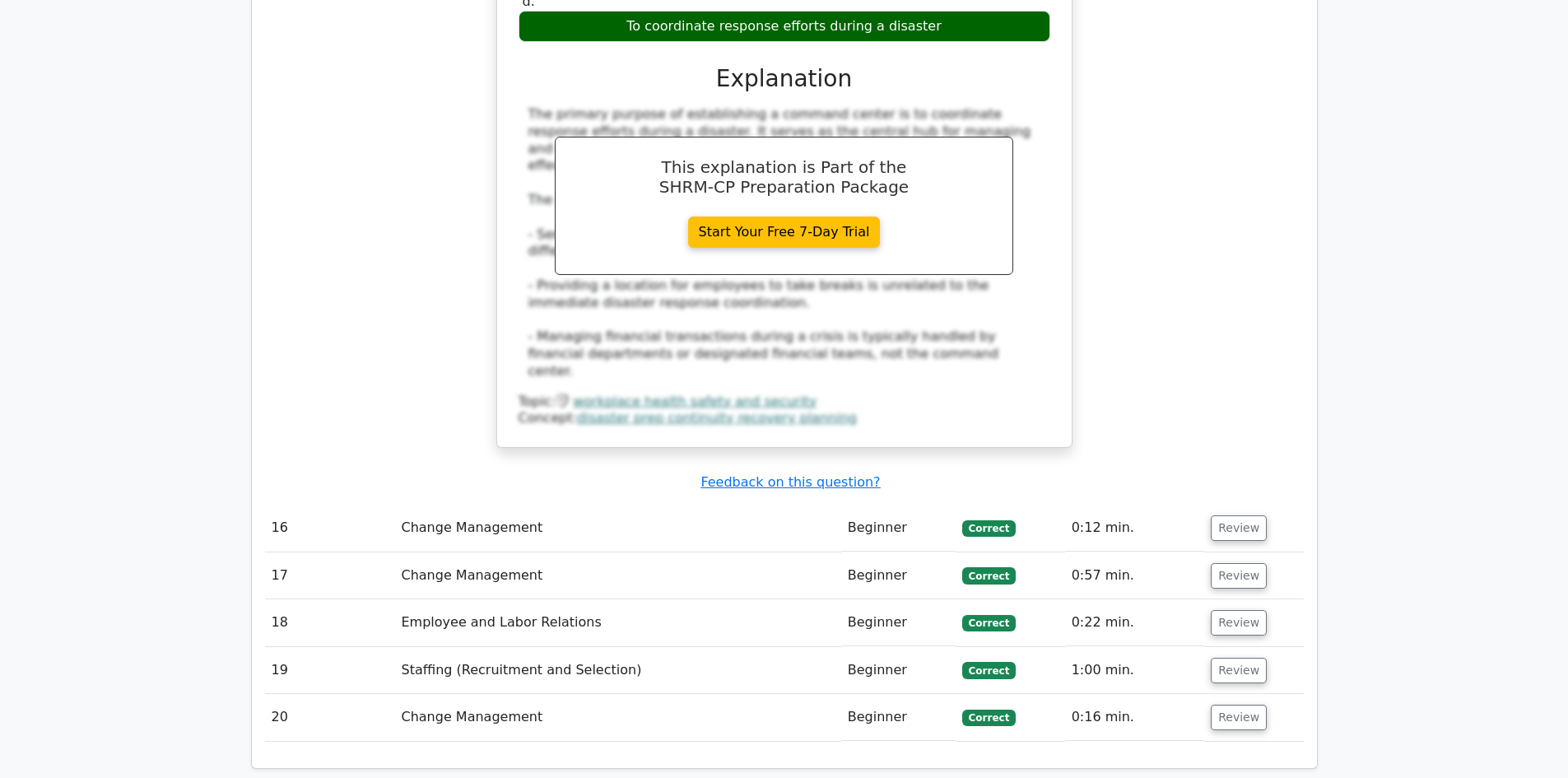
scroll to position [3376, 0]
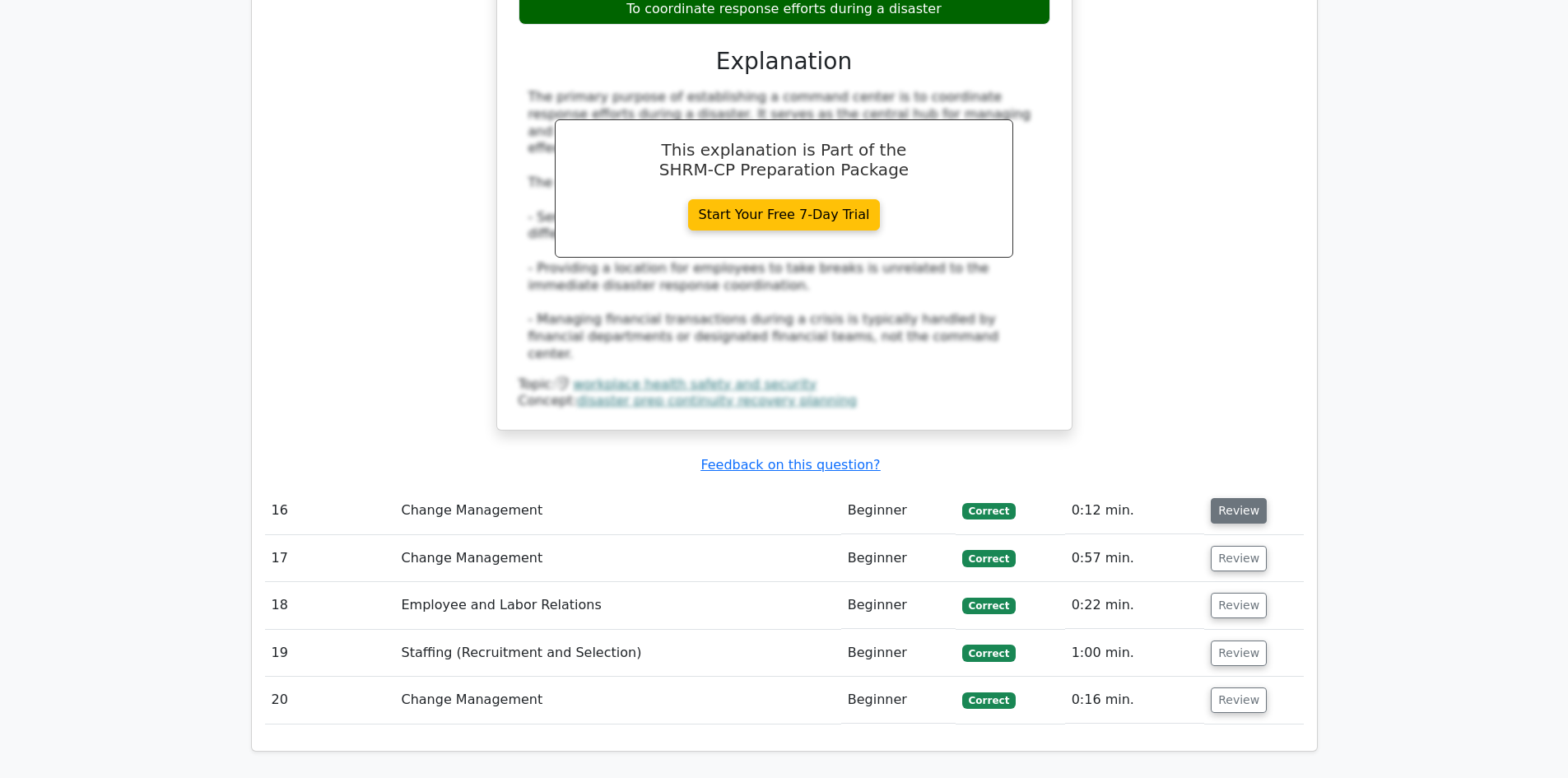
click at [1245, 498] on button "Review" at bounding box center [1238, 511] width 56 height 26
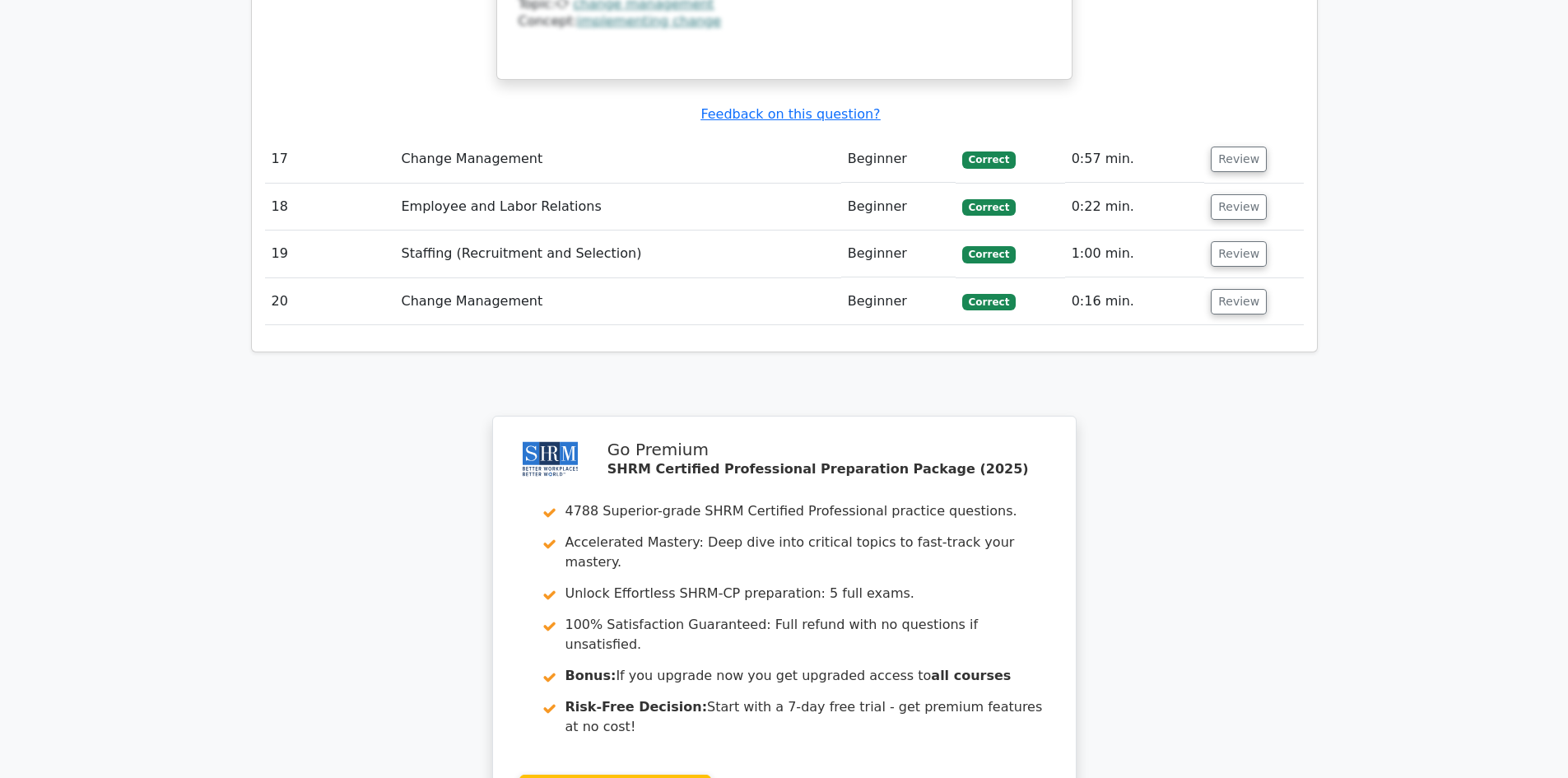
scroll to position [4642, 0]
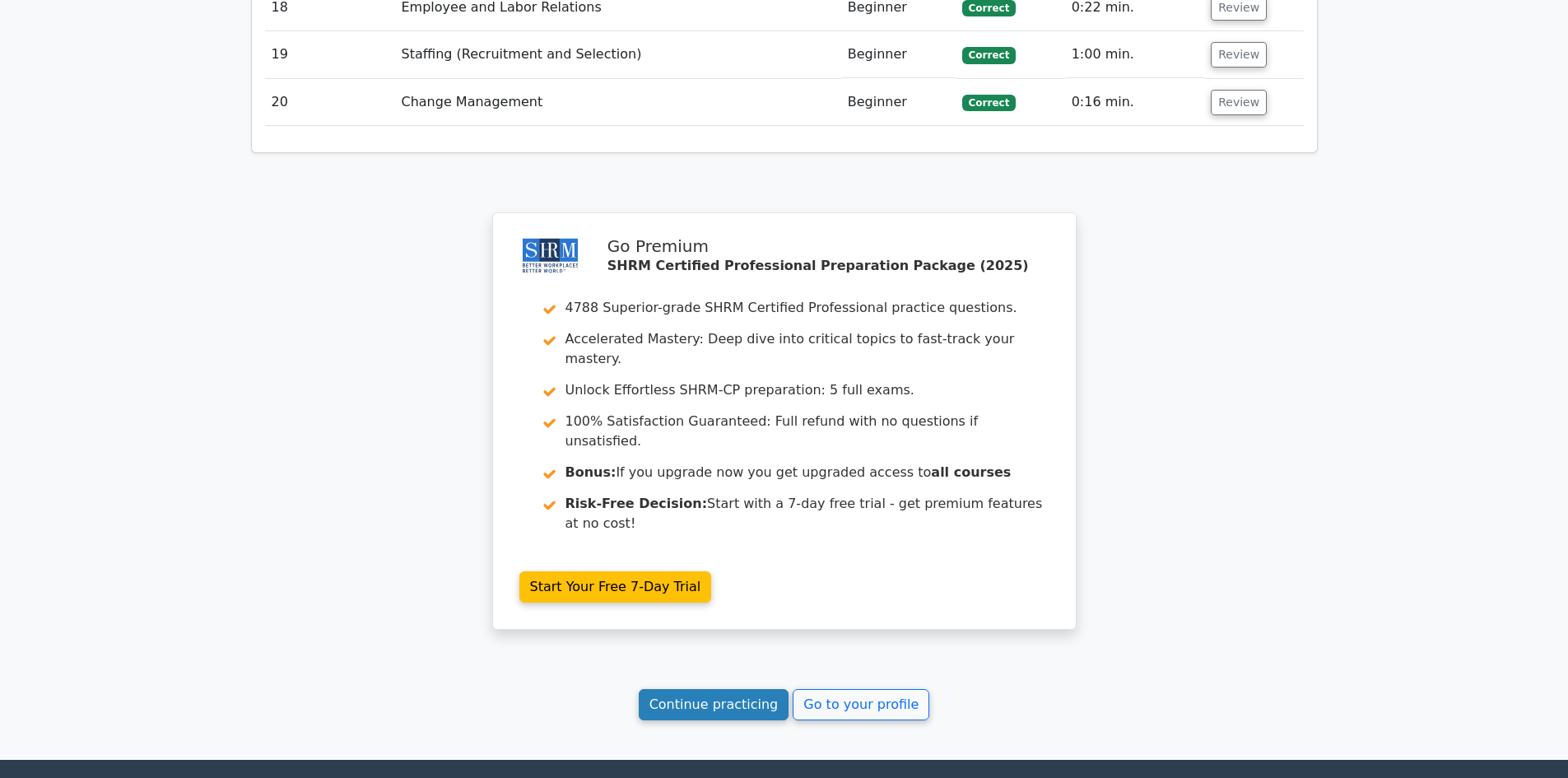
click at [715, 690] on link "Continue practicing" at bounding box center [714, 705] width 150 height 31
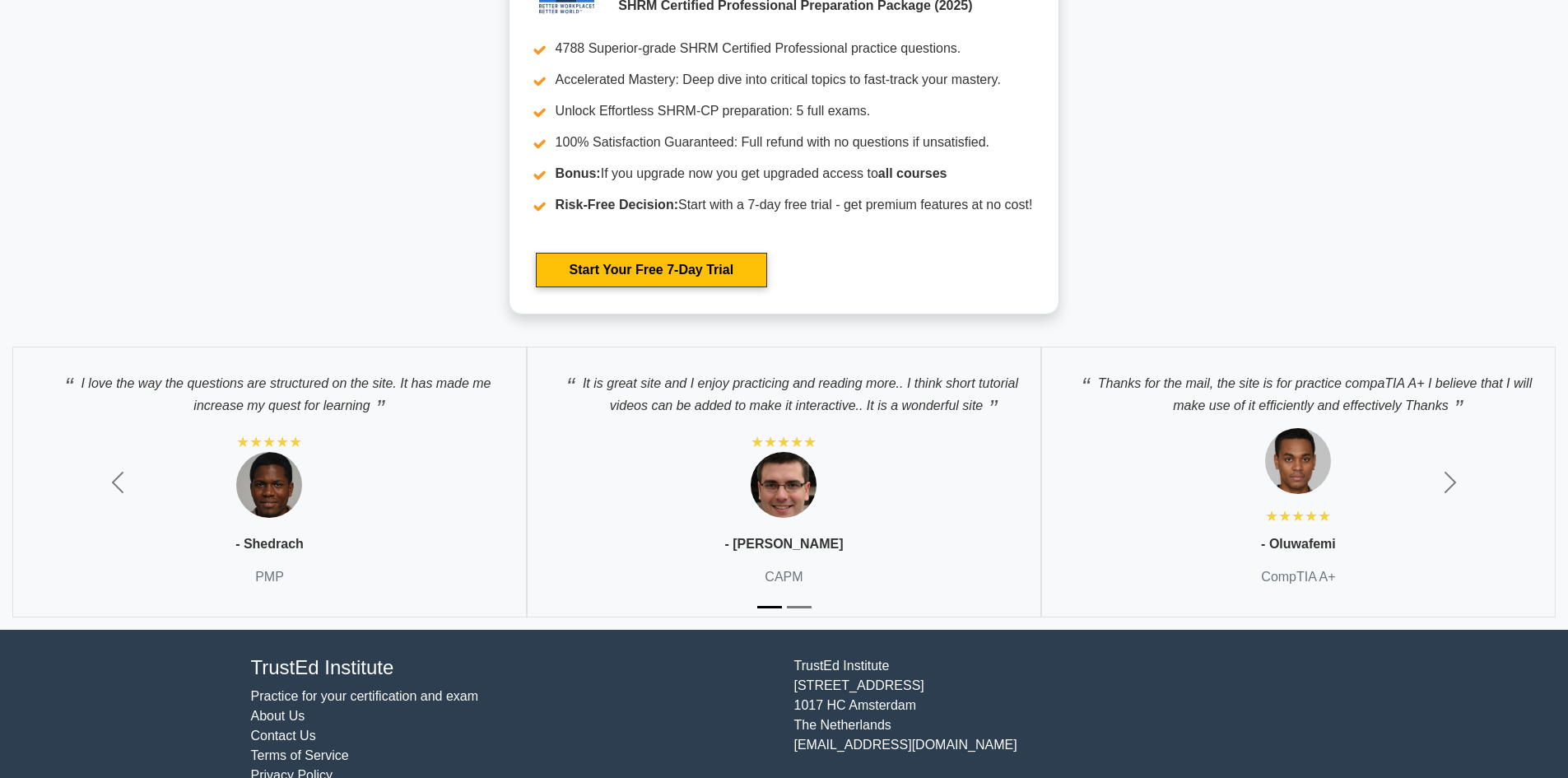
scroll to position [4243, 0]
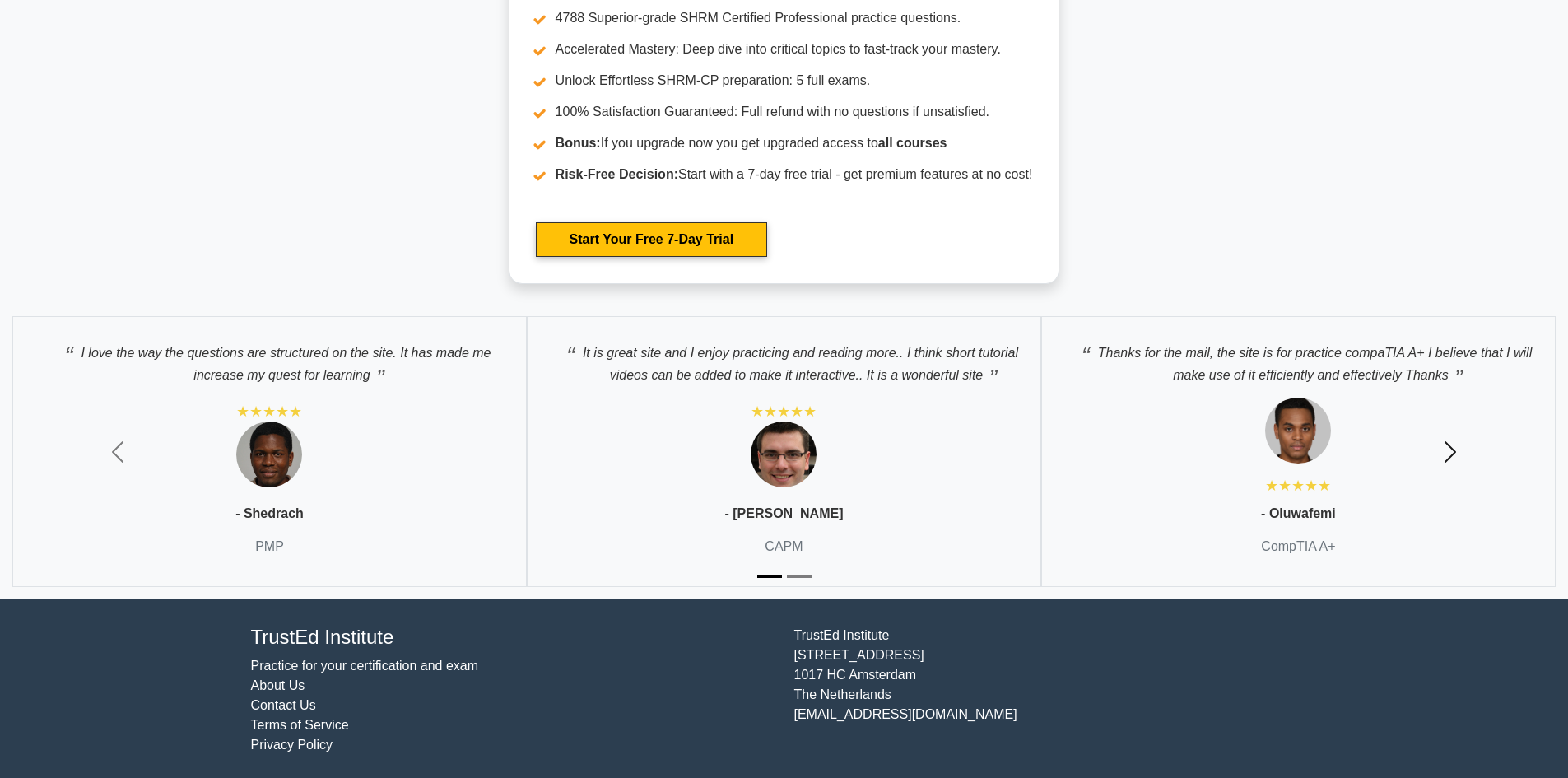
click at [1450, 450] on span "button" at bounding box center [1451, 452] width 27 height 27
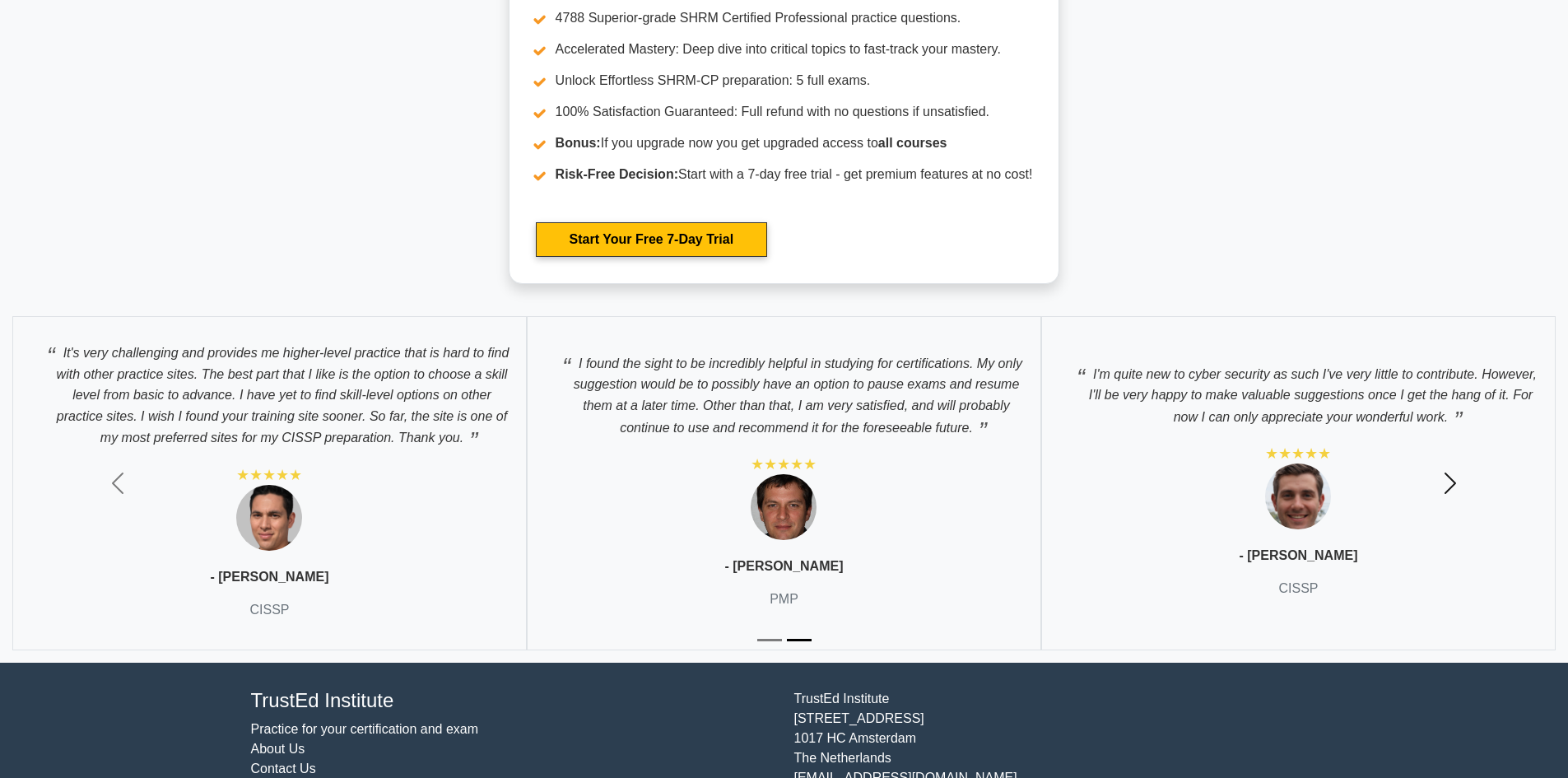
click at [1448, 475] on span "button" at bounding box center [1451, 483] width 27 height 27
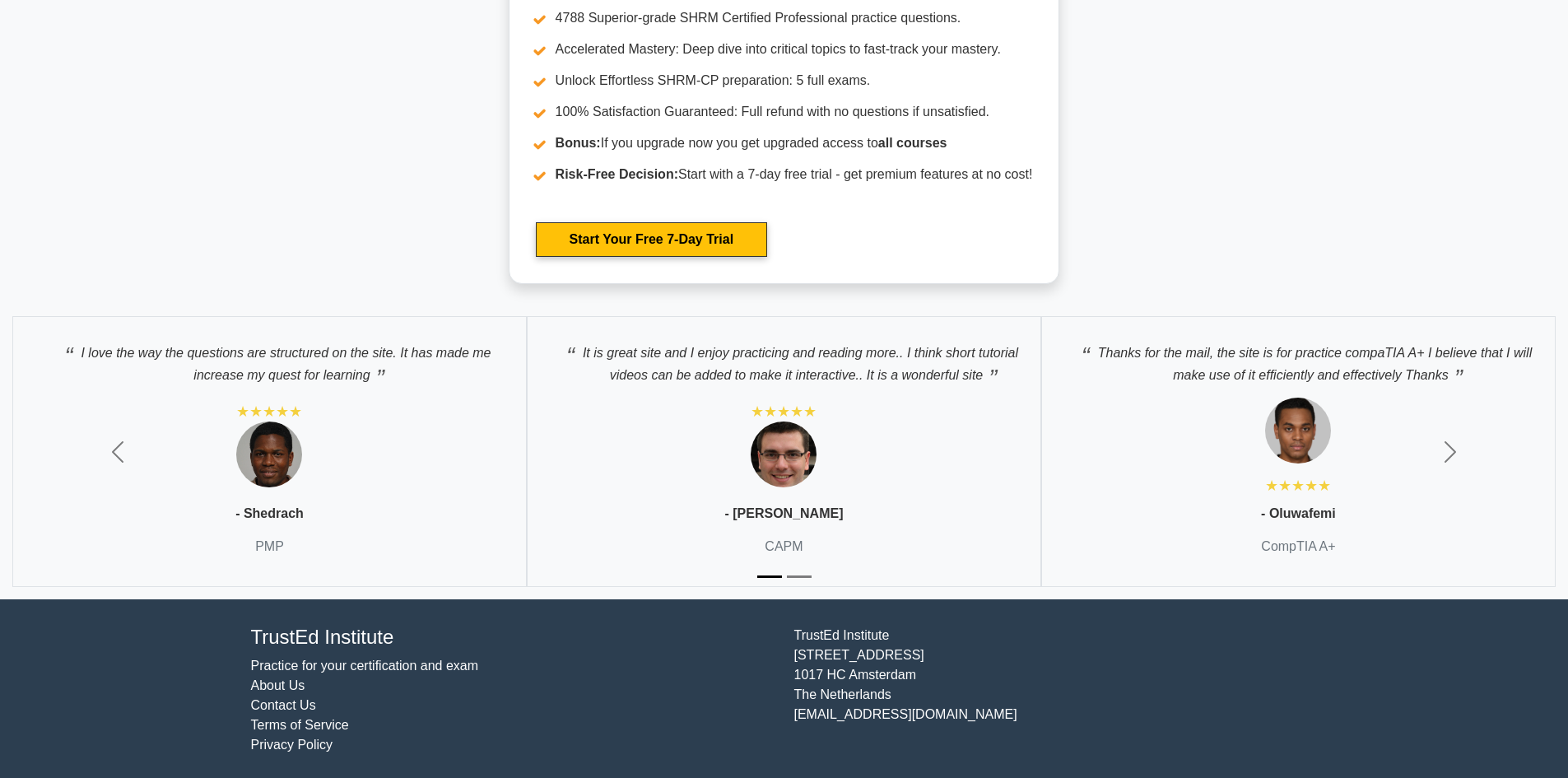
drag, startPoint x: 795, startPoint y: 708, endPoint x: 997, endPoint y: 711, distance: 202.0
click at [997, 711] on div "[GEOGRAPHIC_DATA][STREET_ADDRESS] [EMAIL_ADDRESS][DOMAIN_NAME]" at bounding box center [1055, 690] width 543 height 129
copy div "[EMAIL_ADDRESS][DOMAIN_NAME]"
click at [121, 456] on span "button" at bounding box center [118, 452] width 27 height 27
